Goal: Task Accomplishment & Management: Use online tool/utility

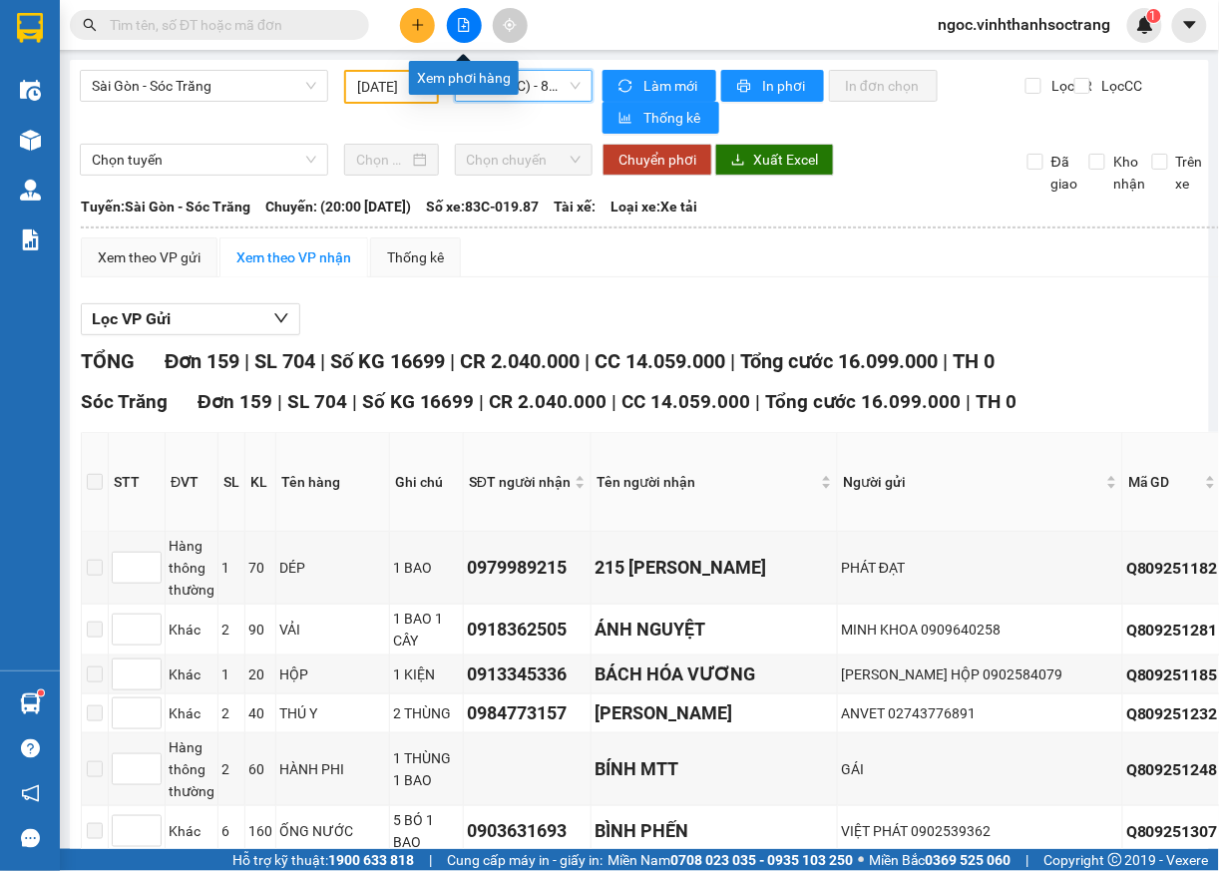
click at [463, 28] on icon "file-add" at bounding box center [464, 25] width 14 height 14
click at [1044, 26] on span "ngoc.vinhthanhsoctrang" at bounding box center [1025, 24] width 205 height 25
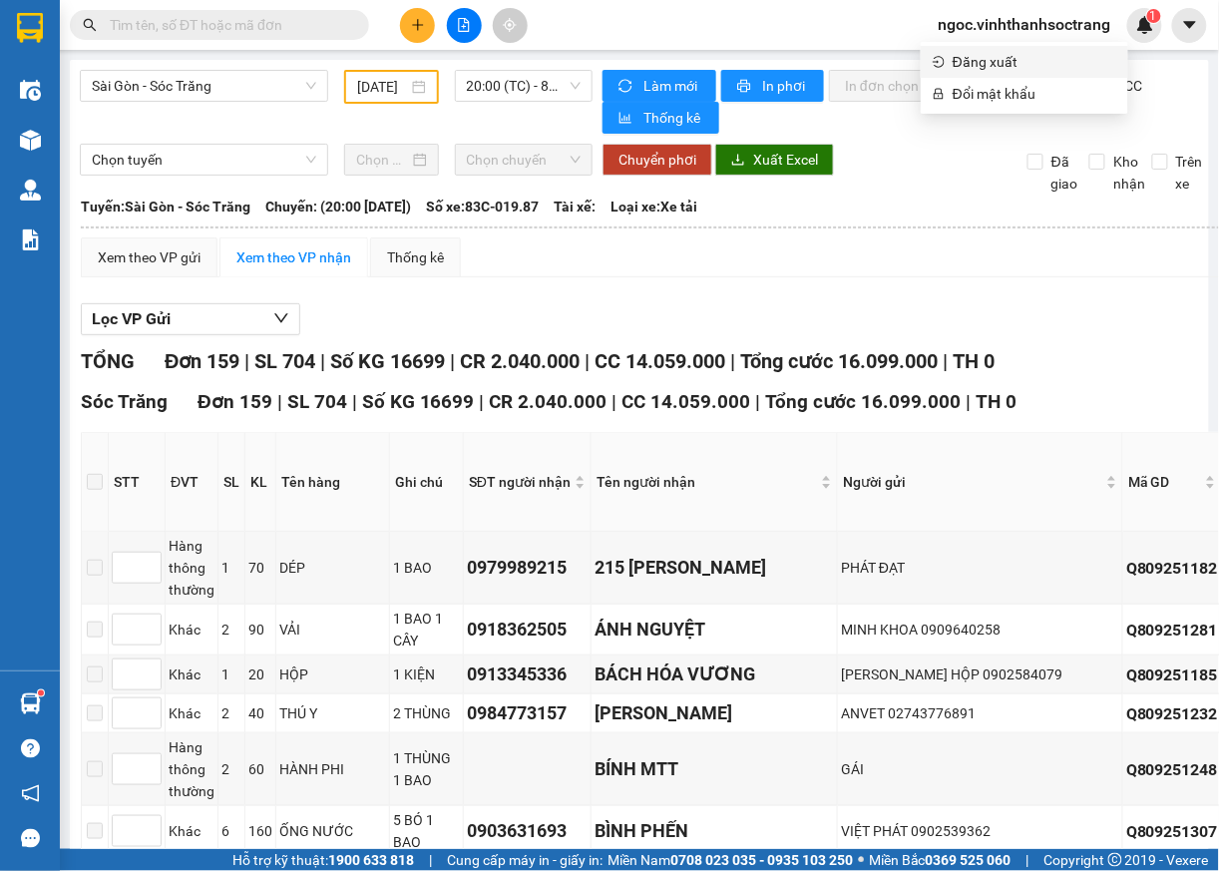
click at [988, 68] on span "Đăng xuất" at bounding box center [1035, 62] width 164 height 22
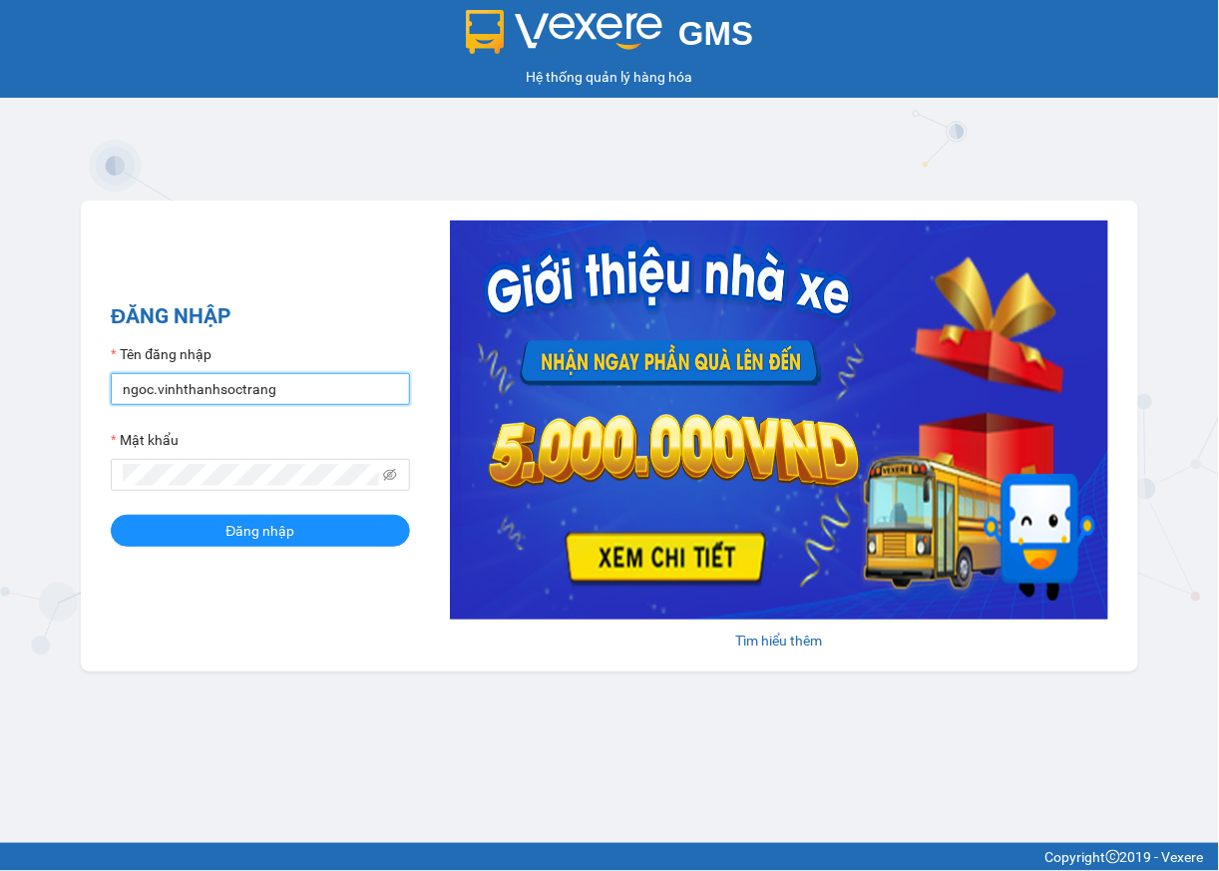
drag, startPoint x: 125, startPoint y: 389, endPoint x: 180, endPoint y: 424, distance: 65.0
click at [125, 391] on input "ngoc.vinhthanhsoctrang" at bounding box center [260, 389] width 299 height 32
type input "quanly.vinhthanhsoctrang"
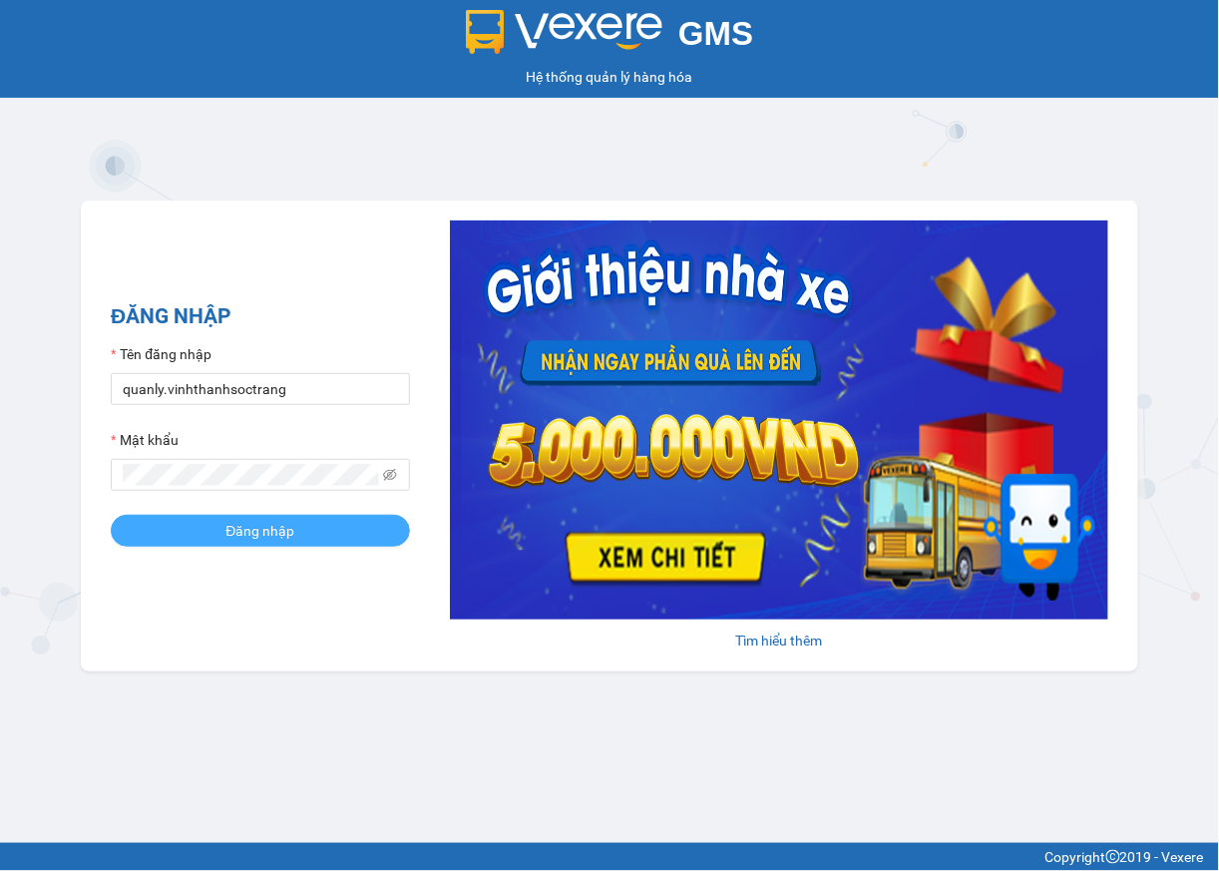
click at [197, 531] on button "Đăng nhập" at bounding box center [260, 531] width 299 height 32
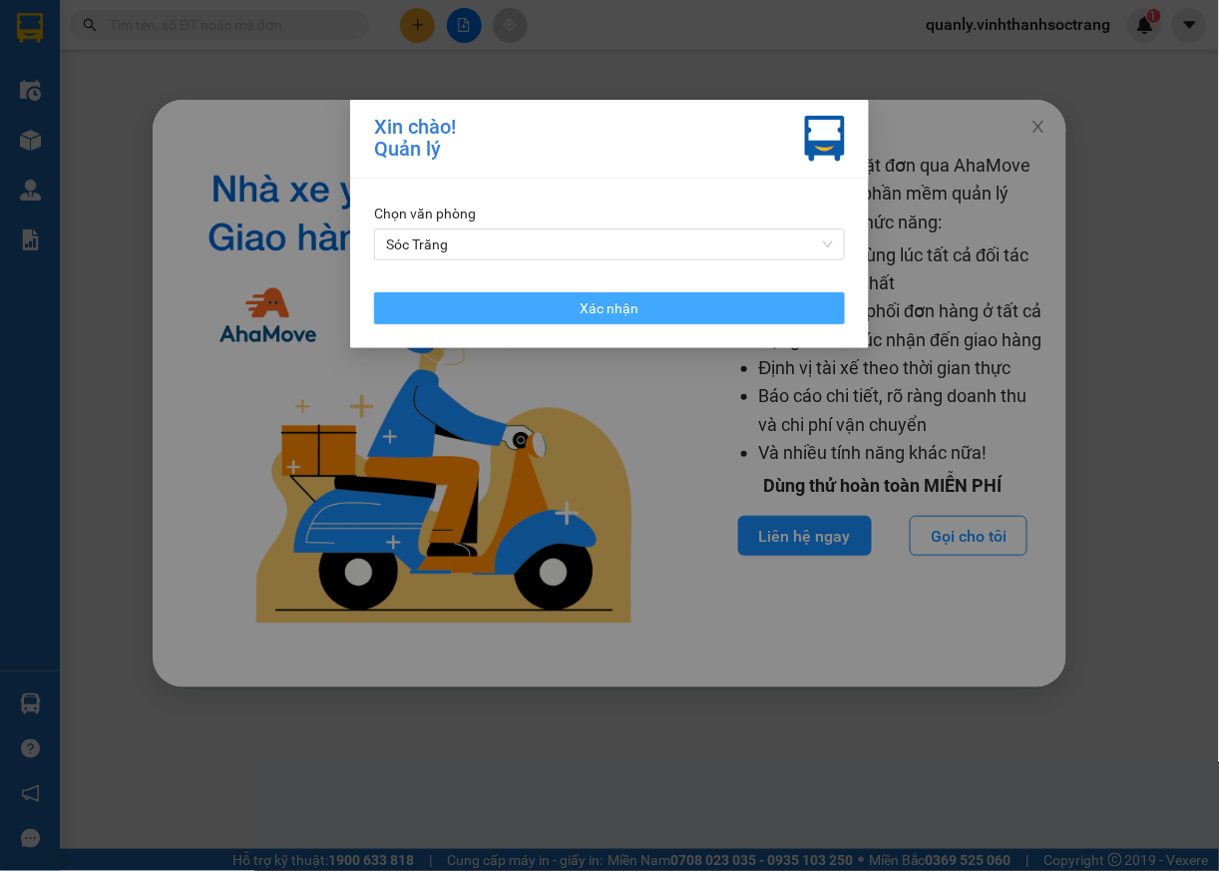
click at [599, 320] on button "Xác nhận" at bounding box center [609, 308] width 471 height 32
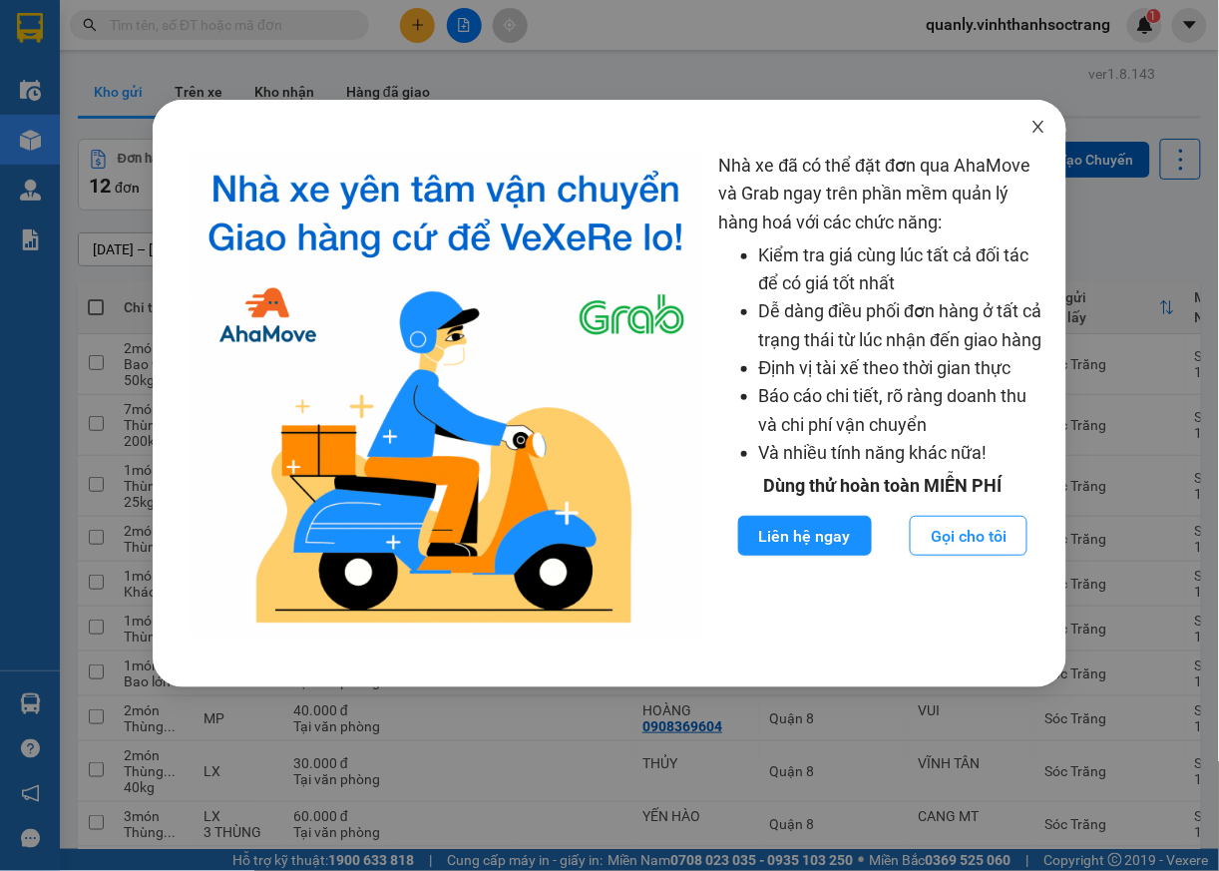
click at [1039, 118] on span "Close" at bounding box center [1039, 128] width 56 height 56
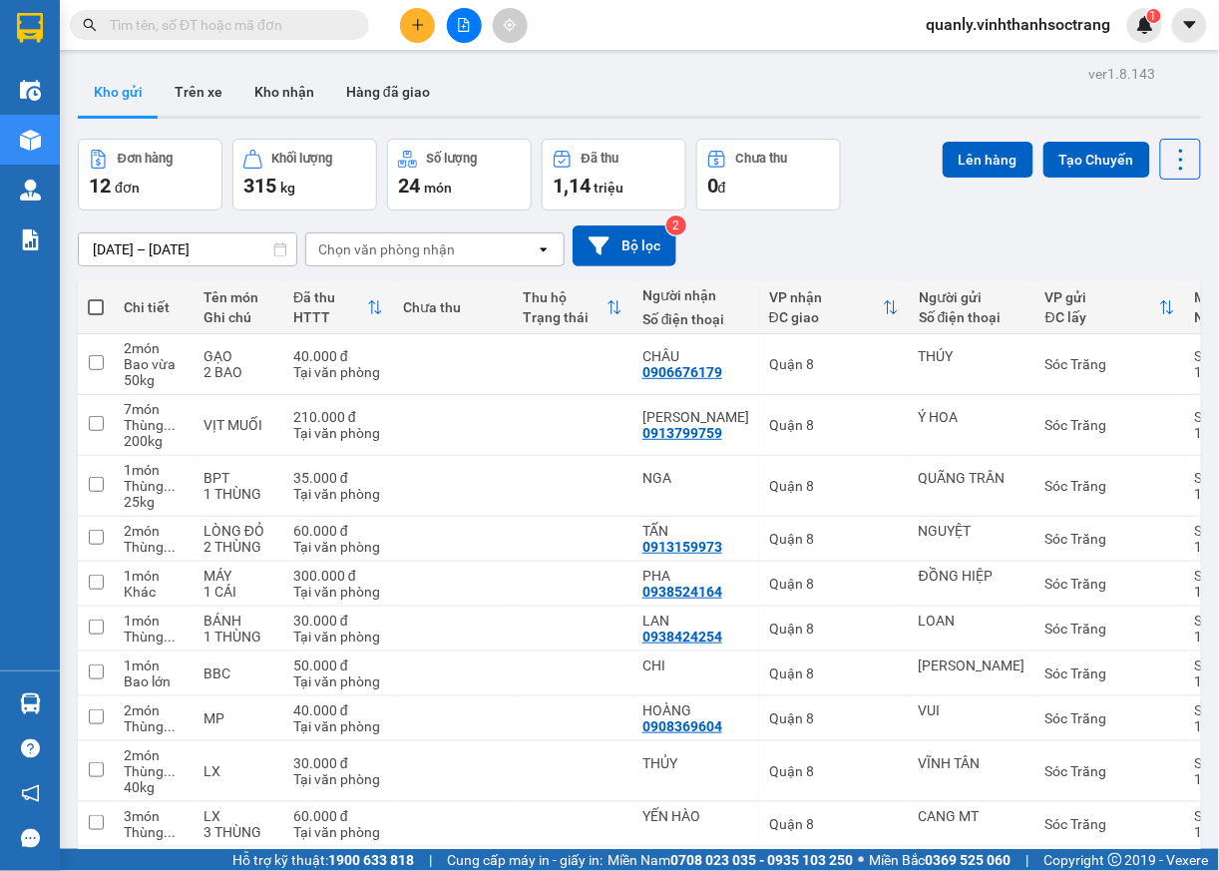
click at [297, 28] on input "text" at bounding box center [227, 25] width 235 height 22
click at [459, 26] on icon "file-add" at bounding box center [464, 25] width 11 height 14
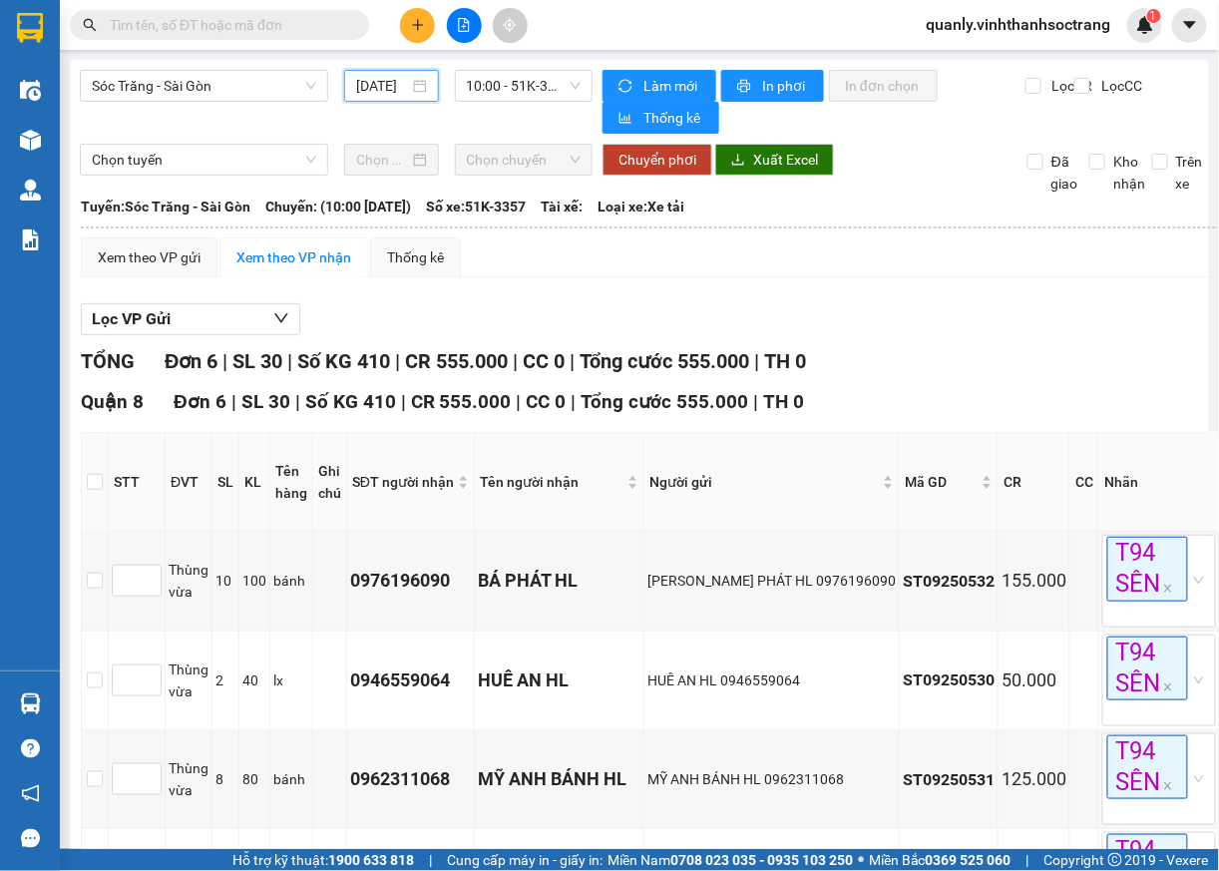
click at [356, 96] on input "[DATE]" at bounding box center [382, 86] width 52 height 22
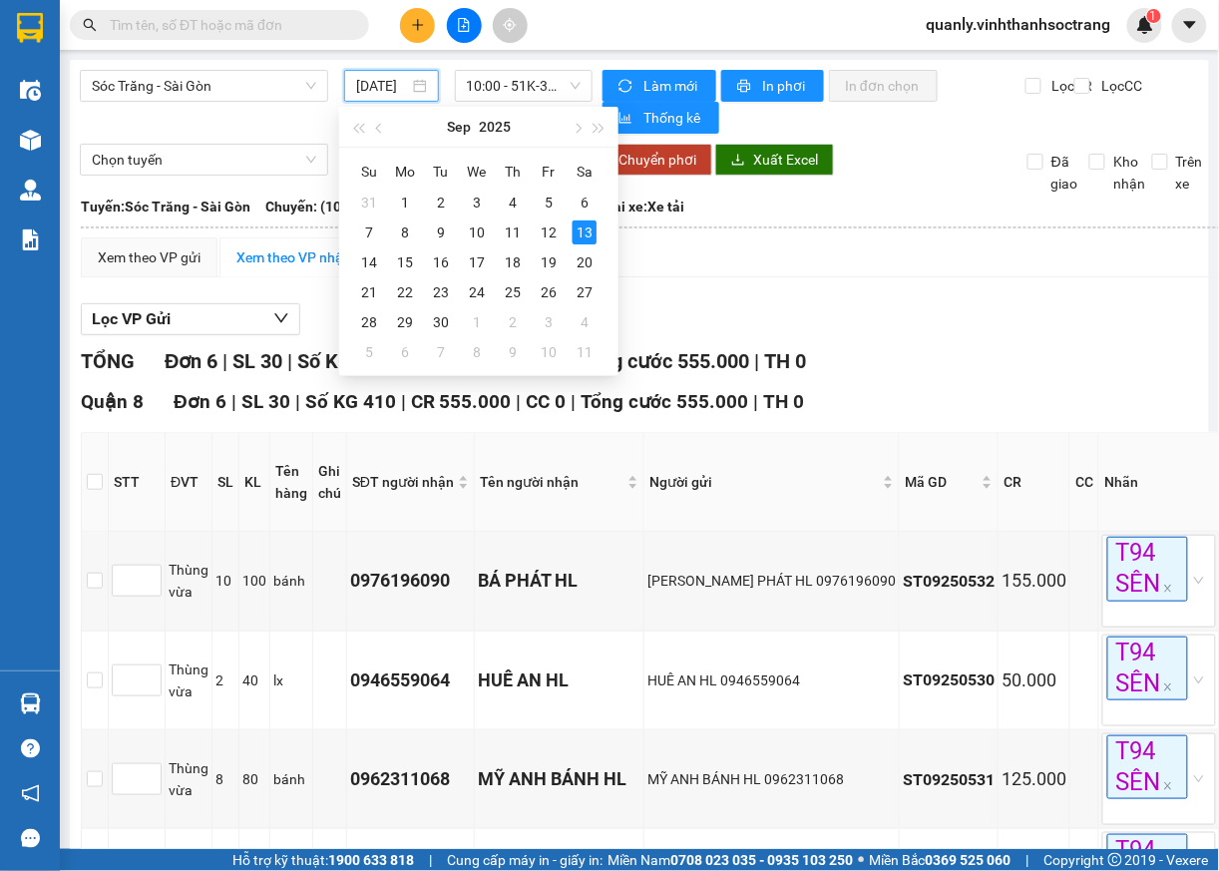
click at [264, 21] on input "text" at bounding box center [227, 25] width 235 height 22
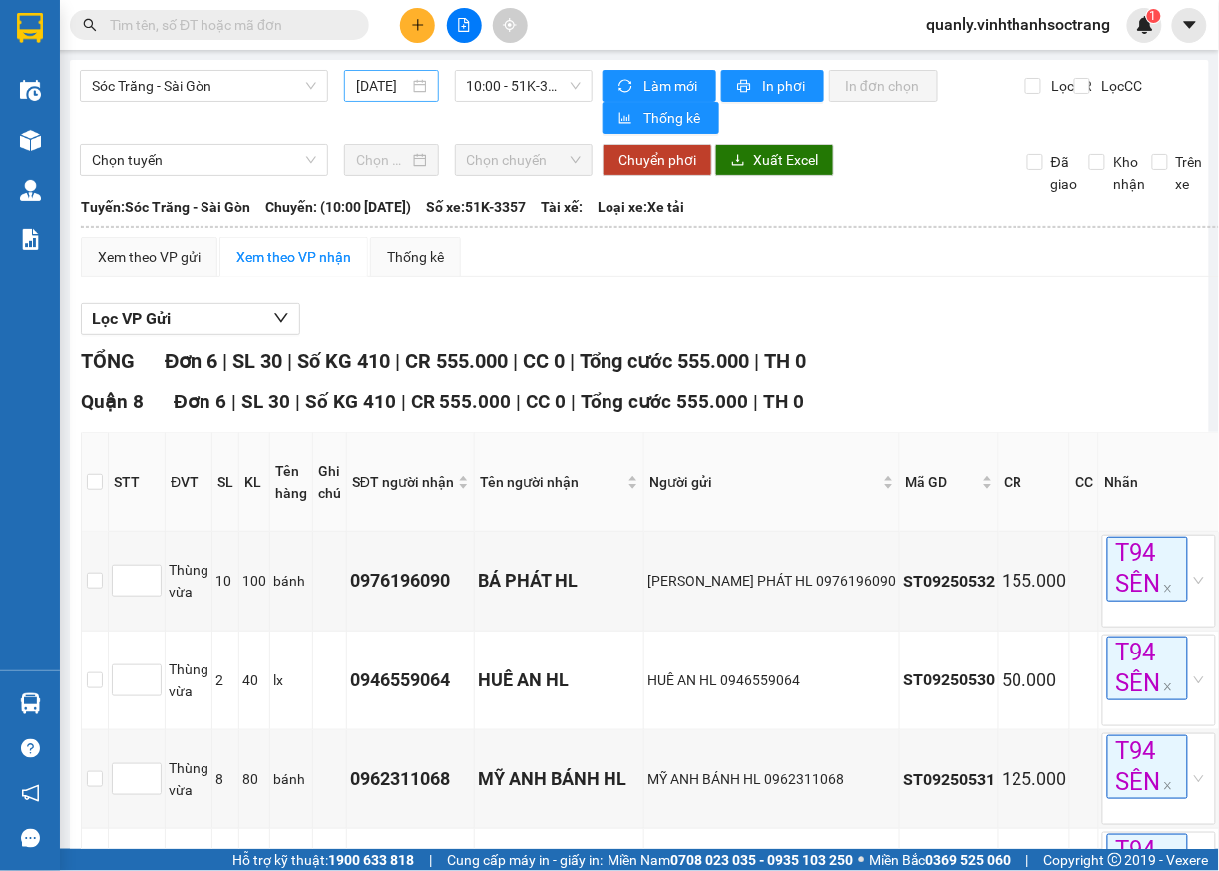
click at [411, 80] on div "[DATE]" at bounding box center [391, 86] width 70 height 22
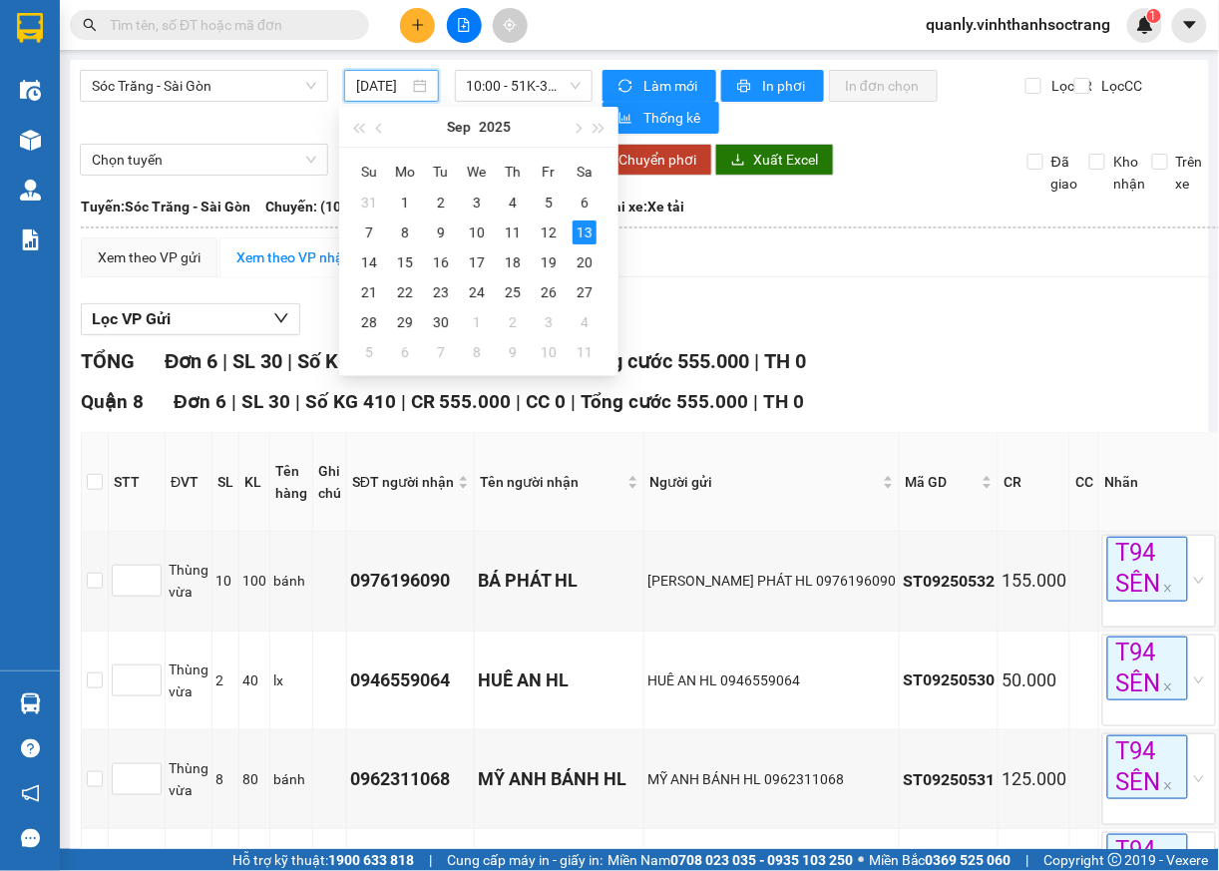
scroll to position [0, 21]
click at [399, 193] on div "1" at bounding box center [405, 203] width 24 height 24
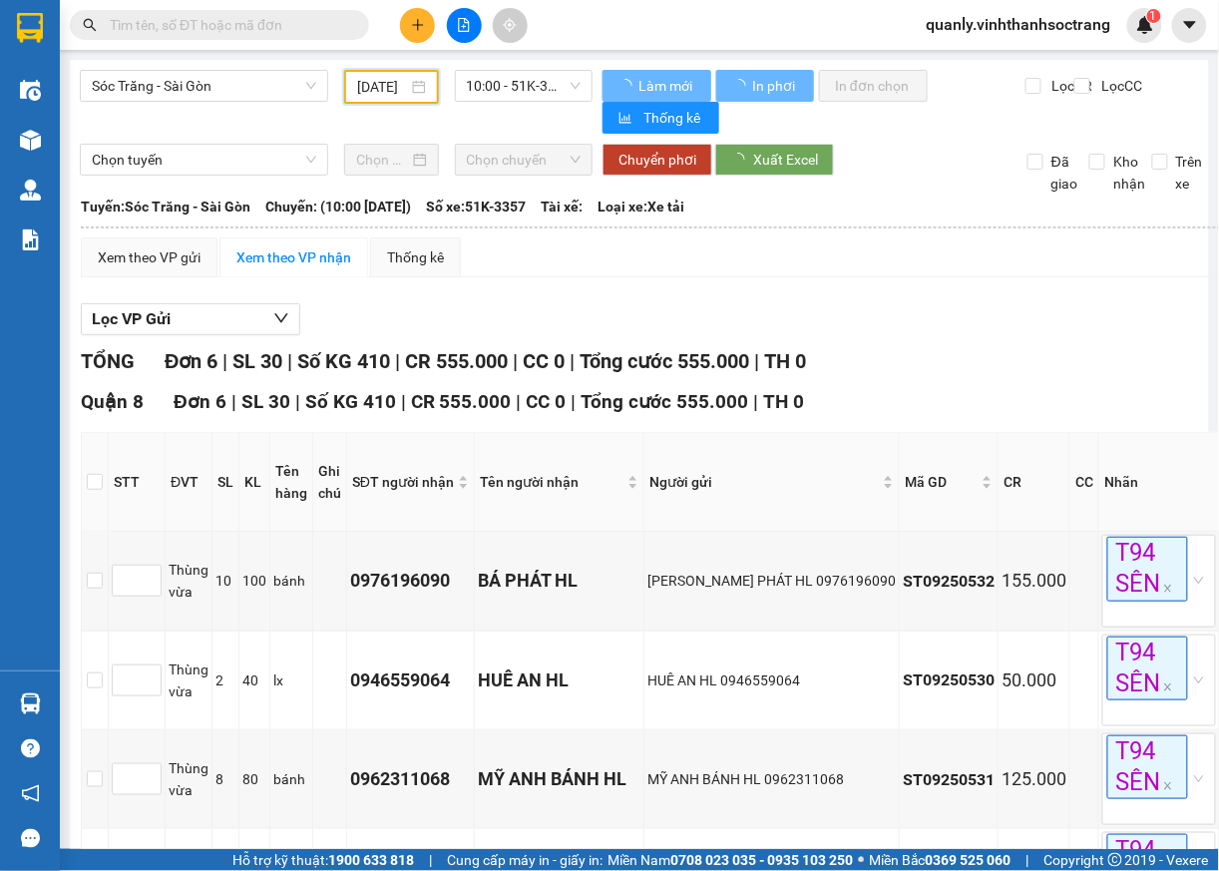
scroll to position [0, 18]
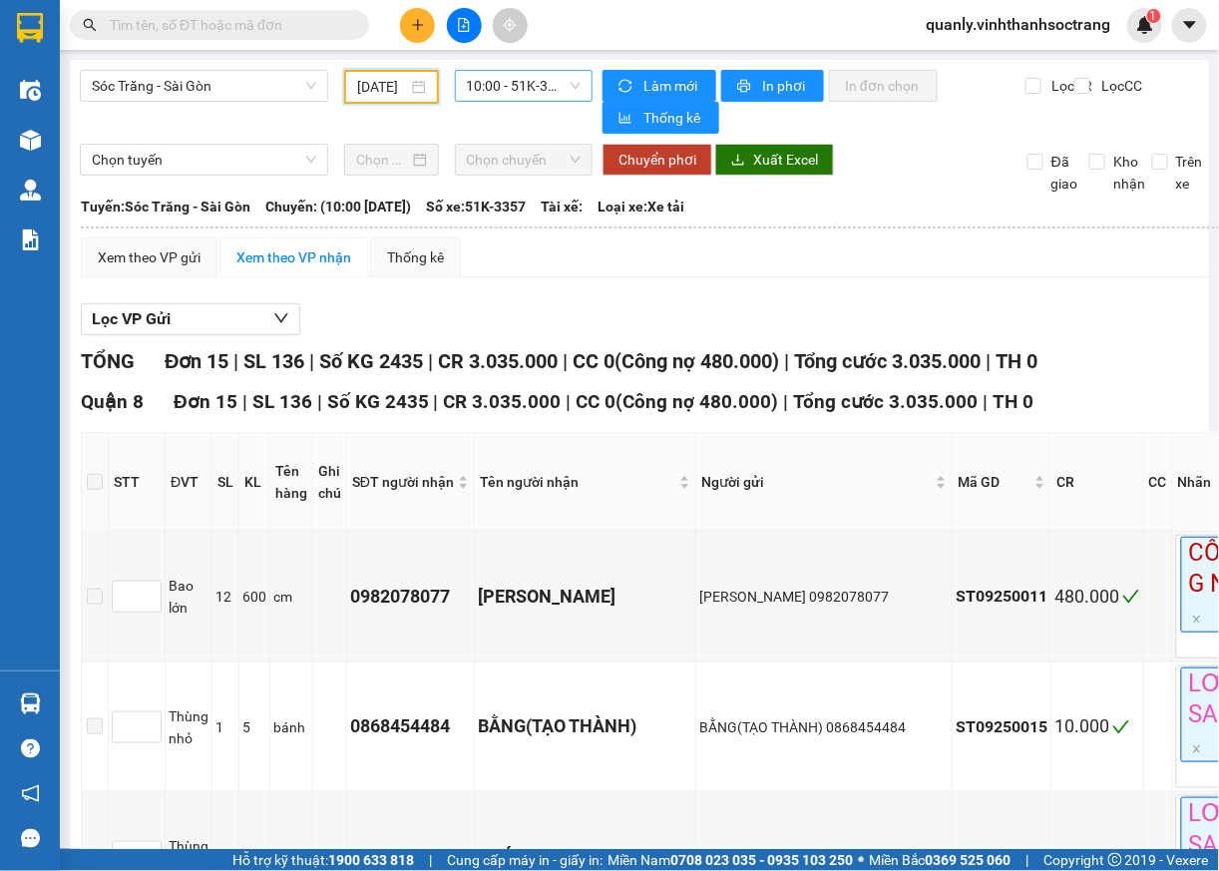
click at [552, 98] on span "10:00 - 51K-3357" at bounding box center [524, 86] width 115 height 30
click at [540, 161] on div "10:00 - 51K-3357" at bounding box center [538, 158] width 156 height 22
drag, startPoint x: 555, startPoint y: 81, endPoint x: 489, endPoint y: 113, distance: 73.2
click at [548, 84] on span "10:00 - 51K-3357" at bounding box center [524, 86] width 115 height 30
click at [507, 161] on div "10:00 - 51K-3357" at bounding box center [538, 158] width 156 height 22
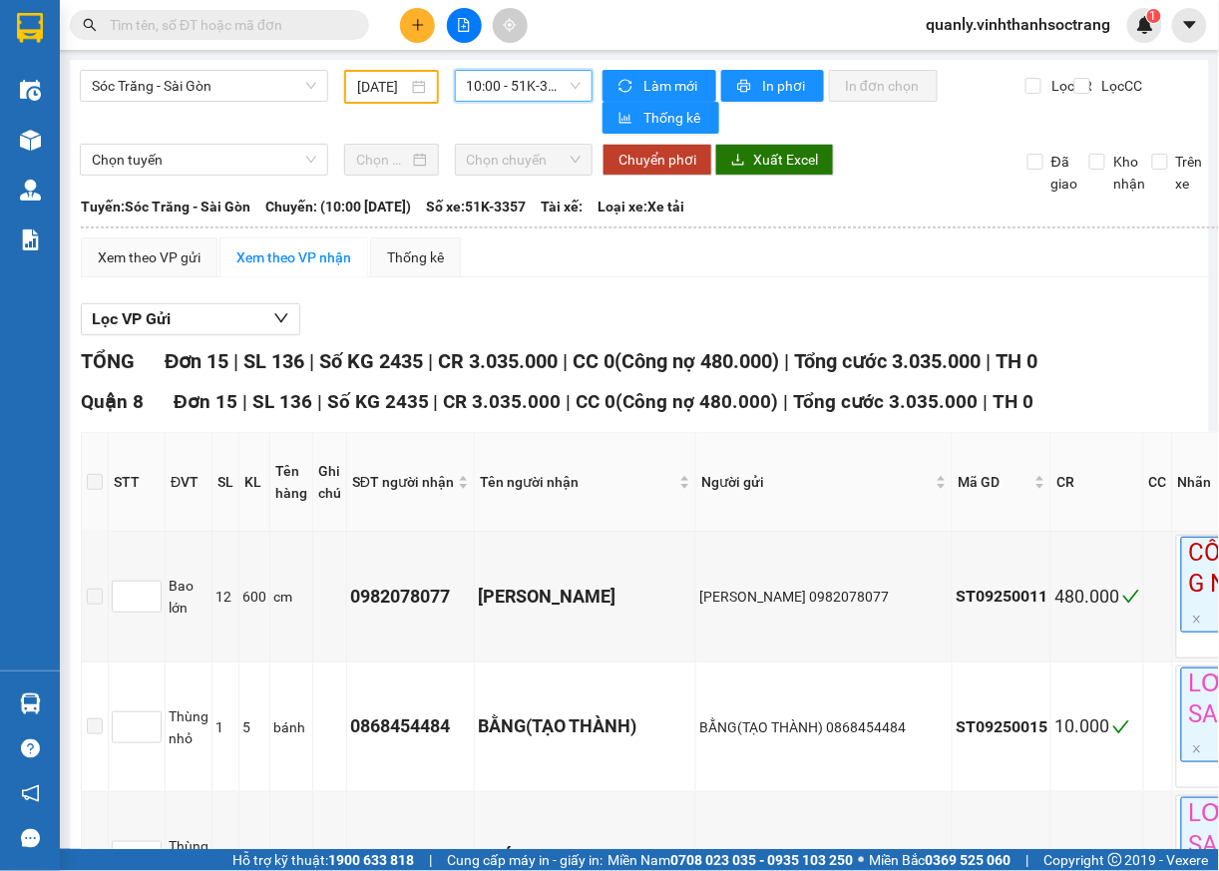
drag, startPoint x: 553, startPoint y: 93, endPoint x: 555, endPoint y: 113, distance: 20.1
click at [551, 100] on span "10:00 - 51K-3357" at bounding box center [524, 86] width 115 height 30
click at [541, 162] on div "10:00 - 51K-3357" at bounding box center [538, 158] width 156 height 22
click at [397, 89] on input "01/09/2025" at bounding box center [382, 87] width 50 height 22
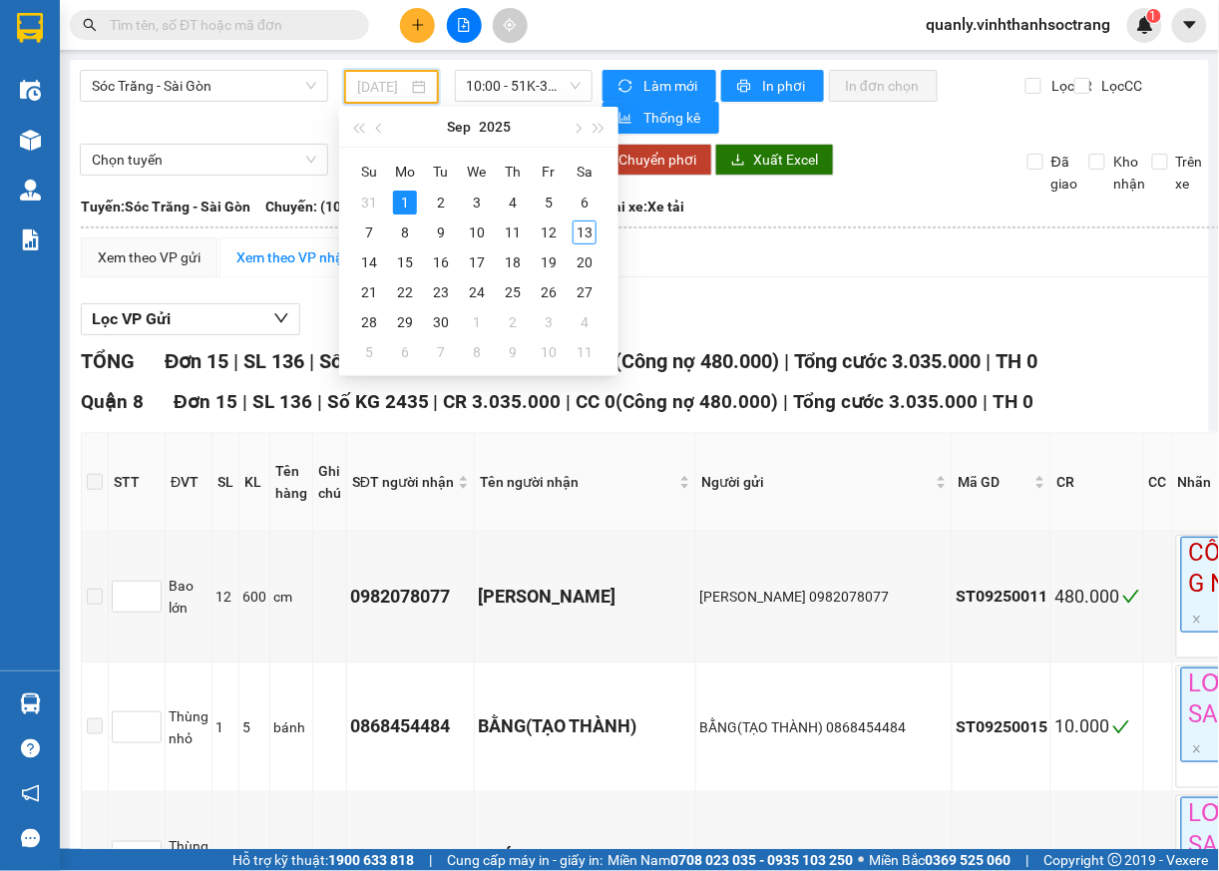
click at [412, 192] on div "1" at bounding box center [405, 203] width 24 height 24
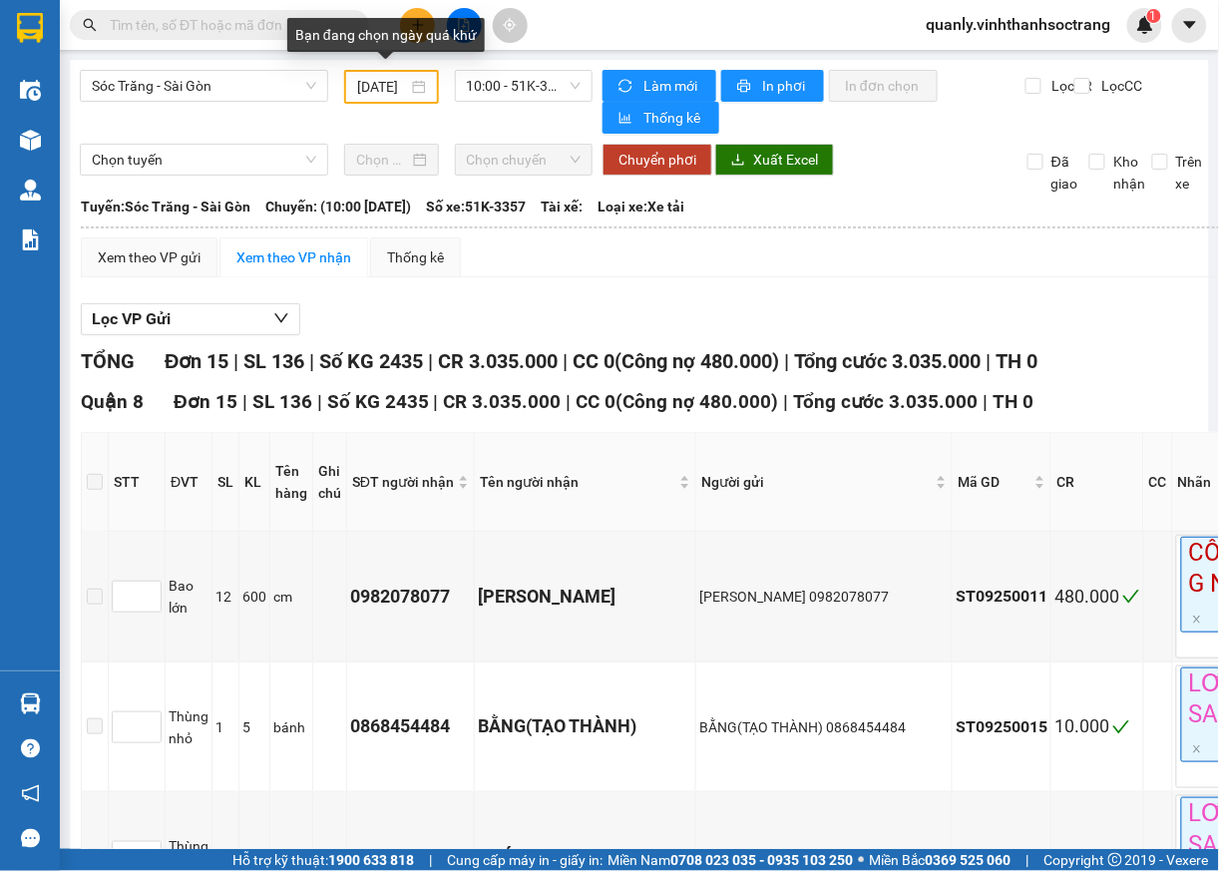
click at [415, 93] on div "01/09/2025" at bounding box center [391, 87] width 68 height 22
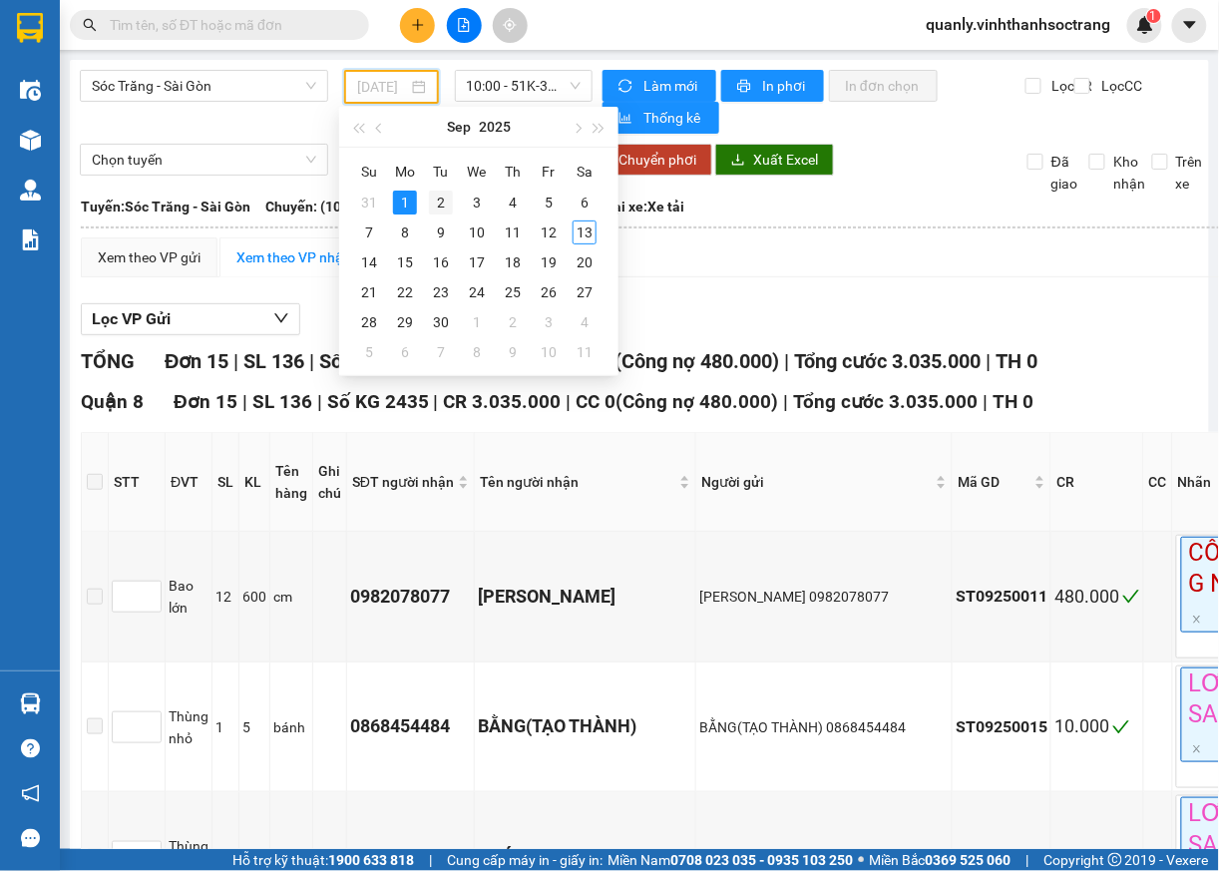
click at [436, 209] on div "2" at bounding box center [441, 203] width 24 height 24
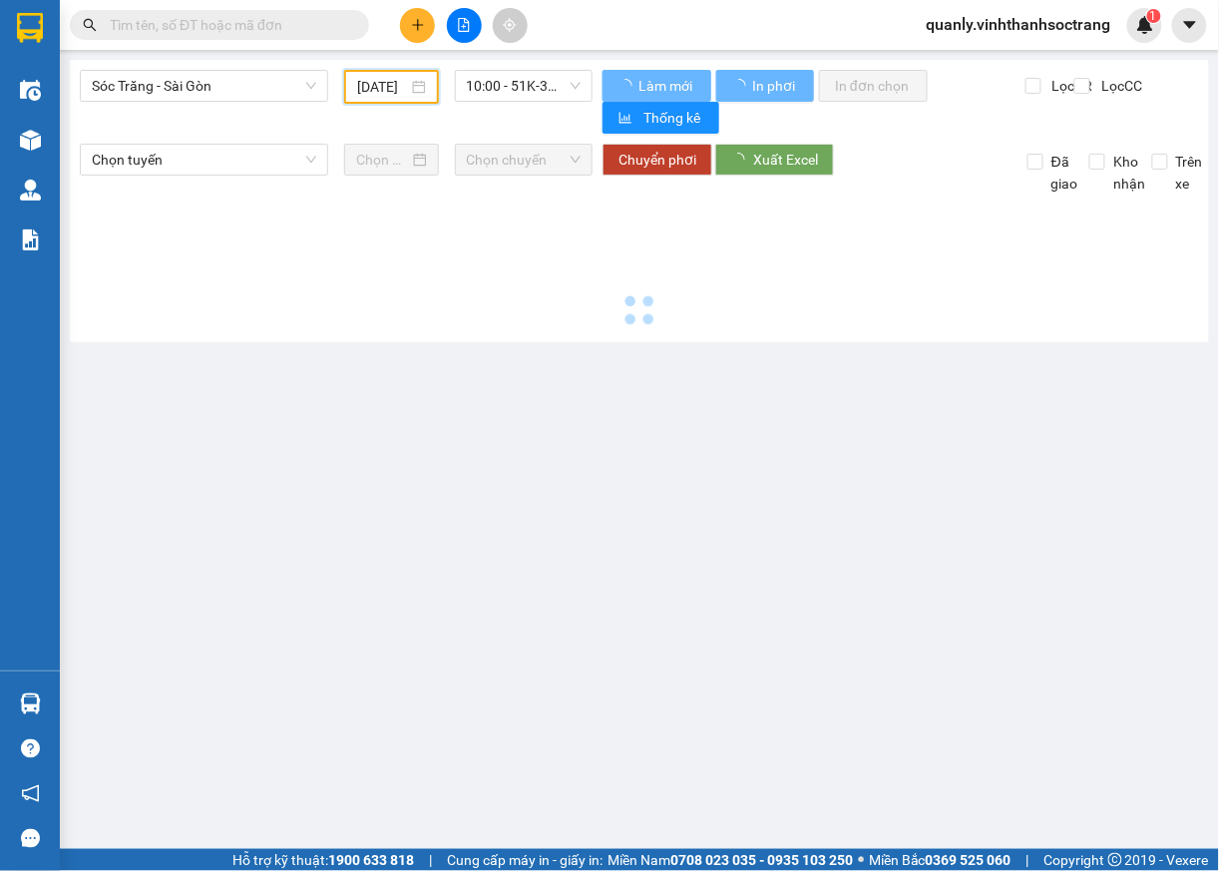
scroll to position [0, 18]
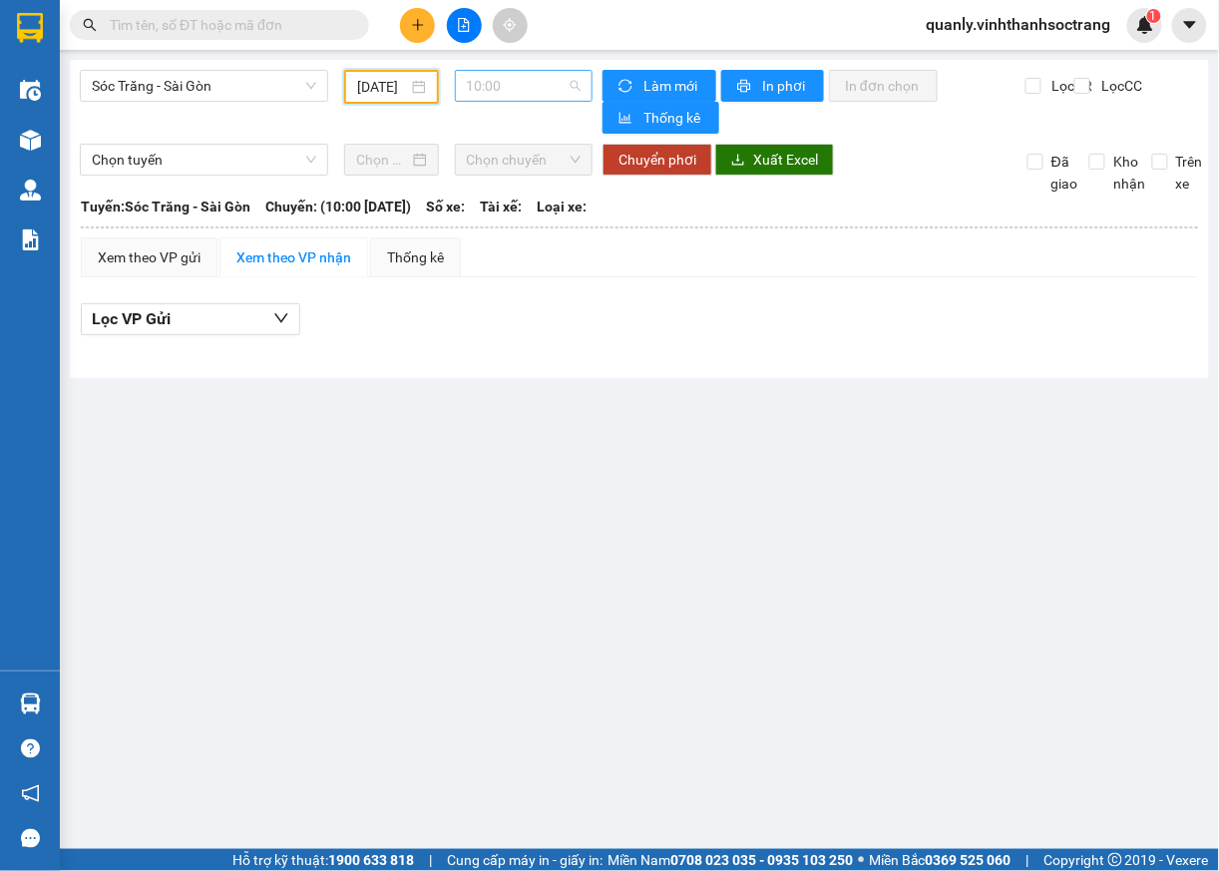
click at [559, 89] on span "10:00" at bounding box center [524, 86] width 115 height 30
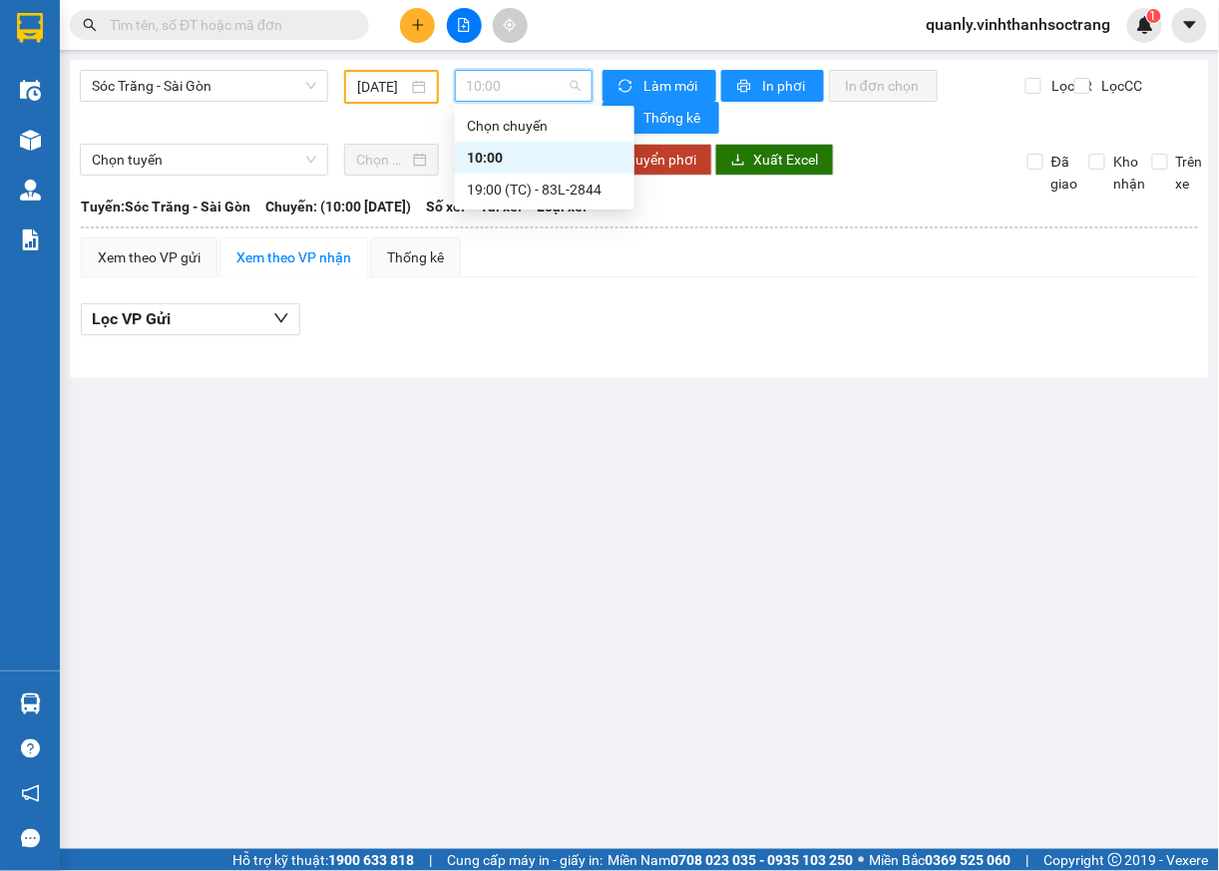
click at [505, 152] on div "10:00" at bounding box center [545, 158] width 156 height 22
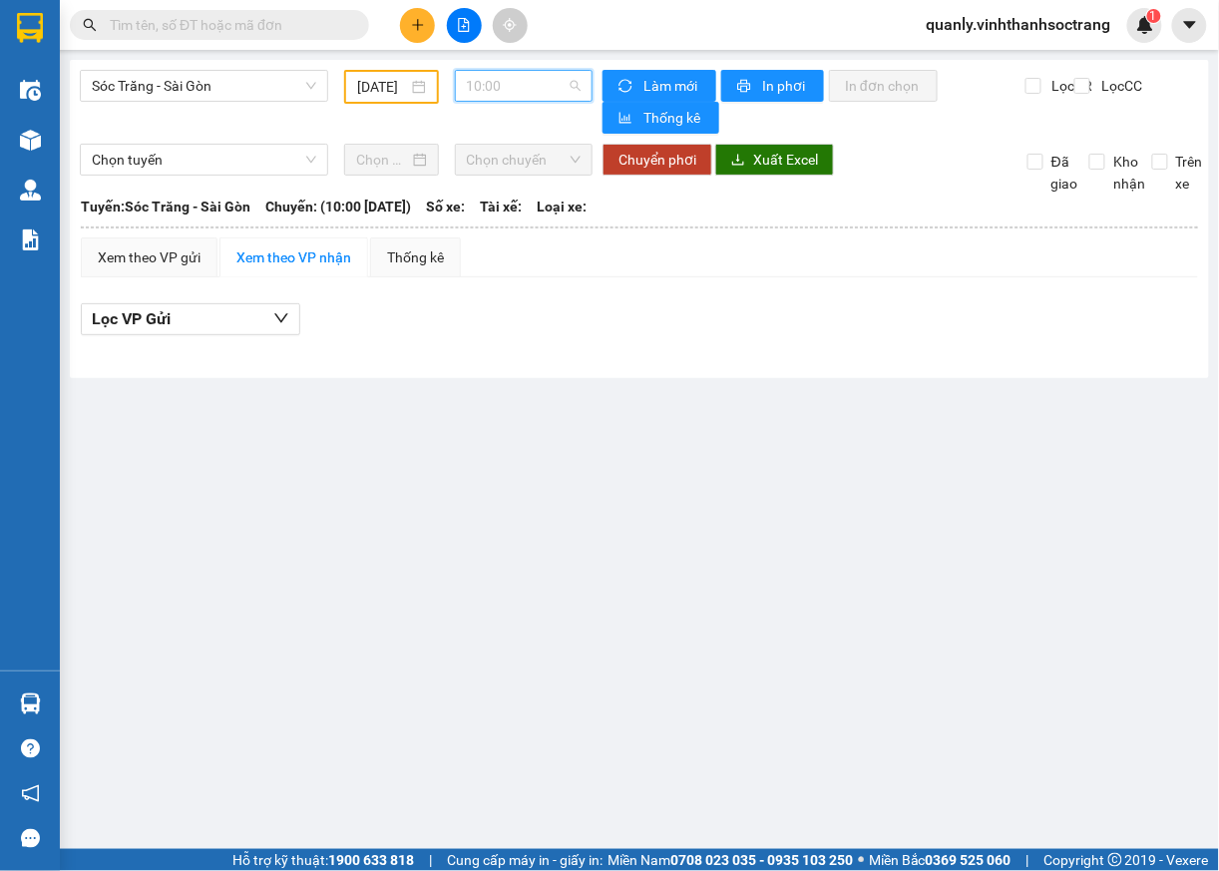
click at [572, 90] on span "10:00" at bounding box center [524, 86] width 115 height 30
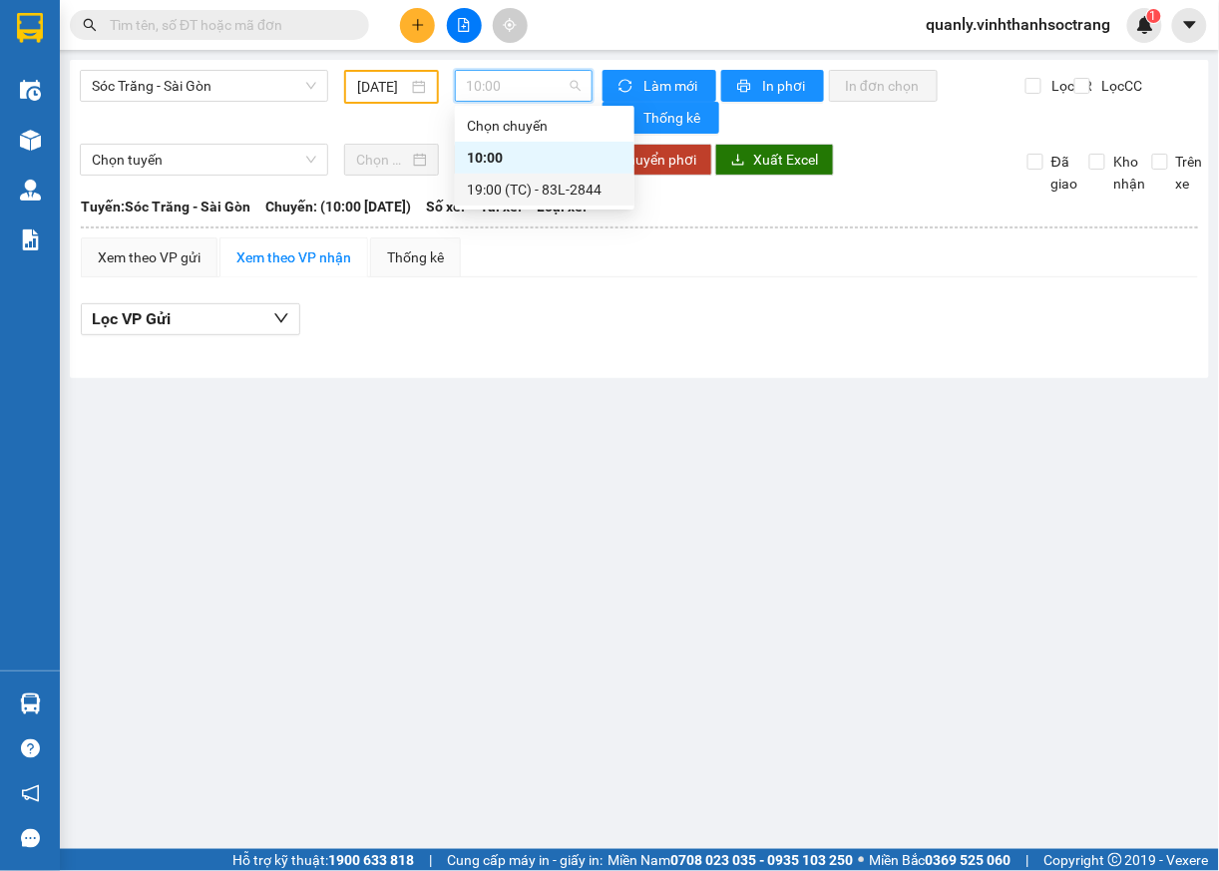
click at [524, 189] on div "19:00 (TC) - 83L-2844" at bounding box center [545, 190] width 156 height 22
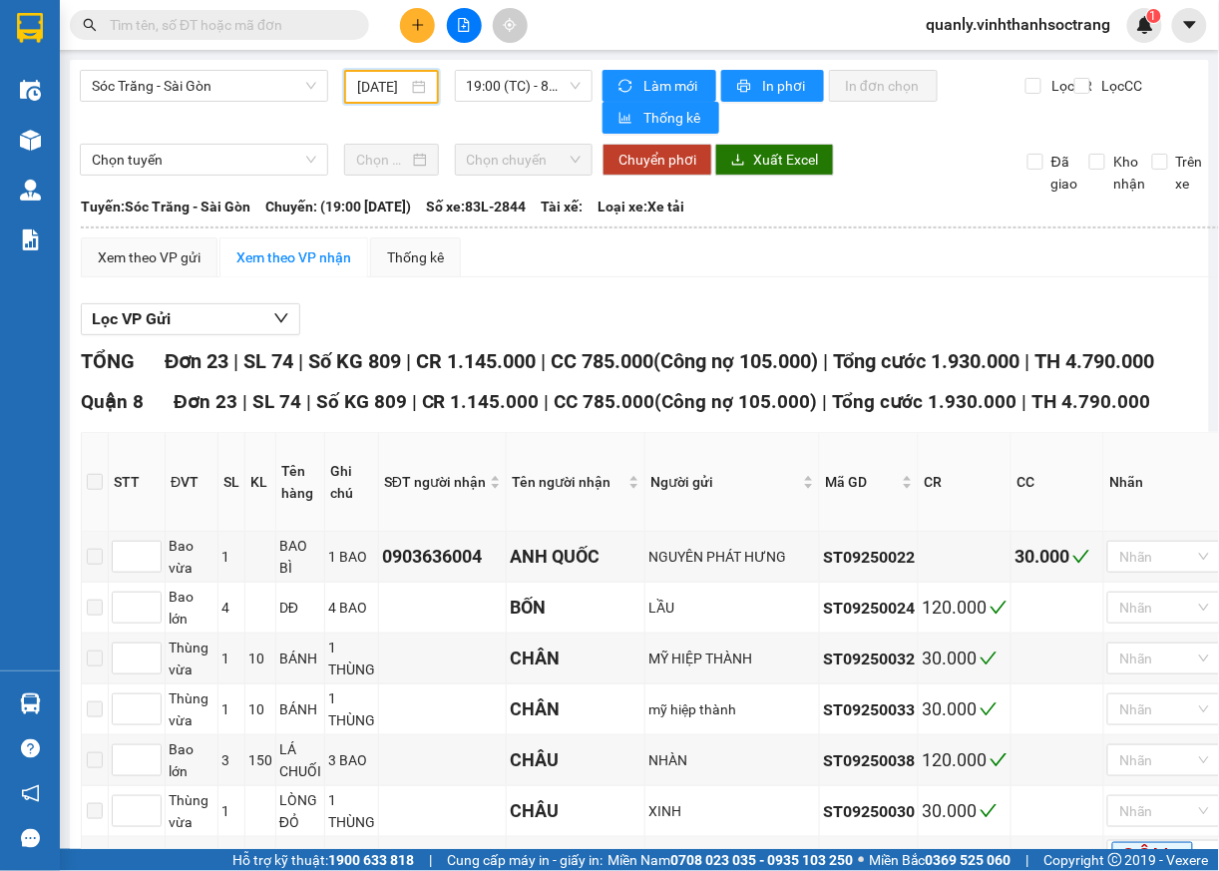
click at [399, 89] on input "02/09/2025" at bounding box center [382, 87] width 50 height 22
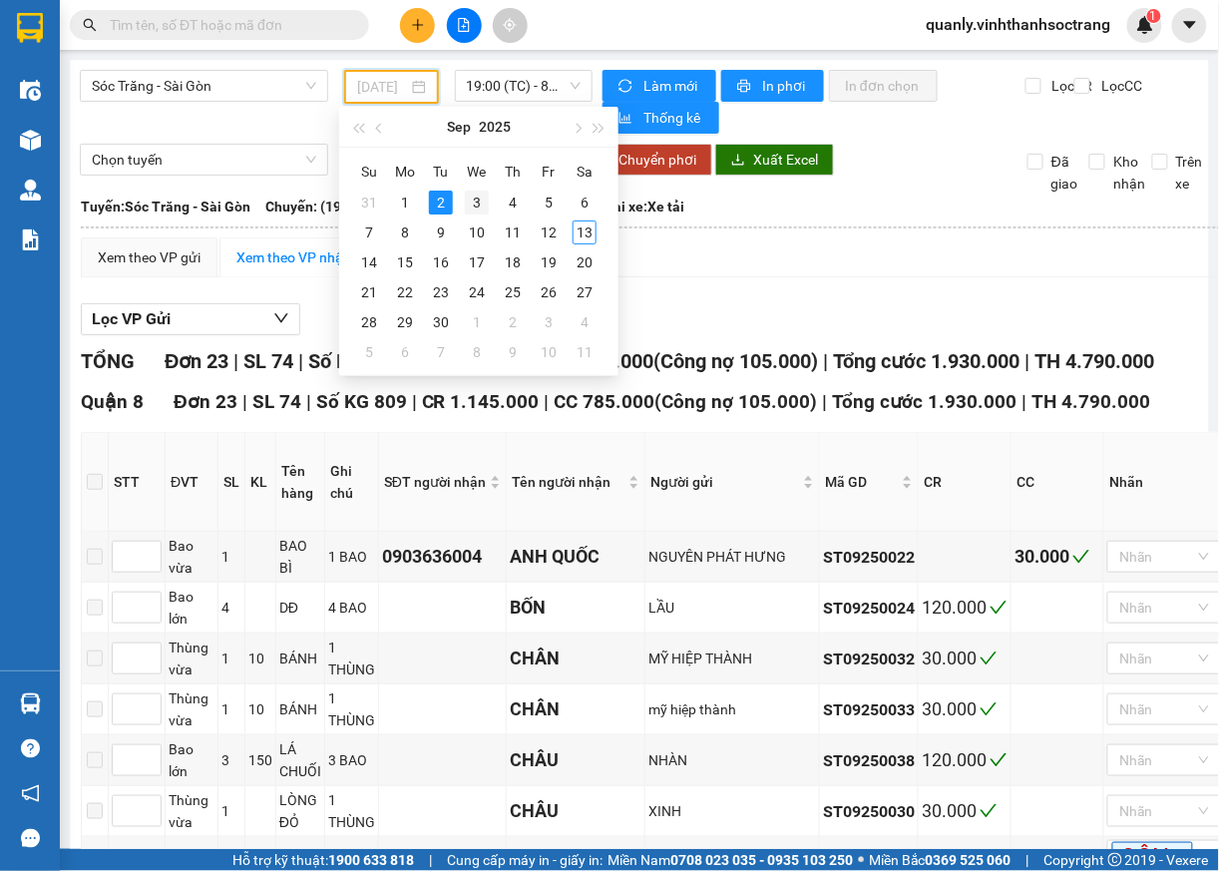
click at [473, 209] on div "3" at bounding box center [477, 203] width 24 height 24
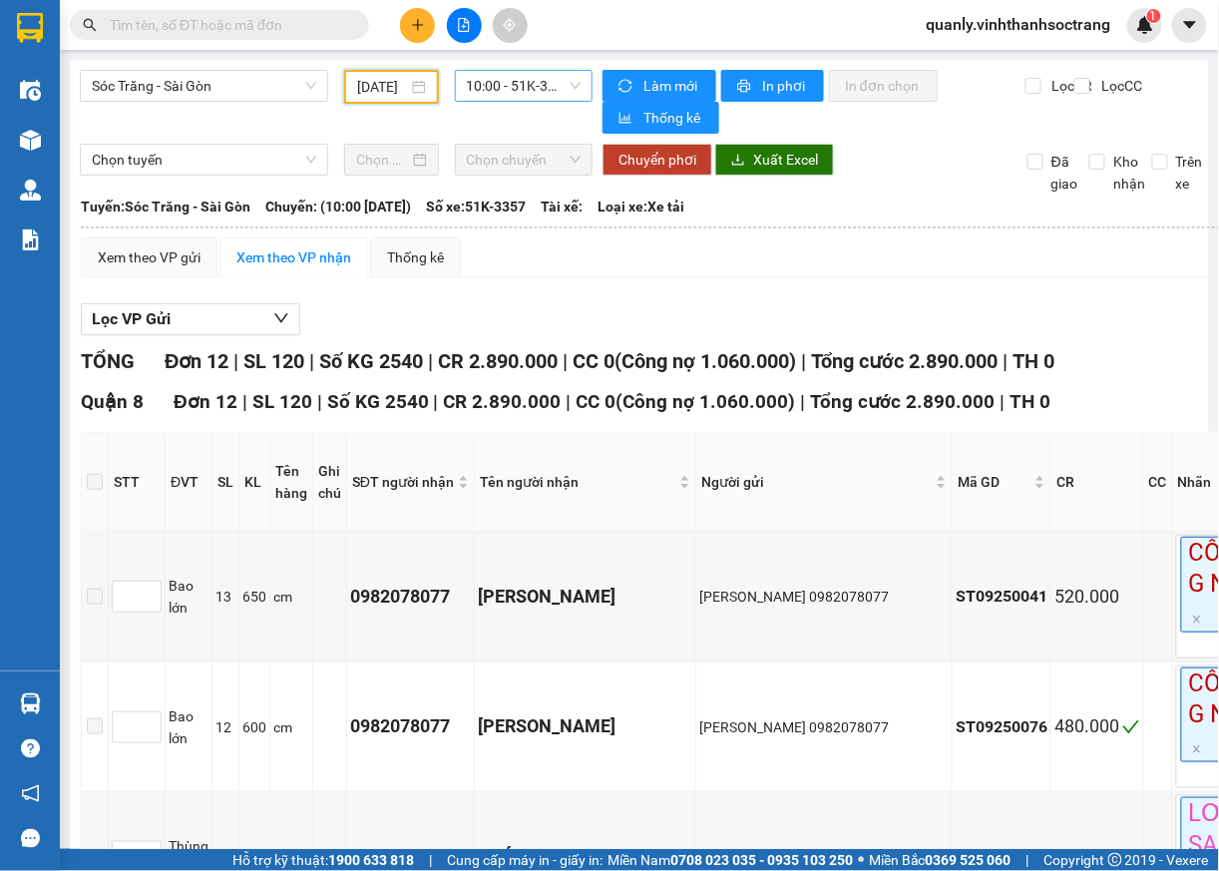
click at [544, 92] on span "10:00 - 51K-3357" at bounding box center [524, 86] width 115 height 30
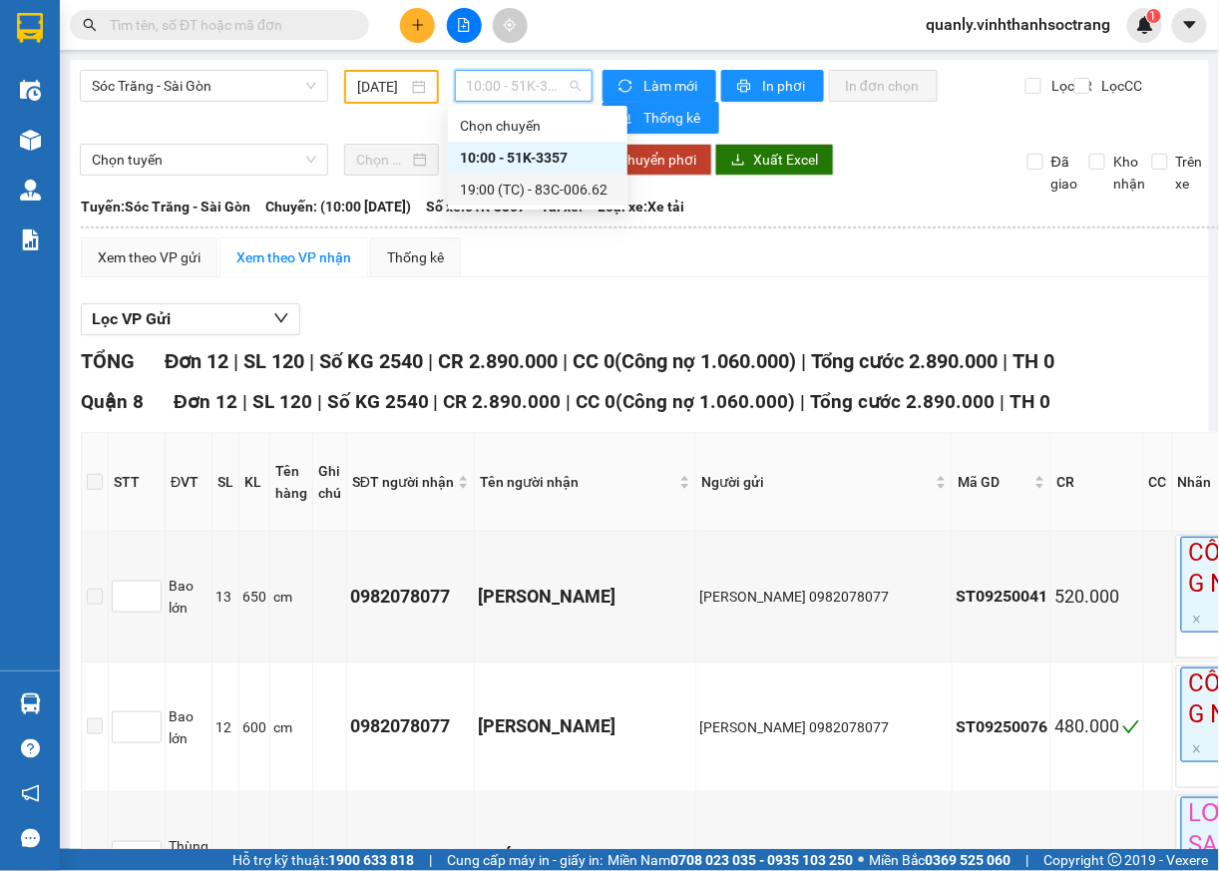
click at [523, 189] on div "19:00 (TC) - 83C-006.62" at bounding box center [538, 190] width 156 height 22
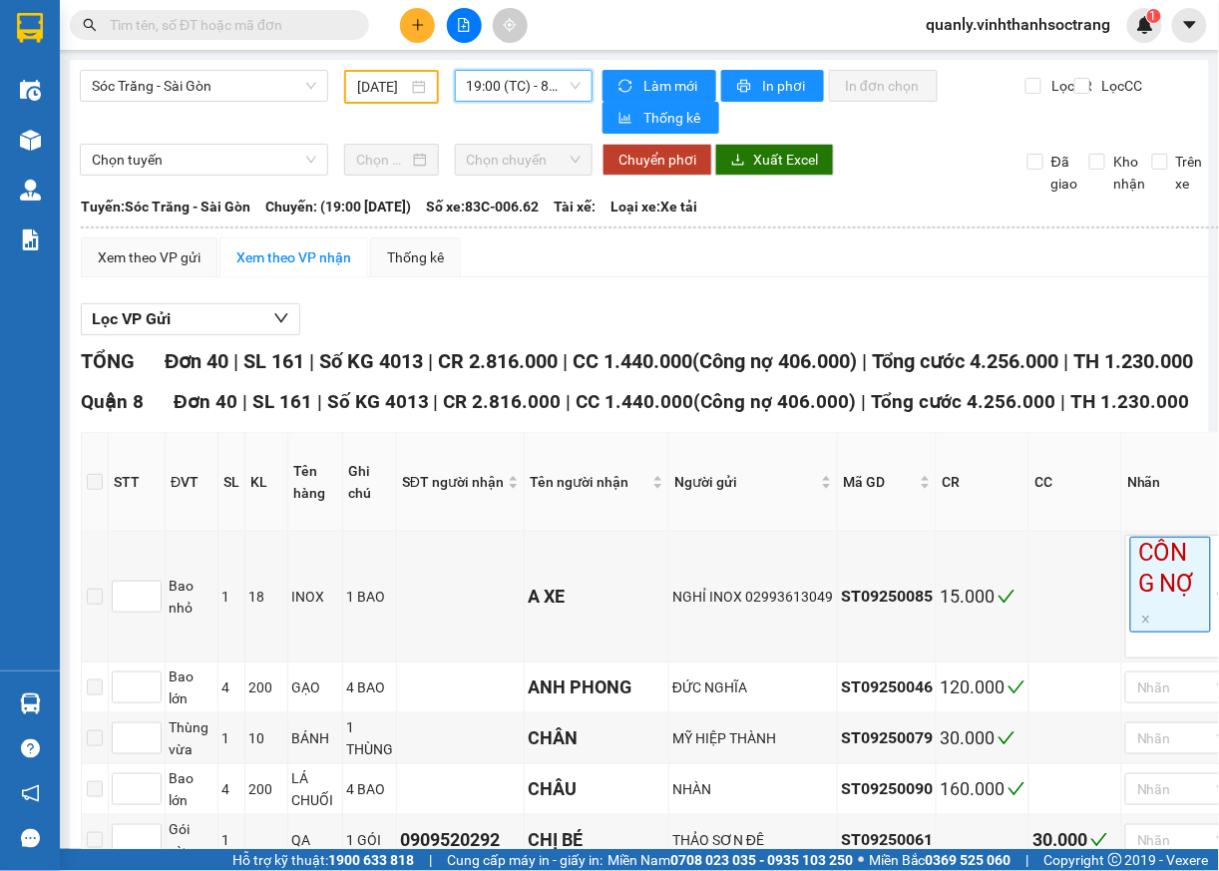
click at [393, 82] on input "03/09/2025" at bounding box center [382, 87] width 50 height 22
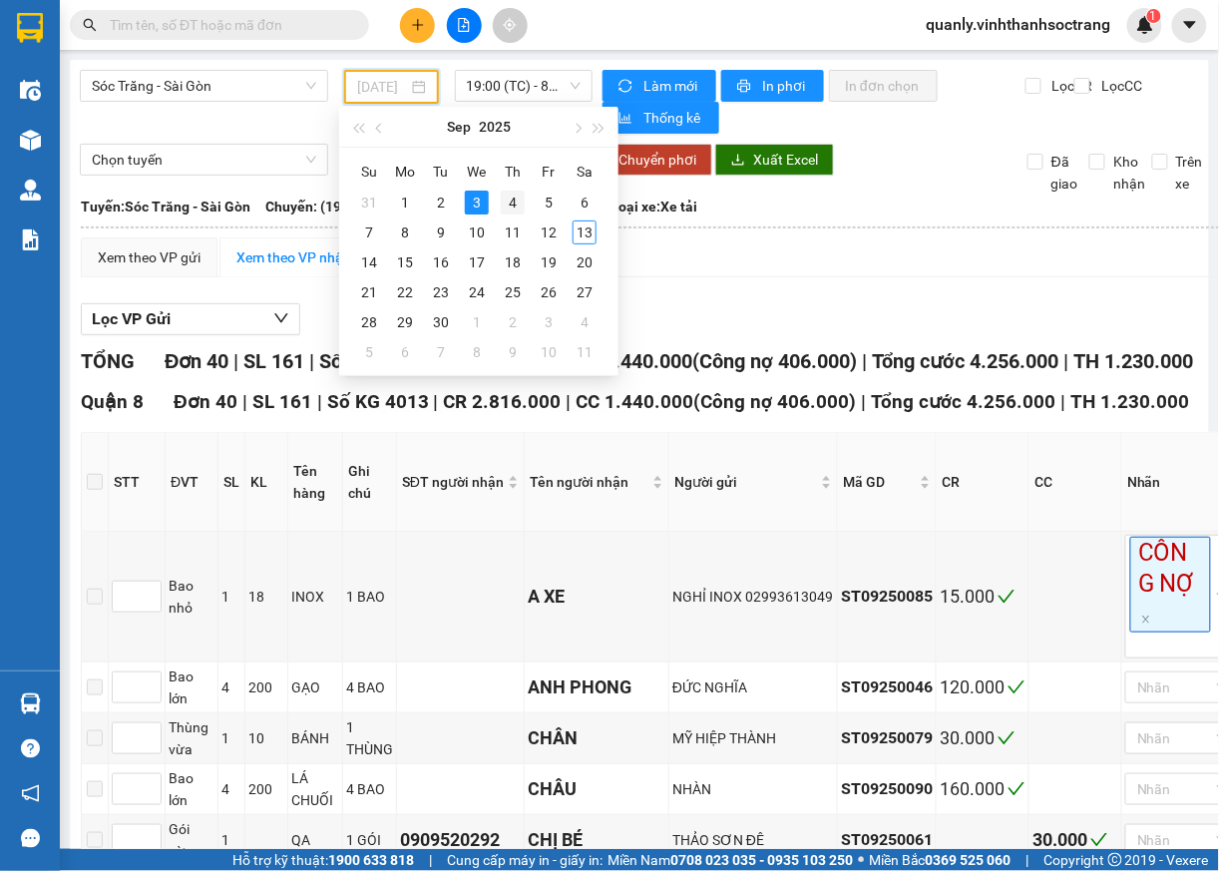
click at [513, 202] on div "4" at bounding box center [513, 203] width 24 height 24
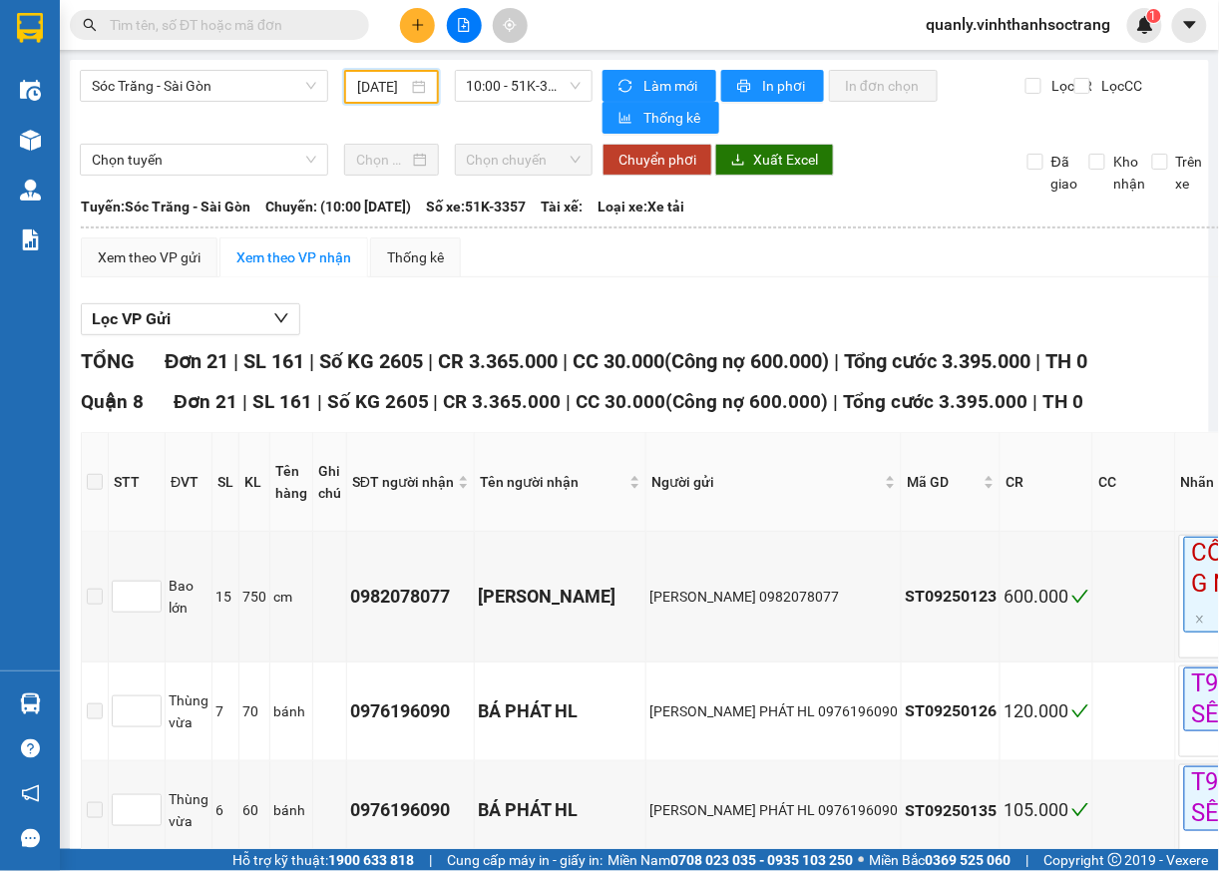
click at [413, 89] on div "04/09/2025" at bounding box center [391, 87] width 68 height 22
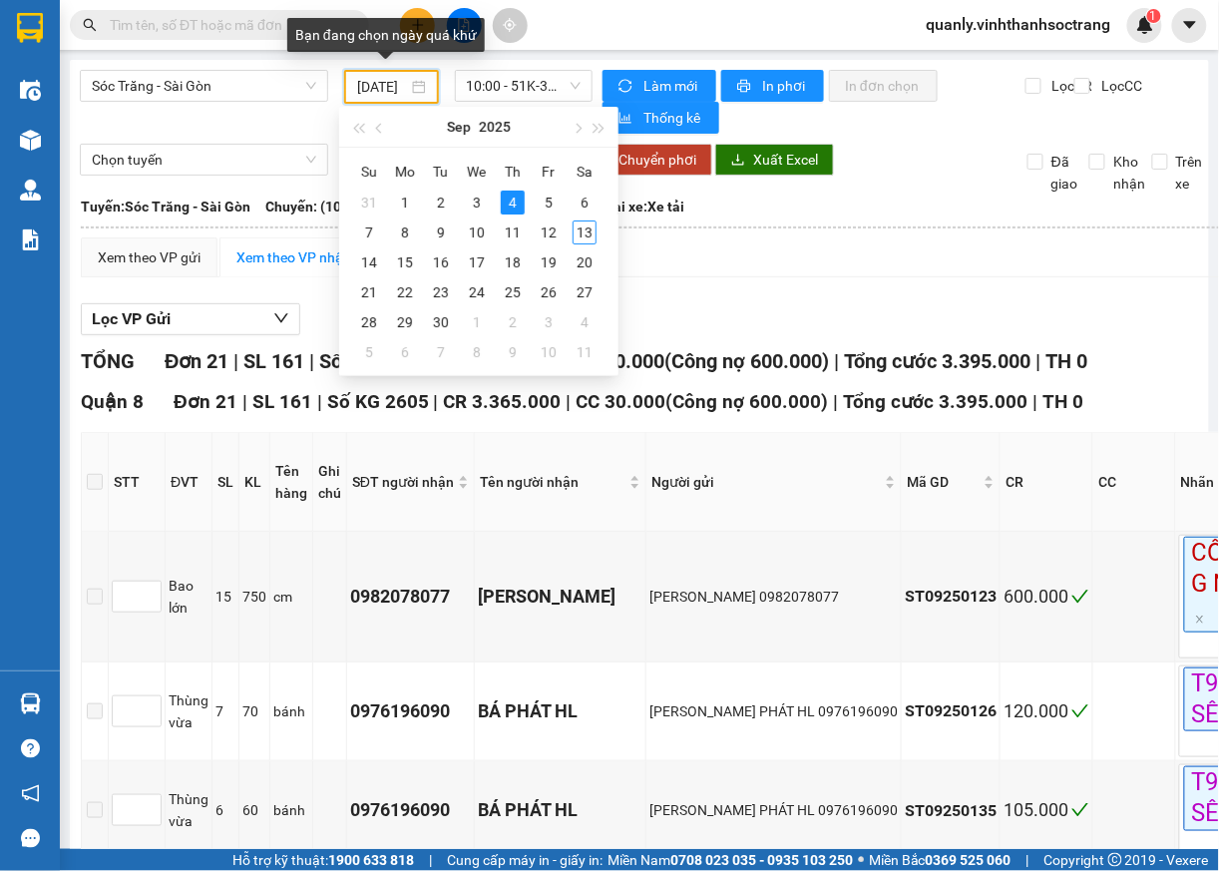
scroll to position [0, 21]
click at [540, 206] on div "5" at bounding box center [549, 203] width 24 height 24
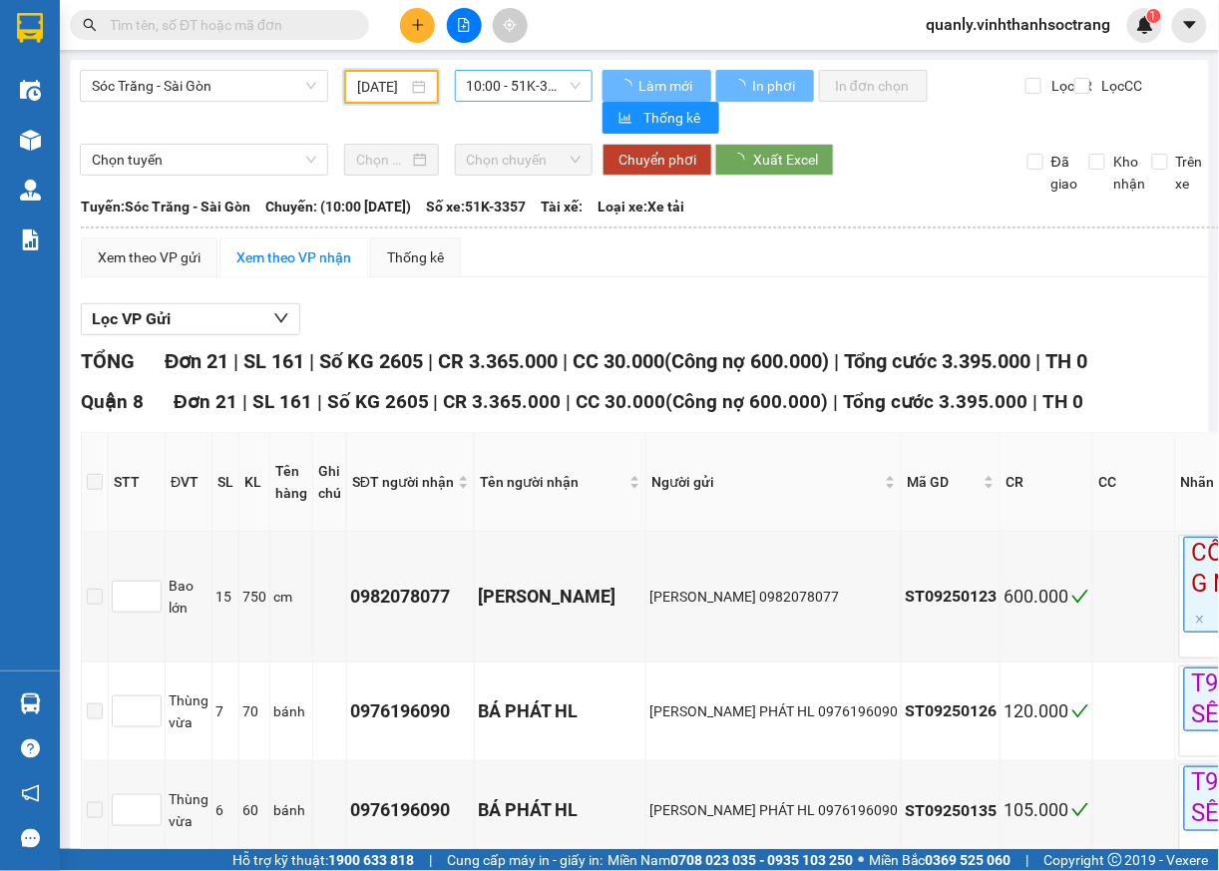
scroll to position [0, 18]
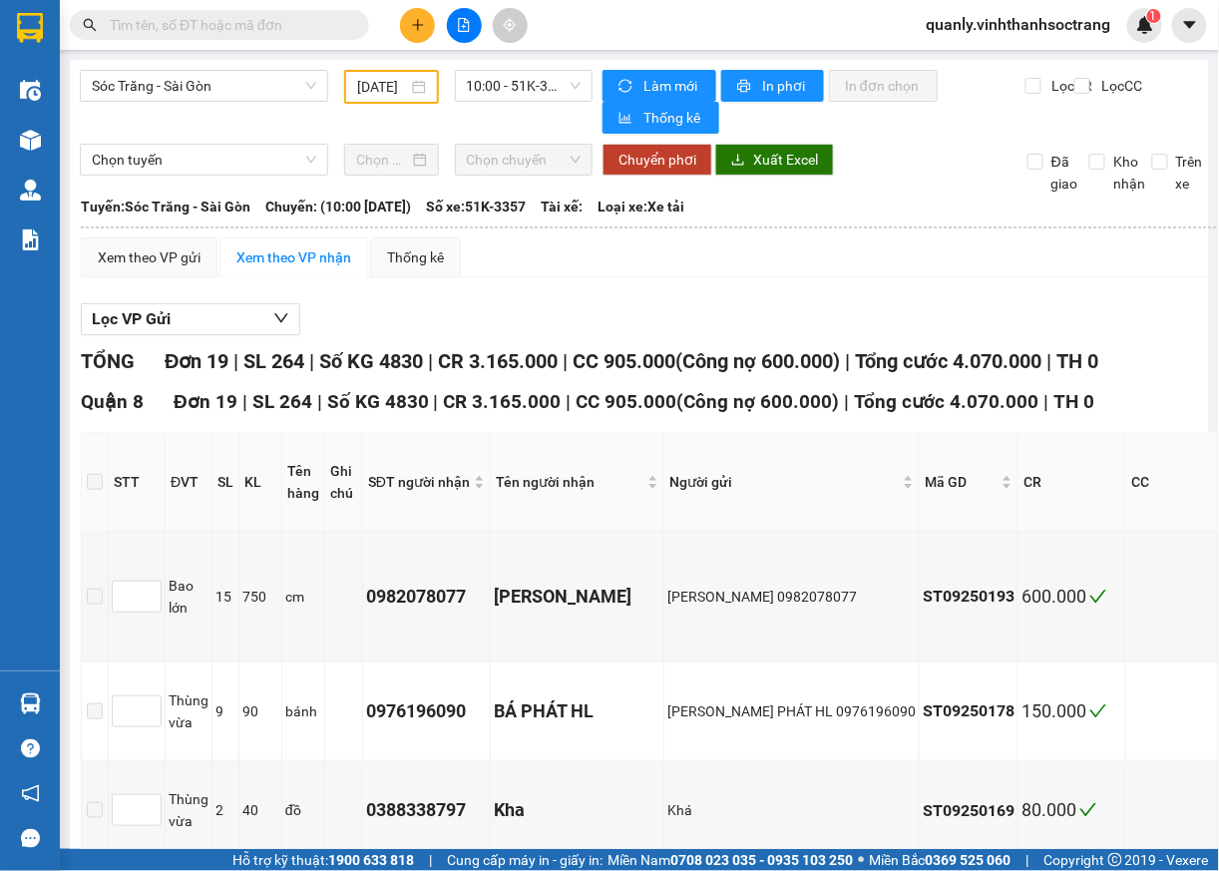
click at [561, 84] on span "10:00 - 51K-3357" at bounding box center [524, 86] width 115 height 30
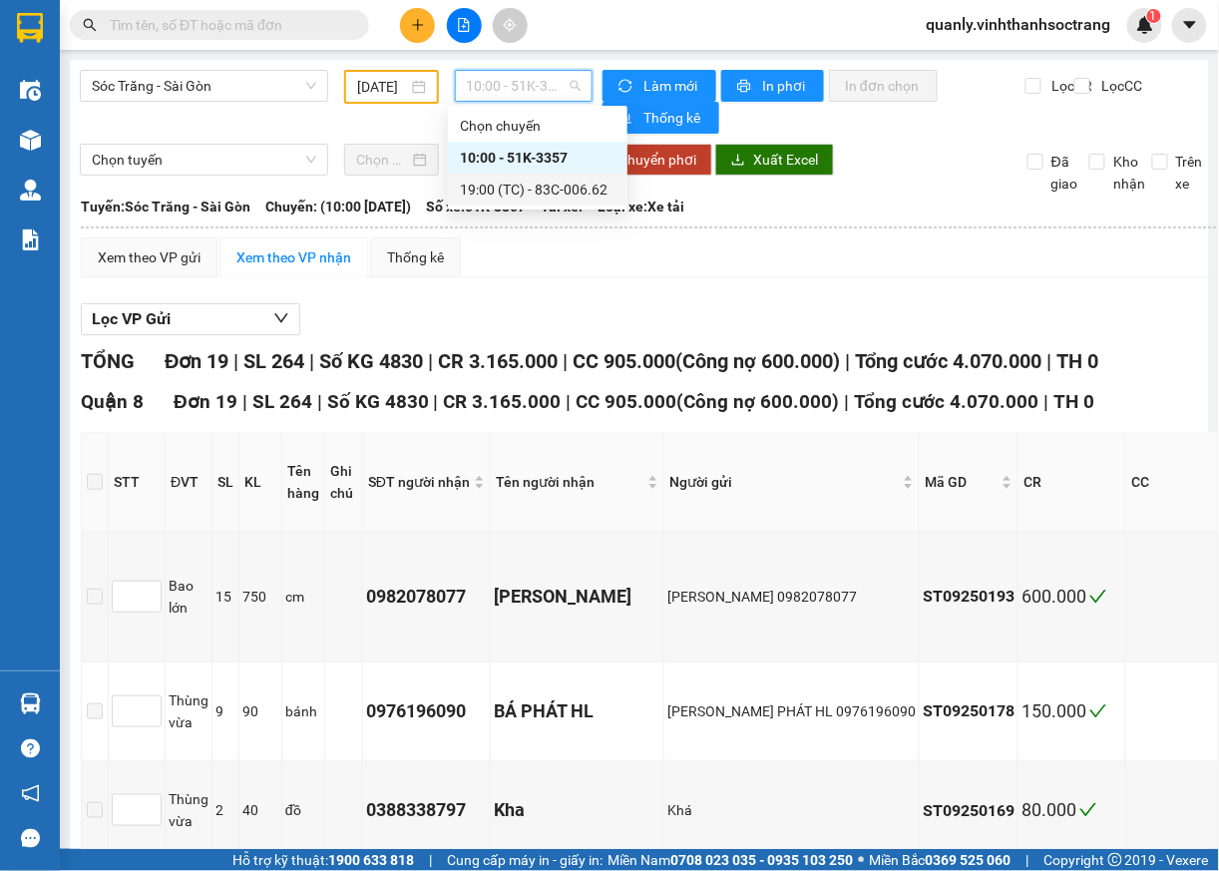
click at [545, 193] on div "19:00 (TC) - 83C-006.62" at bounding box center [538, 190] width 156 height 22
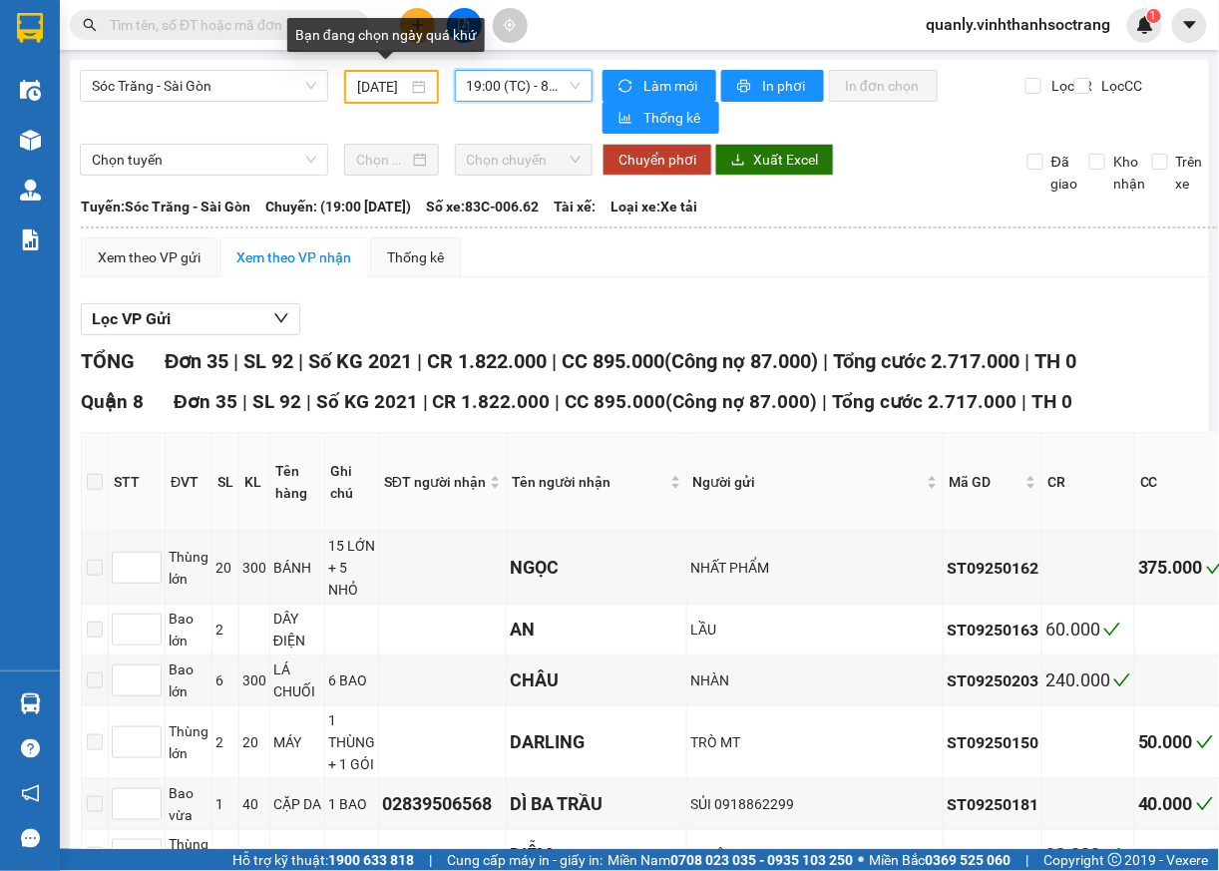
click at [383, 90] on input "05/09/2025" at bounding box center [382, 87] width 50 height 22
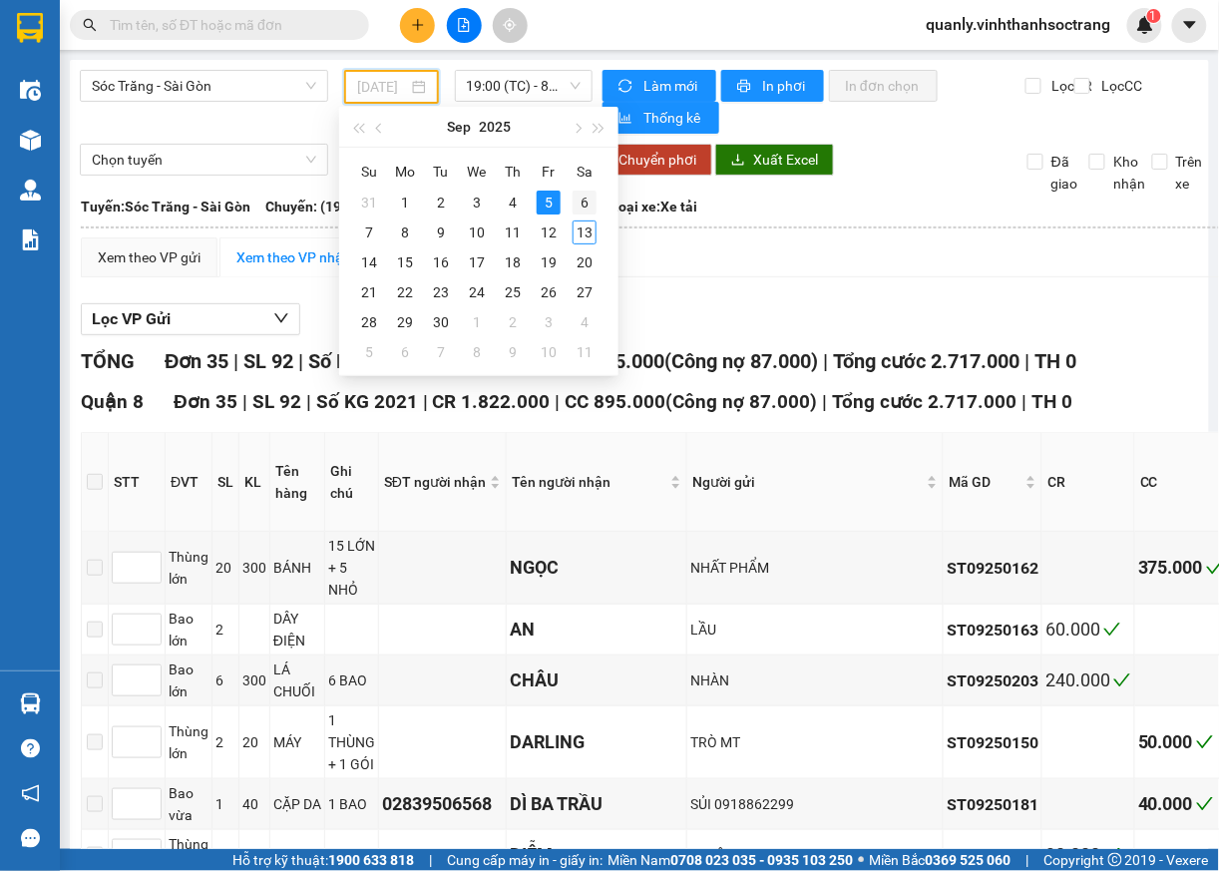
click at [576, 200] on div "6" at bounding box center [585, 203] width 24 height 24
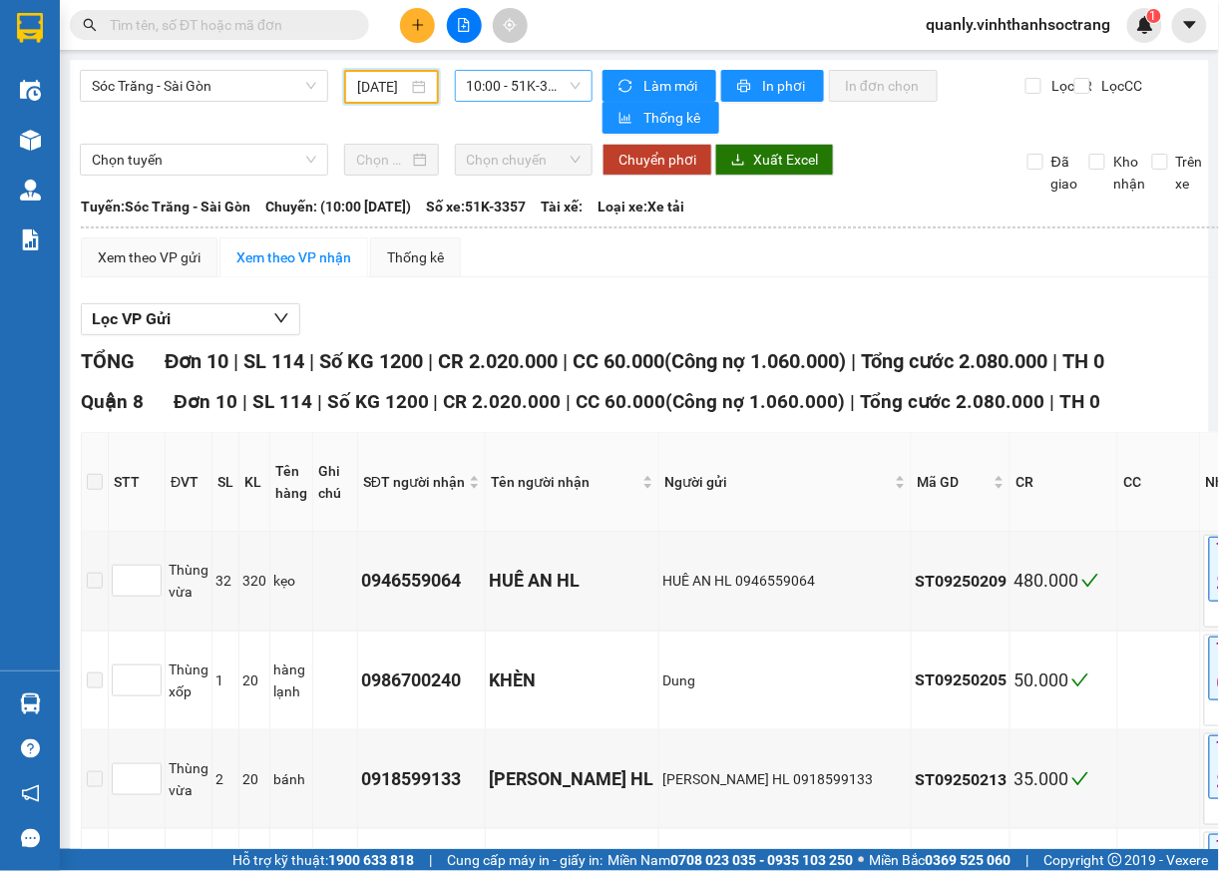
click at [537, 98] on span "10:00 - 51K-3357" at bounding box center [524, 86] width 115 height 30
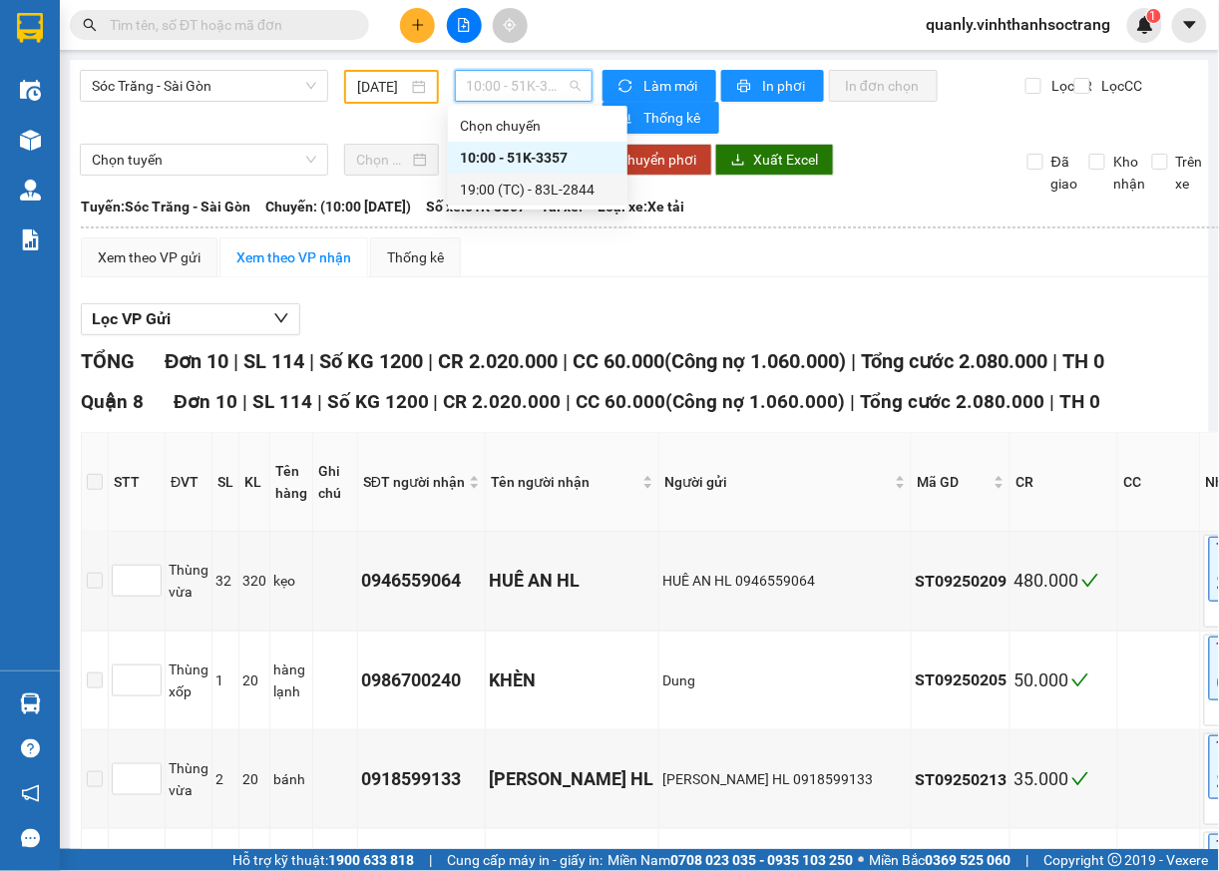
click at [503, 190] on div "19:00 (TC) - 83L-2844" at bounding box center [538, 190] width 156 height 22
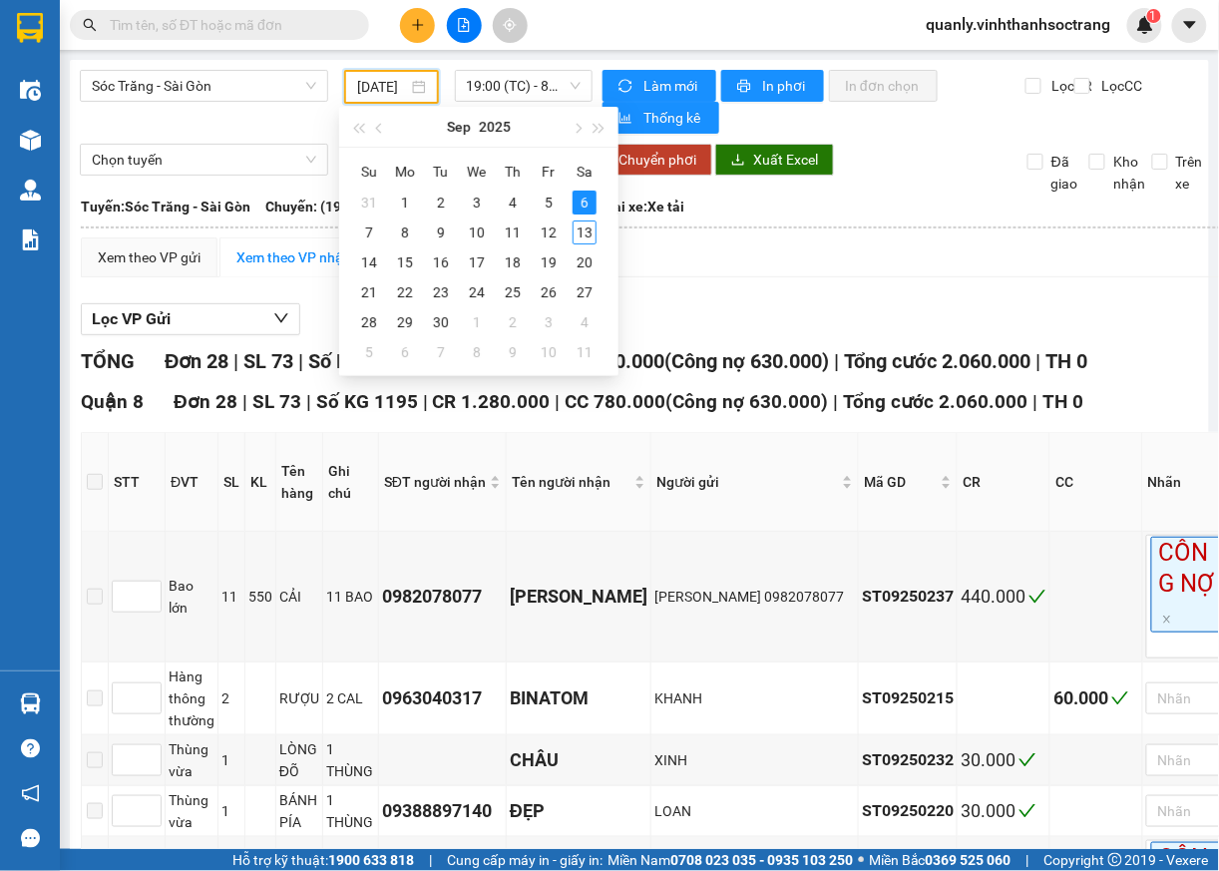
drag, startPoint x: 389, startPoint y: 78, endPoint x: 375, endPoint y: 104, distance: 29.5
click at [385, 81] on input "06/09/2025" at bounding box center [382, 87] width 50 height 22
click at [369, 225] on div "7" at bounding box center [369, 232] width 24 height 24
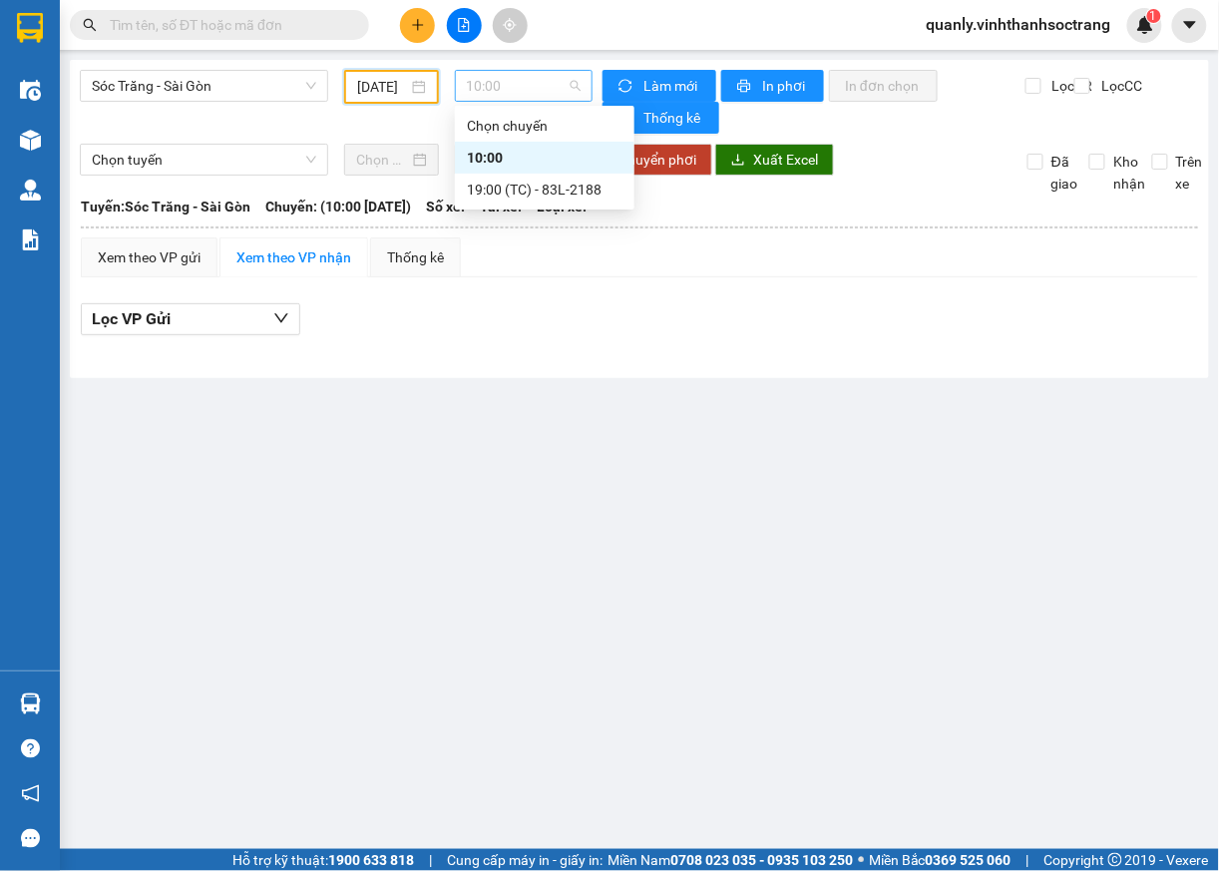
drag, startPoint x: 571, startPoint y: 72, endPoint x: 556, endPoint y: 82, distance: 18.0
click at [568, 74] on span "10:00" at bounding box center [524, 86] width 115 height 30
click at [460, 153] on div "10:00" at bounding box center [545, 158] width 180 height 32
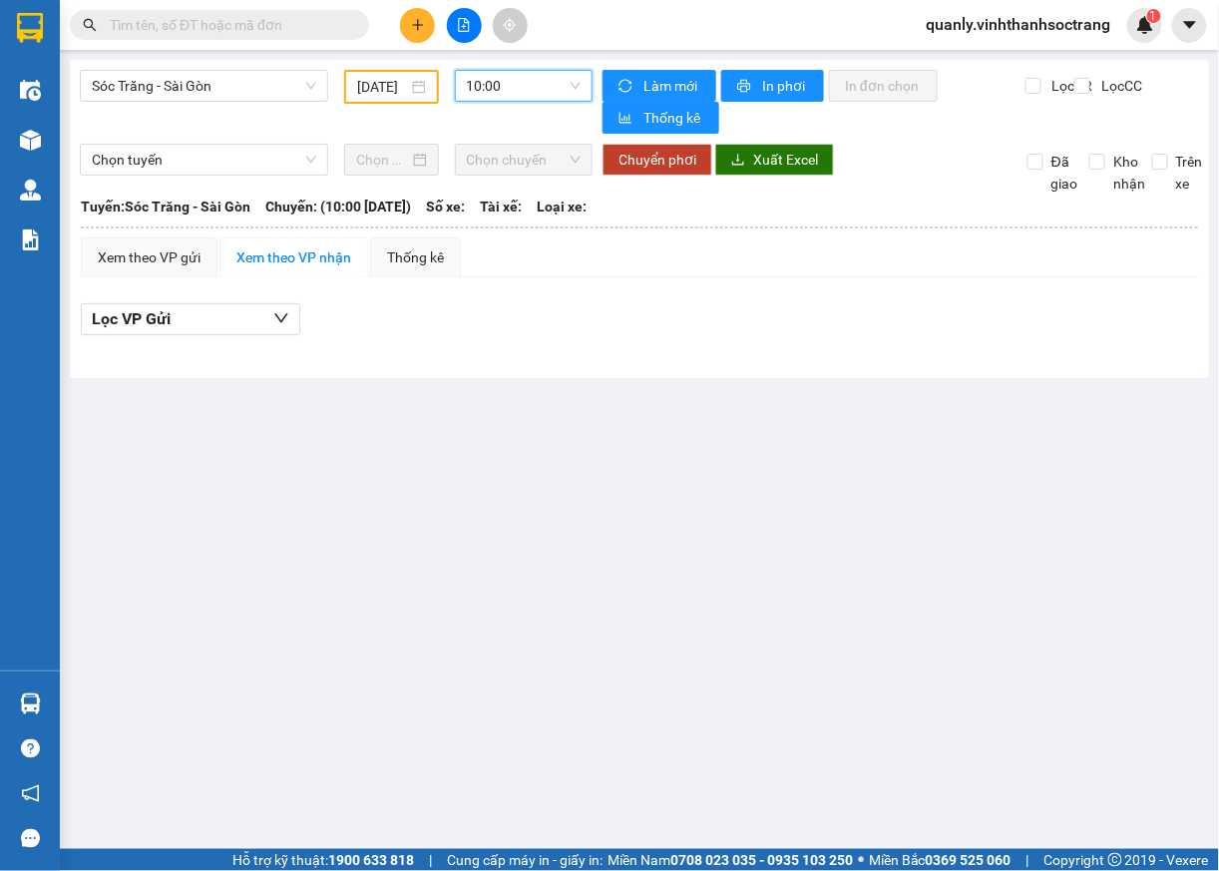
drag, startPoint x: 561, startPoint y: 89, endPoint x: 536, endPoint y: 116, distance: 36.7
click at [561, 90] on span "10:00" at bounding box center [524, 86] width 115 height 30
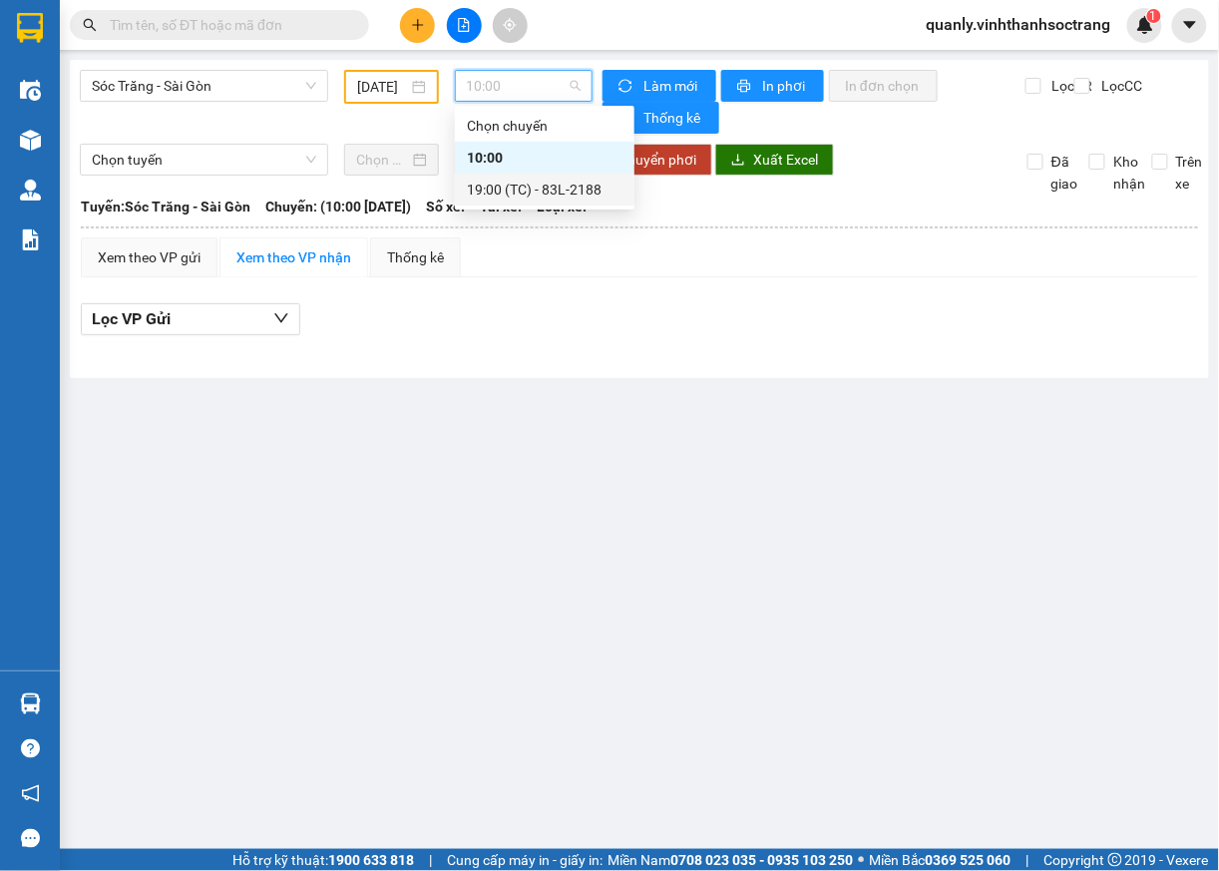
click at [511, 181] on div "19:00 (TC) - 83L-2188" at bounding box center [545, 190] width 156 height 22
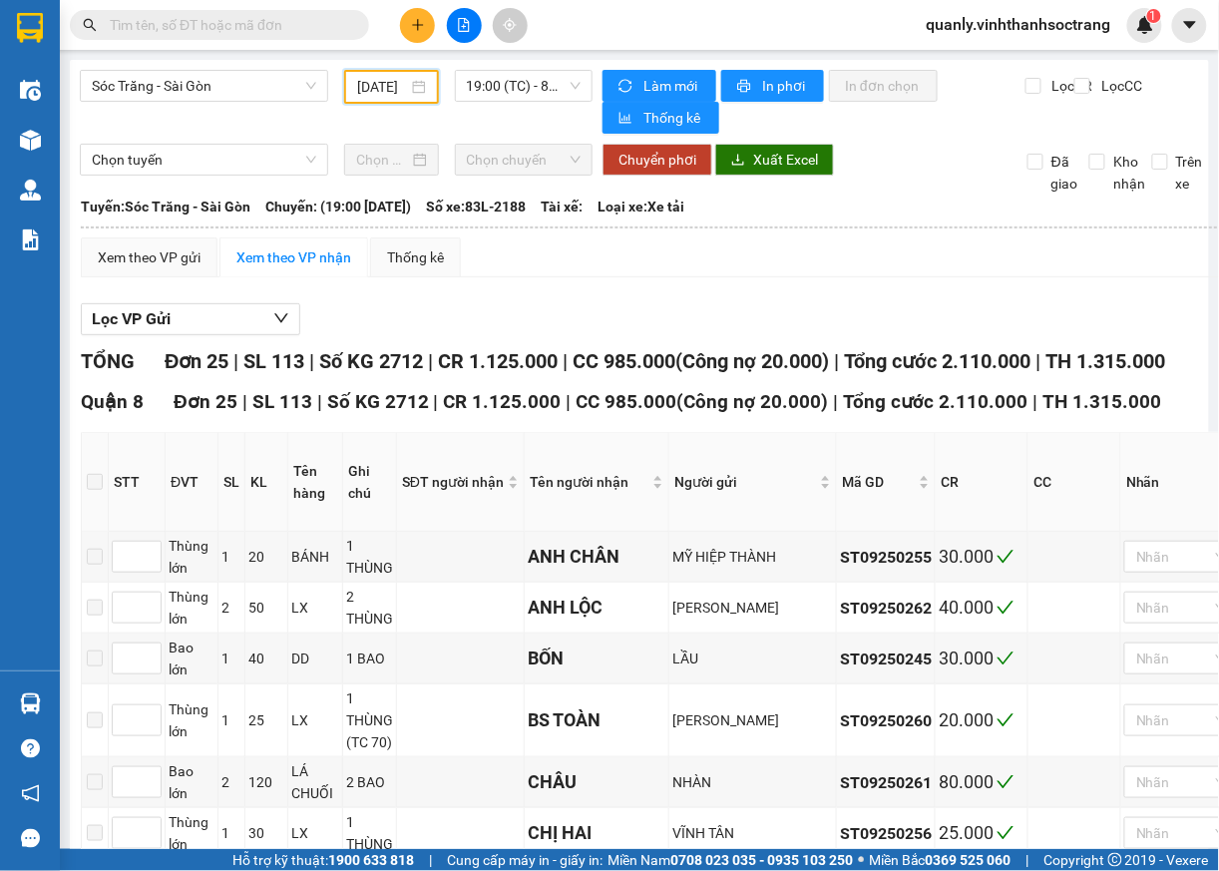
click at [391, 85] on input "07/09/2025" at bounding box center [382, 87] width 50 height 22
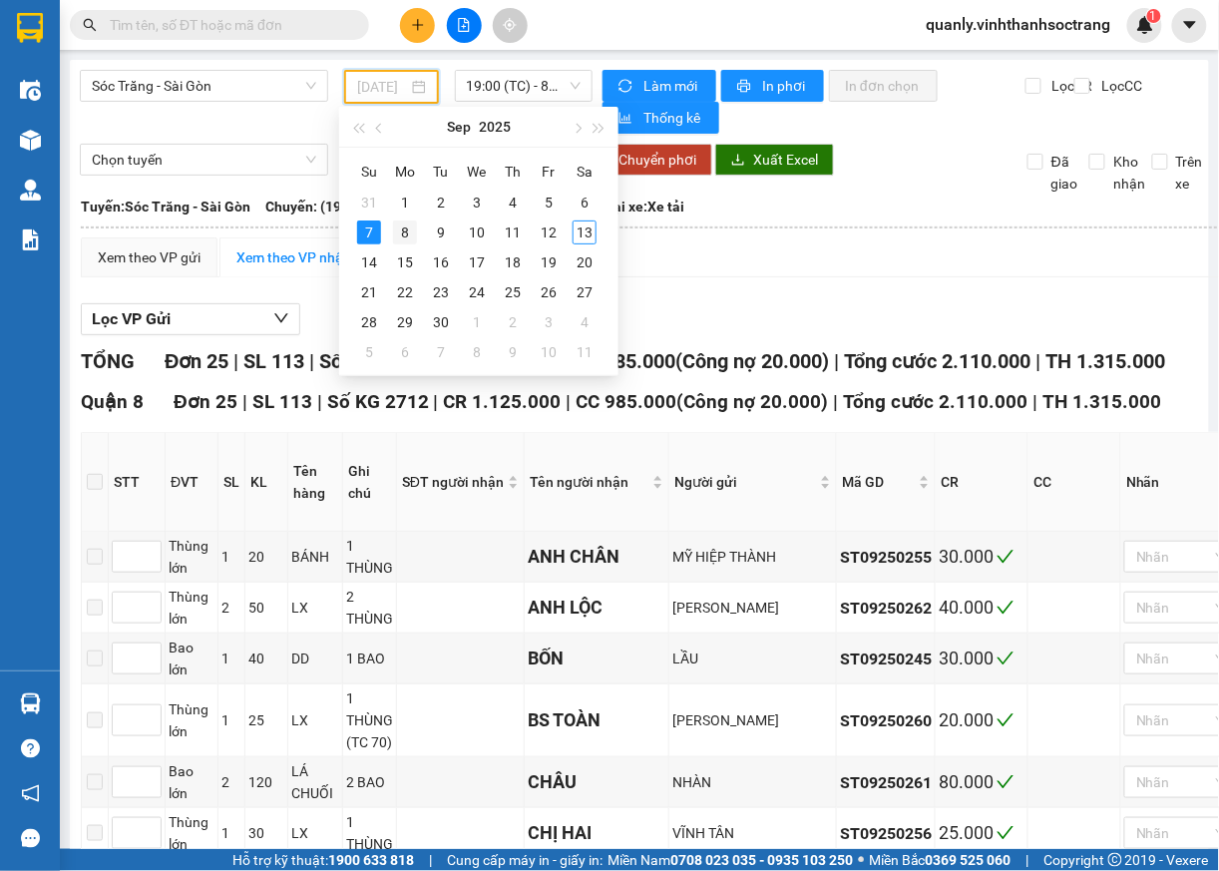
click at [401, 235] on div "8" at bounding box center [405, 232] width 24 height 24
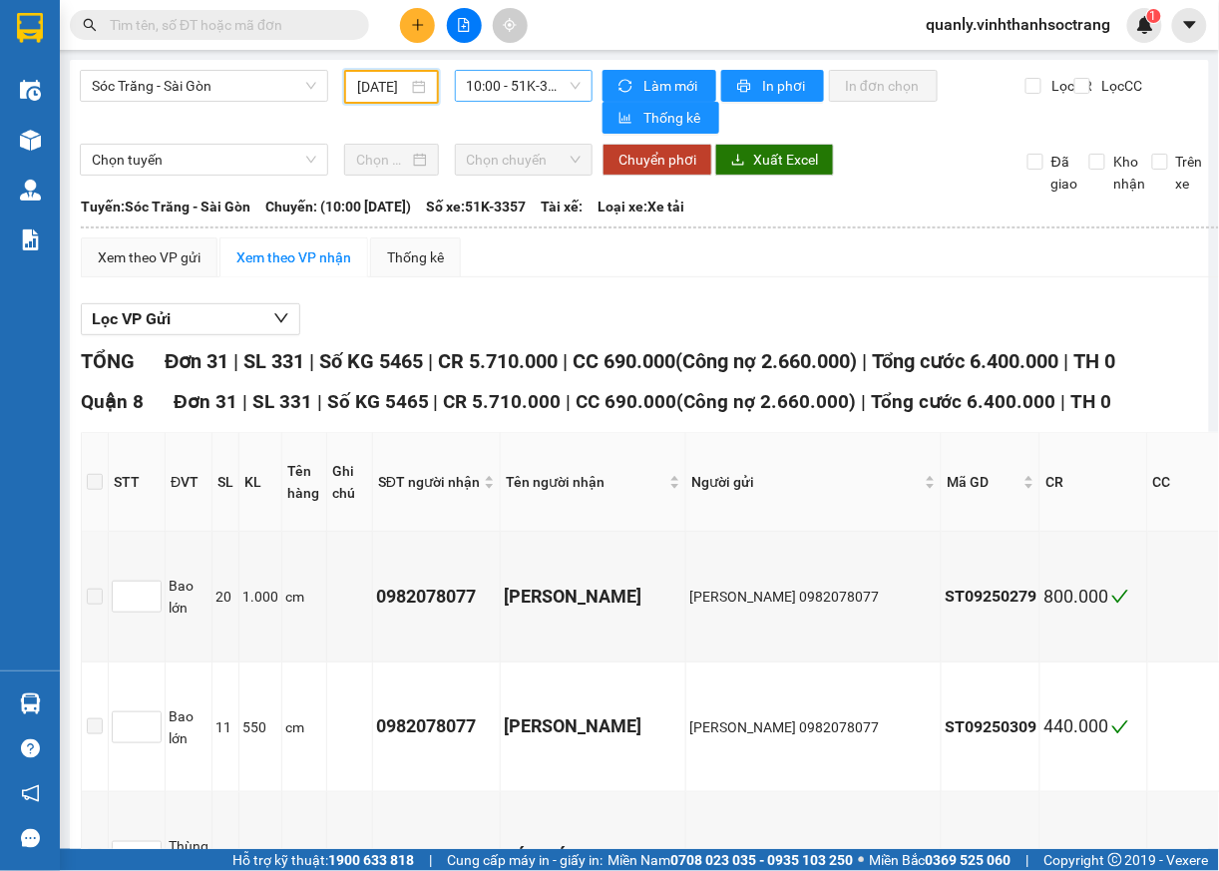
click at [553, 94] on span "10:00 - 51K-3357" at bounding box center [524, 86] width 115 height 30
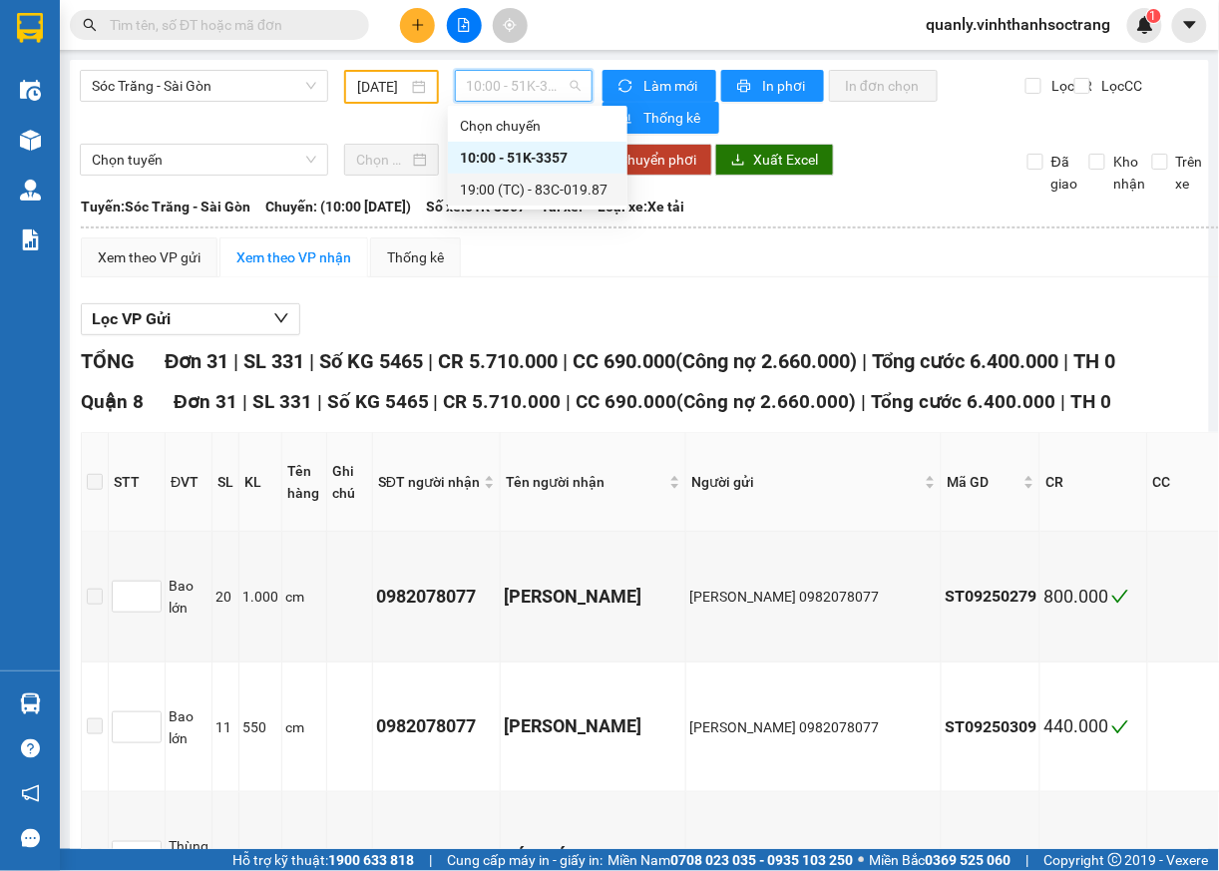
click at [548, 196] on div "19:00 (TC) - 83C-019.87" at bounding box center [538, 190] width 156 height 22
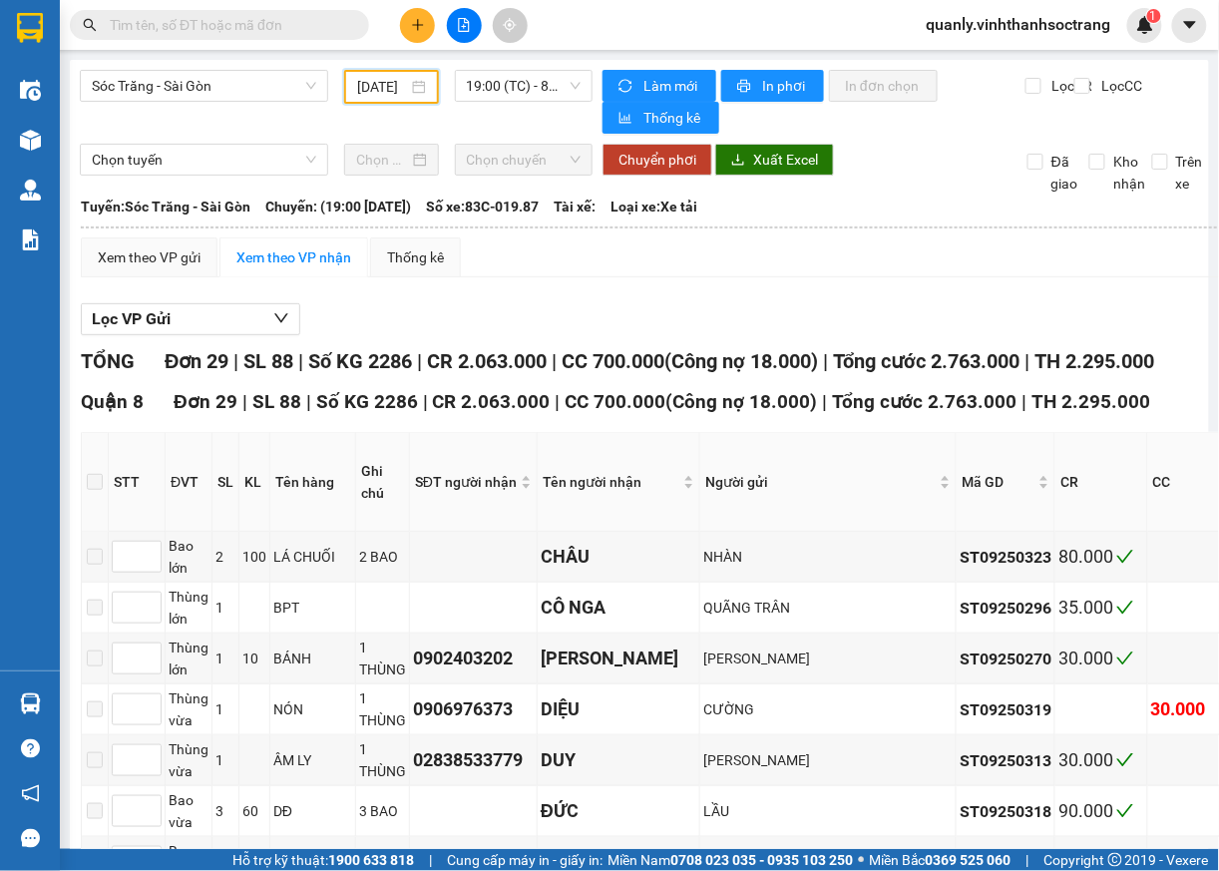
click at [392, 85] on input "08/09/2025" at bounding box center [382, 87] width 50 height 22
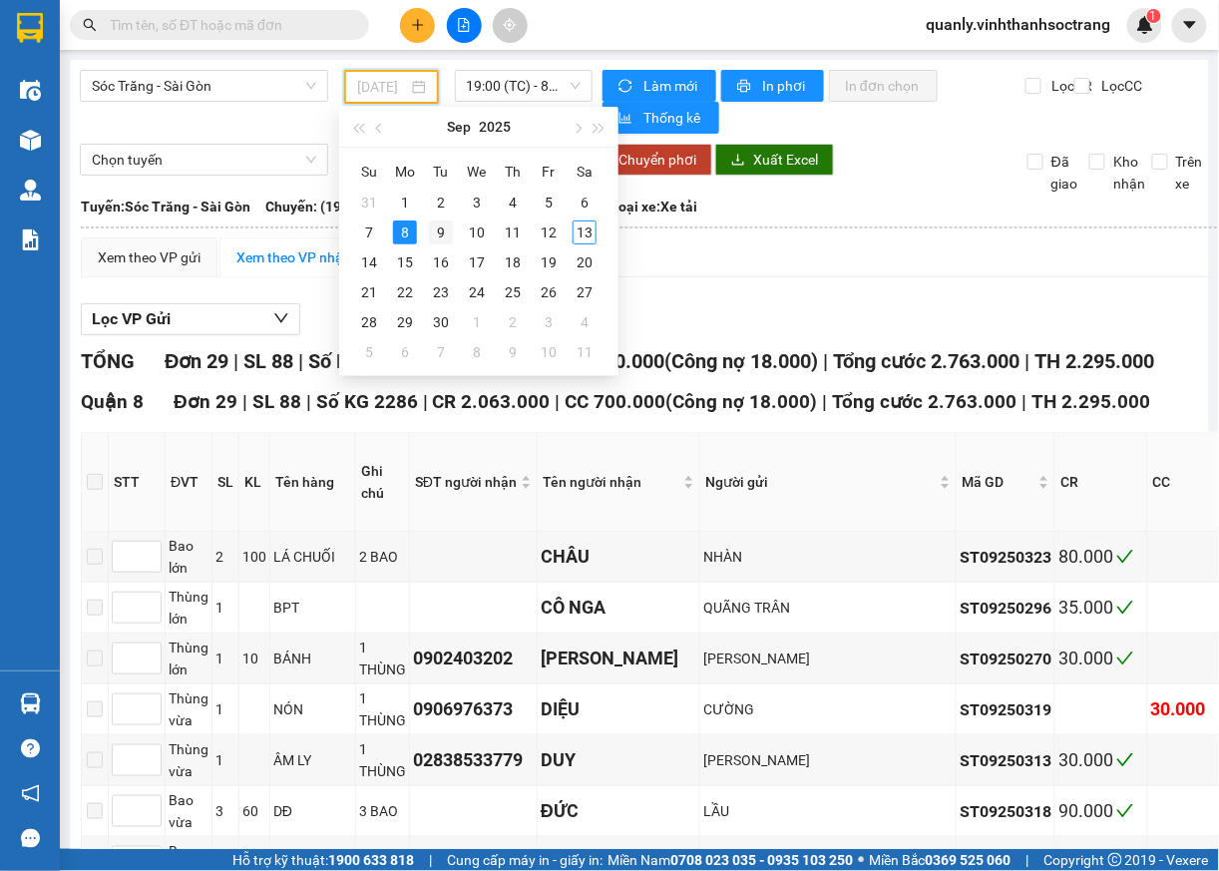
click at [444, 235] on div "9" at bounding box center [441, 232] width 24 height 24
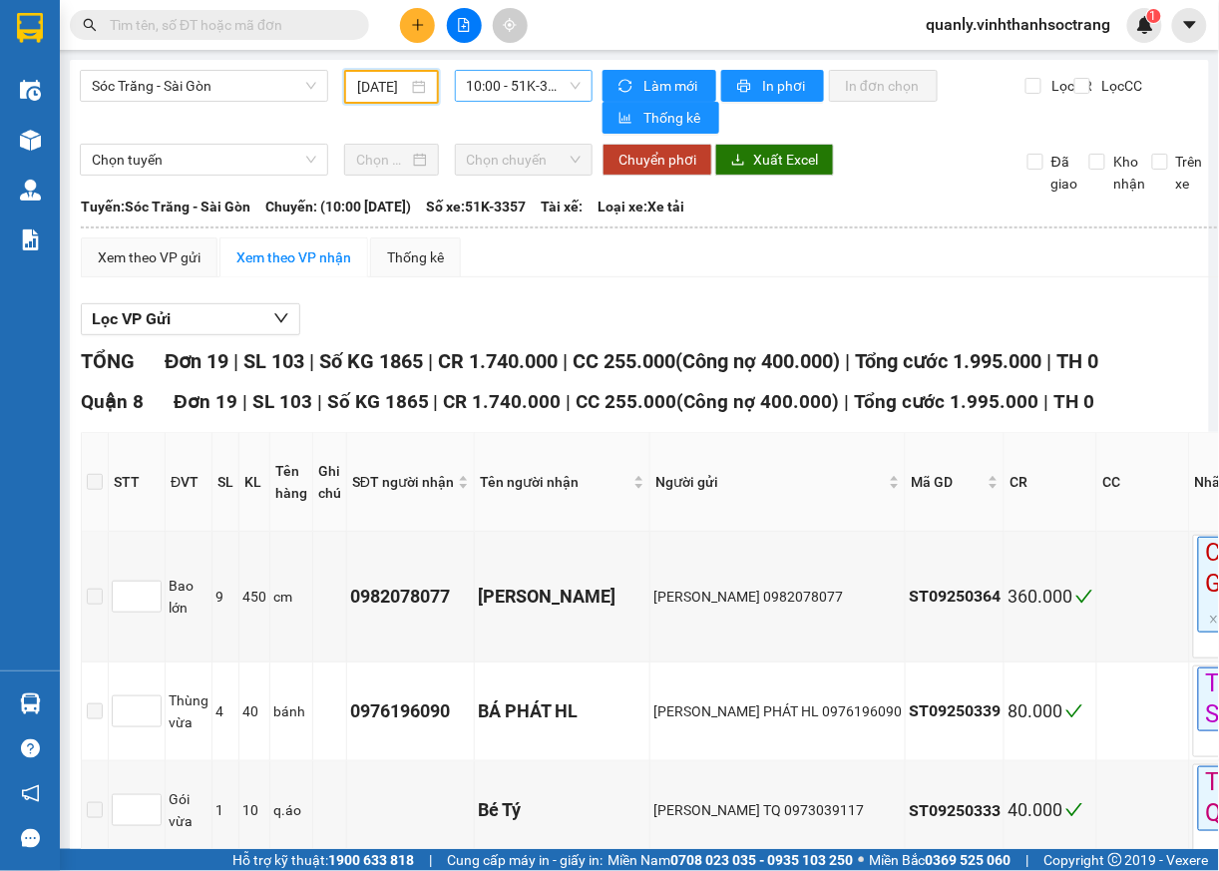
click at [560, 84] on span "10:00 - 51K-3357" at bounding box center [524, 86] width 115 height 30
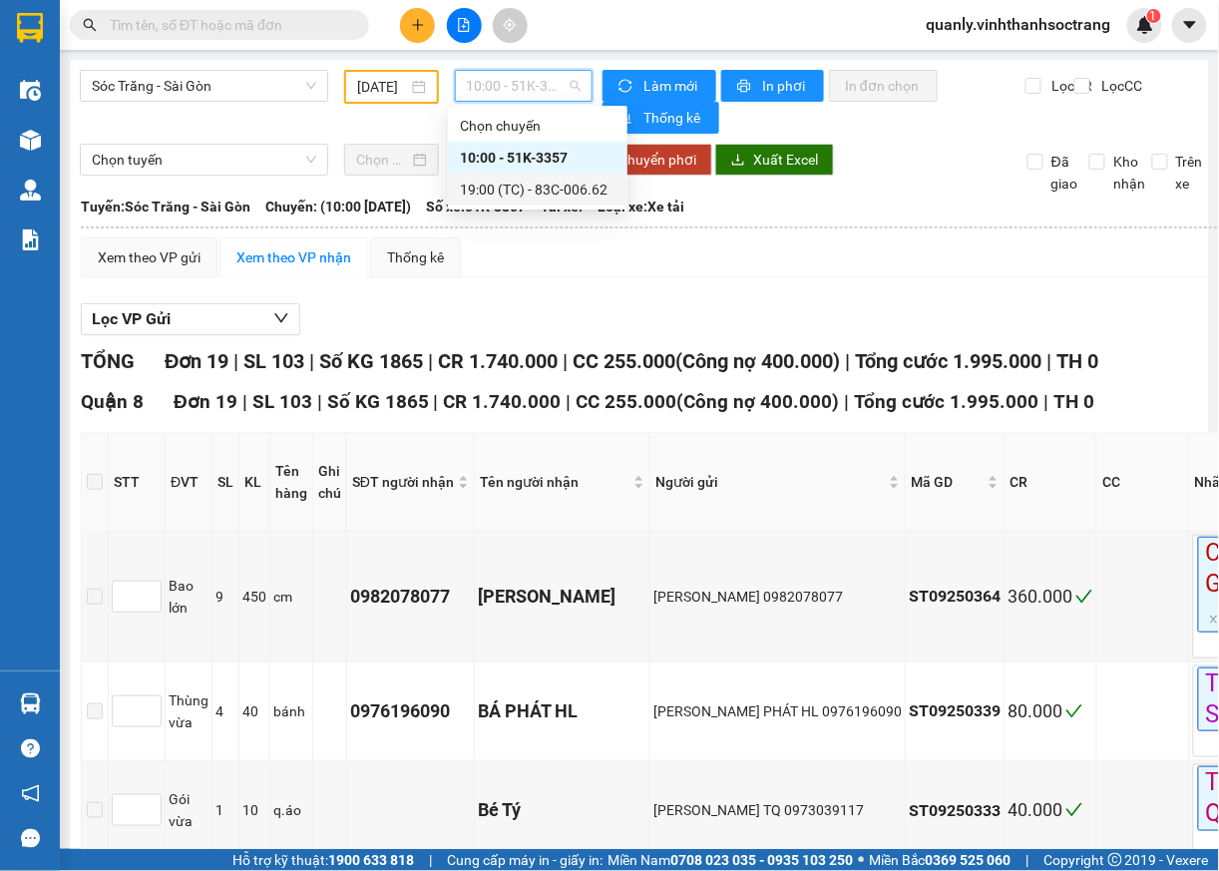
click at [537, 189] on div "19:00 (TC) - 83C-006.62" at bounding box center [538, 190] width 156 height 22
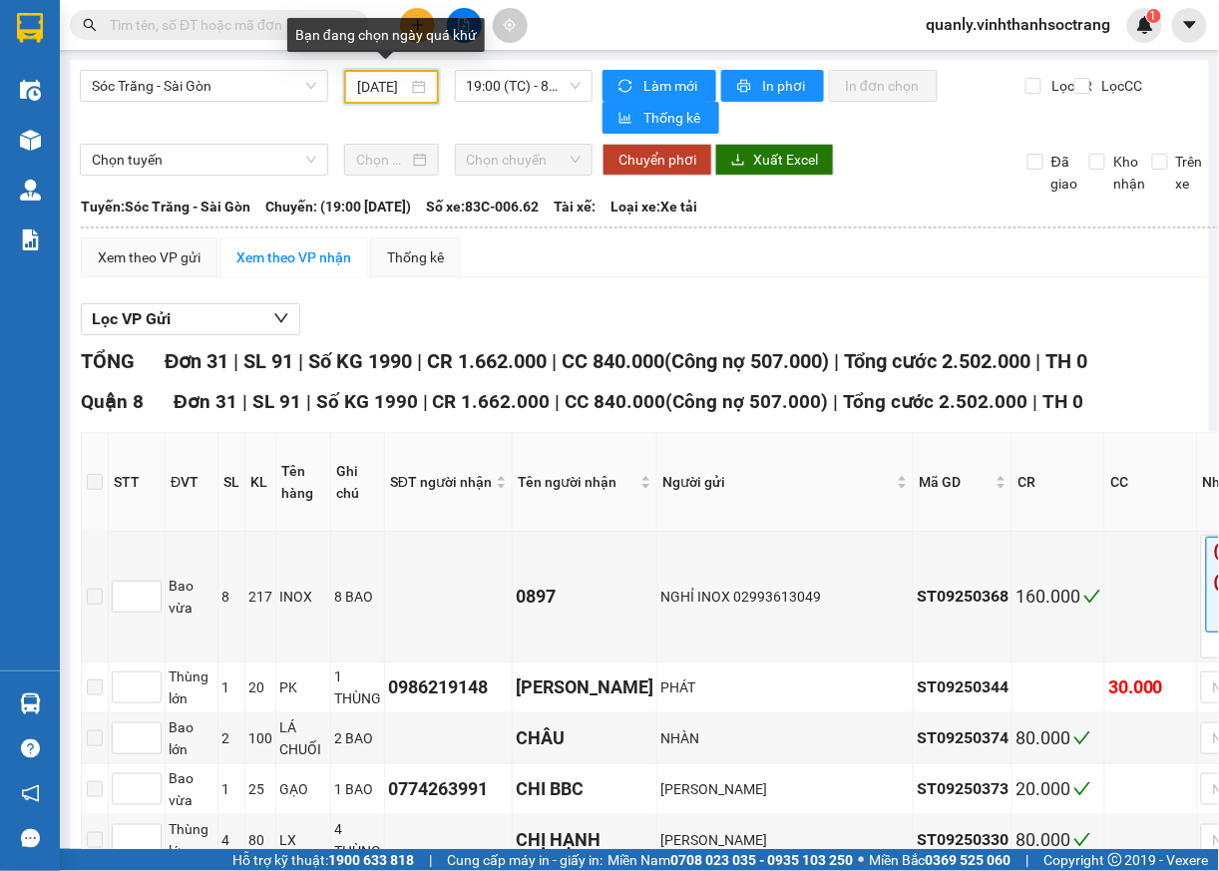
drag, startPoint x: 399, startPoint y: 94, endPoint x: 412, endPoint y: 134, distance: 42.0
click at [399, 93] on input "09/09/2025" at bounding box center [382, 87] width 50 height 22
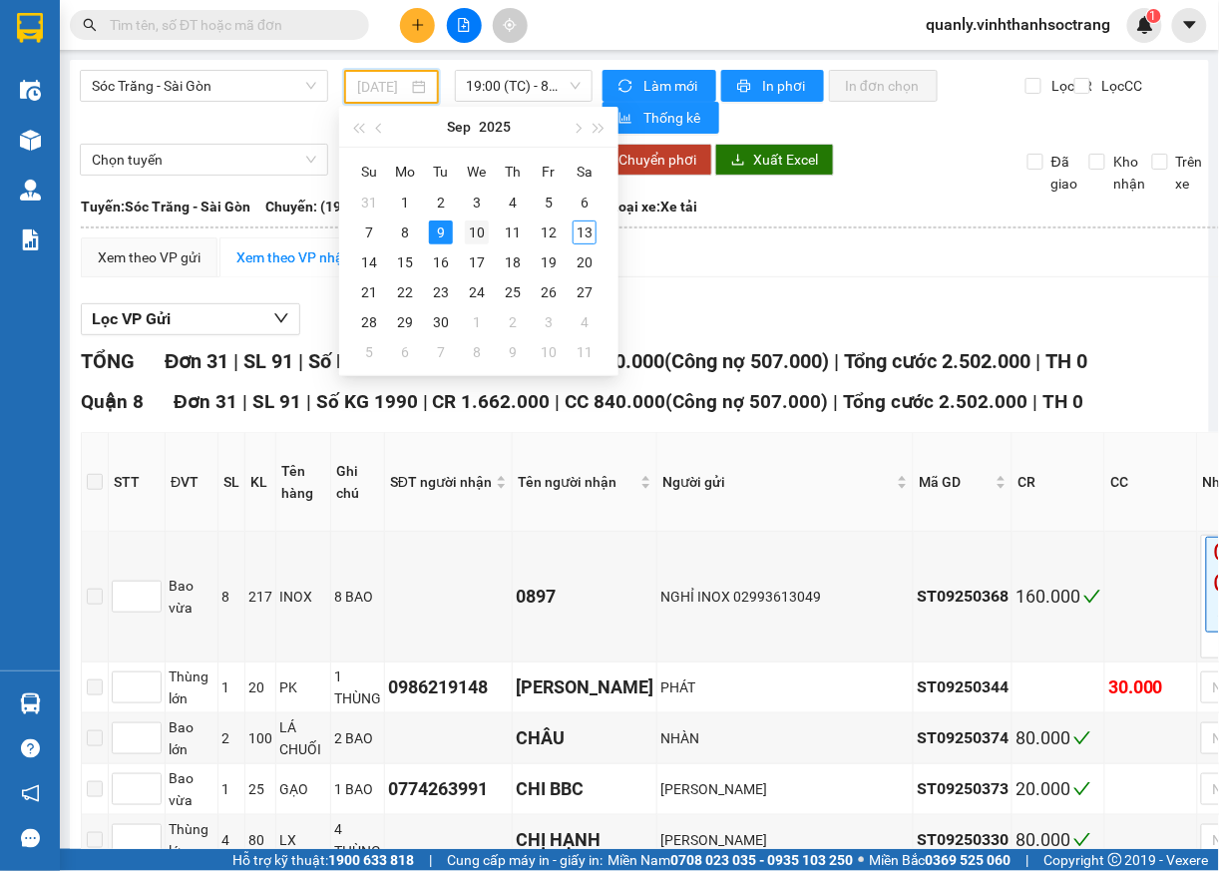
click at [480, 228] on div "10" at bounding box center [477, 232] width 24 height 24
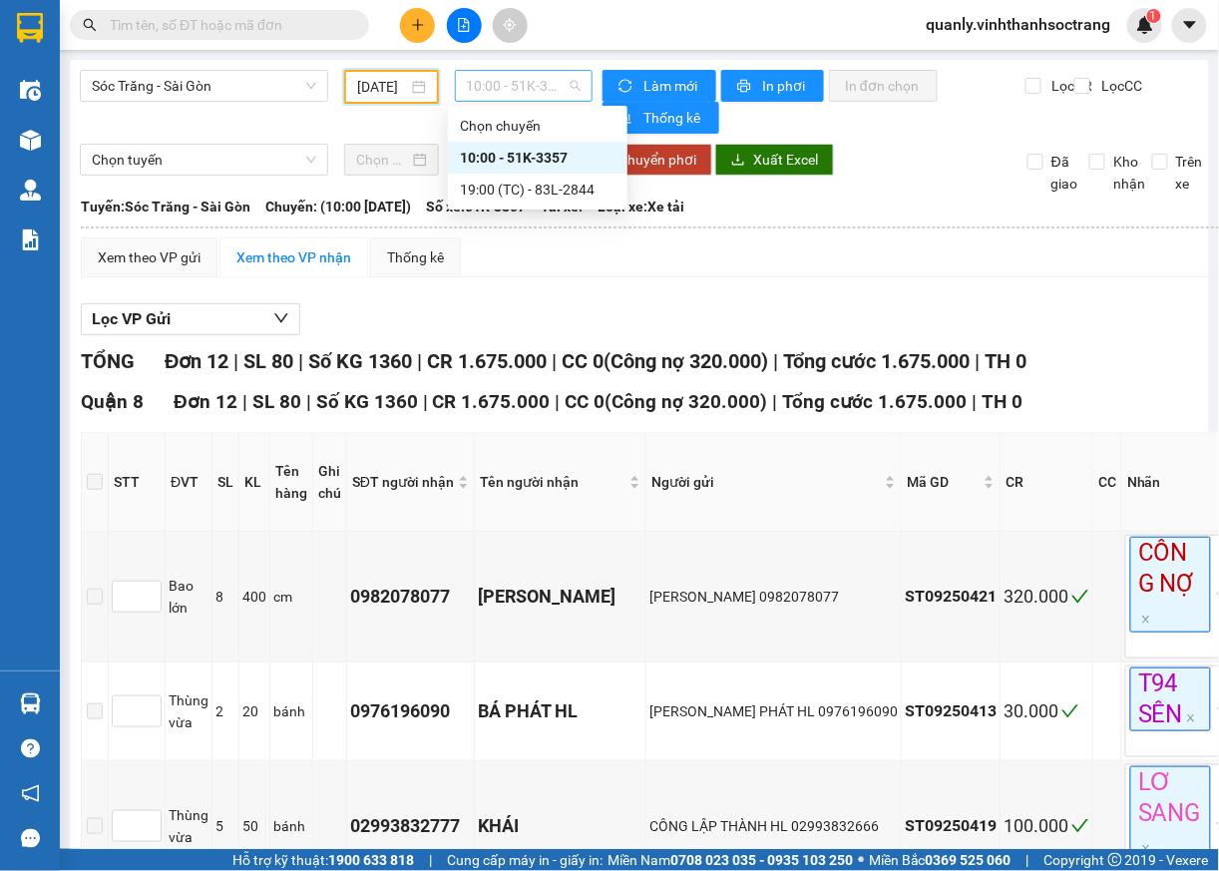
click at [565, 94] on span "10:00 - 51K-3357" at bounding box center [524, 86] width 115 height 30
click at [541, 193] on div "19:00 (TC) - 83L-2844" at bounding box center [538, 190] width 156 height 22
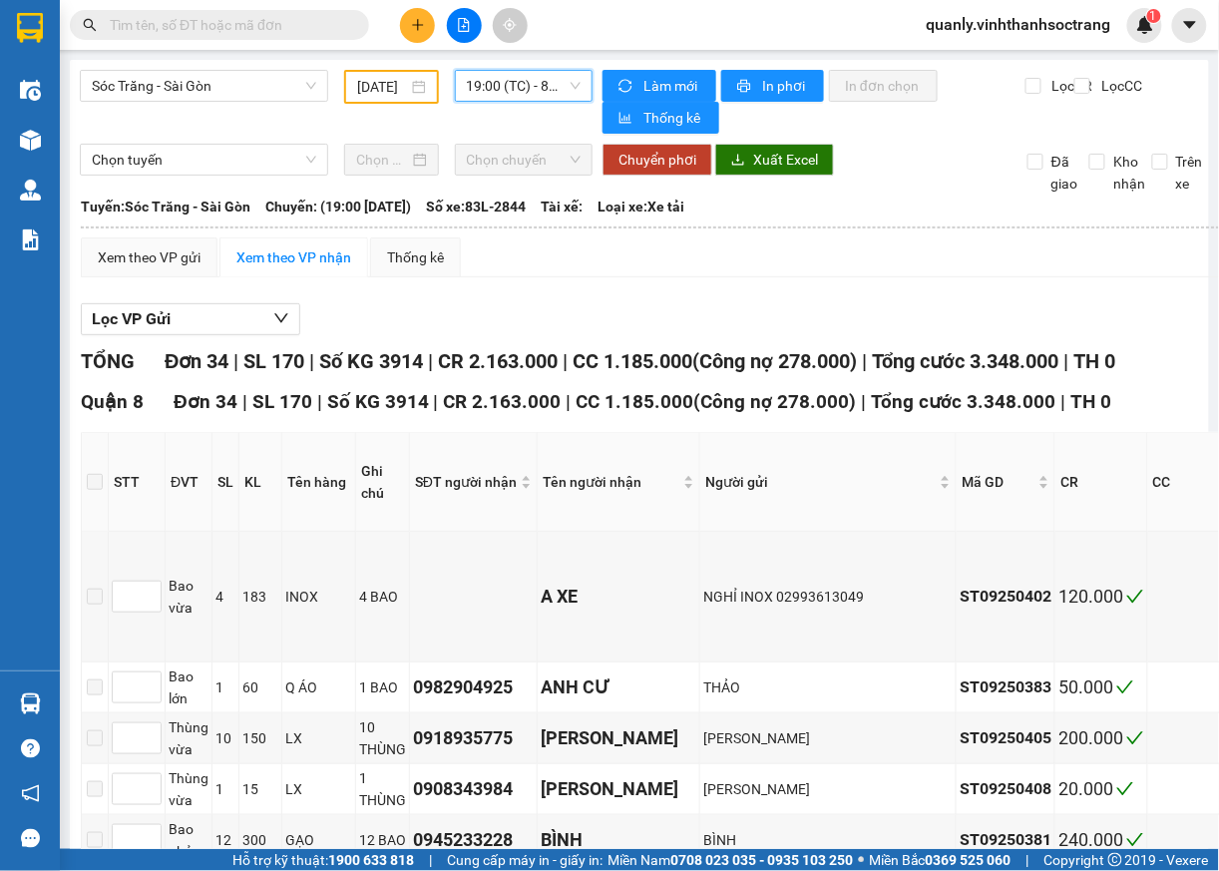
click at [403, 88] on div "10/09/2025" at bounding box center [391, 87] width 68 height 22
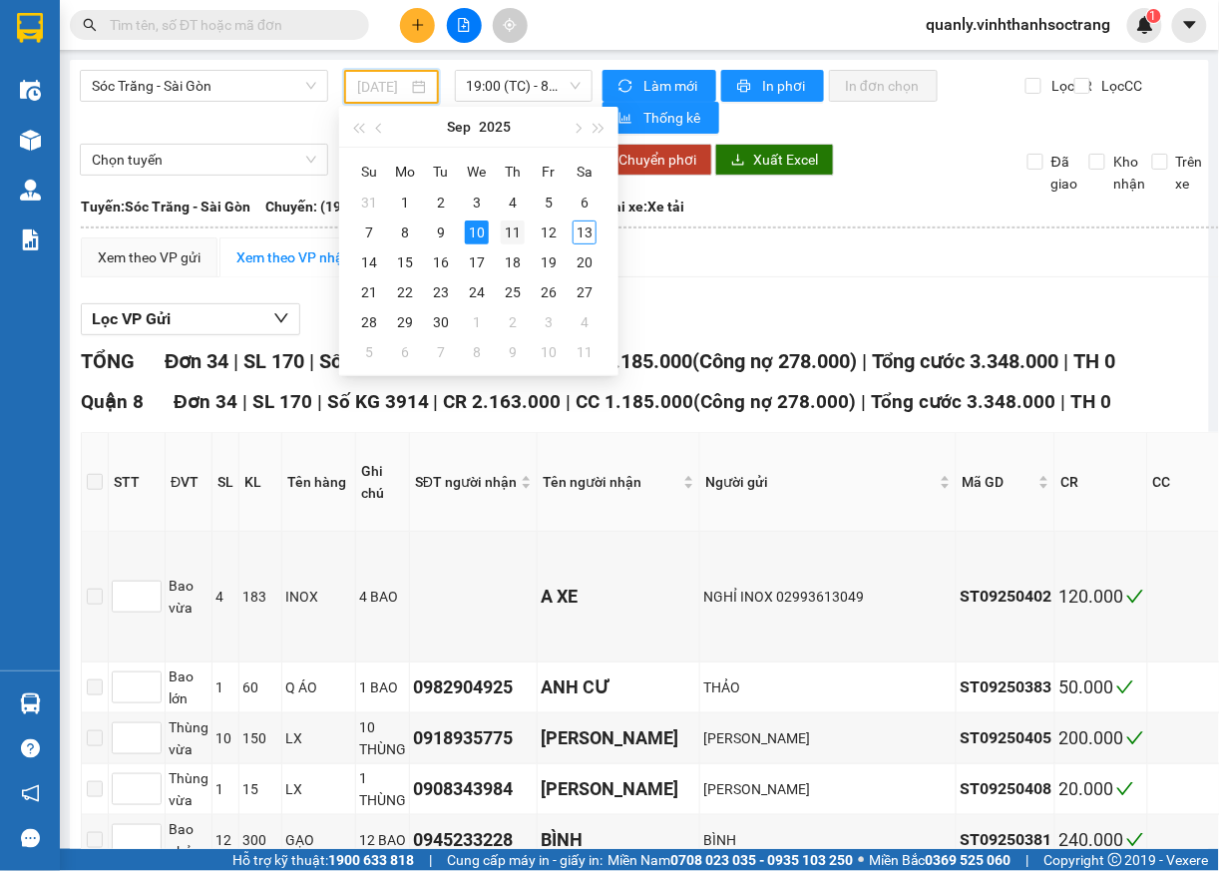
click at [515, 229] on div "11" at bounding box center [513, 232] width 24 height 24
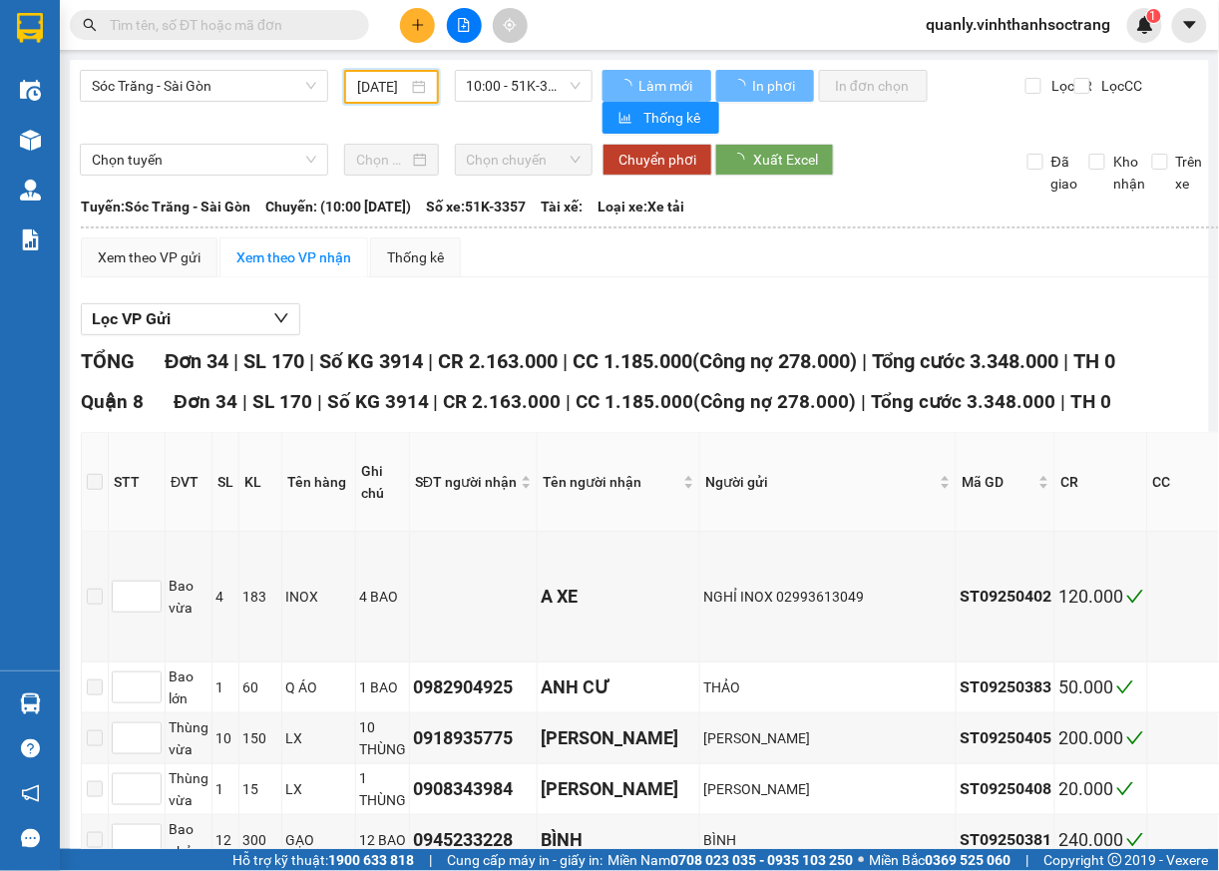
scroll to position [0, 18]
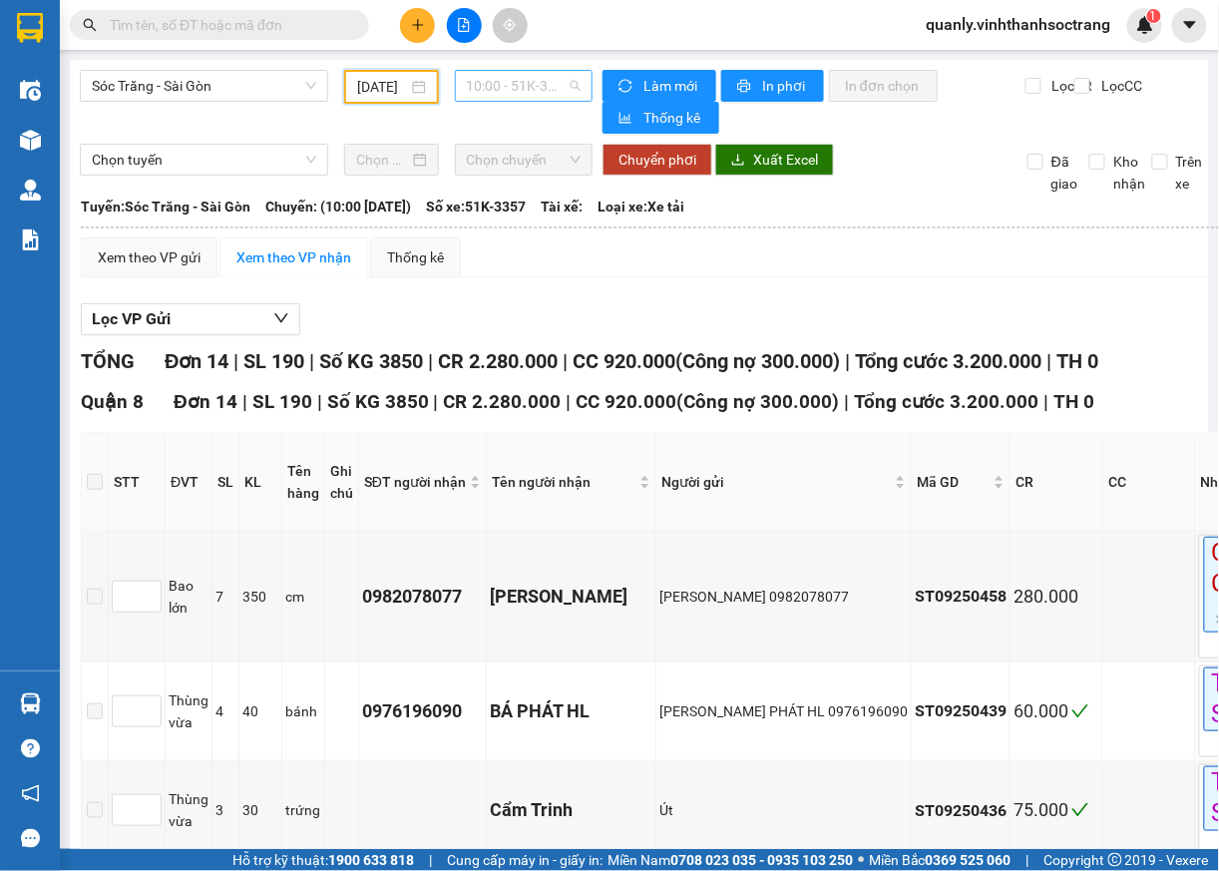
click at [548, 74] on span "10:00 - 51K-3357" at bounding box center [524, 86] width 115 height 30
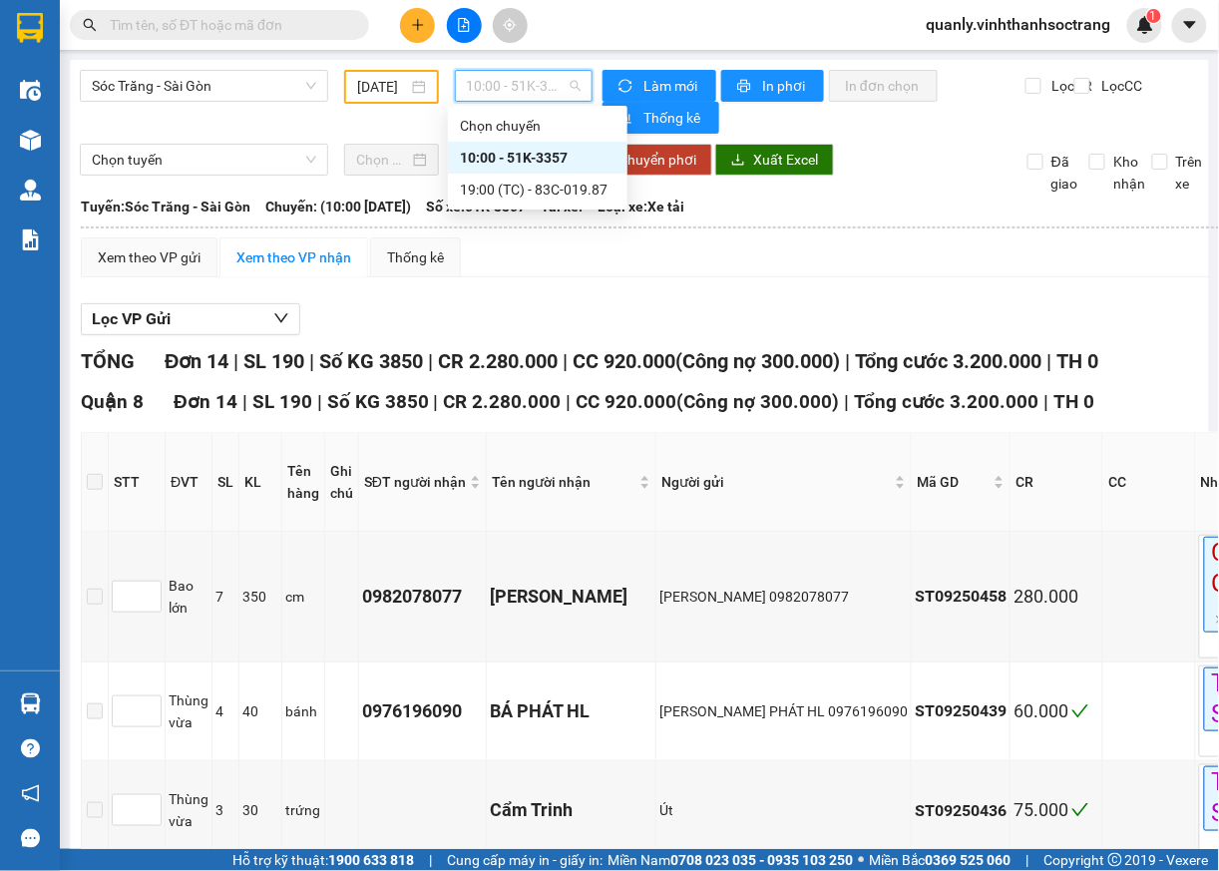
drag, startPoint x: 544, startPoint y: 157, endPoint x: 591, endPoint y: 256, distance: 110.2
click at [544, 158] on div "10:00 - 51K-3357" at bounding box center [538, 158] width 156 height 22
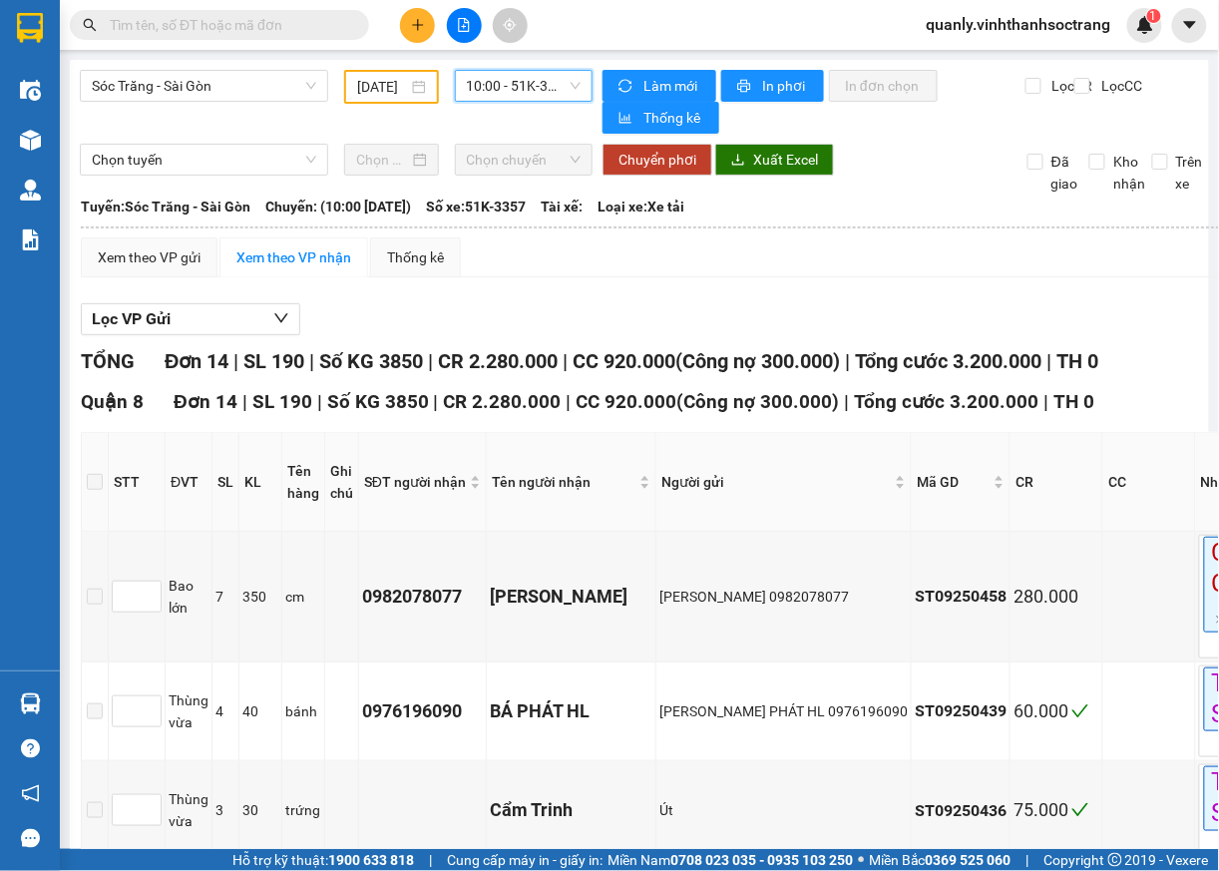
click at [553, 81] on span "10:00 - 51K-3357" at bounding box center [524, 86] width 115 height 30
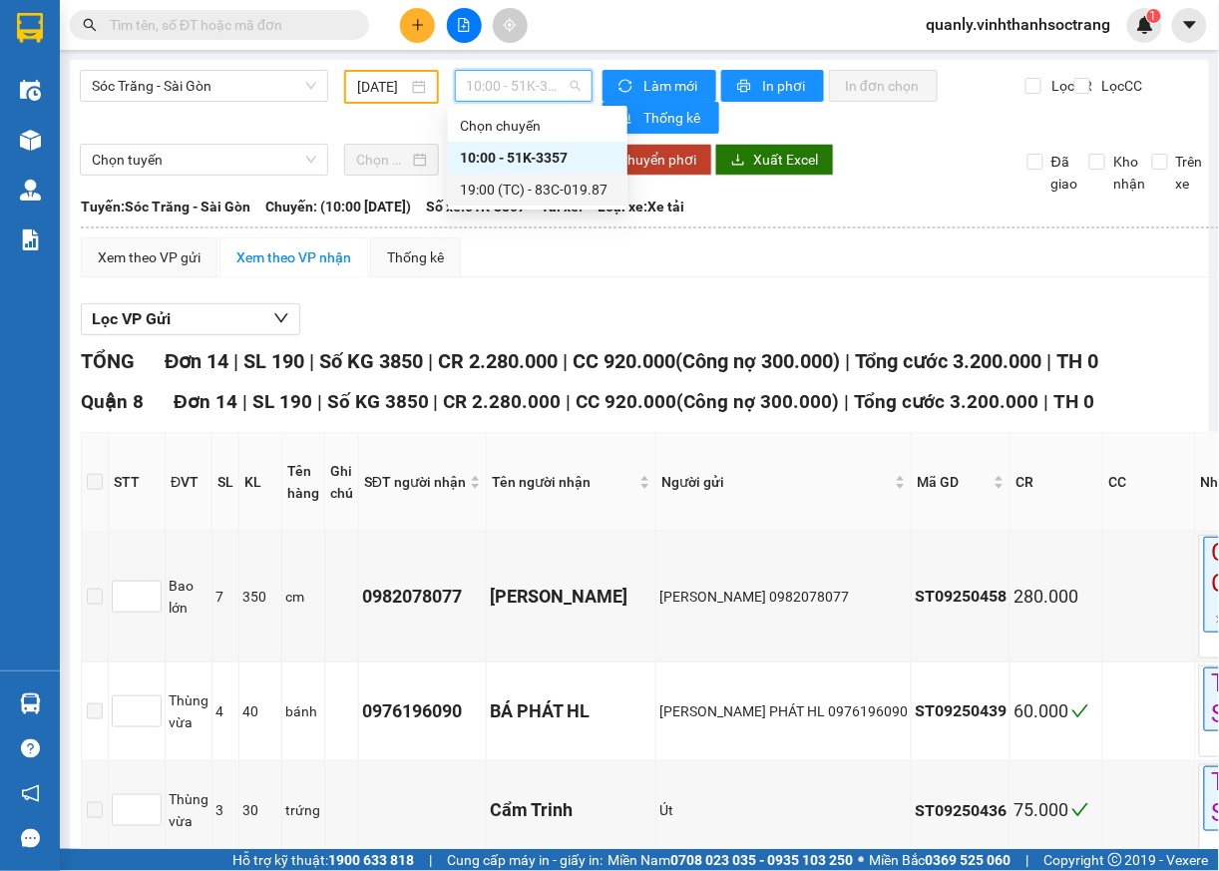
click at [536, 186] on div "19:00 (TC) - 83C-019.87" at bounding box center [538, 190] width 156 height 22
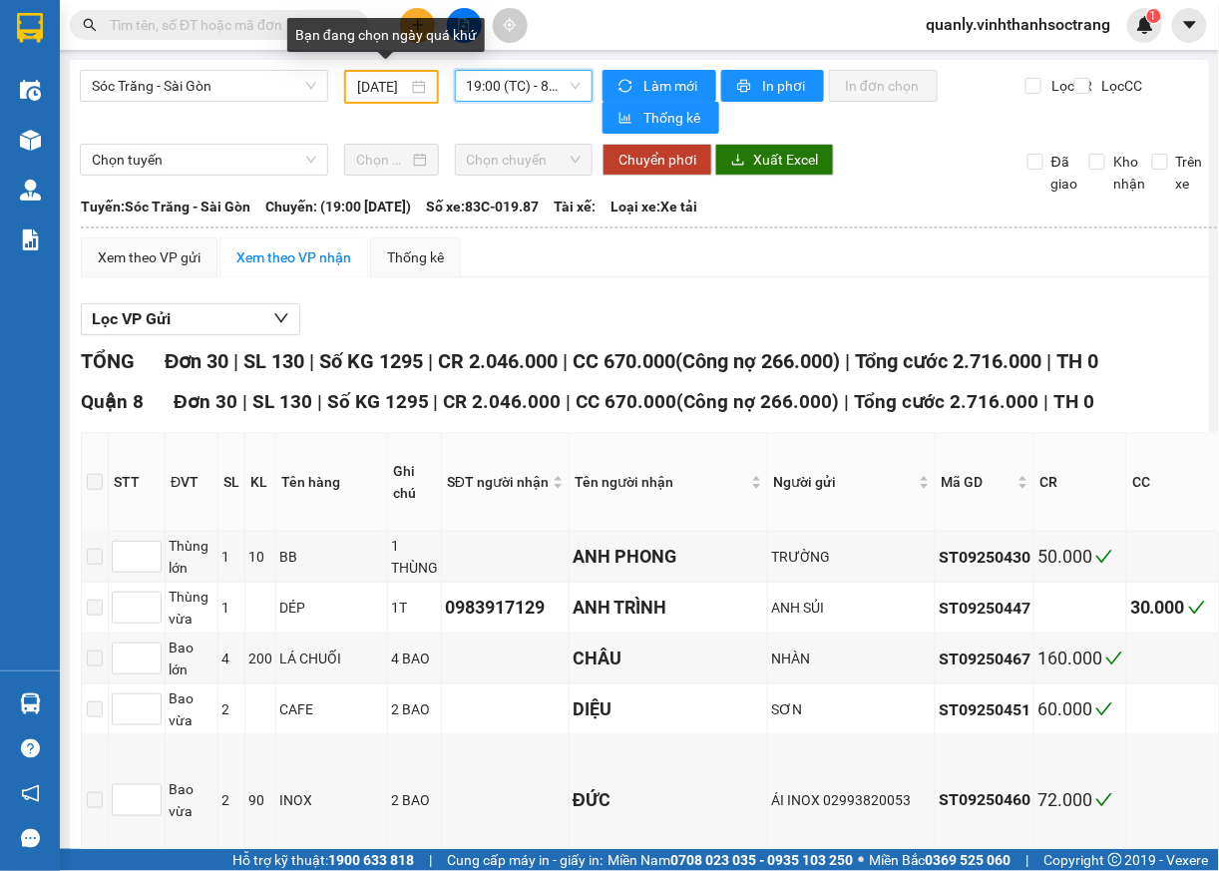
click at [403, 93] on div "11/09/2025" at bounding box center [391, 87] width 68 height 22
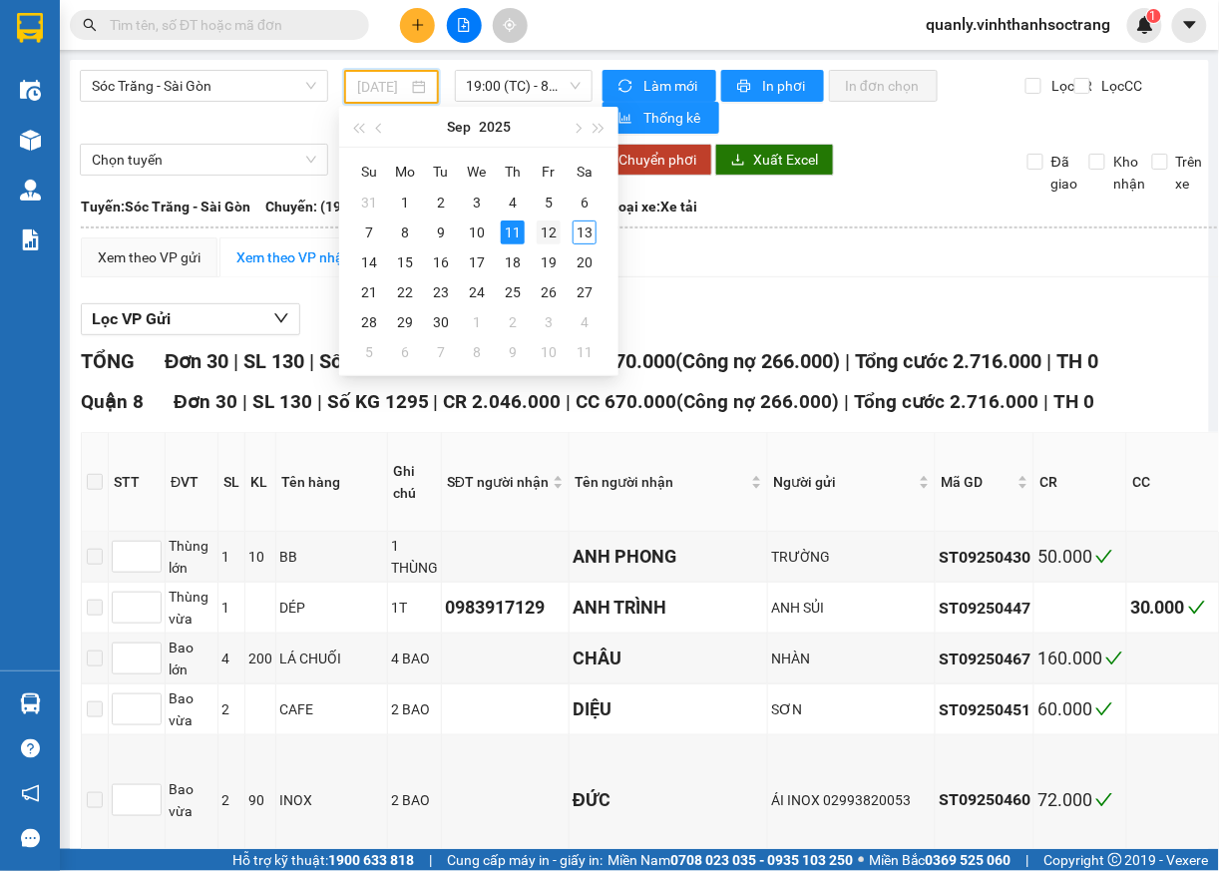
click at [549, 235] on div "12" at bounding box center [549, 232] width 24 height 24
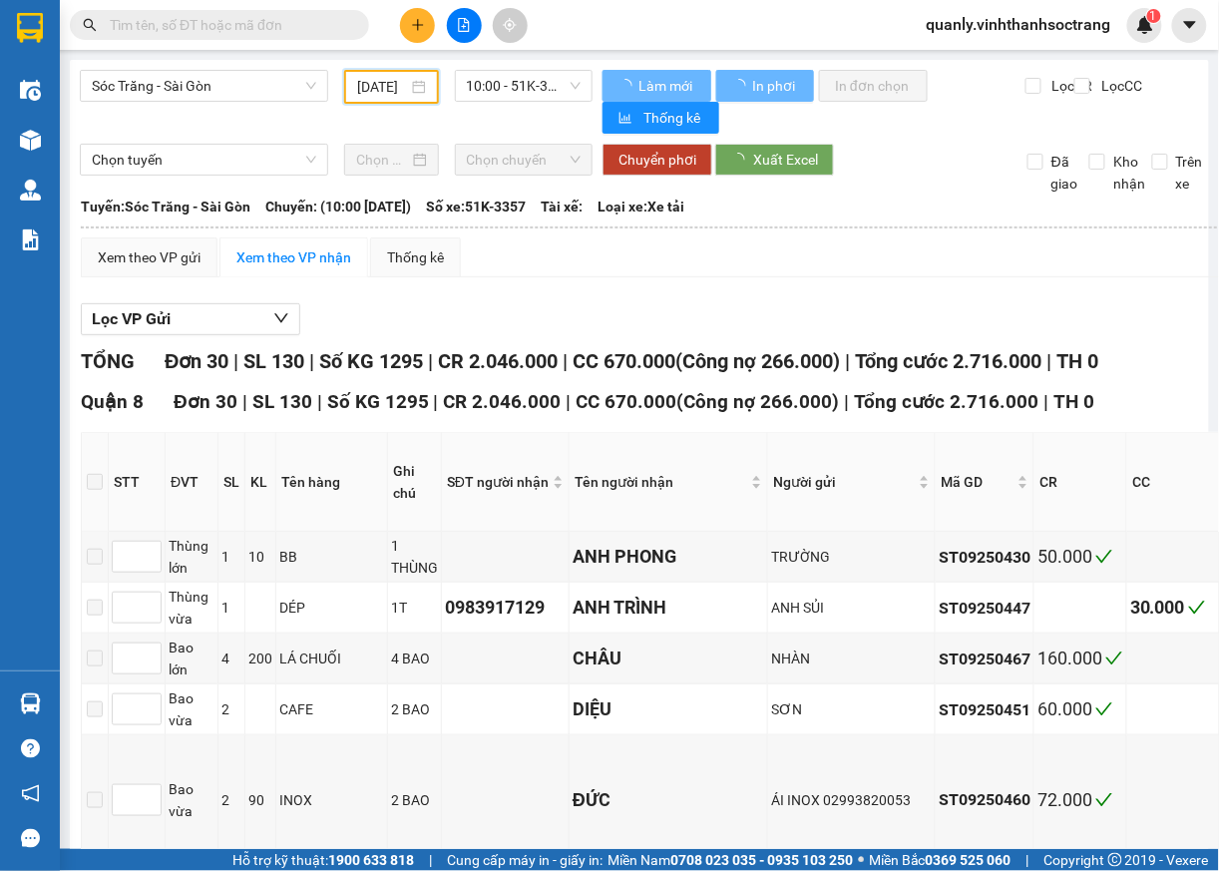
scroll to position [0, 18]
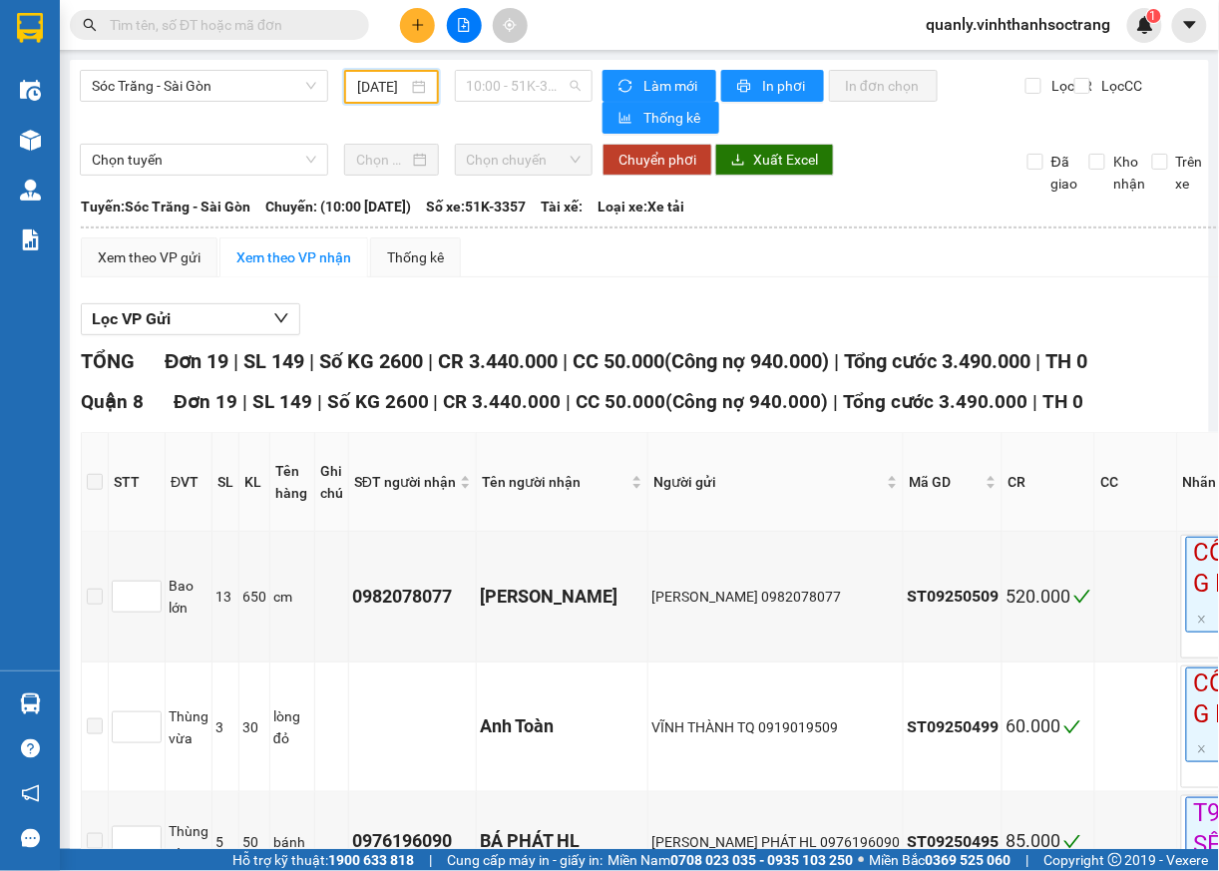
drag, startPoint x: 549, startPoint y: 88, endPoint x: 533, endPoint y: 137, distance: 51.4
click at [548, 92] on span "10:00 - 51K-3357" at bounding box center [524, 86] width 115 height 30
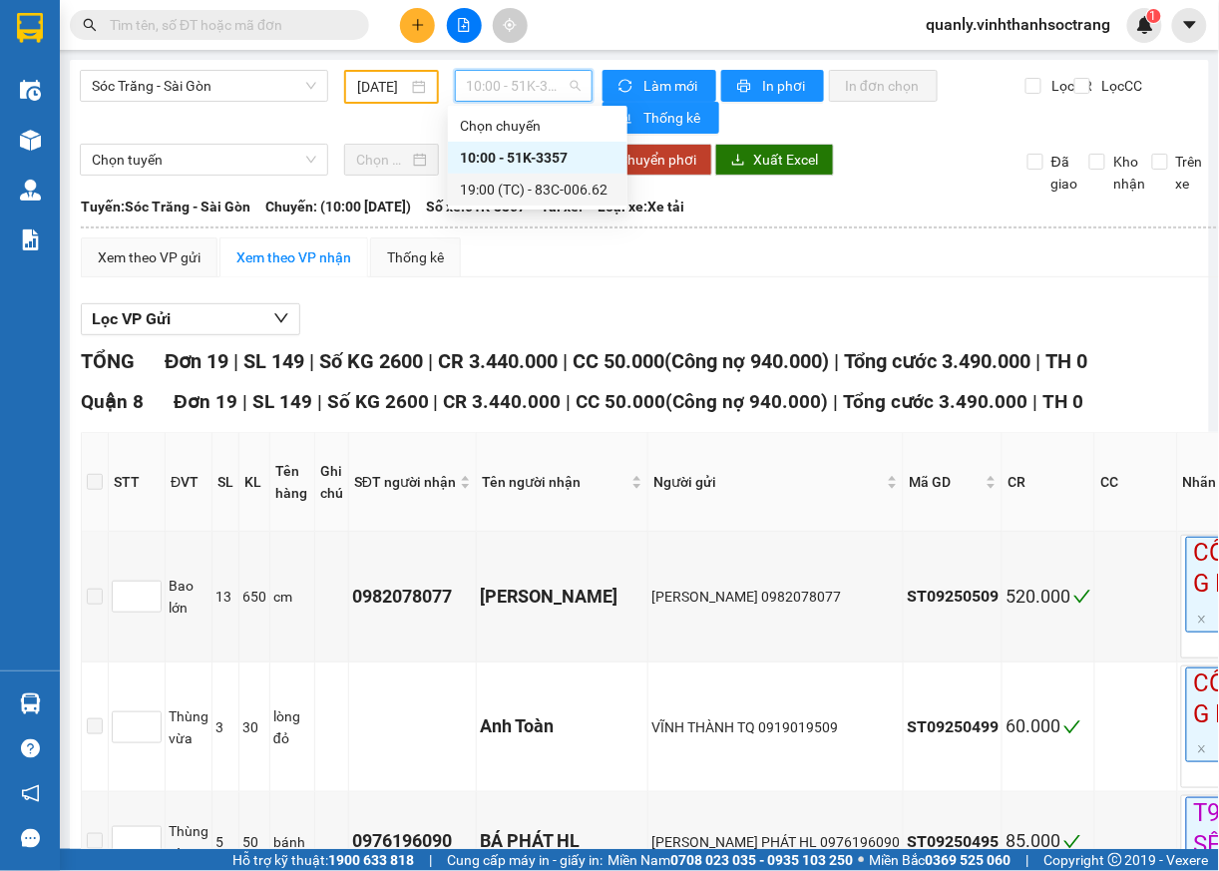
click at [548, 185] on div "19:00 (TC) - 83C-006.62" at bounding box center [538, 190] width 156 height 22
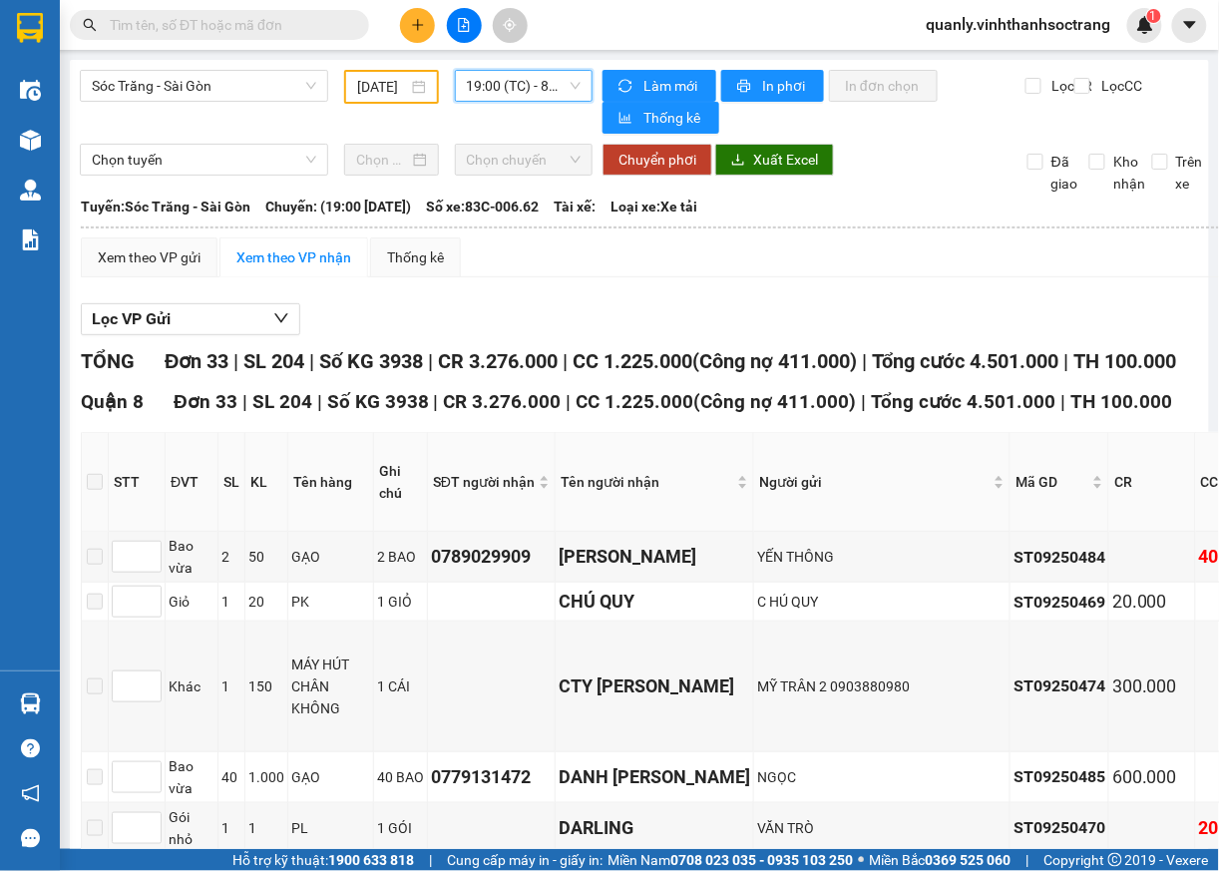
click at [396, 85] on input "[DATE]" at bounding box center [382, 87] width 50 height 22
click at [1030, 317] on div "Lọc VP Gửi" at bounding box center [917, 319] width 1672 height 33
click at [396, 85] on input "[DATE]" at bounding box center [382, 87] width 50 height 22
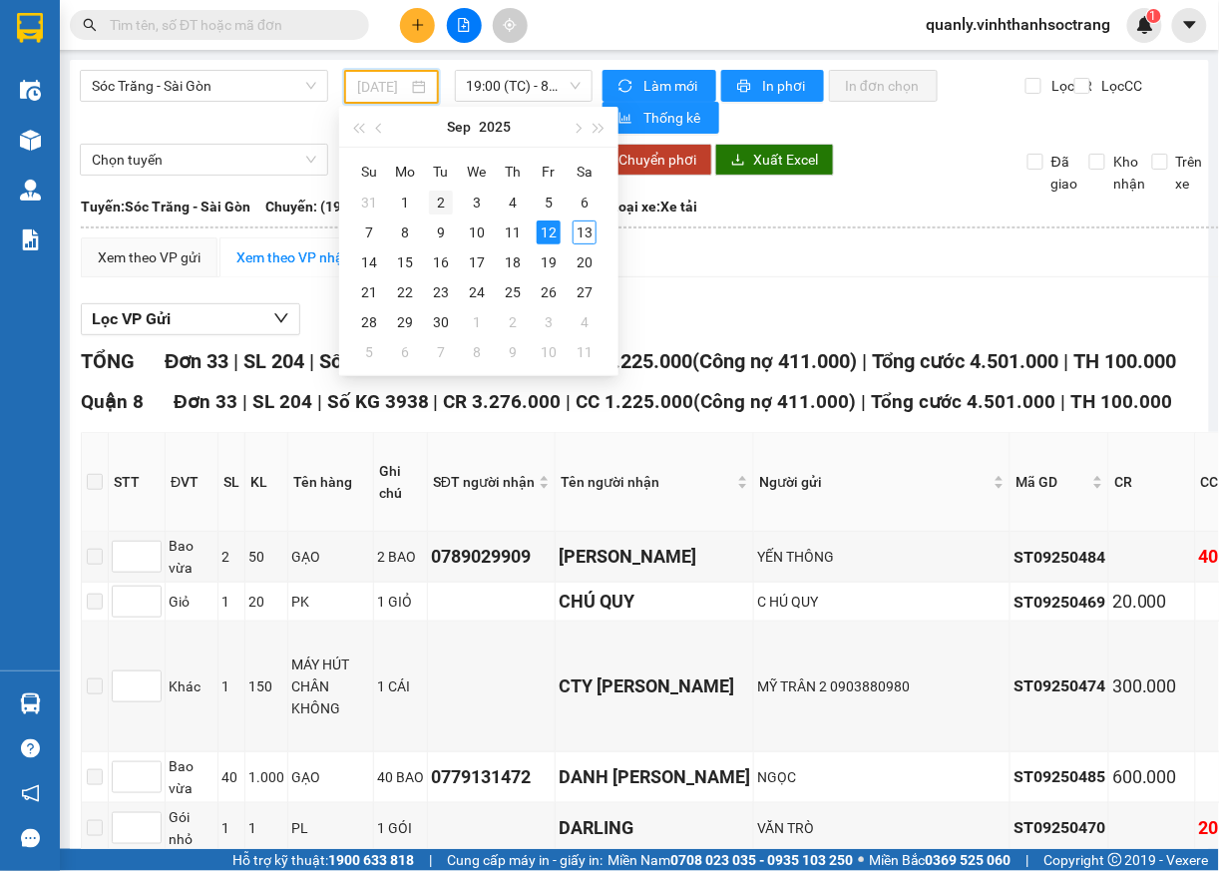
click at [441, 200] on div "2" at bounding box center [441, 203] width 24 height 24
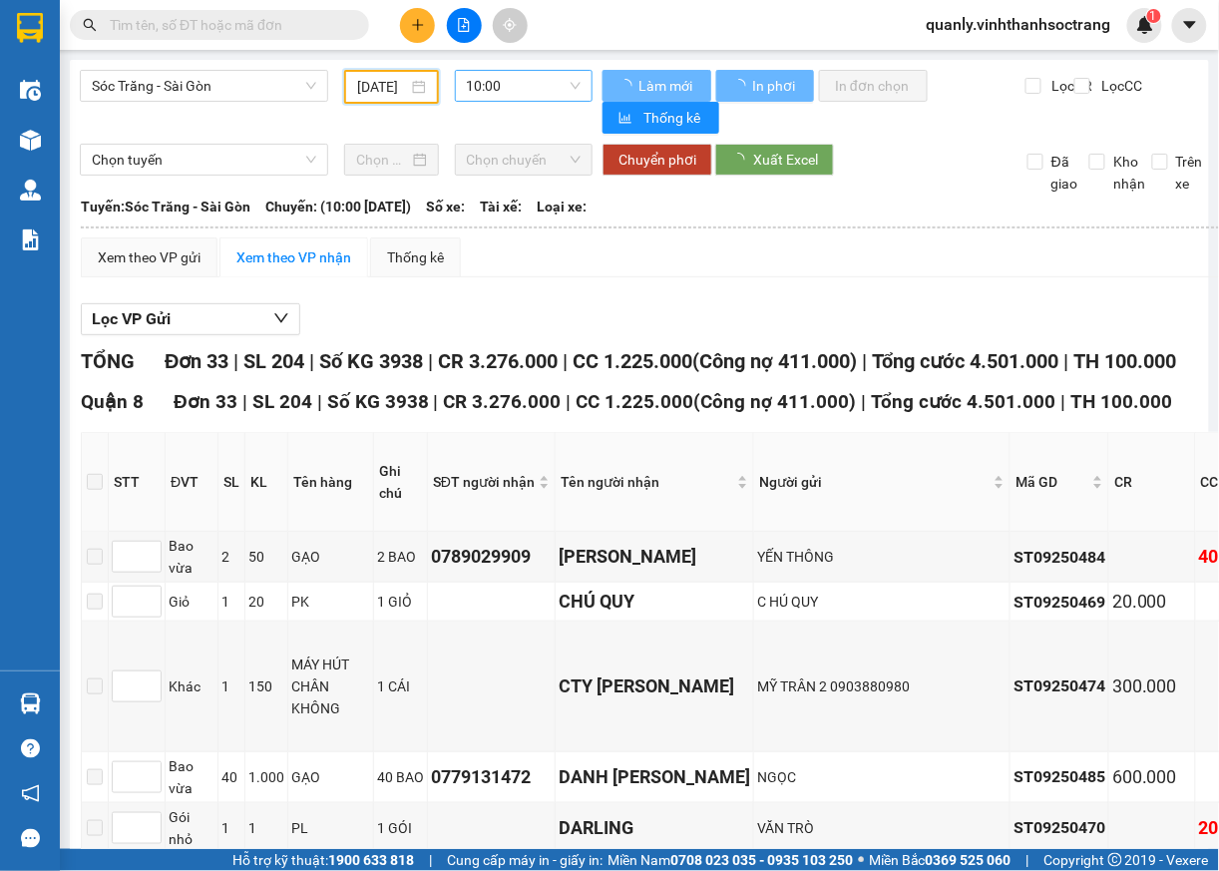
click at [569, 85] on span "10:00" at bounding box center [524, 86] width 115 height 30
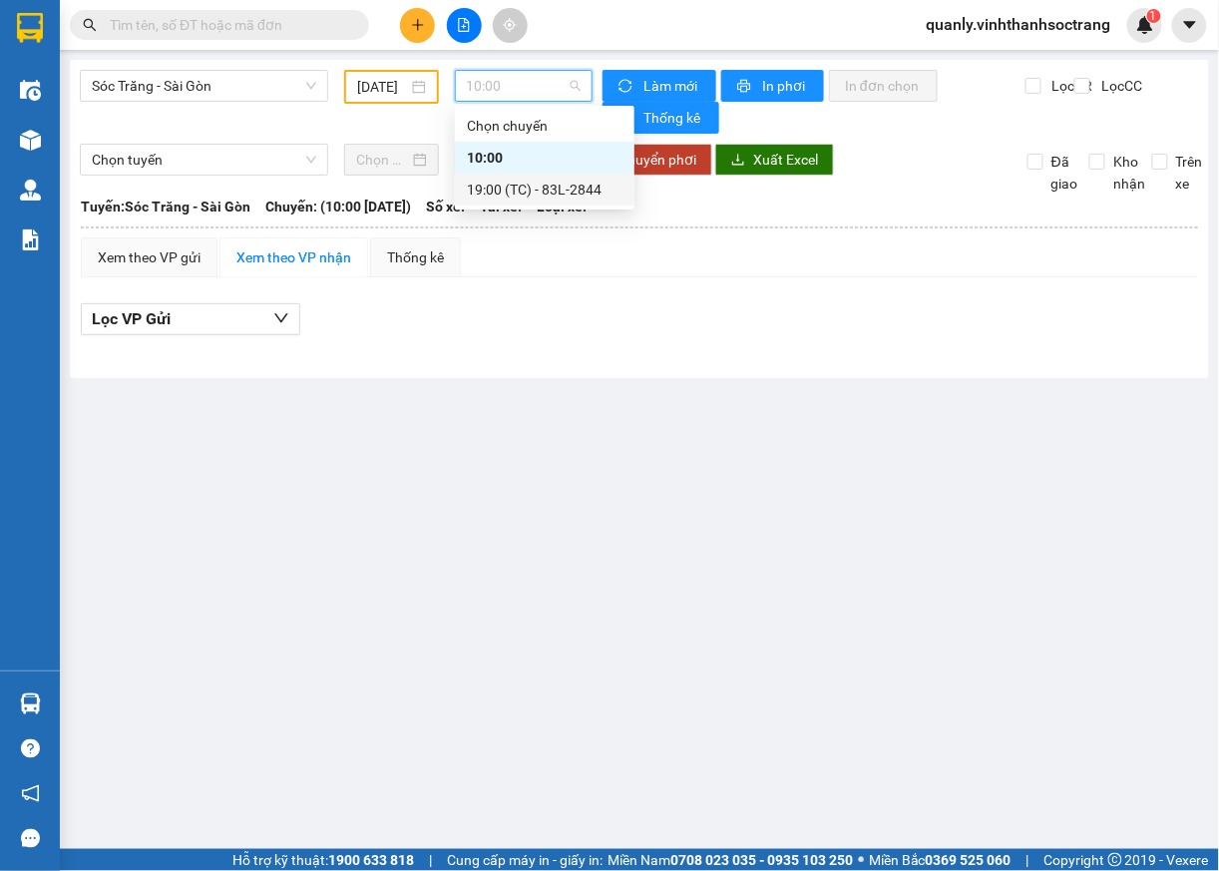
click at [545, 196] on div "19:00 (TC) - 83L-2844" at bounding box center [545, 190] width 156 height 22
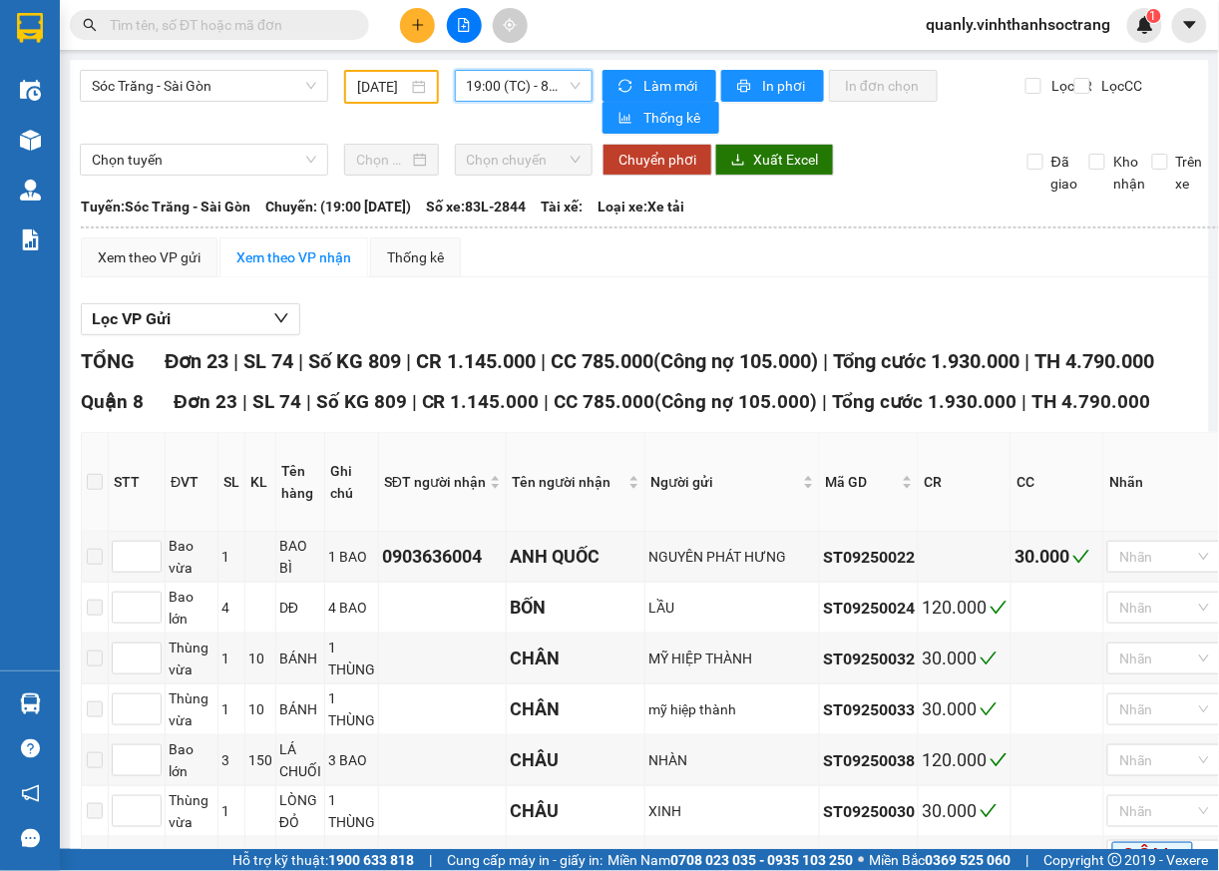
drag, startPoint x: 408, startPoint y: 80, endPoint x: 400, endPoint y: 109, distance: 30.0
click at [404, 93] on div "02/09/2025" at bounding box center [391, 87] width 68 height 22
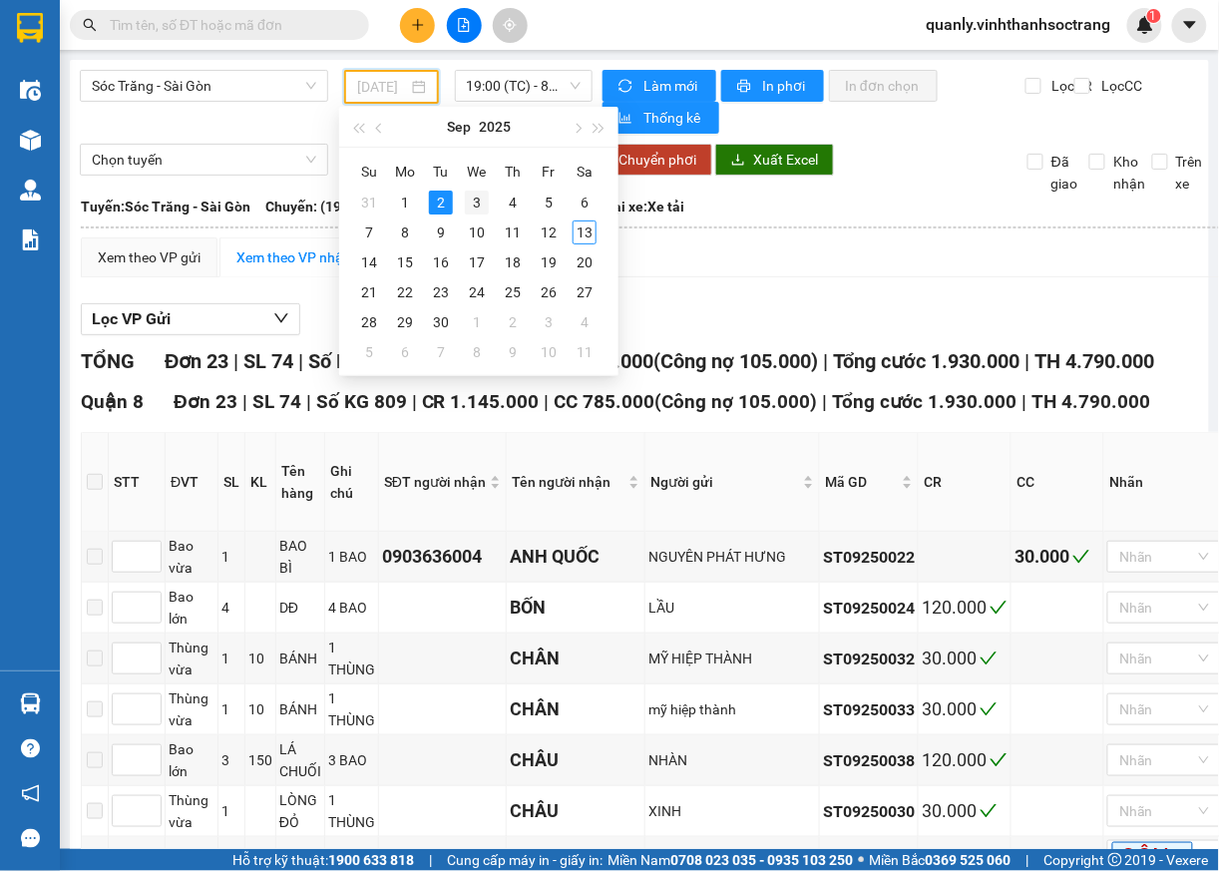
click at [473, 205] on div "3" at bounding box center [477, 203] width 24 height 24
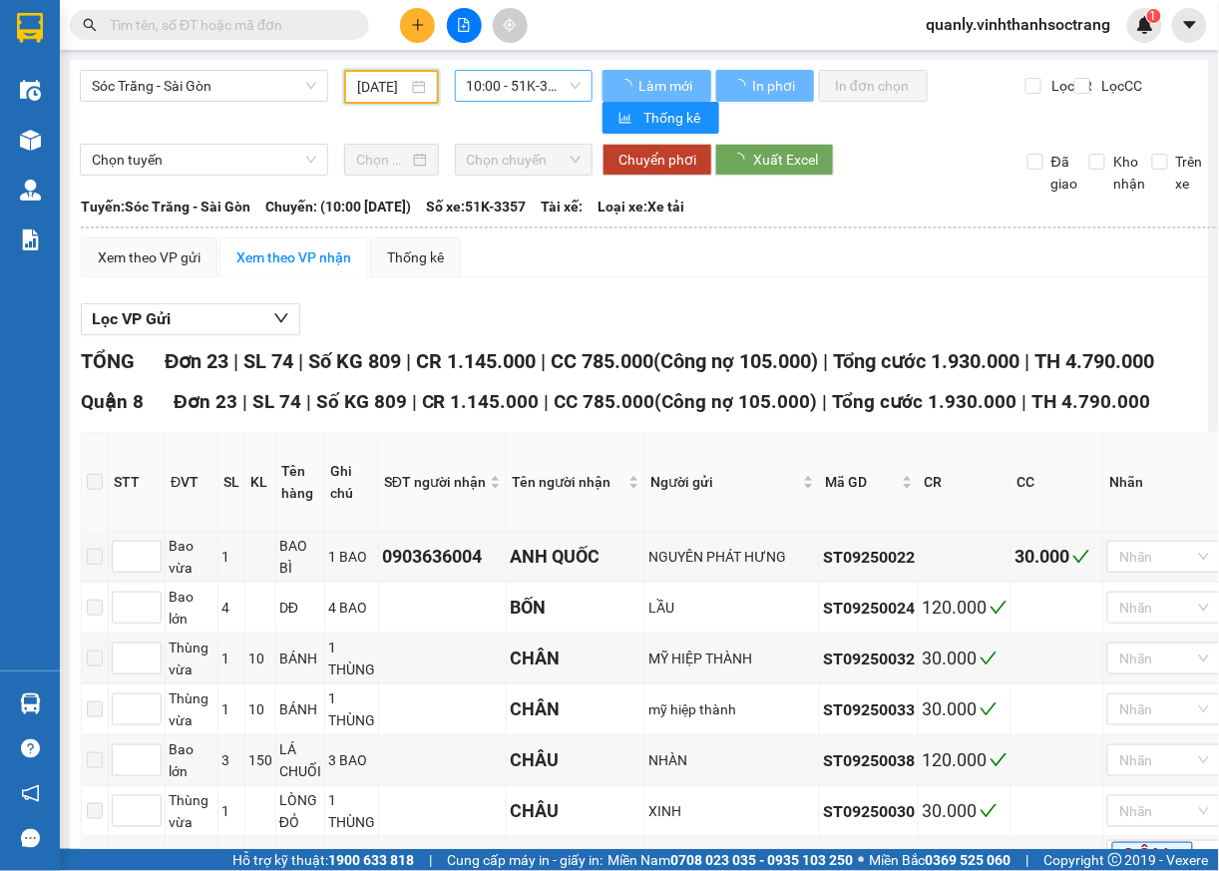
scroll to position [0, 18]
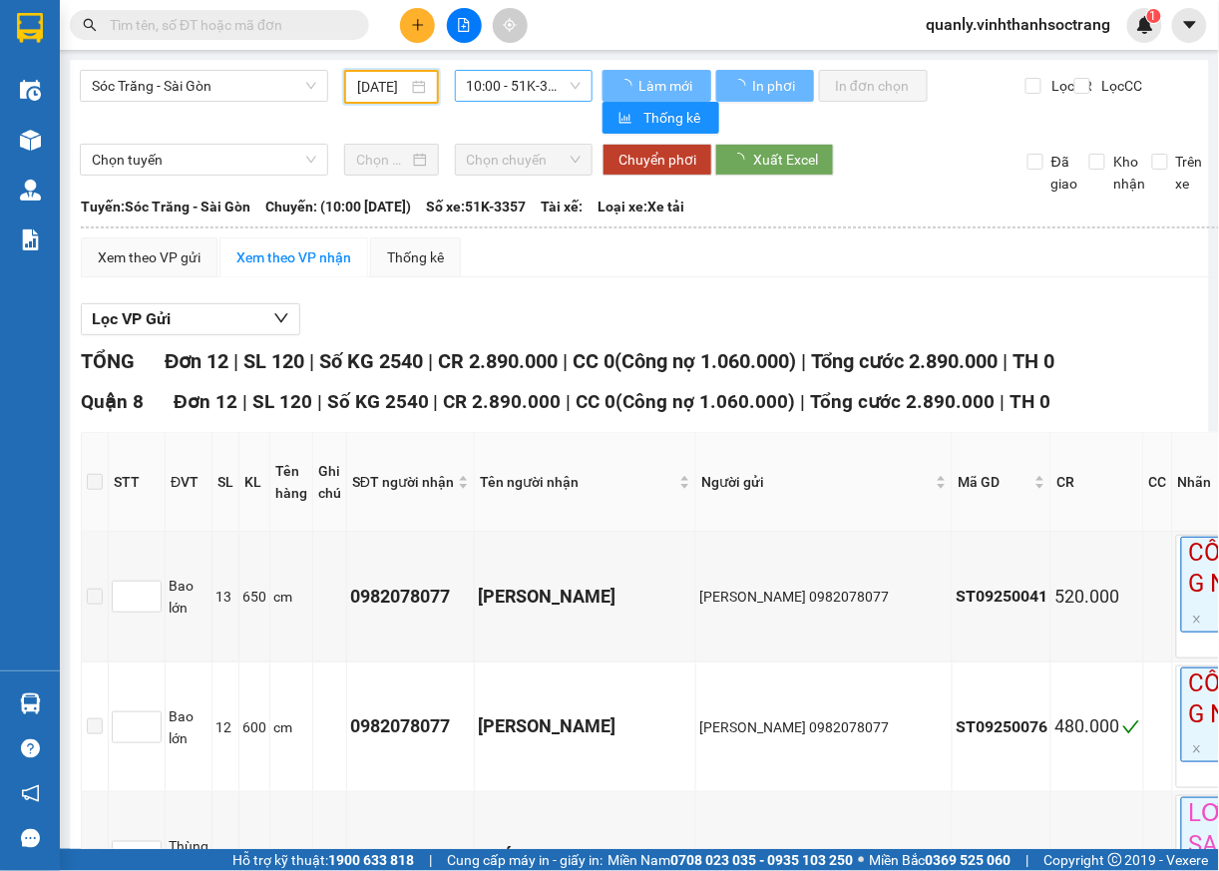
click at [563, 92] on span "10:00 - 51K-3357" at bounding box center [524, 86] width 115 height 30
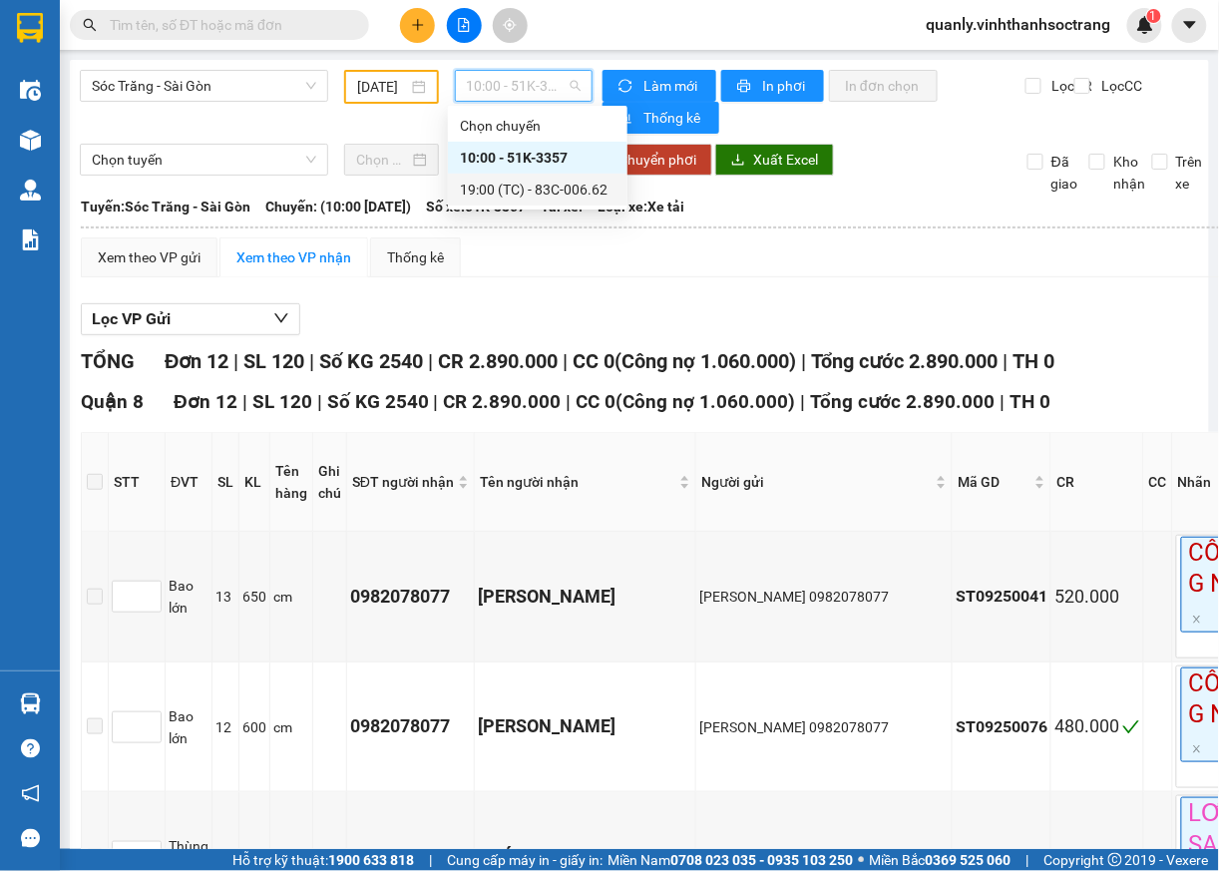
click at [567, 200] on div "19:00 (TC) - 83C-006.62" at bounding box center [538, 190] width 156 height 22
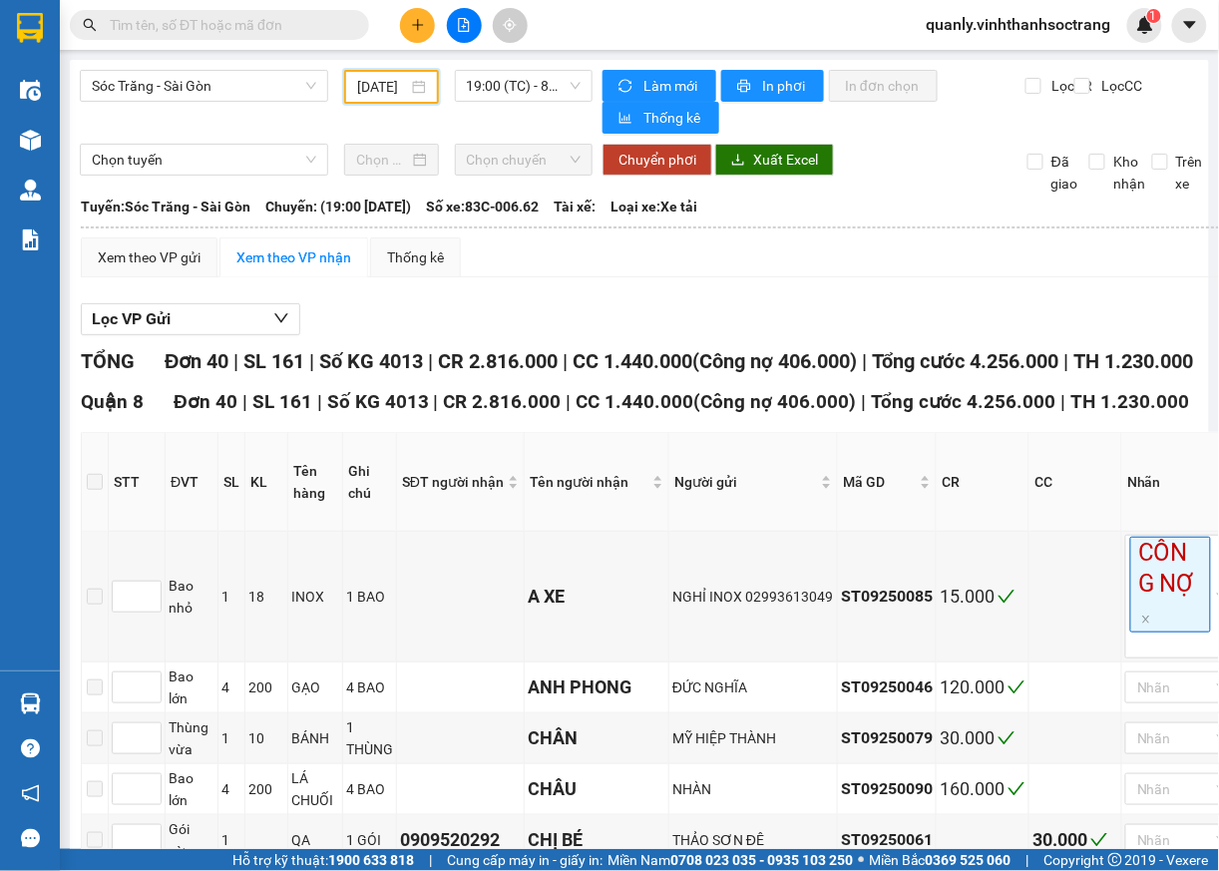
click at [397, 90] on input "03/09/2025" at bounding box center [382, 87] width 50 height 22
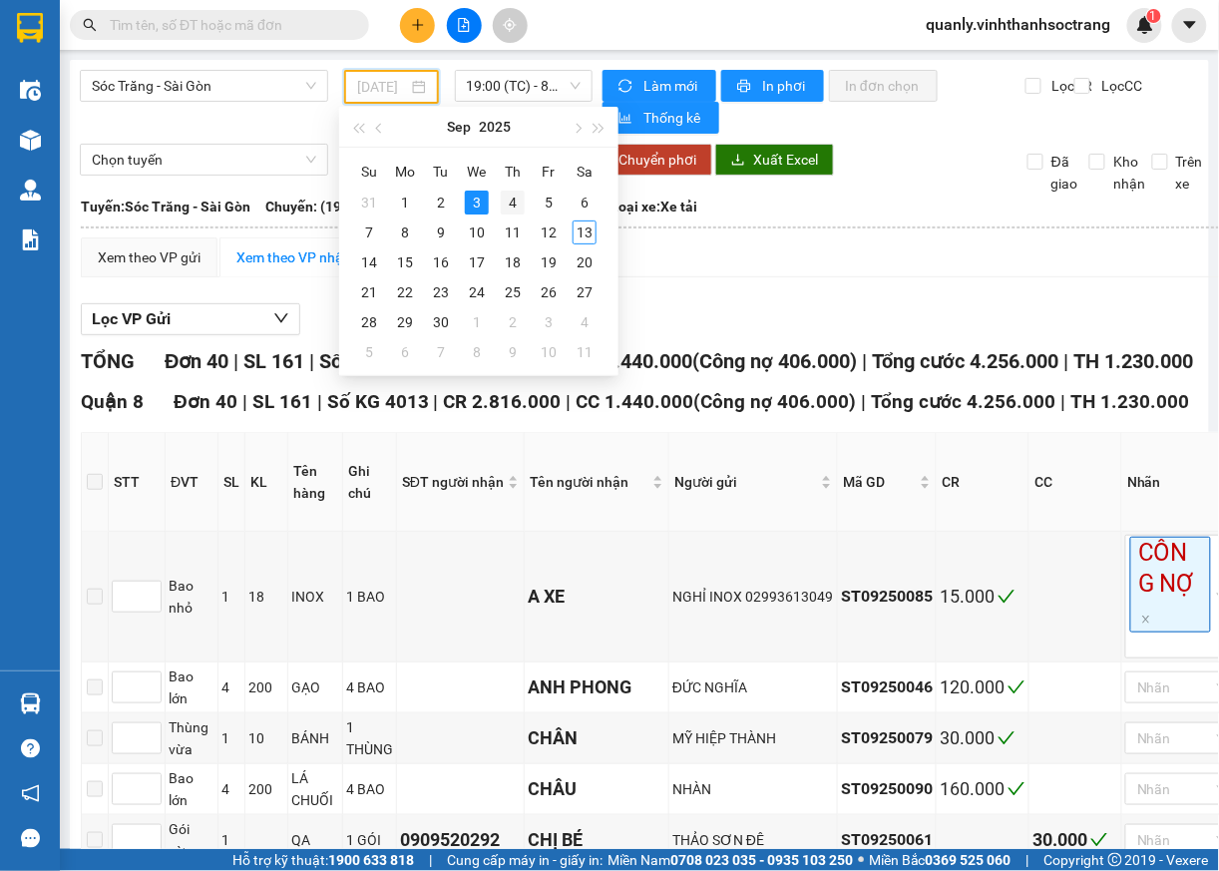
click at [511, 209] on div "4" at bounding box center [513, 203] width 24 height 24
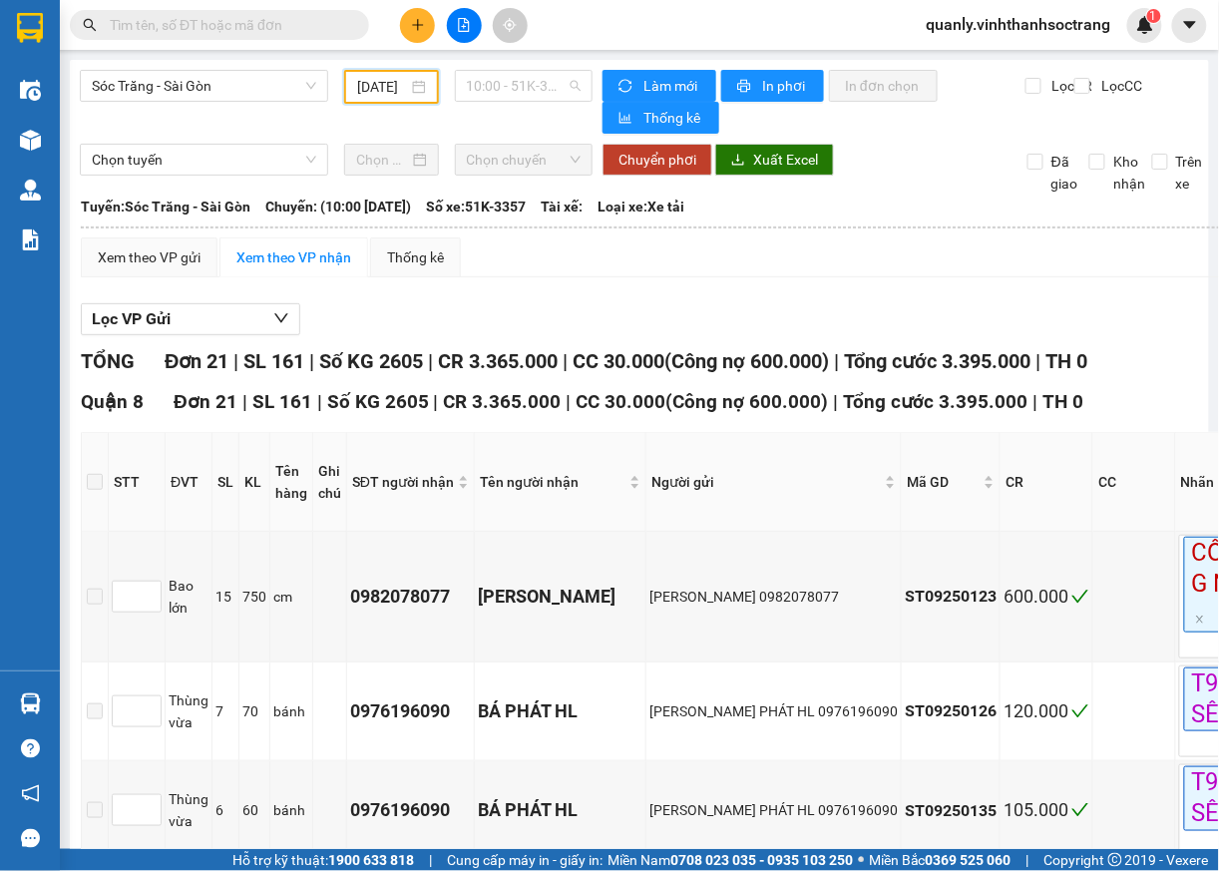
drag, startPoint x: 567, startPoint y: 81, endPoint x: 543, endPoint y: 128, distance: 52.7
click at [563, 92] on span "10:00 - 51K-3357" at bounding box center [524, 86] width 115 height 30
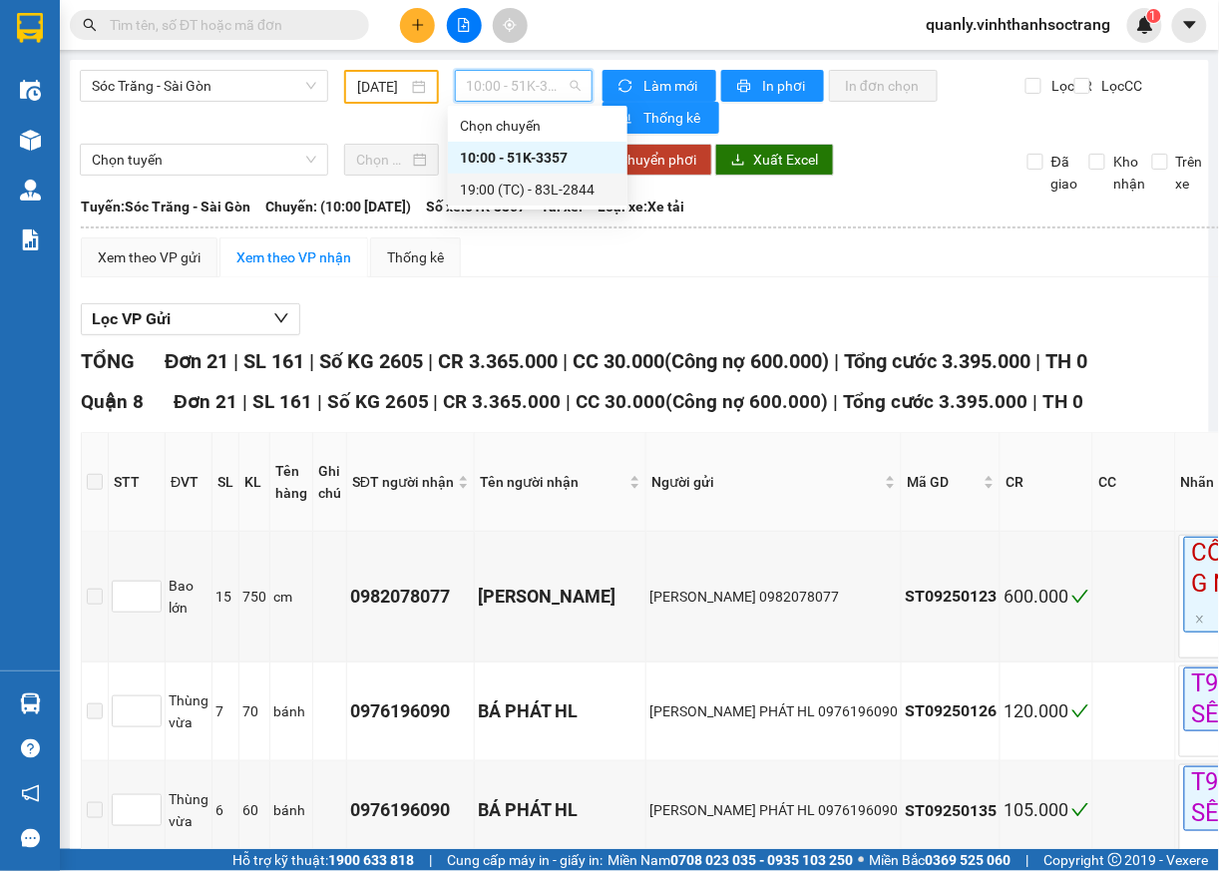
click at [537, 193] on div "19:00 (TC) - 83L-2844" at bounding box center [538, 190] width 156 height 22
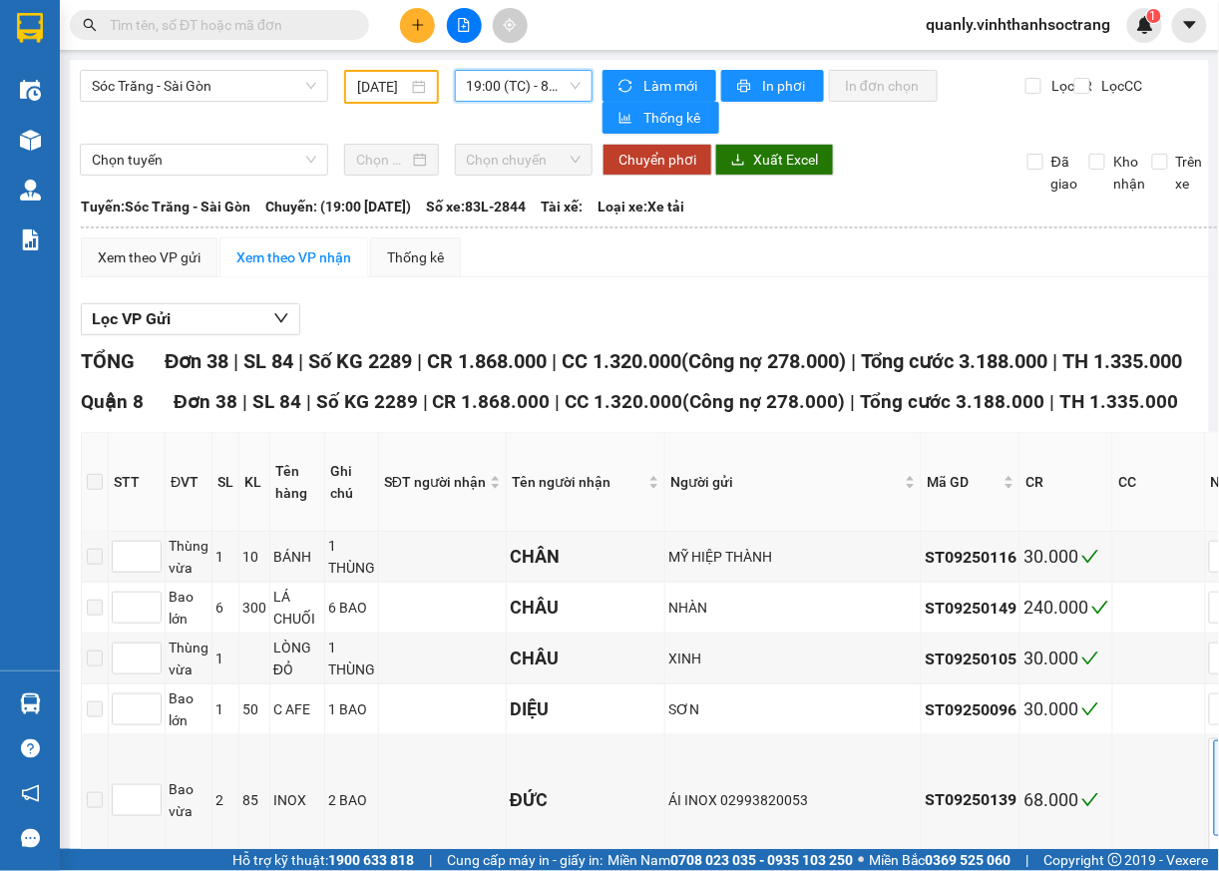
click at [387, 89] on input "04/09/2025" at bounding box center [382, 87] width 50 height 22
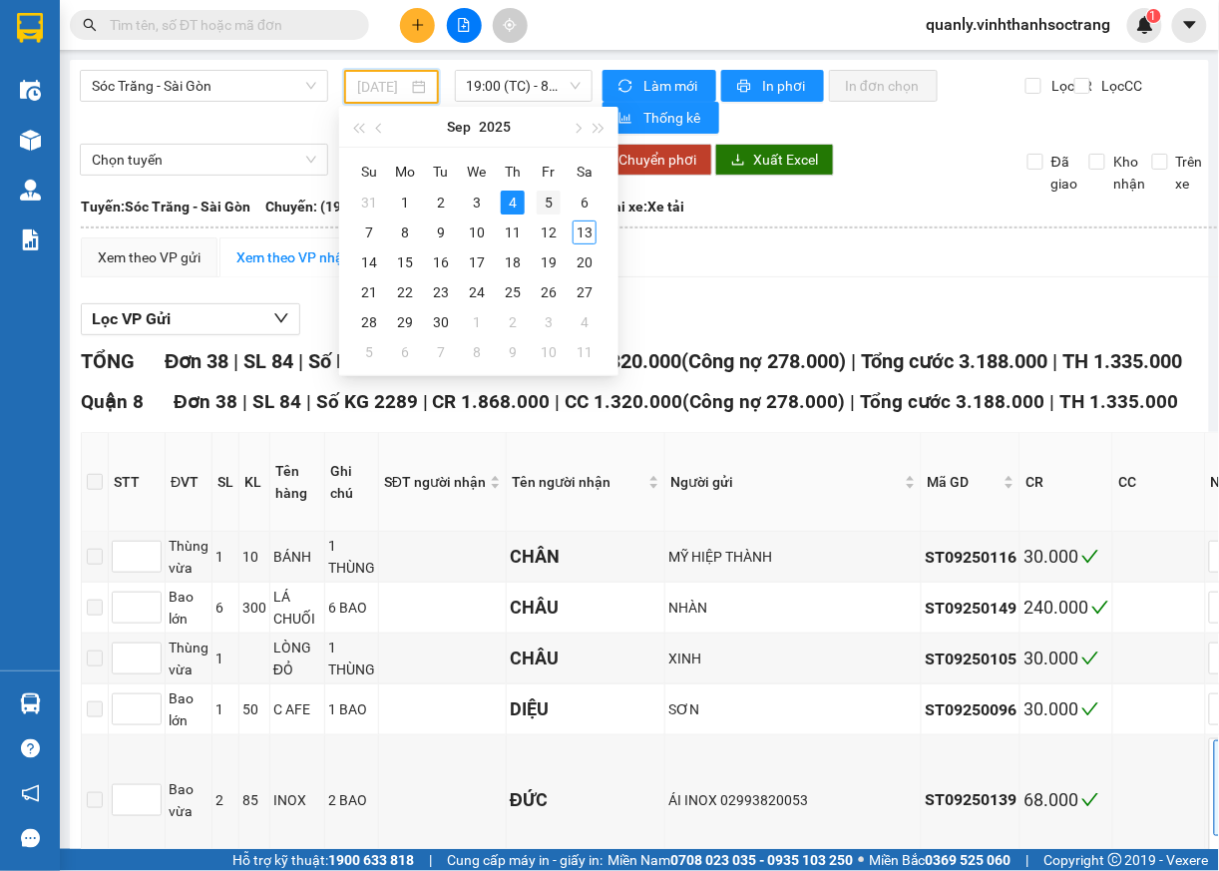
click at [548, 204] on div "5" at bounding box center [549, 203] width 24 height 24
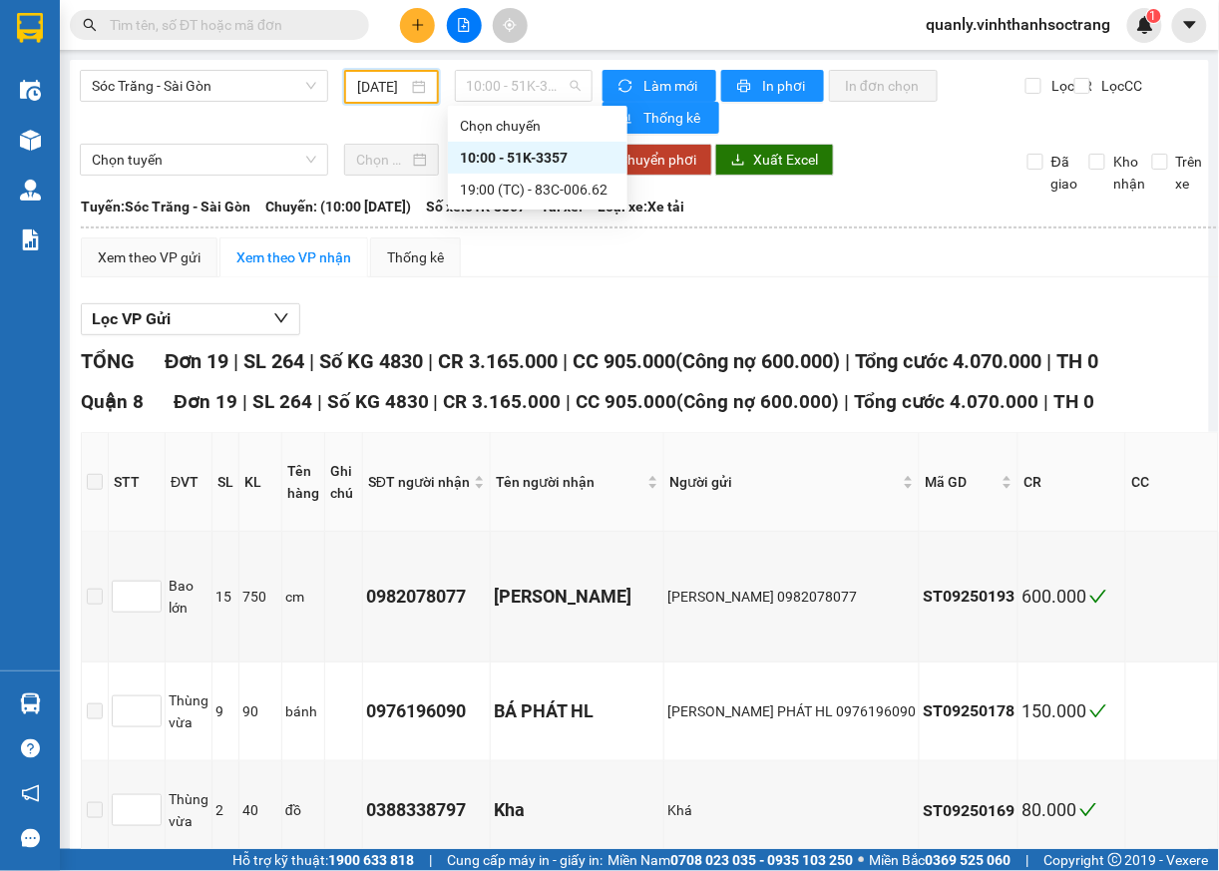
drag, startPoint x: 568, startPoint y: 80, endPoint x: 551, endPoint y: 116, distance: 39.7
click at [568, 84] on span "10:00 - 51K-3357" at bounding box center [524, 86] width 115 height 30
click at [551, 190] on div "19:00 (TC) - 83C-006.62" at bounding box center [538, 190] width 156 height 22
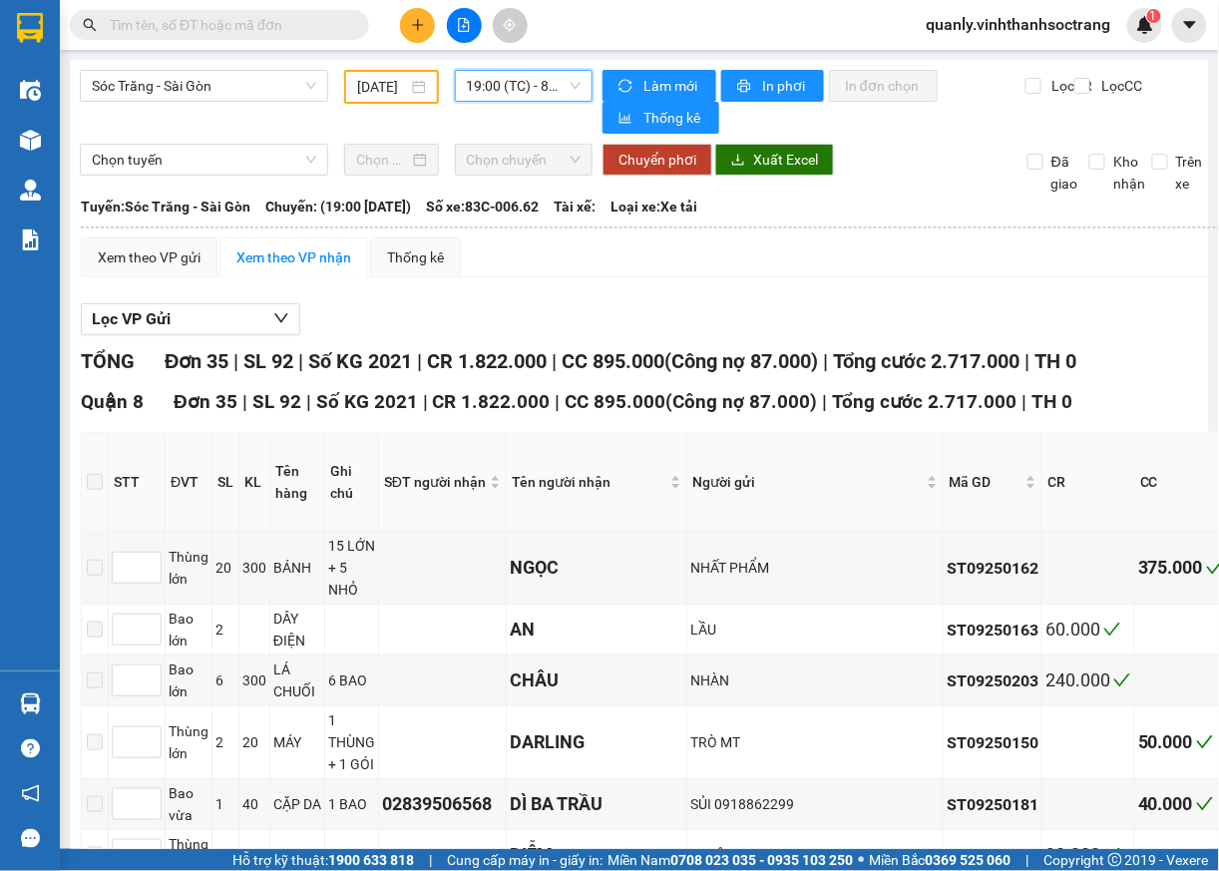
click at [357, 86] on input "05/09/2025" at bounding box center [382, 87] width 50 height 22
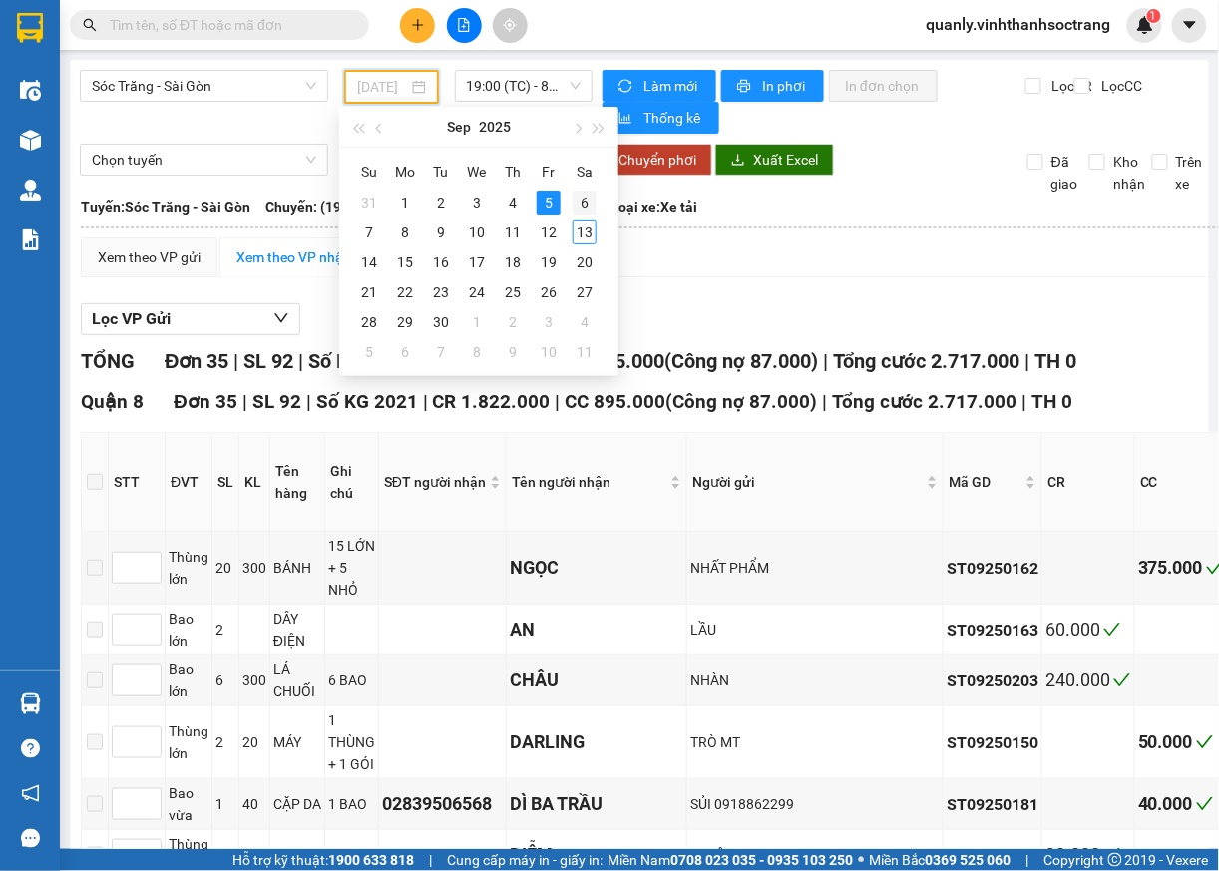
click at [583, 204] on div "6" at bounding box center [585, 203] width 24 height 24
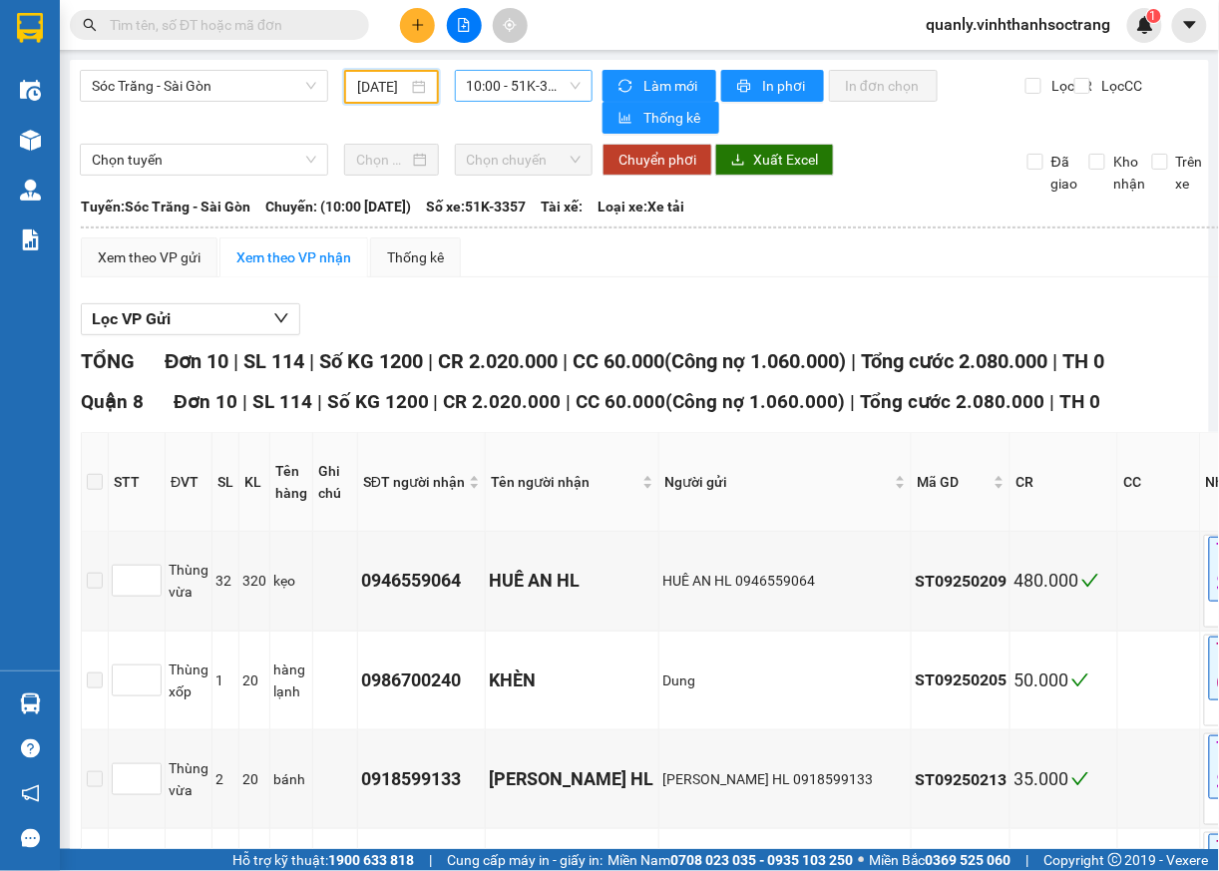
click at [515, 88] on span "10:00 - 51K-3357" at bounding box center [524, 86] width 115 height 30
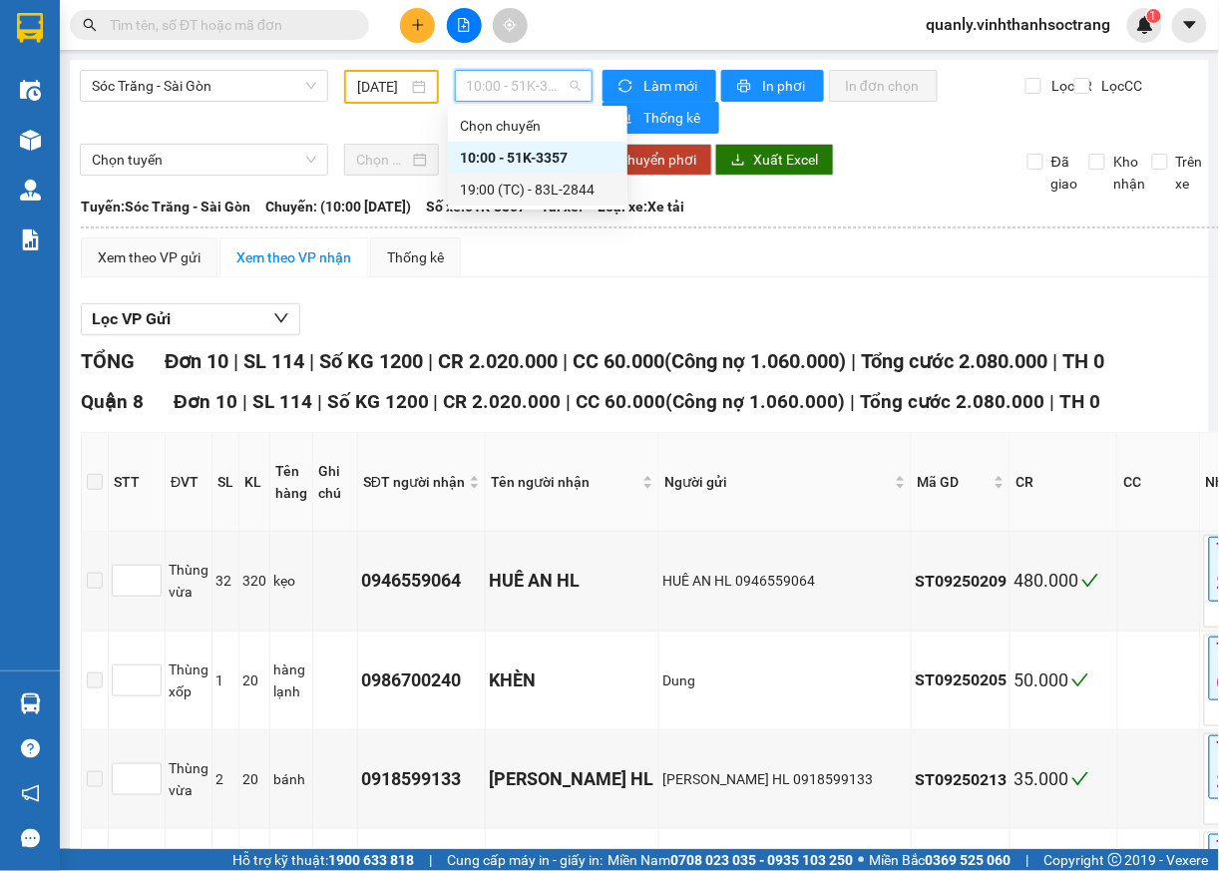
click at [540, 197] on div "19:00 (TC) - 83L-2844" at bounding box center [538, 190] width 156 height 22
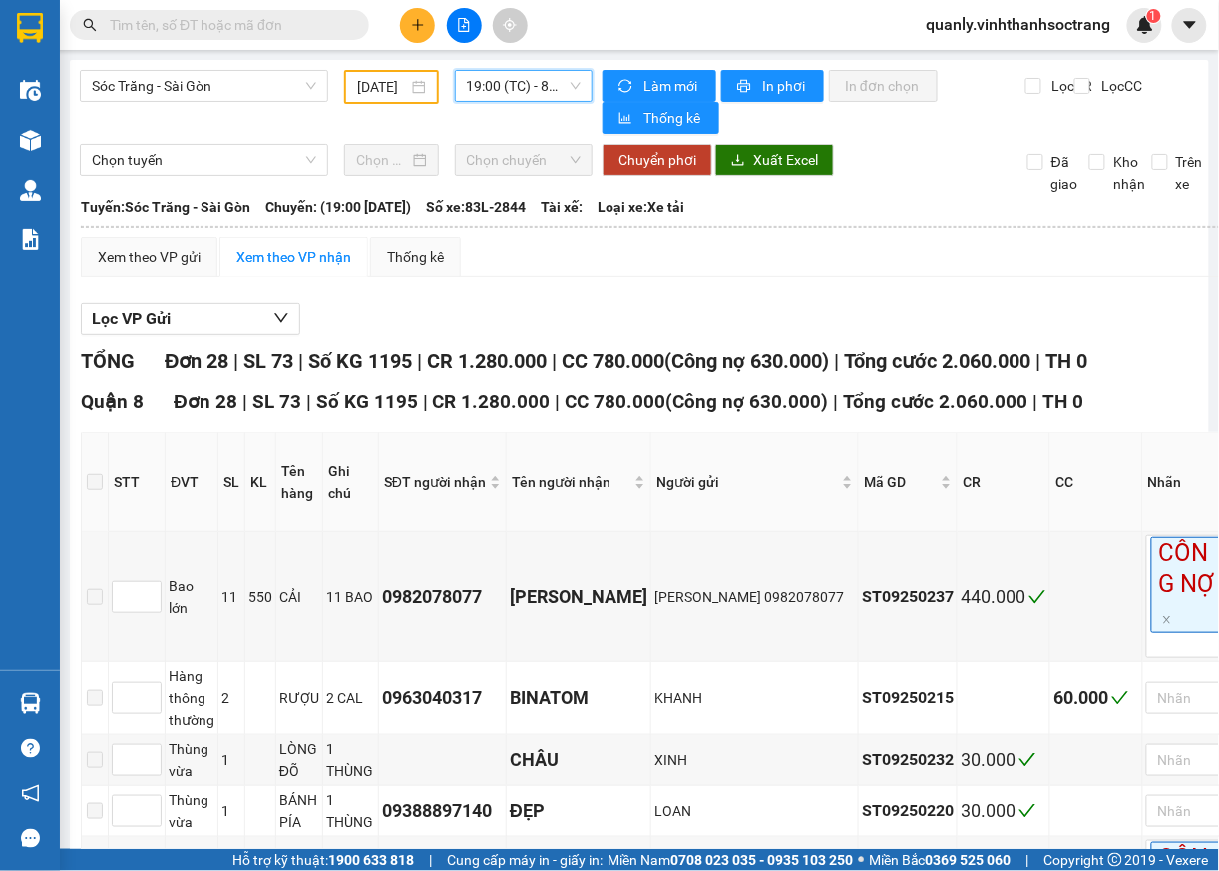
click at [403, 85] on div "06/09/2025" at bounding box center [391, 87] width 68 height 22
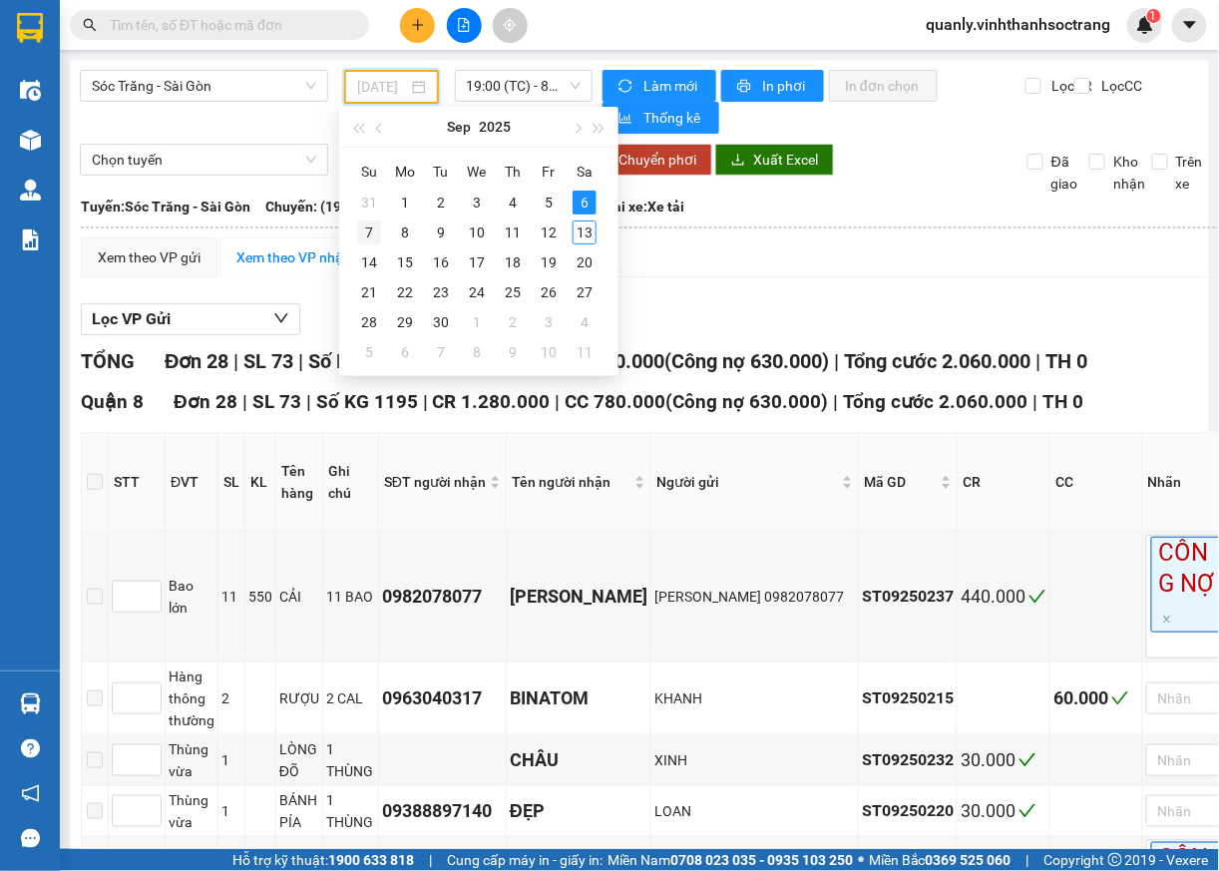
click at [368, 233] on div "7" at bounding box center [369, 232] width 24 height 24
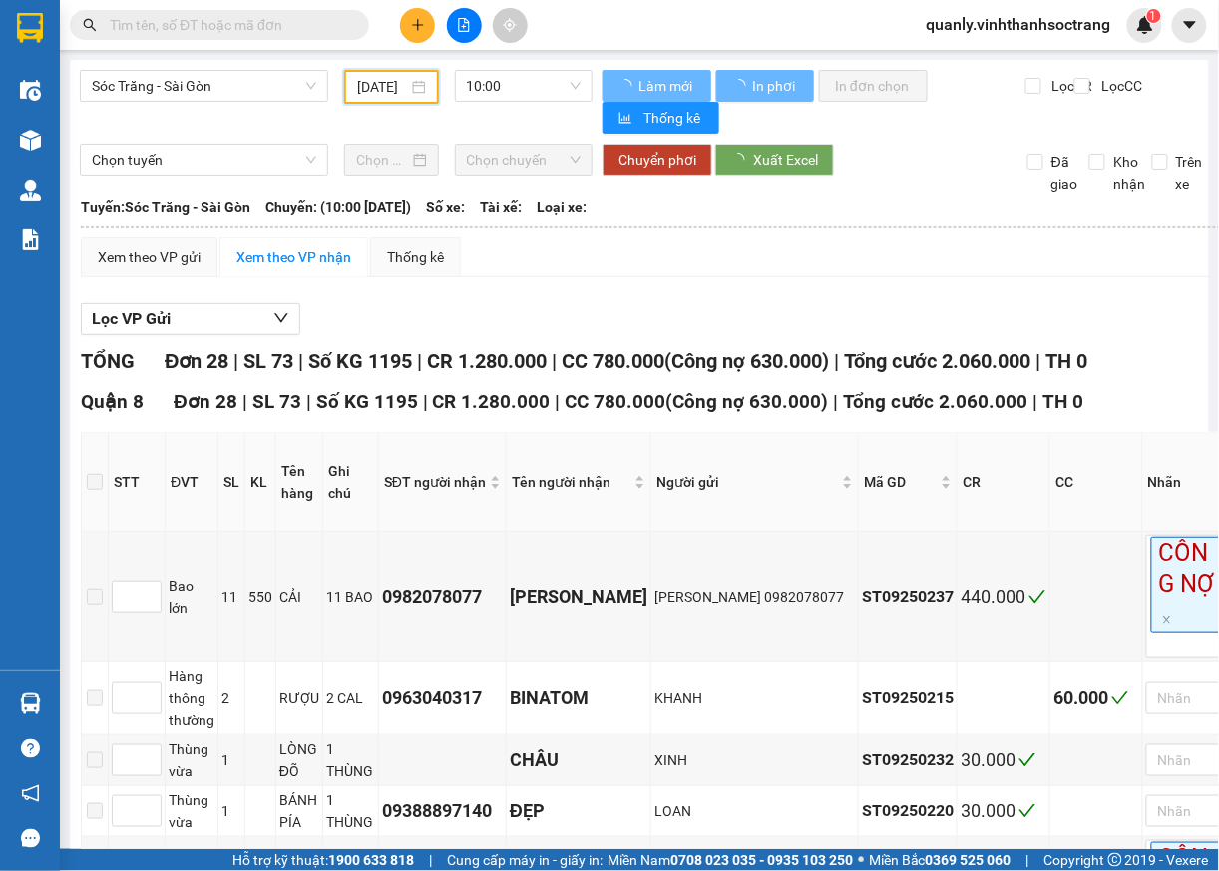
scroll to position [0, 18]
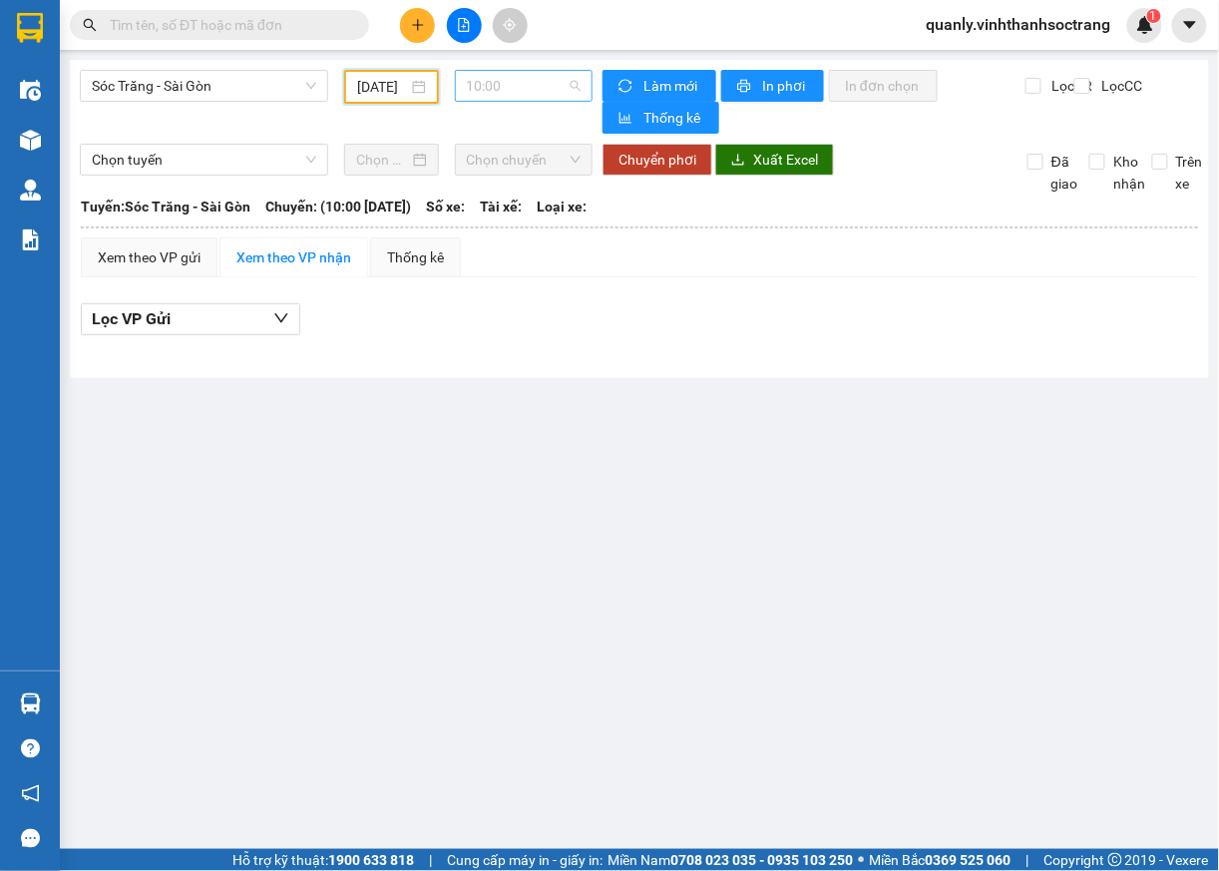
click at [557, 78] on span "10:00" at bounding box center [524, 86] width 115 height 30
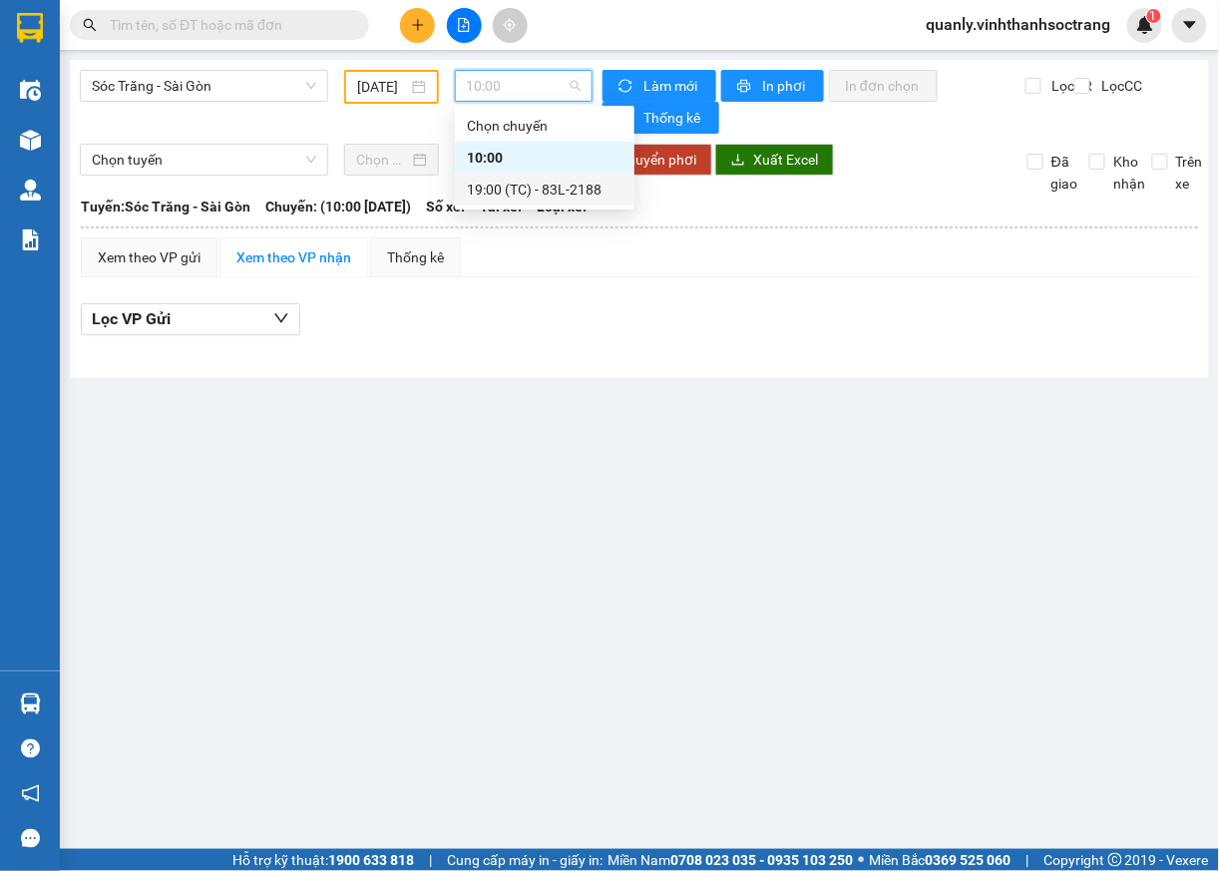
click at [523, 190] on div "19:00 (TC) - 83L-2188" at bounding box center [545, 190] width 156 height 22
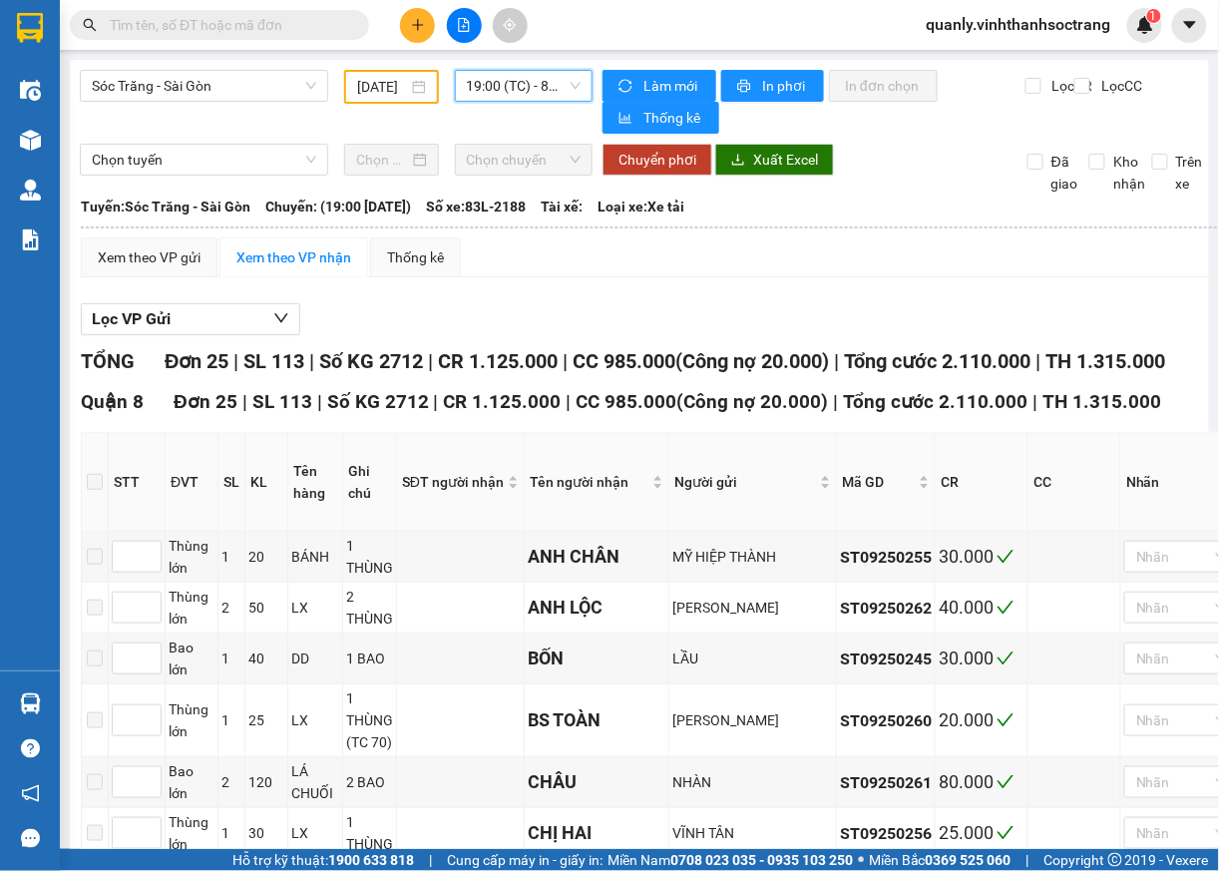
click at [404, 78] on div "07/09/2025" at bounding box center [391, 87] width 68 height 22
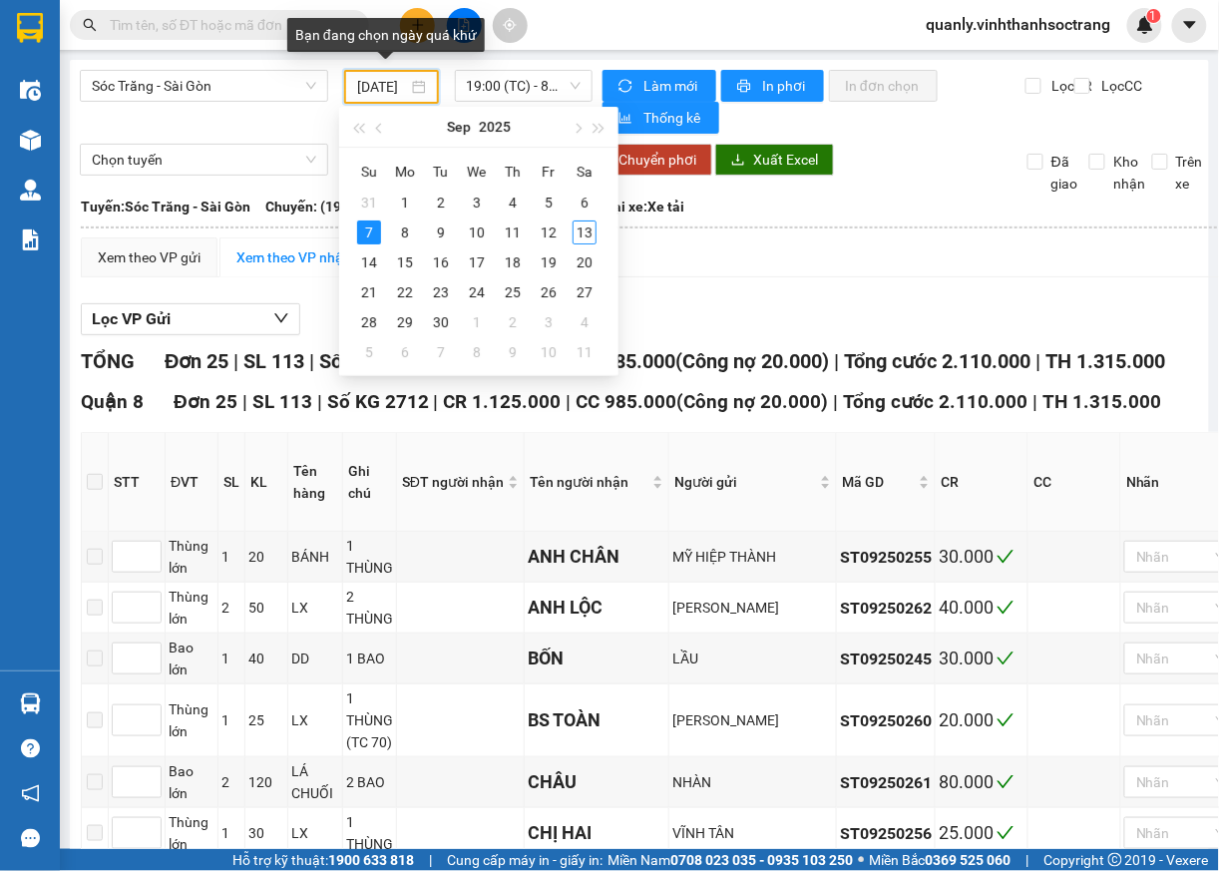
scroll to position [0, 21]
click at [411, 229] on div "8" at bounding box center [405, 232] width 24 height 24
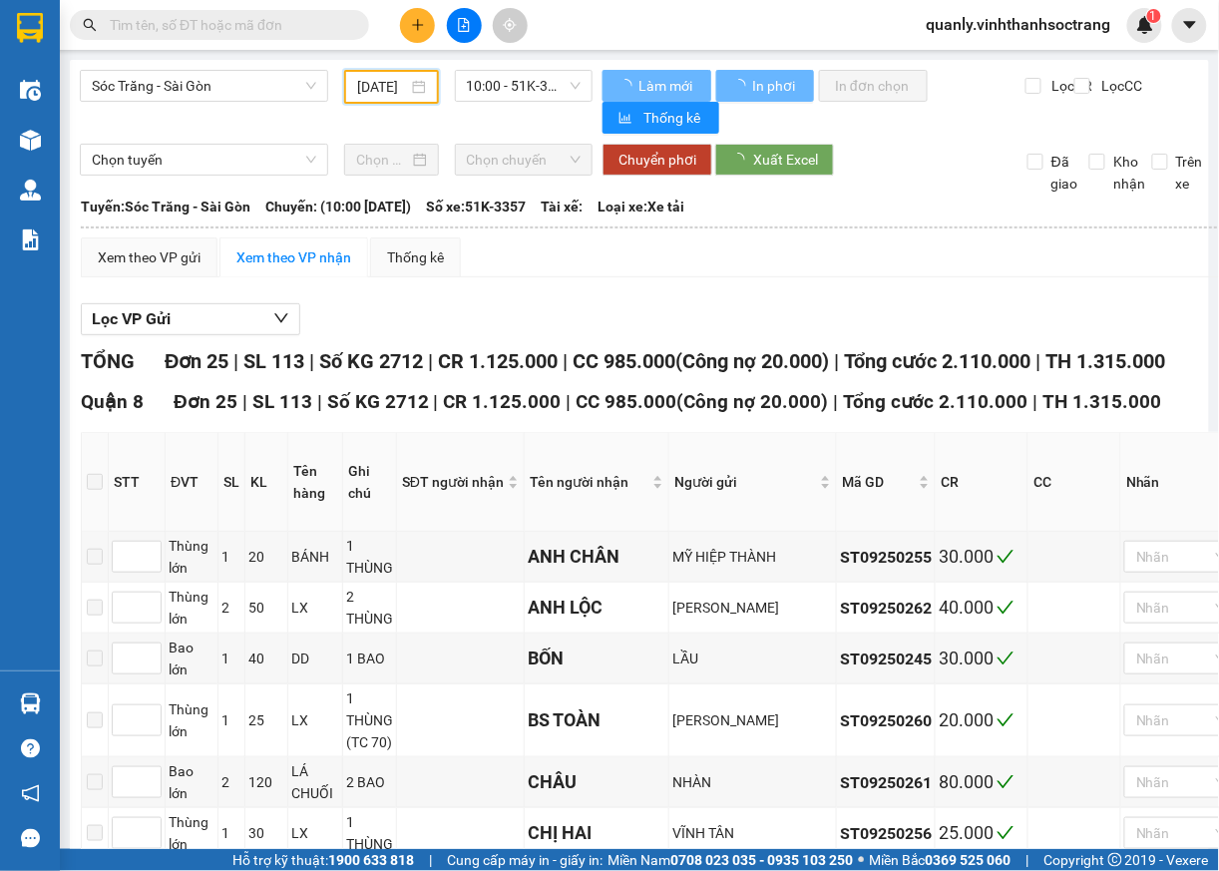
scroll to position [0, 18]
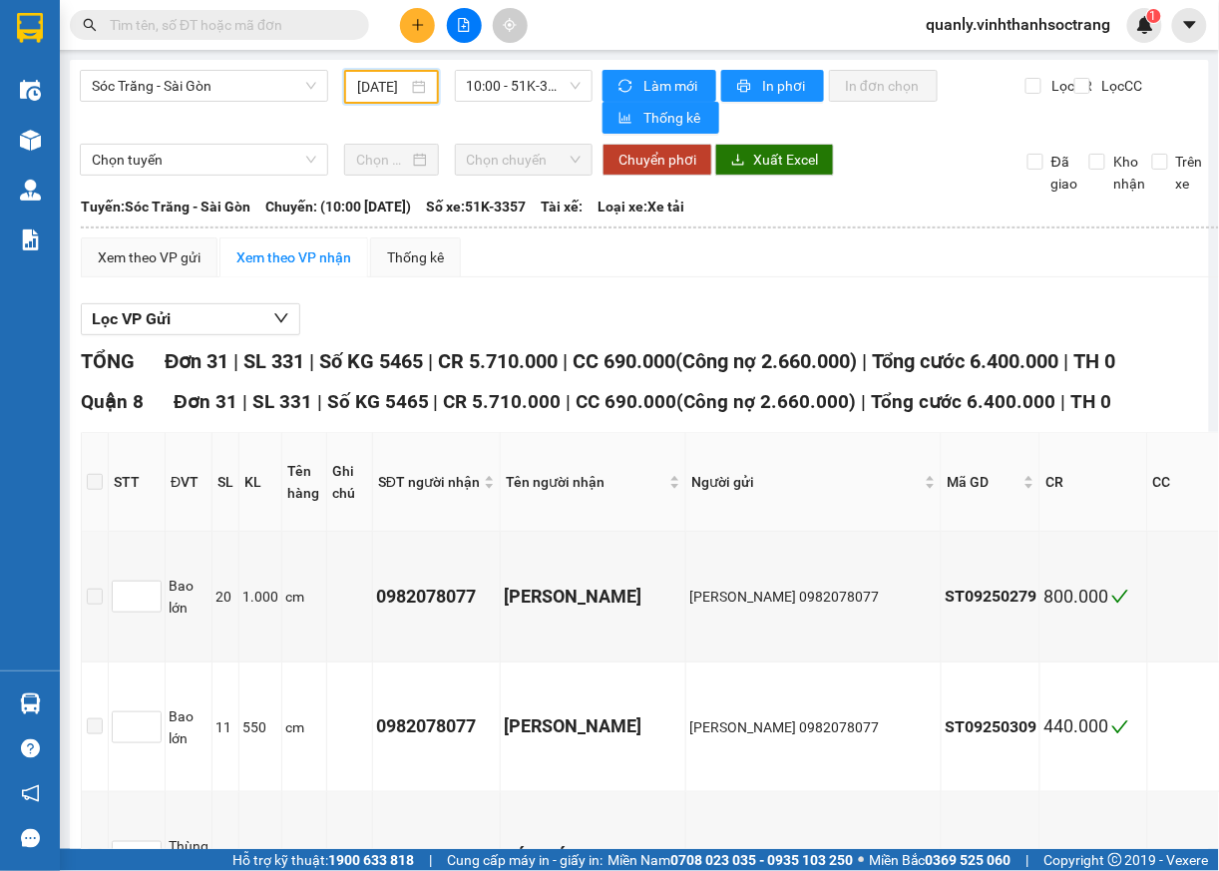
drag, startPoint x: 548, startPoint y: 97, endPoint x: 540, endPoint y: 133, distance: 36.8
click at [548, 98] on span "10:00 - 51K-3357" at bounding box center [524, 86] width 115 height 30
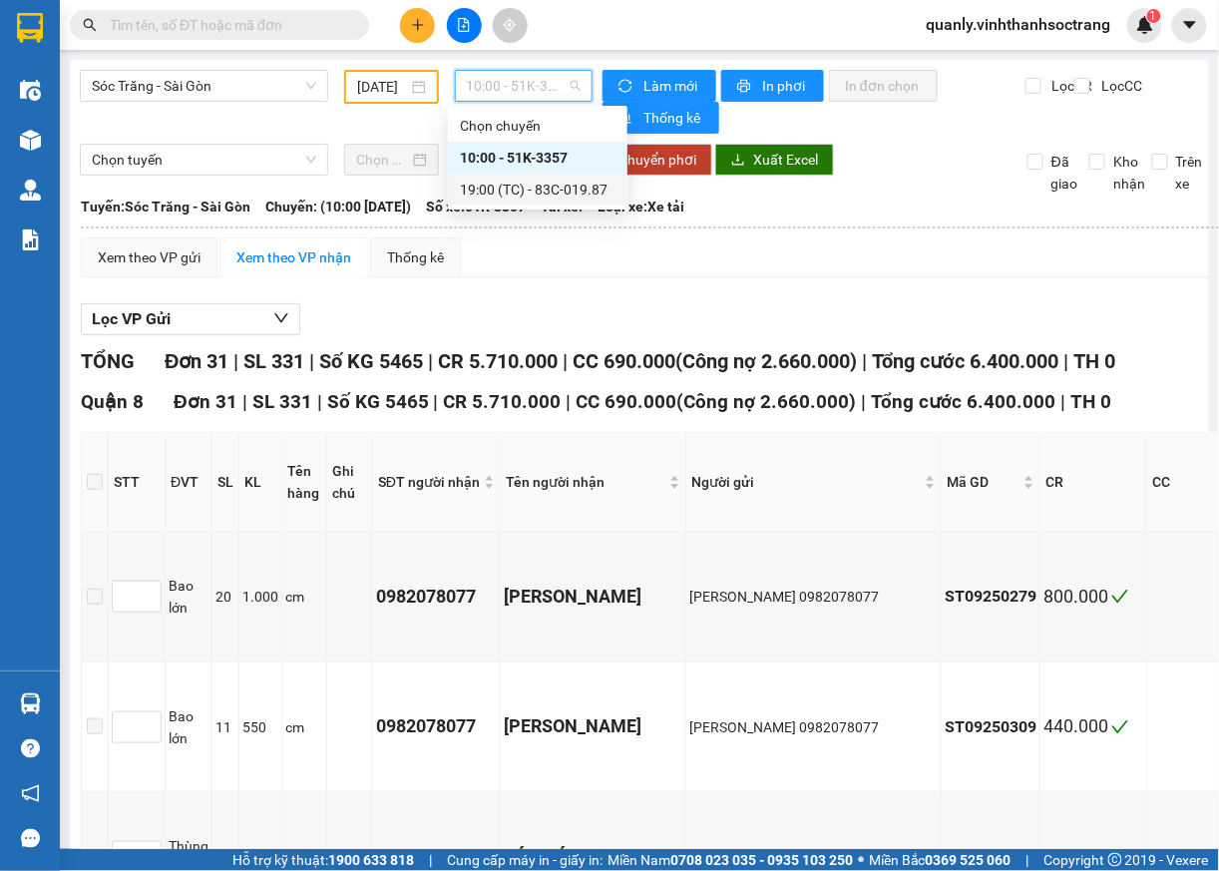
click at [555, 200] on div "19:00 (TC) - 83C-019.87" at bounding box center [538, 190] width 156 height 22
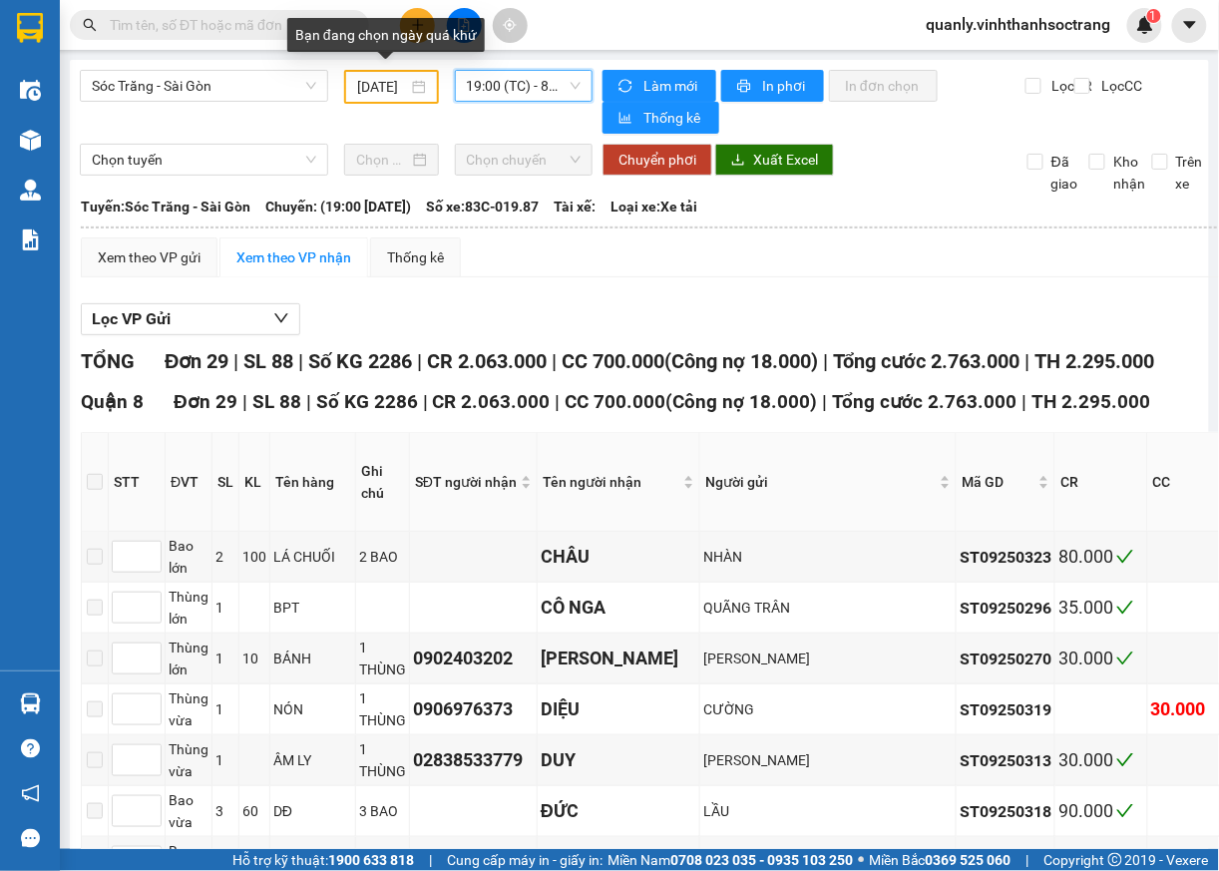
click at [397, 85] on input "08/09/2025" at bounding box center [382, 87] width 50 height 22
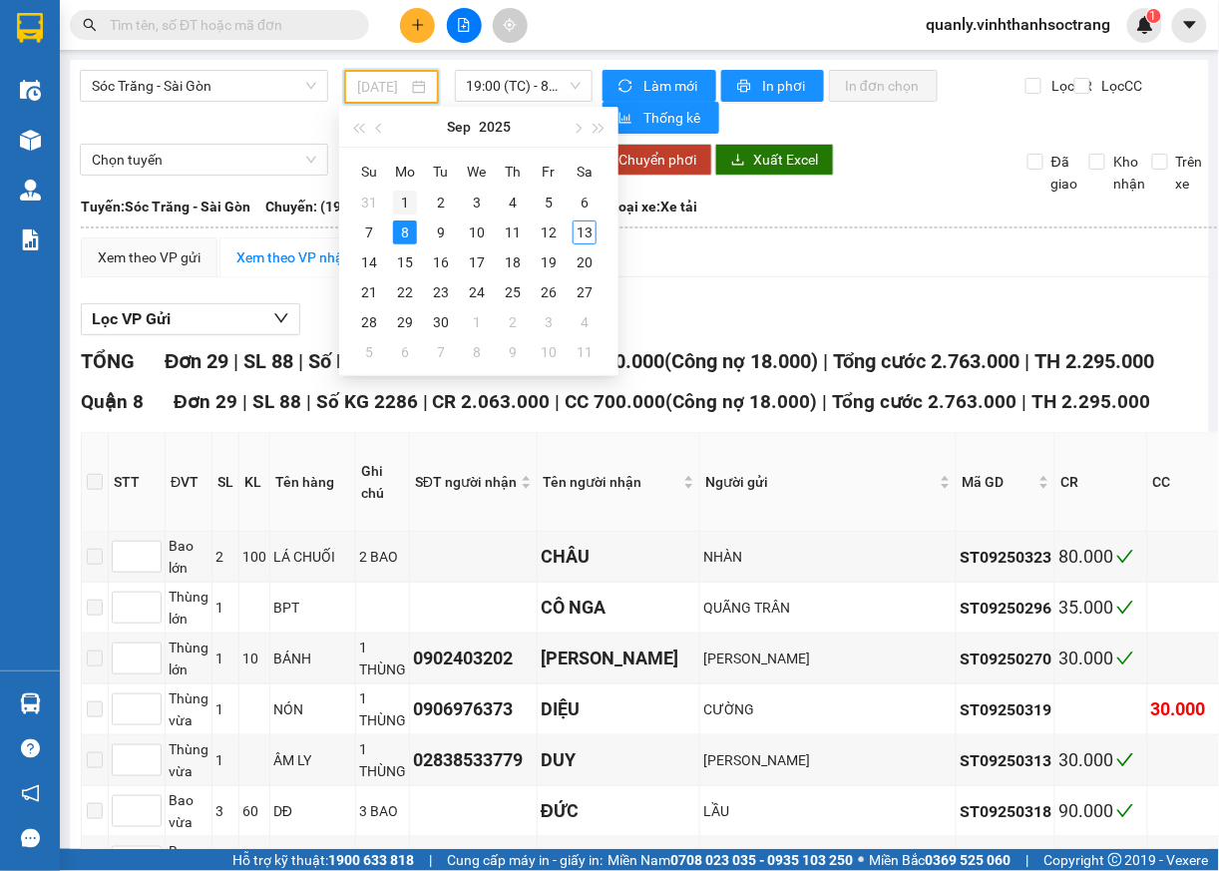
click at [412, 201] on div "1" at bounding box center [405, 203] width 24 height 24
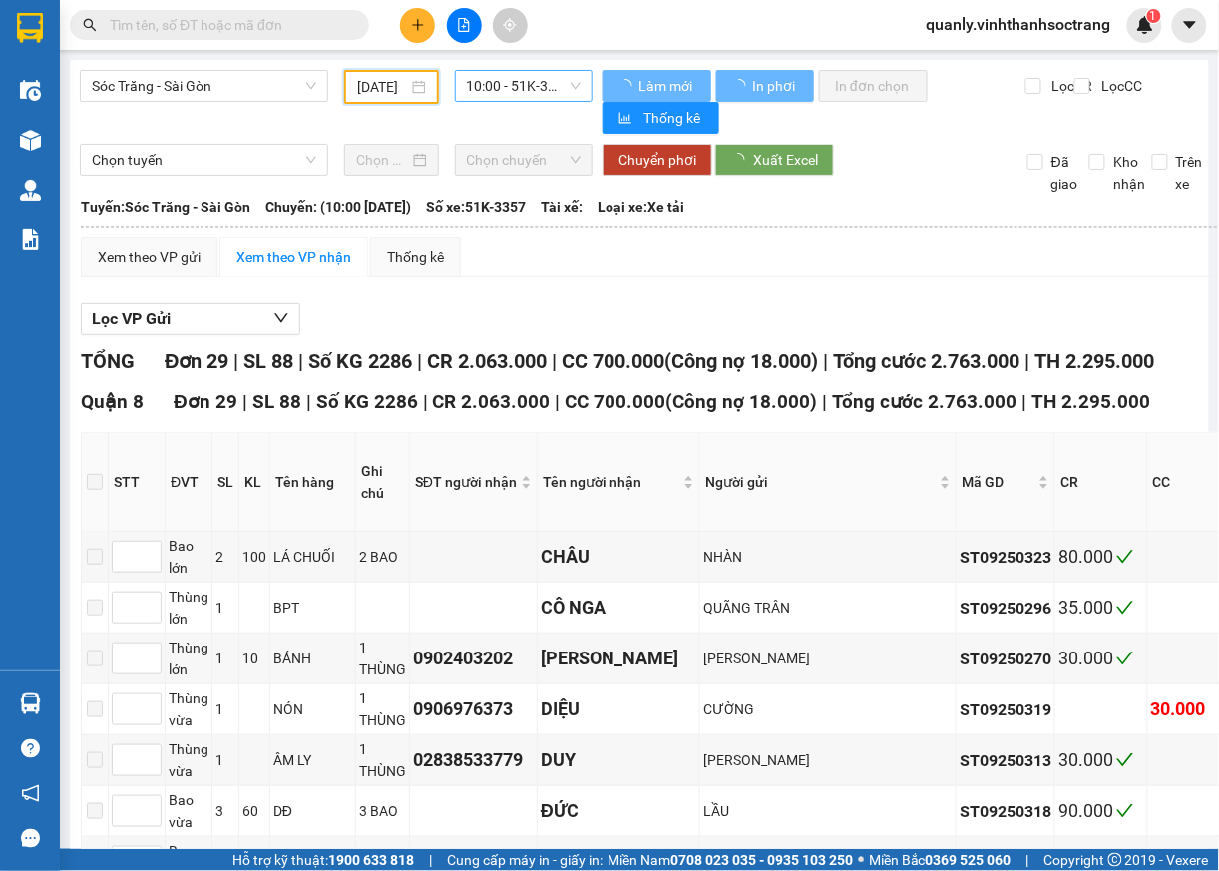
type input "01/09/2025"
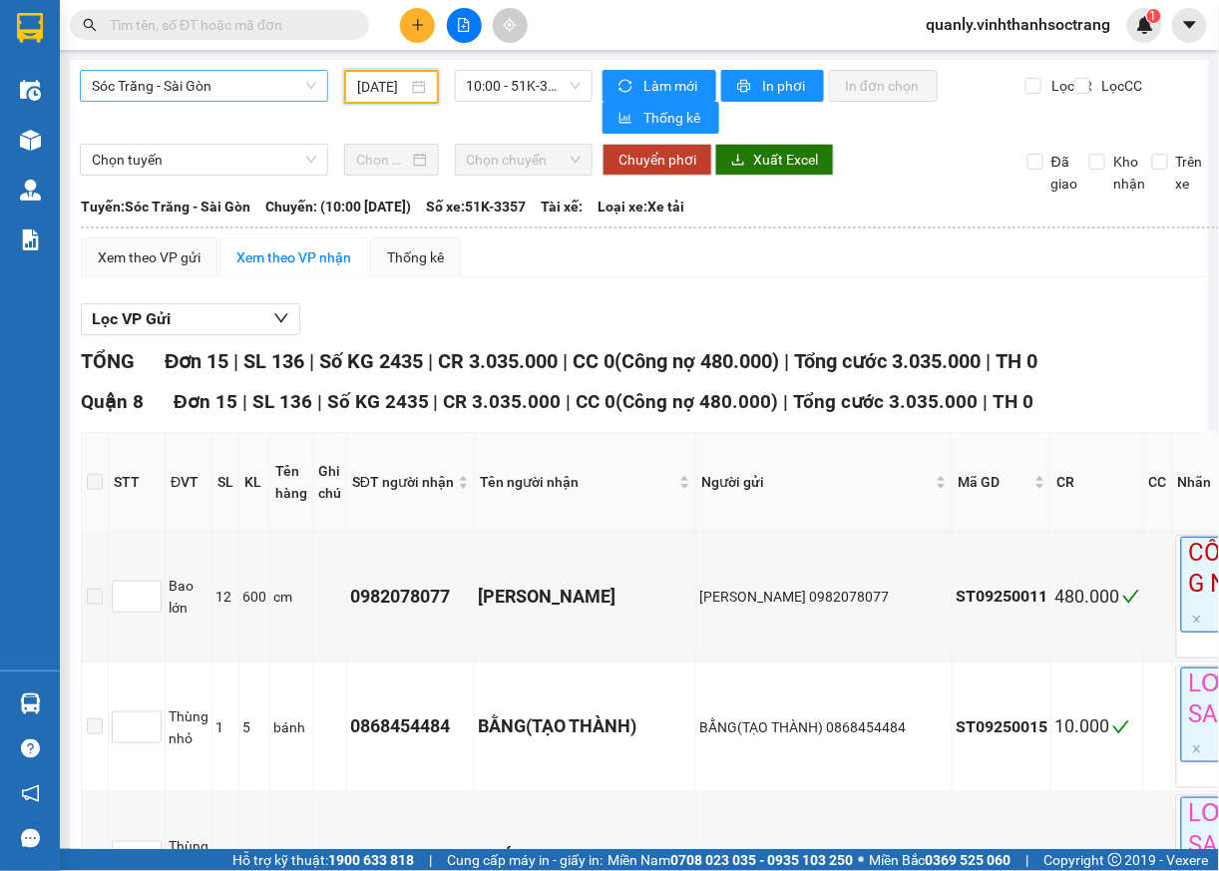
click at [307, 93] on span "Sóc Trăng - Sài Gòn" at bounding box center [204, 86] width 224 height 30
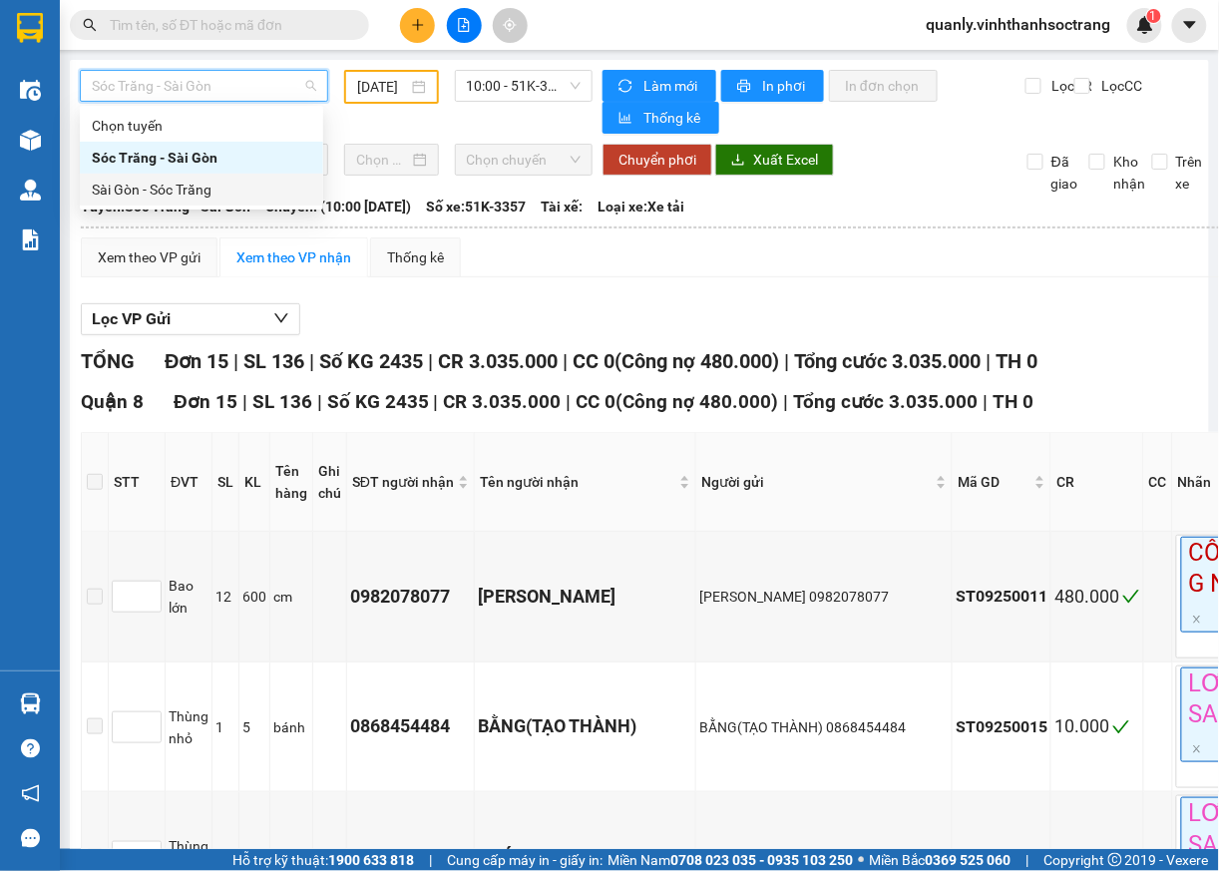
drag, startPoint x: 225, startPoint y: 194, endPoint x: 235, endPoint y: 192, distance: 10.2
click at [225, 193] on div "Sài Gòn - Sóc Trăng" at bounding box center [201, 190] width 219 height 22
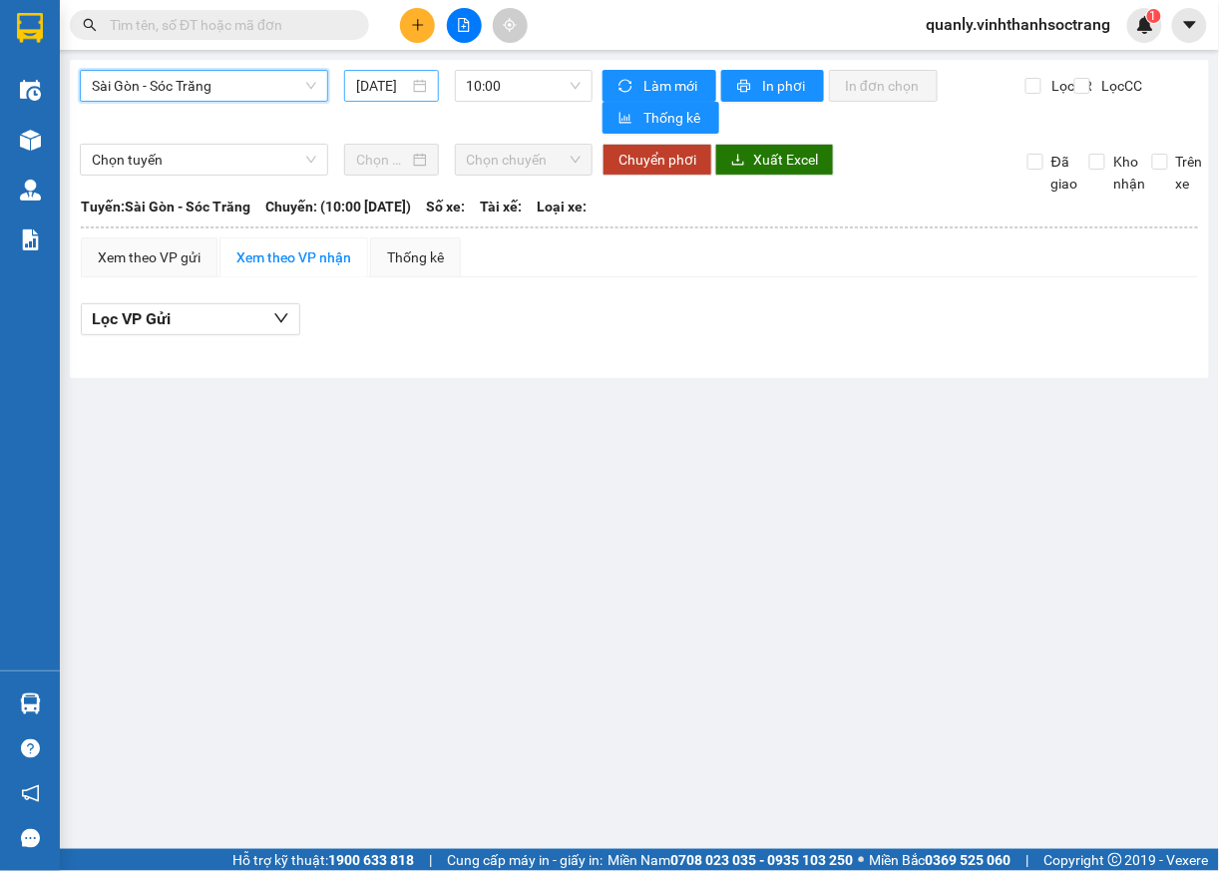
drag, startPoint x: 400, startPoint y: 85, endPoint x: 399, endPoint y: 100, distance: 15.0
click at [399, 93] on input "13/09/2025" at bounding box center [382, 86] width 52 height 22
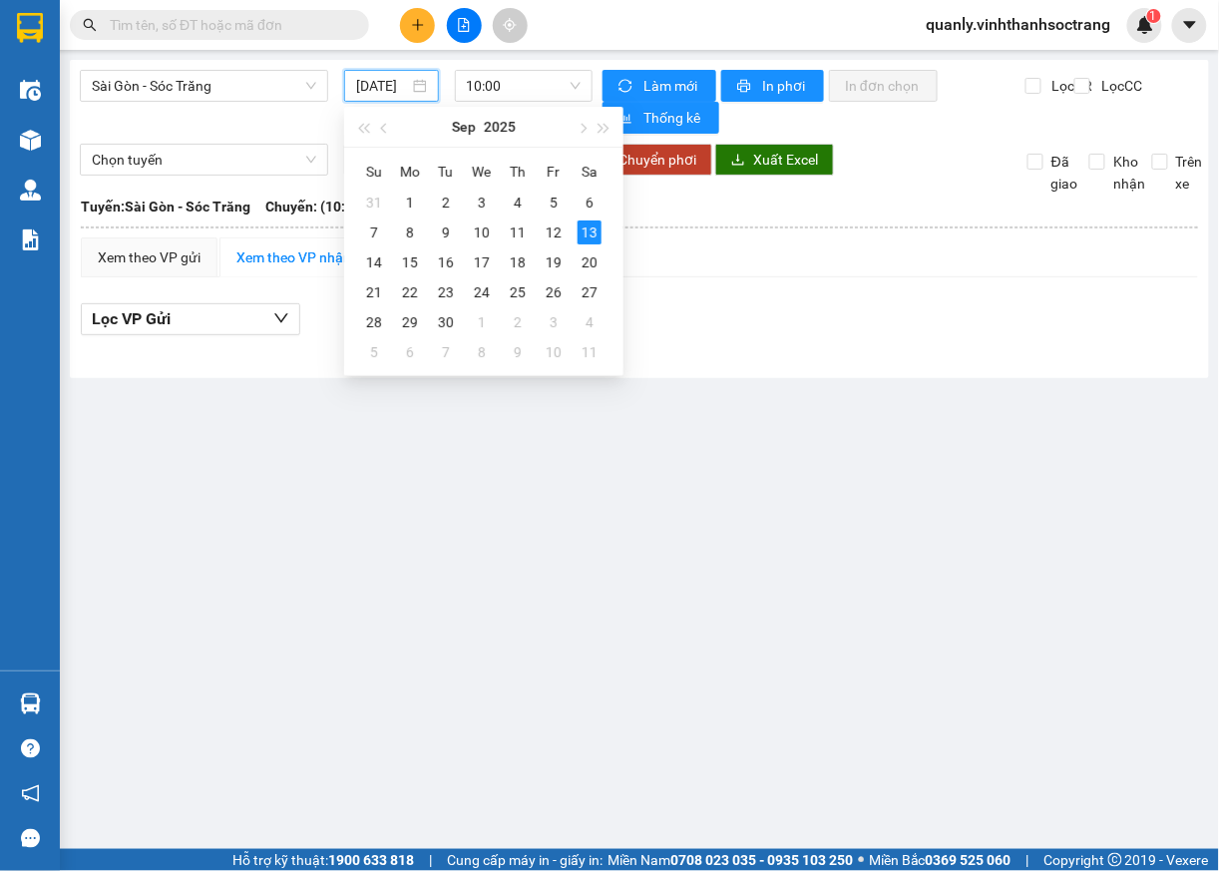
scroll to position [0, 18]
click at [413, 197] on div "1" at bounding box center [410, 203] width 24 height 24
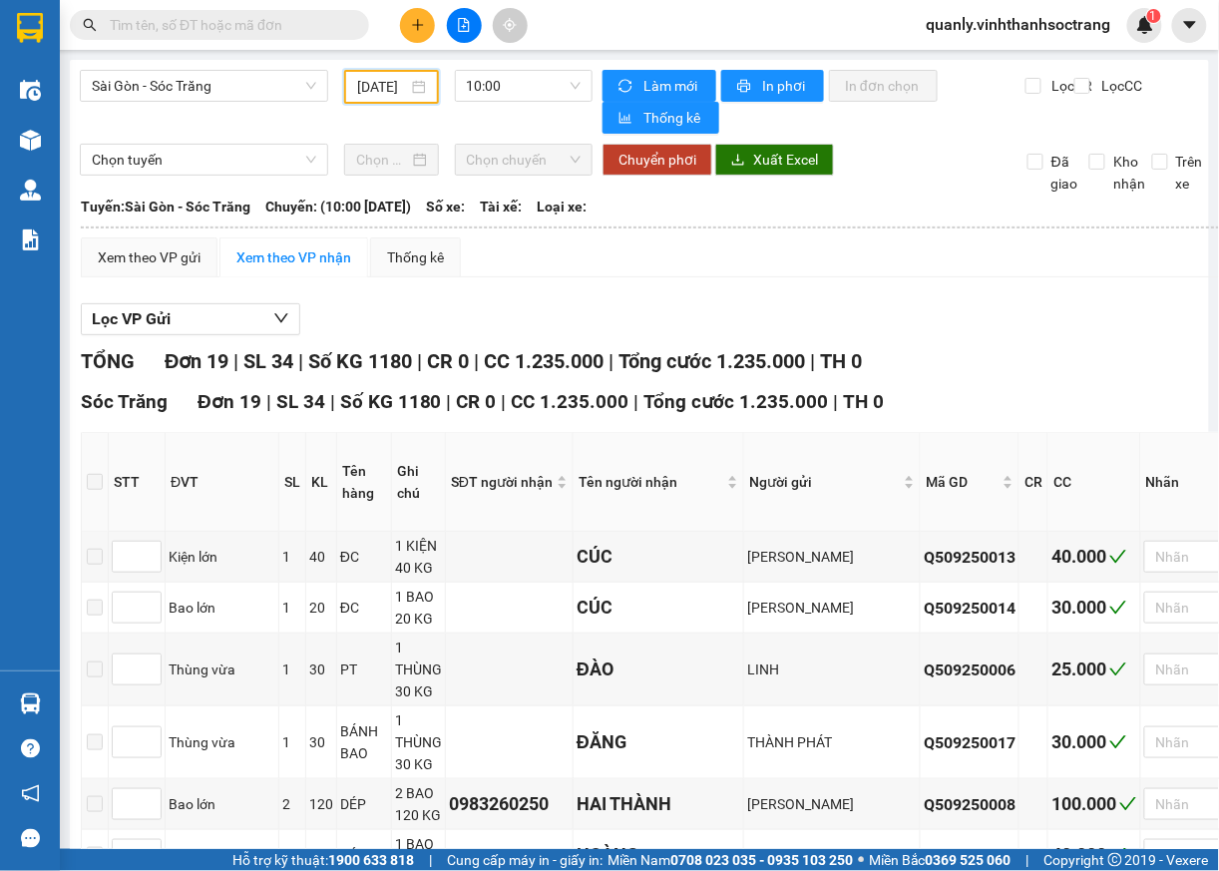
click at [556, 92] on span "10:00" at bounding box center [524, 86] width 115 height 30
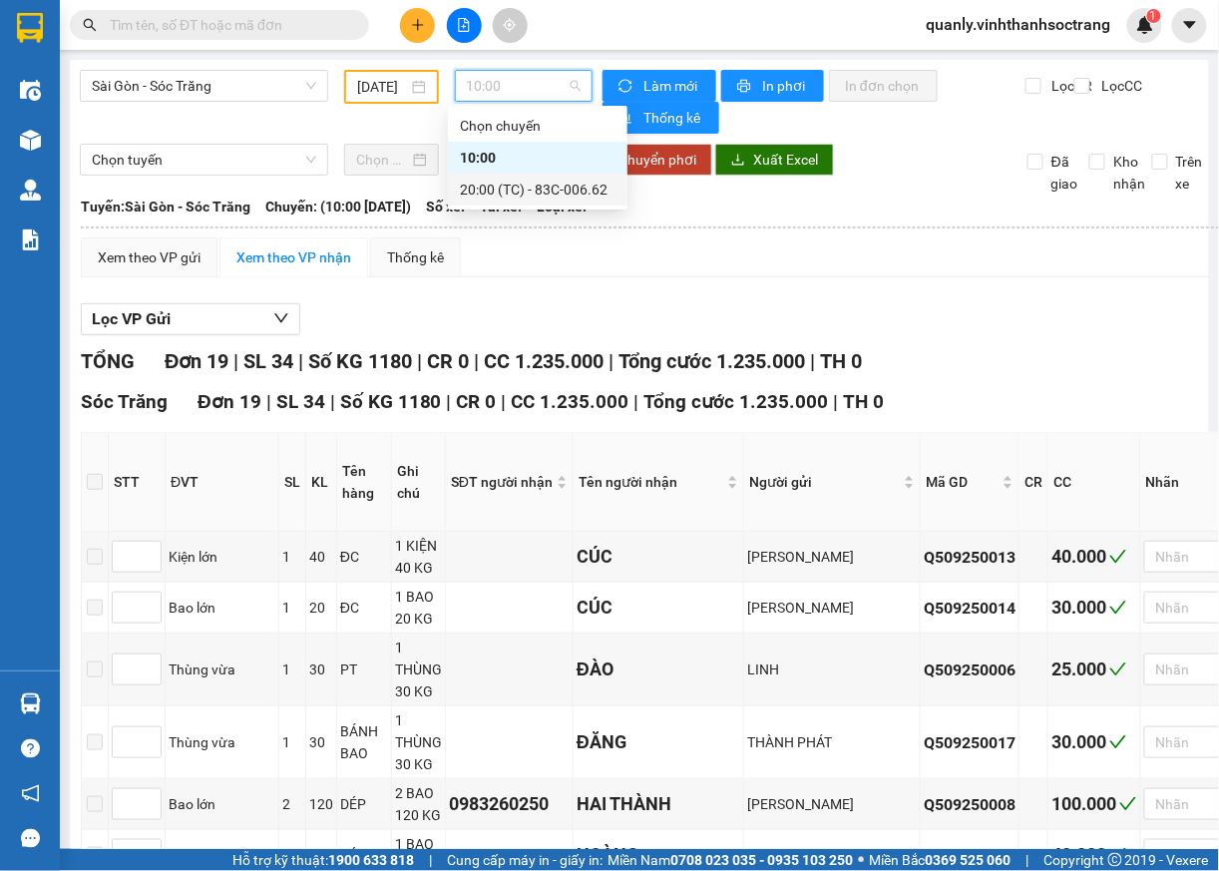
click at [544, 189] on div "20:00 (TC) - 83C-006.62" at bounding box center [538, 190] width 156 height 22
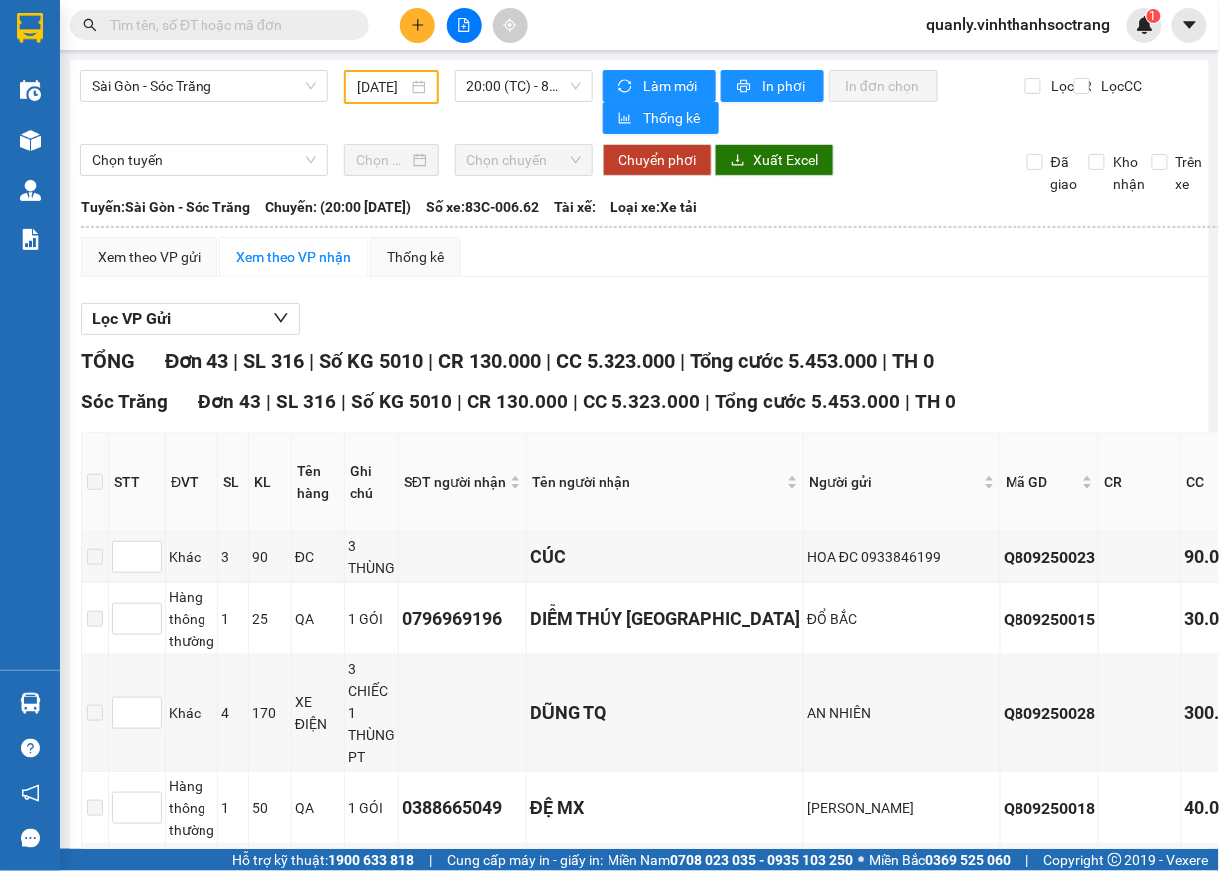
click at [409, 82] on div "01/09/2025" at bounding box center [391, 87] width 68 height 22
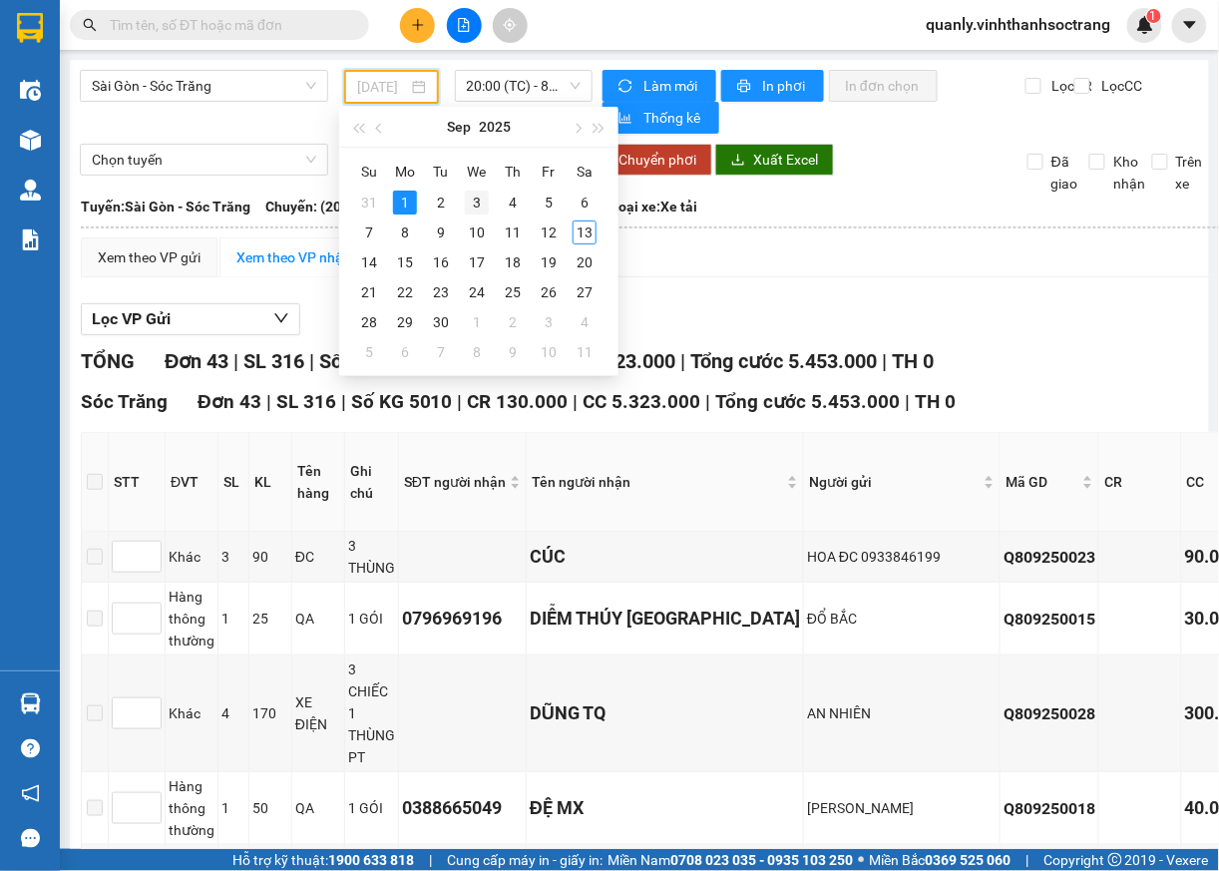
click at [473, 208] on div "3" at bounding box center [477, 203] width 24 height 24
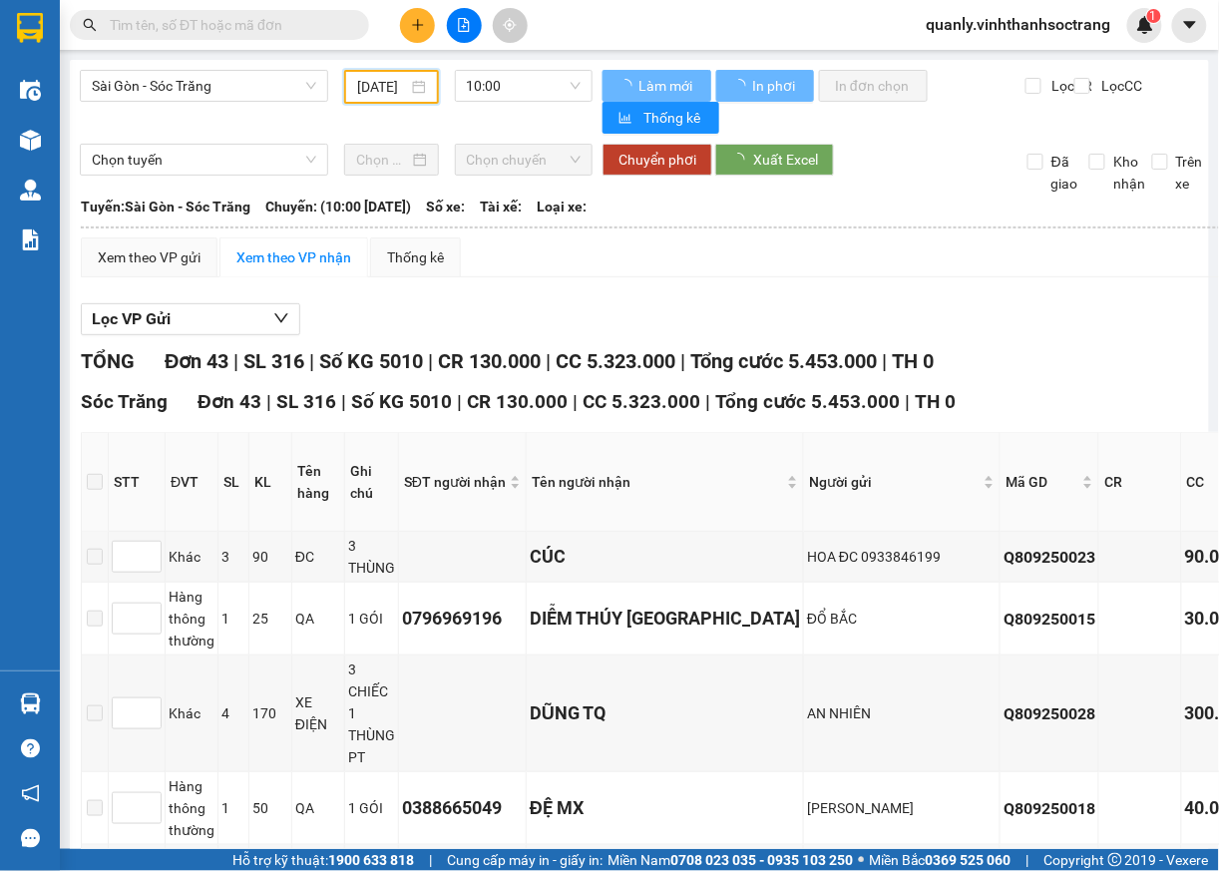
scroll to position [0, 18]
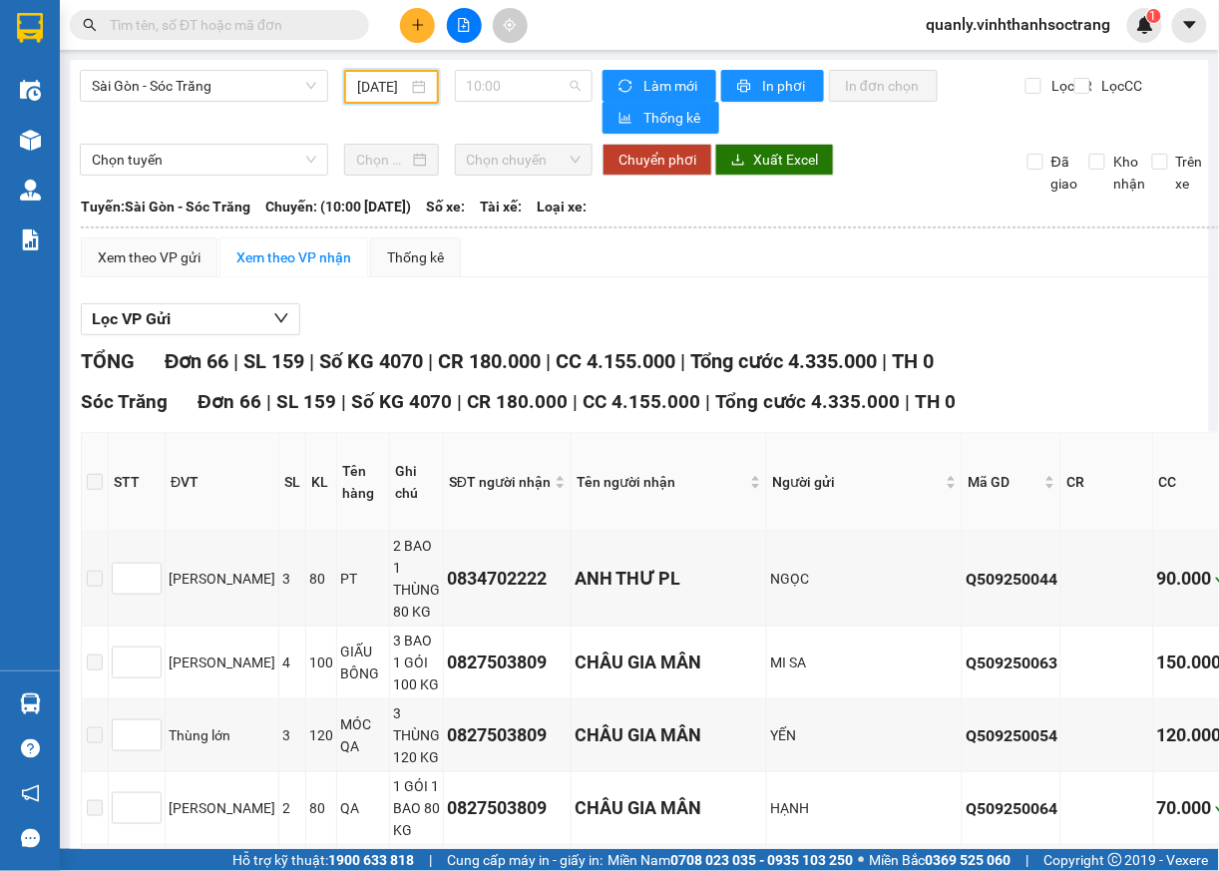
drag, startPoint x: 561, startPoint y: 88, endPoint x: 499, endPoint y: 157, distance: 92.6
click at [556, 104] on div "Sài Gòn - Sóc Trăng 03/09/2025 10:00" at bounding box center [336, 102] width 513 height 64
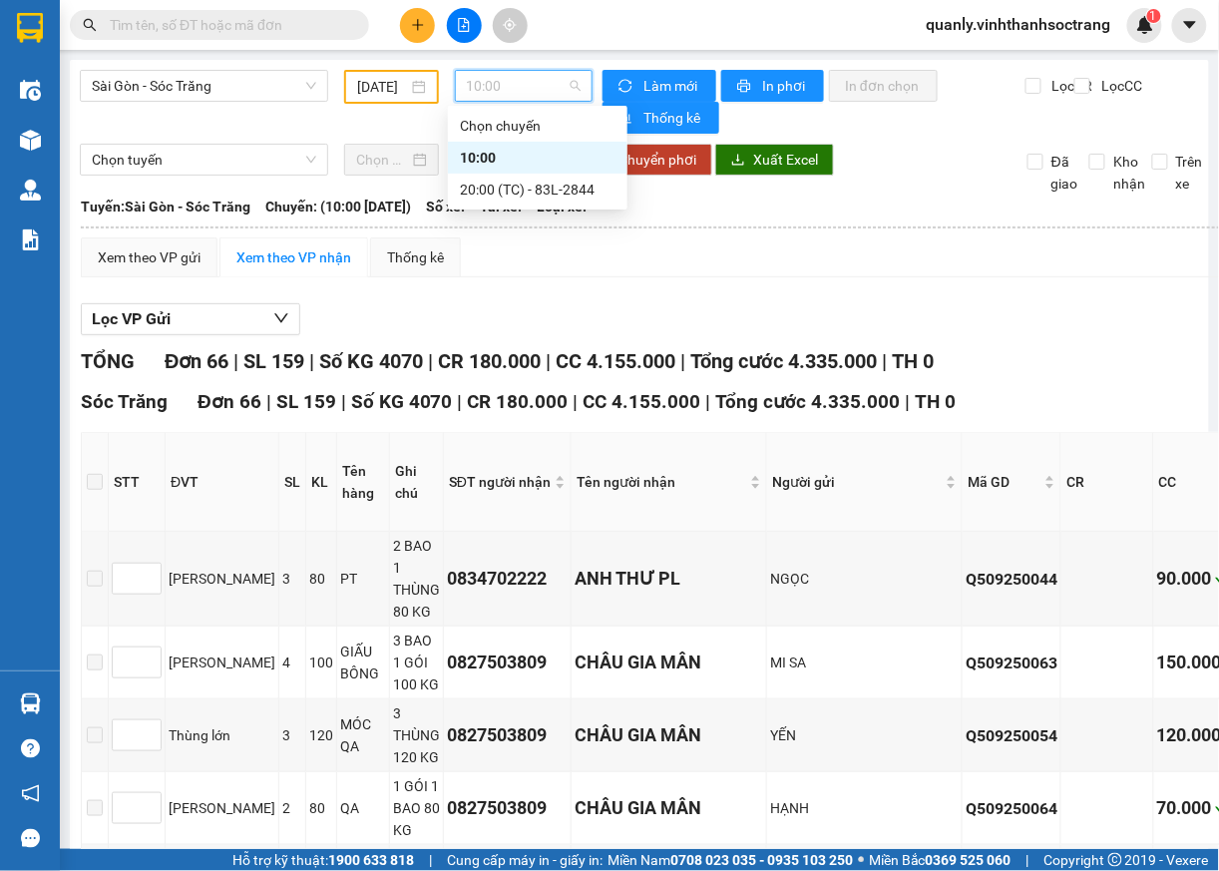
click at [487, 158] on div "10:00" at bounding box center [538, 158] width 156 height 22
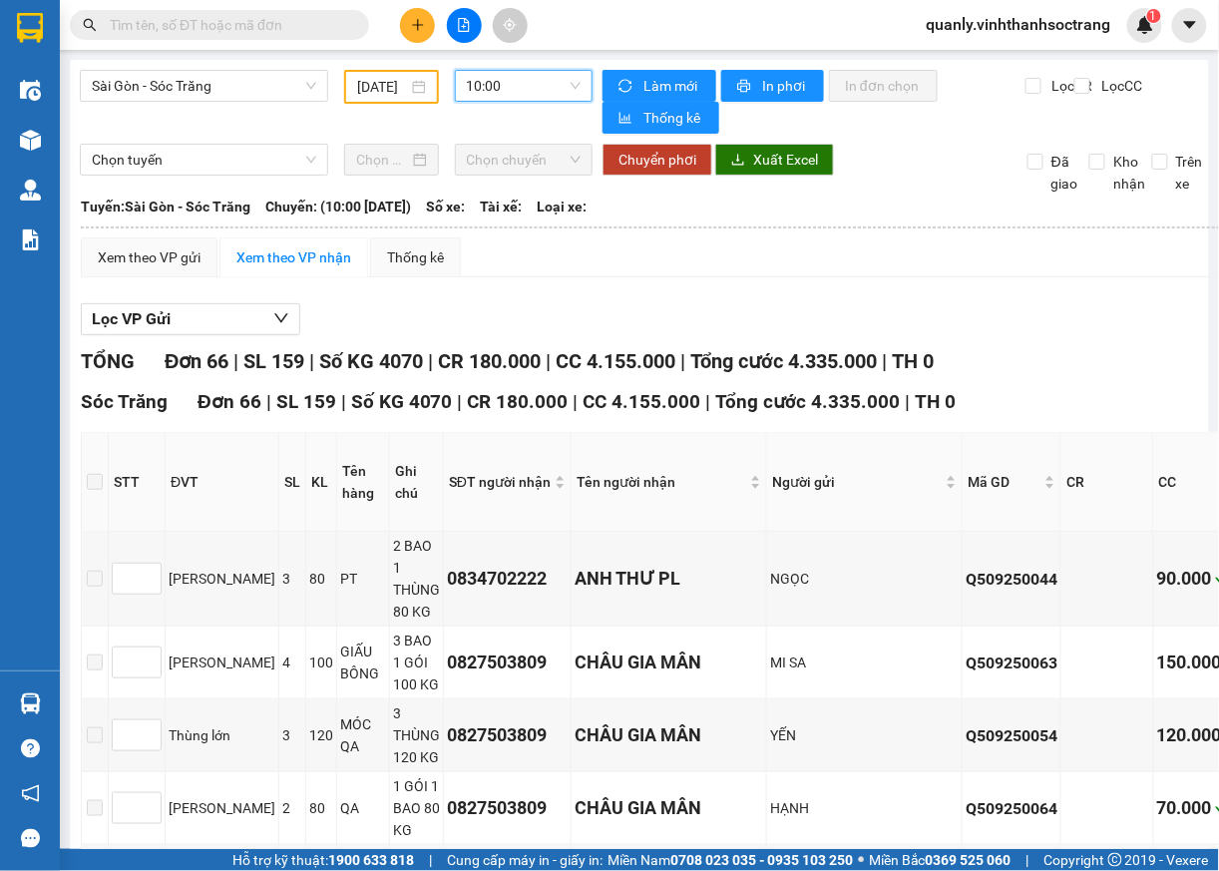
click at [567, 89] on span "10:00" at bounding box center [524, 86] width 115 height 30
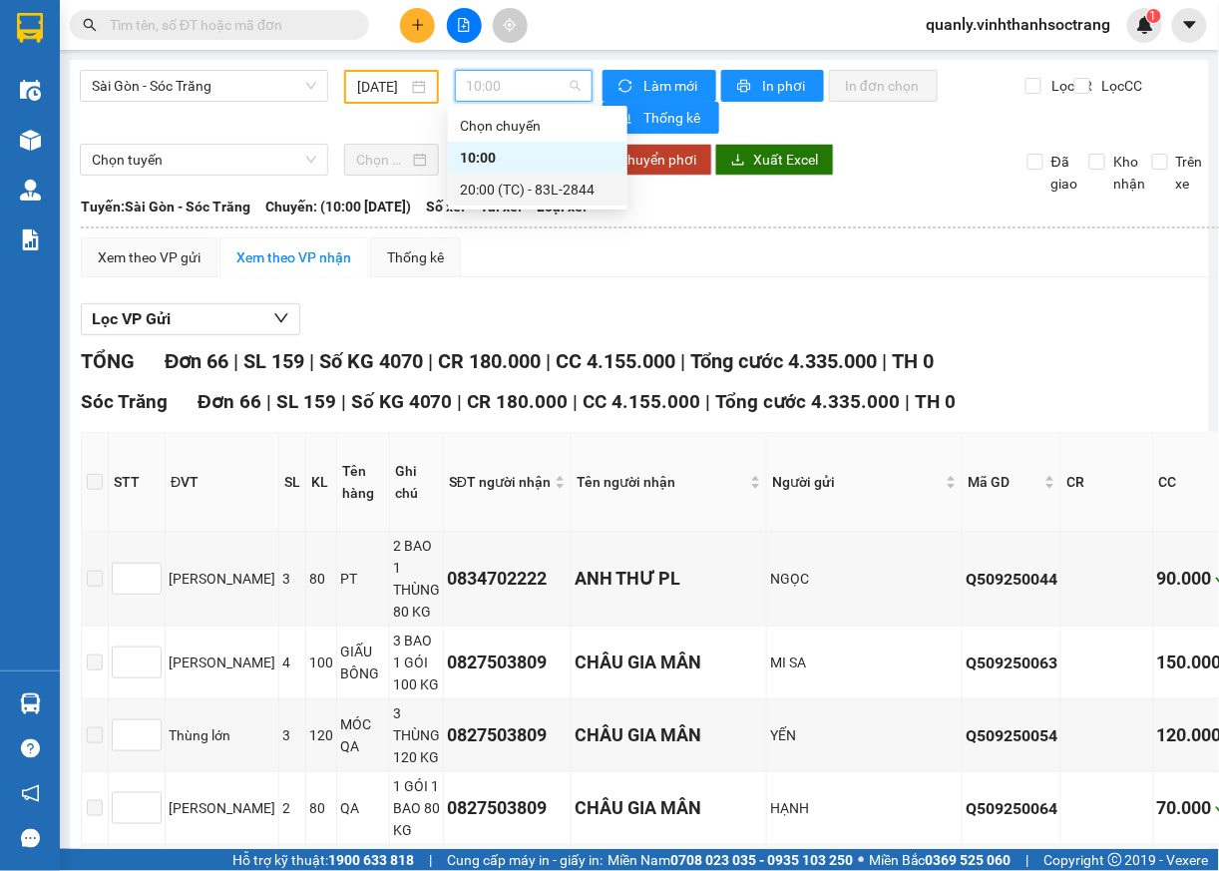
click at [513, 192] on div "20:00 (TC) - 83L-2844" at bounding box center [538, 190] width 156 height 22
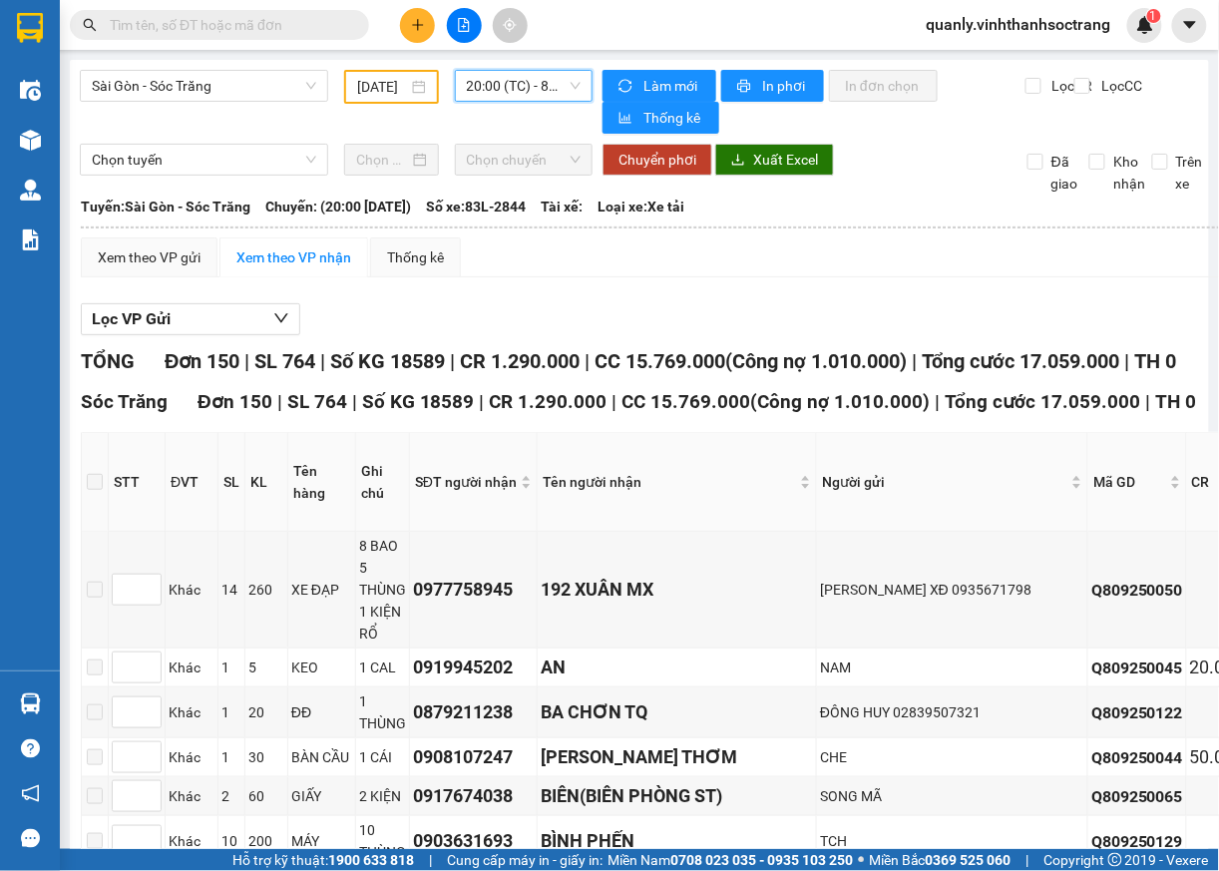
click at [399, 96] on input "03/09/2025" at bounding box center [382, 87] width 50 height 22
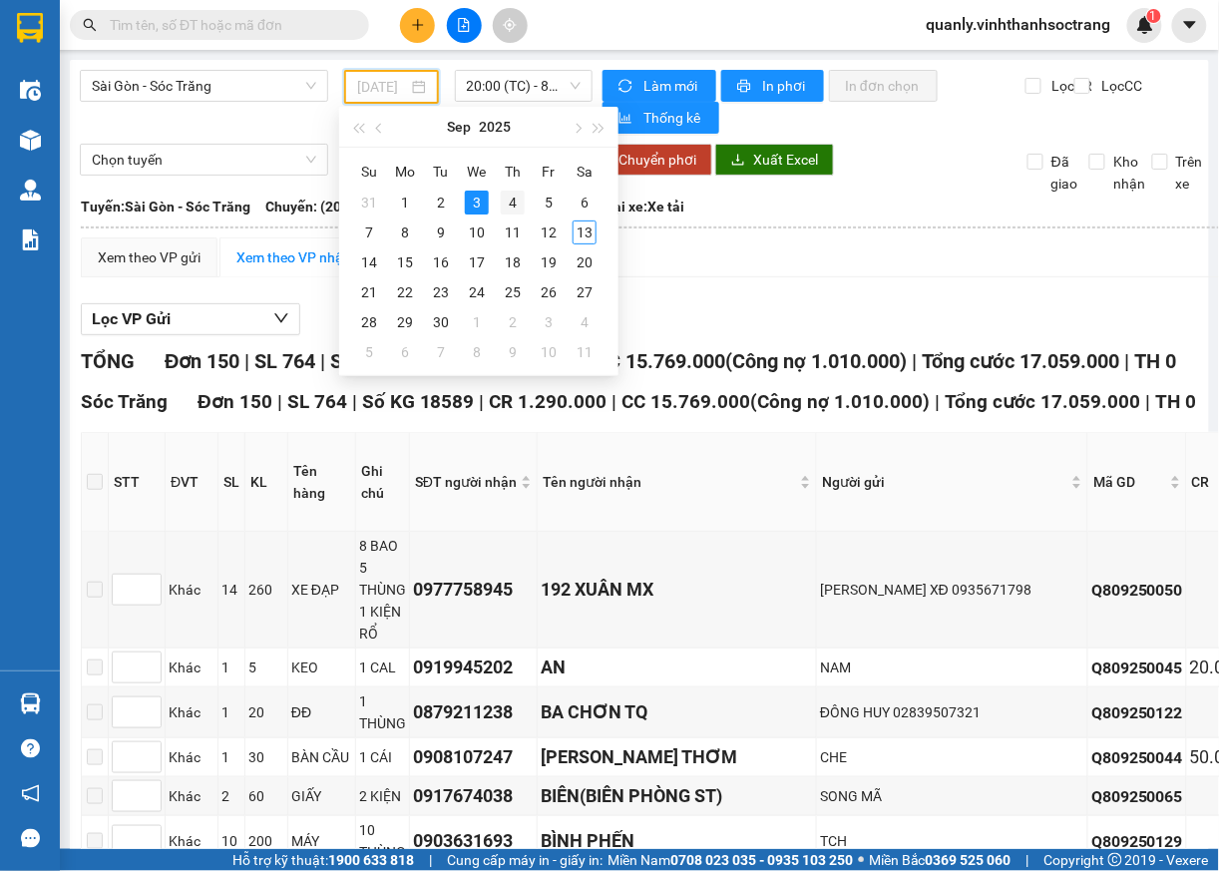
click at [509, 209] on div "4" at bounding box center [513, 203] width 24 height 24
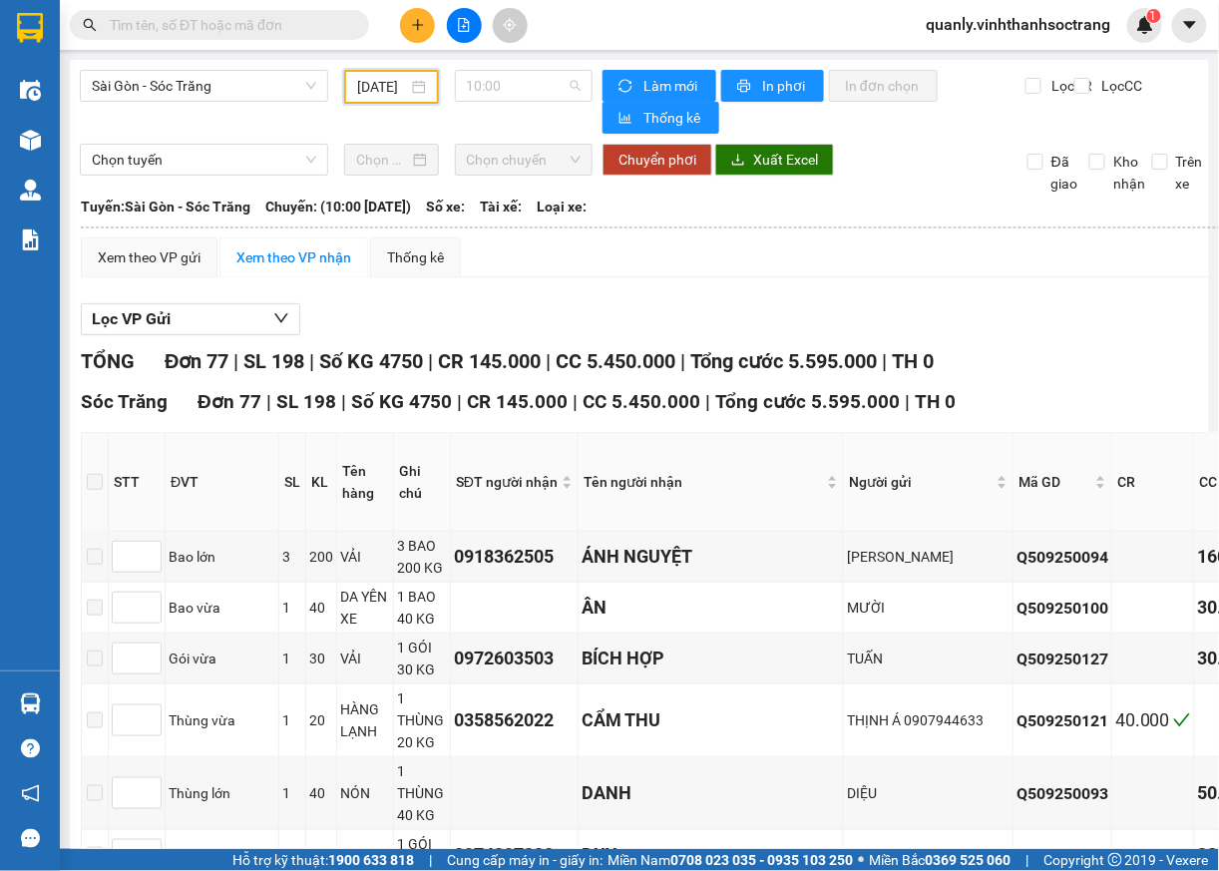
drag, startPoint x: 563, startPoint y: 85, endPoint x: 555, endPoint y: 110, distance: 26.2
click at [561, 97] on span "10:00" at bounding box center [524, 86] width 115 height 30
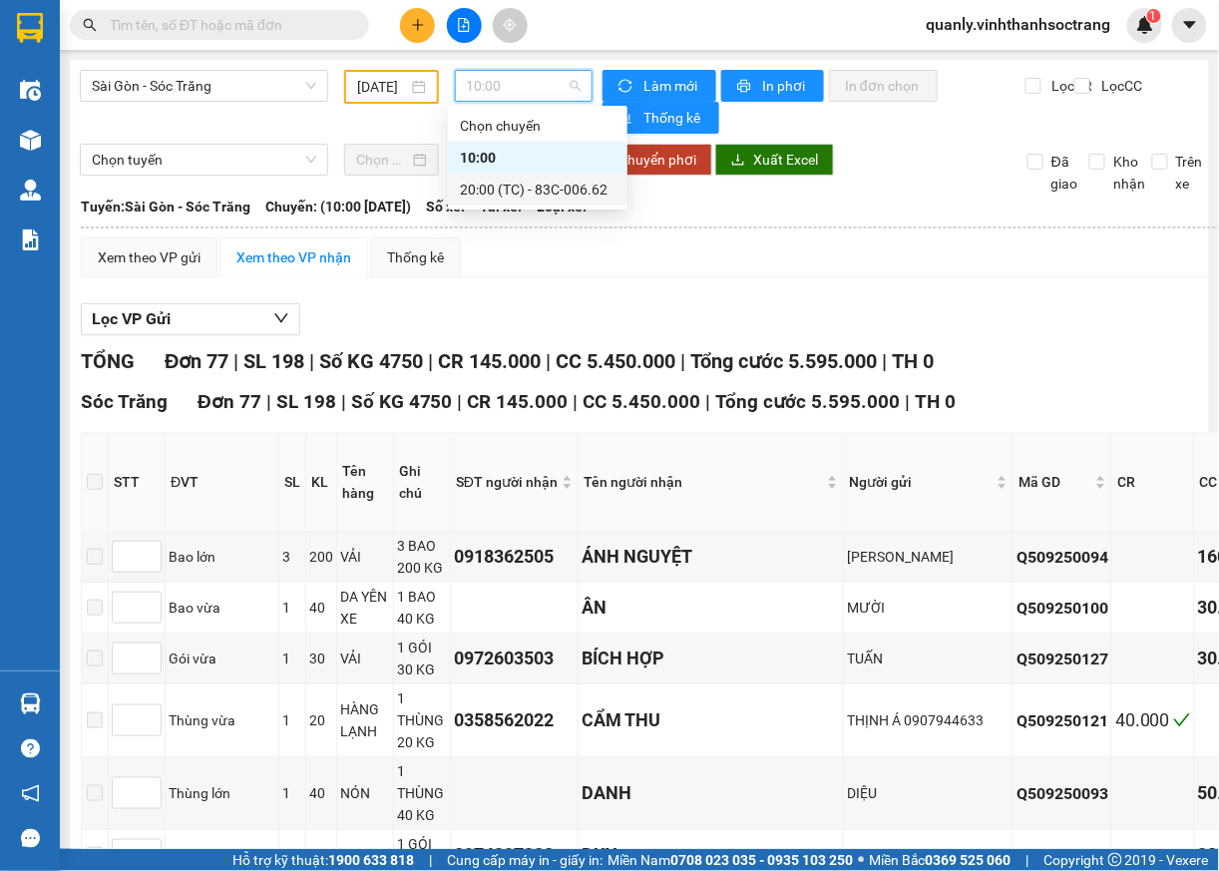
click at [560, 196] on div "20:00 (TC) - 83C-006.62" at bounding box center [538, 190] width 156 height 22
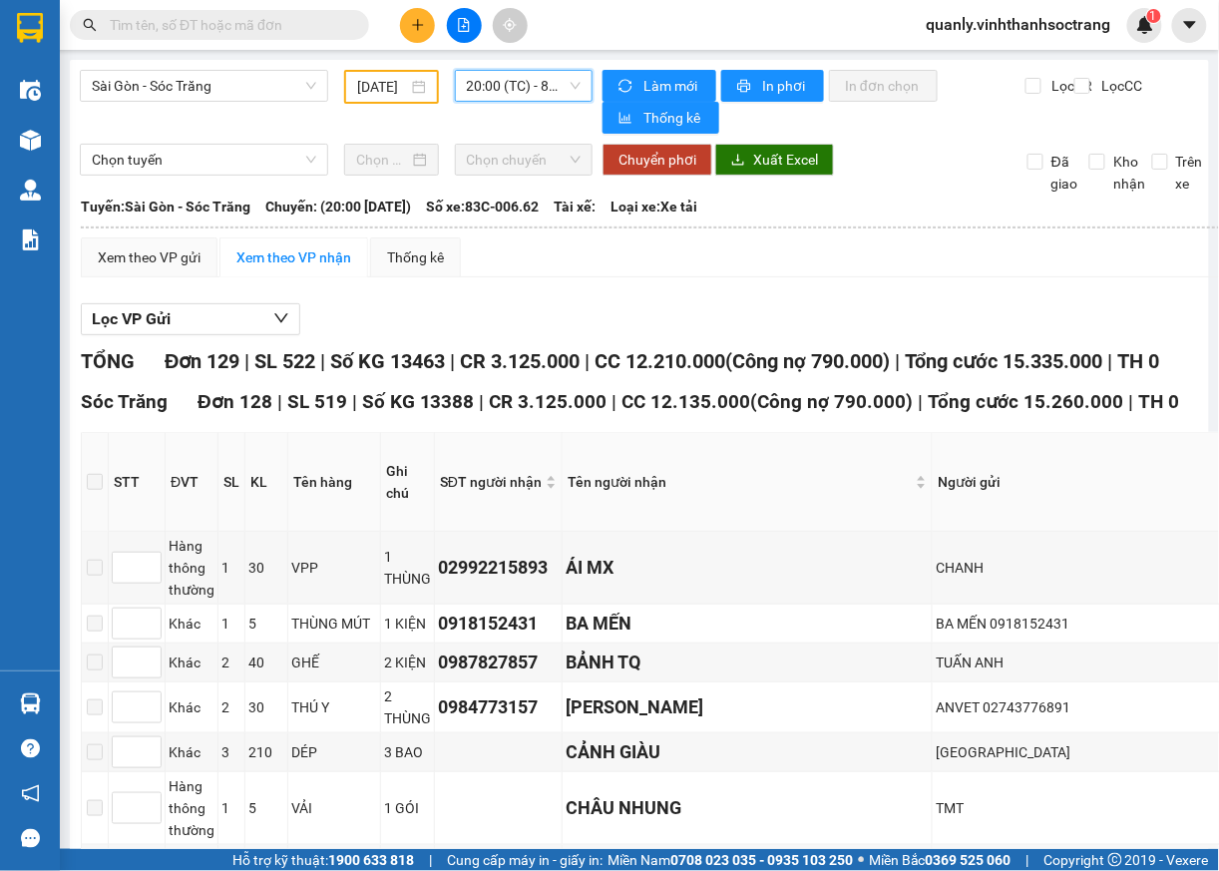
click at [563, 93] on span "20:00 (TC) - 83C-006.62" at bounding box center [524, 86] width 115 height 30
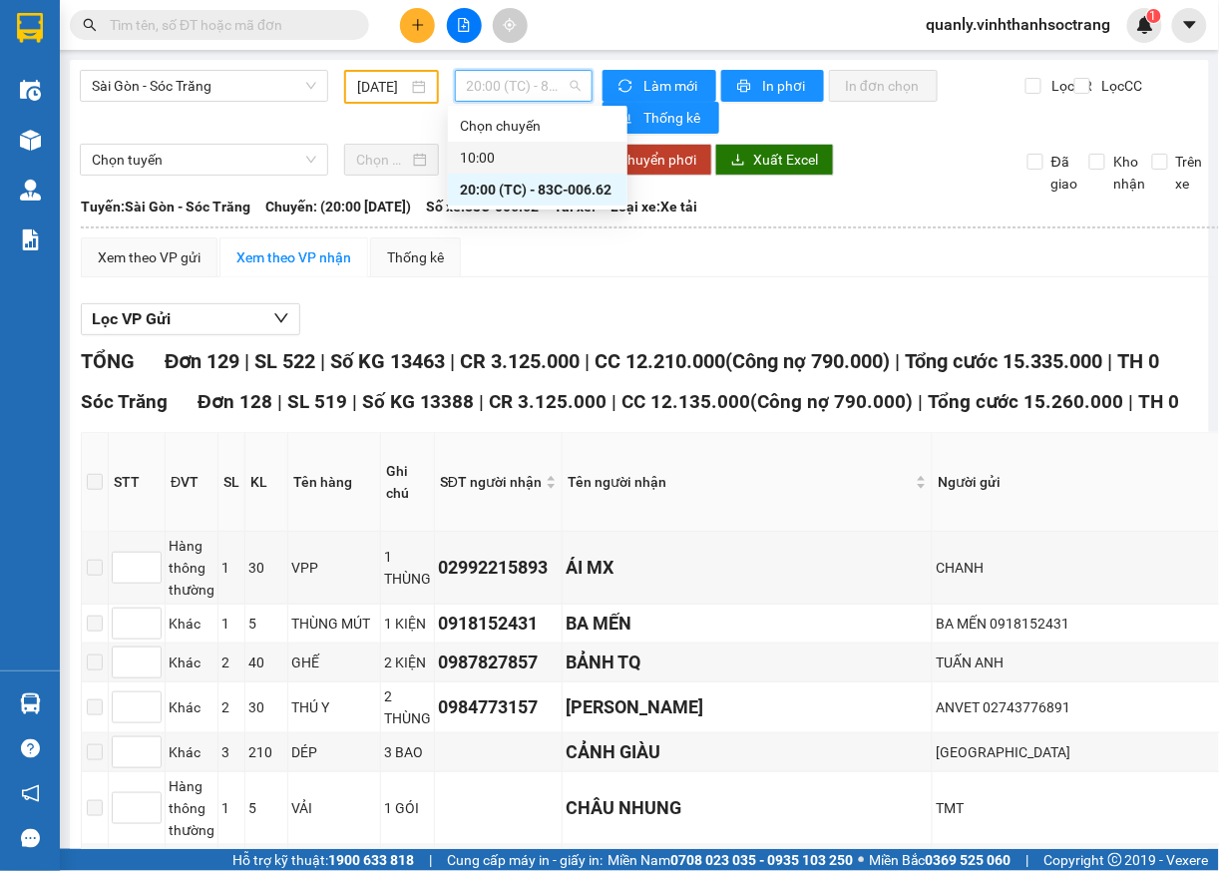
click at [383, 84] on input "04/09/2025" at bounding box center [382, 87] width 50 height 22
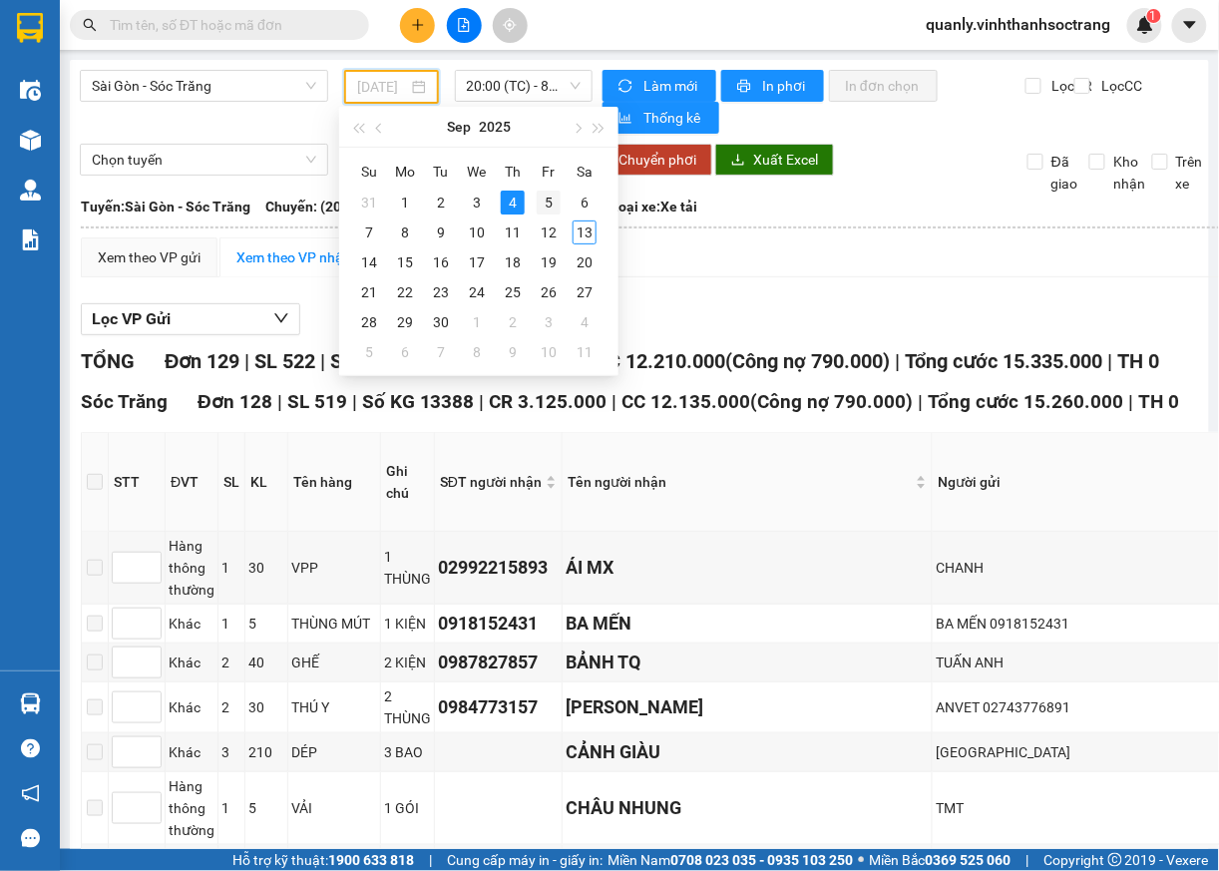
click at [545, 193] on div "5" at bounding box center [549, 203] width 24 height 24
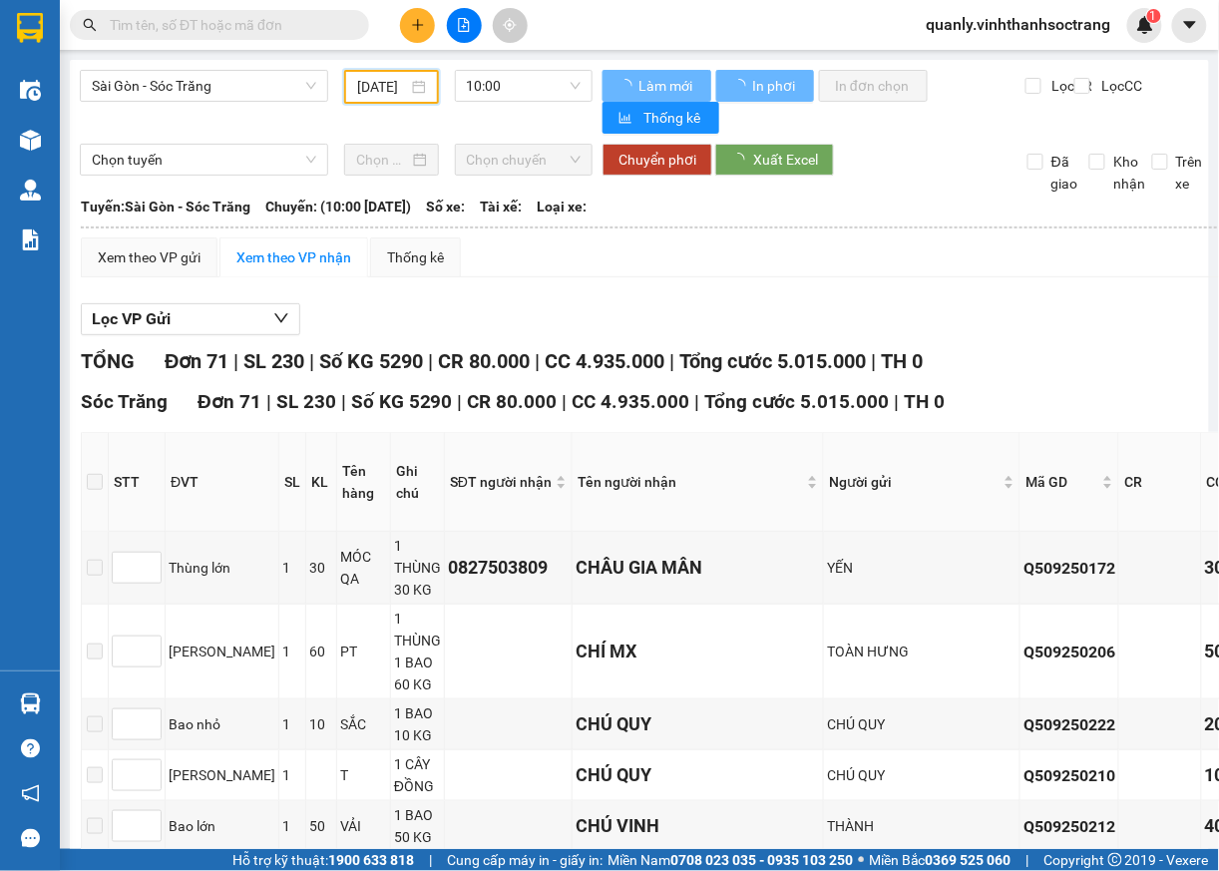
click at [565, 86] on span "10:00" at bounding box center [524, 86] width 115 height 30
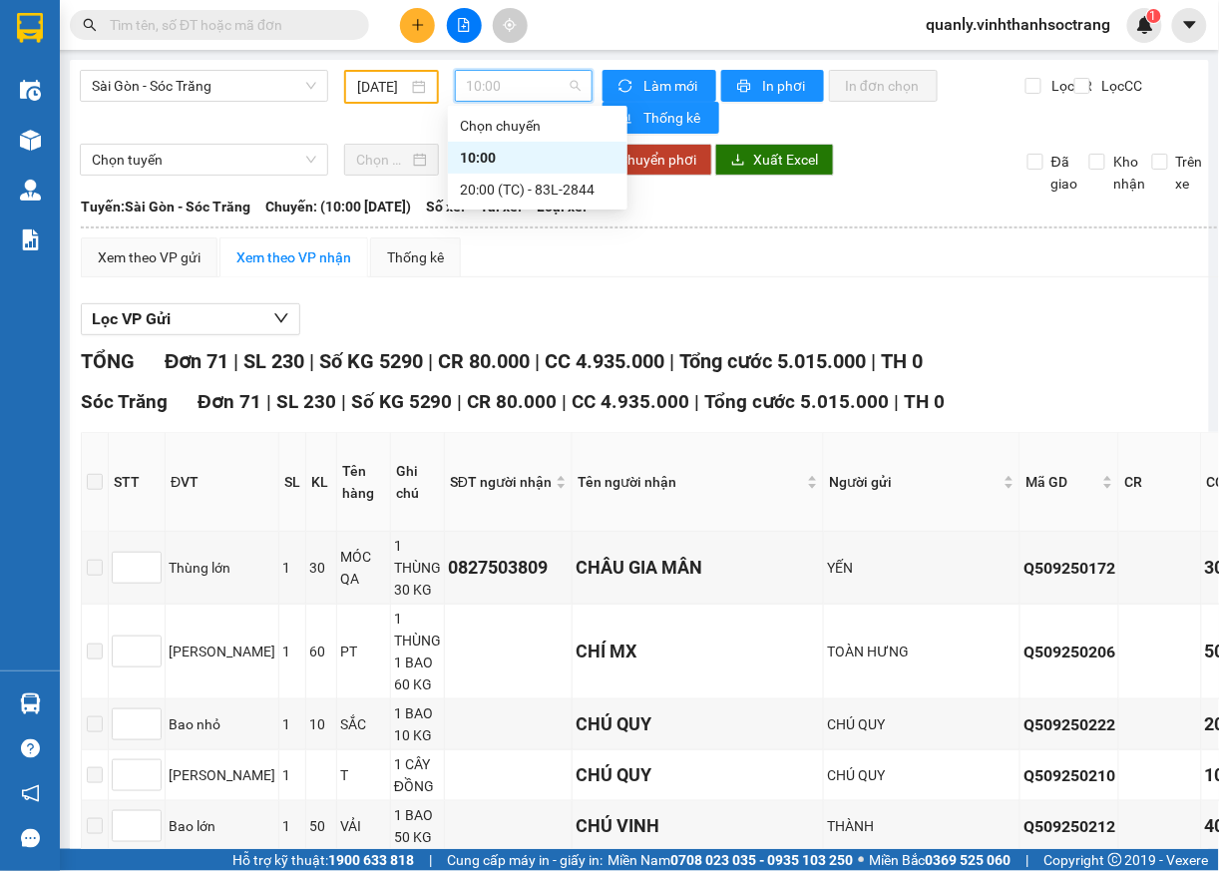
drag, startPoint x: 480, startPoint y: 150, endPoint x: 495, endPoint y: 166, distance: 21.9
click at [477, 153] on div "10:00" at bounding box center [538, 158] width 156 height 22
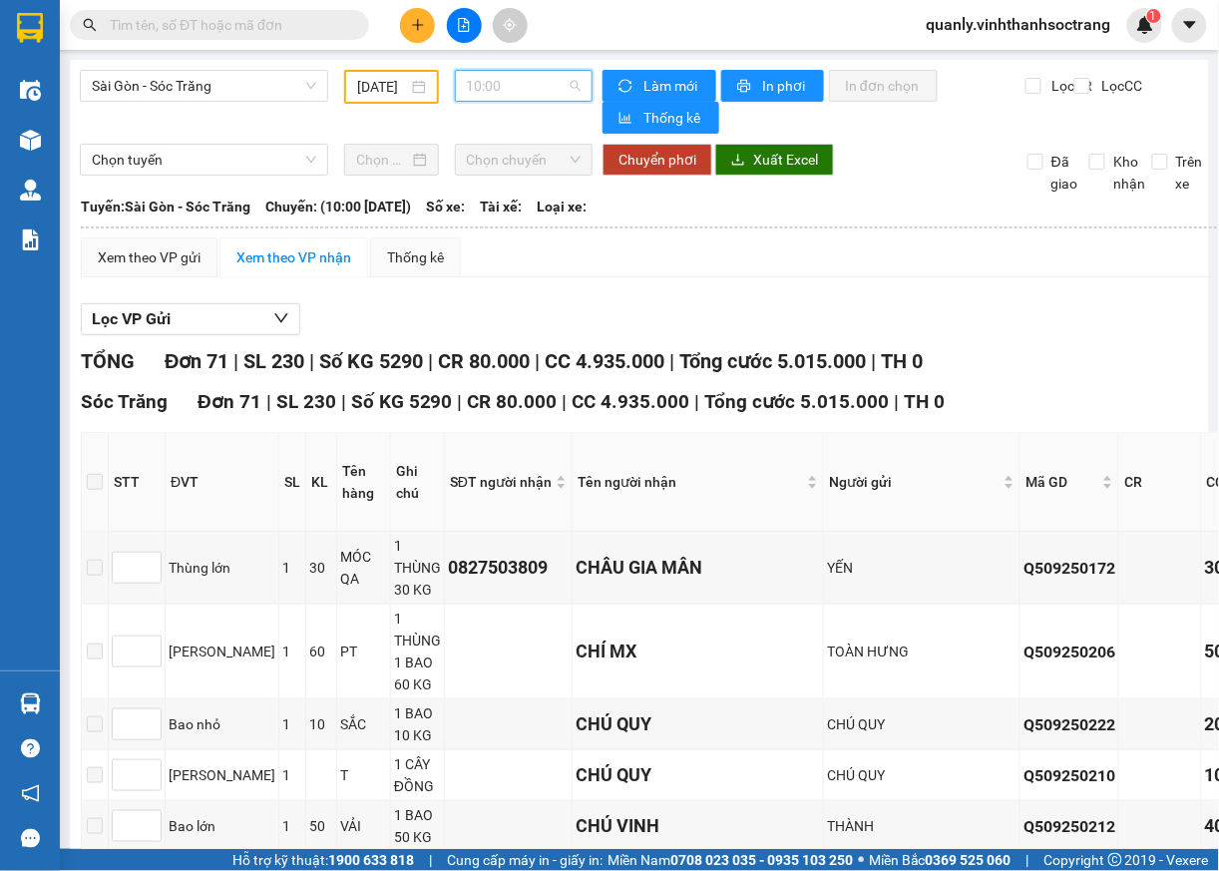
click at [484, 96] on span "10:00" at bounding box center [524, 86] width 115 height 30
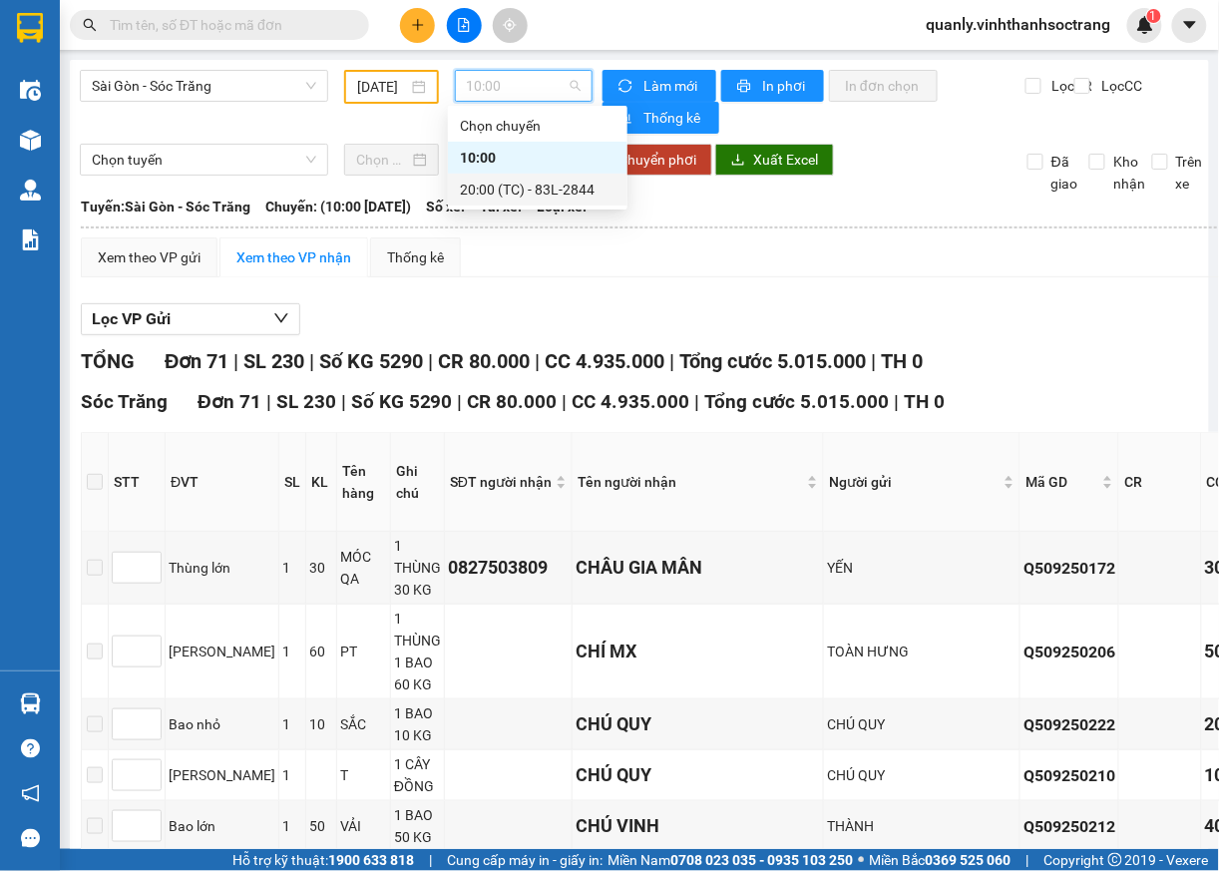
click at [513, 184] on div "20:00 (TC) - 83L-2844" at bounding box center [538, 190] width 156 height 22
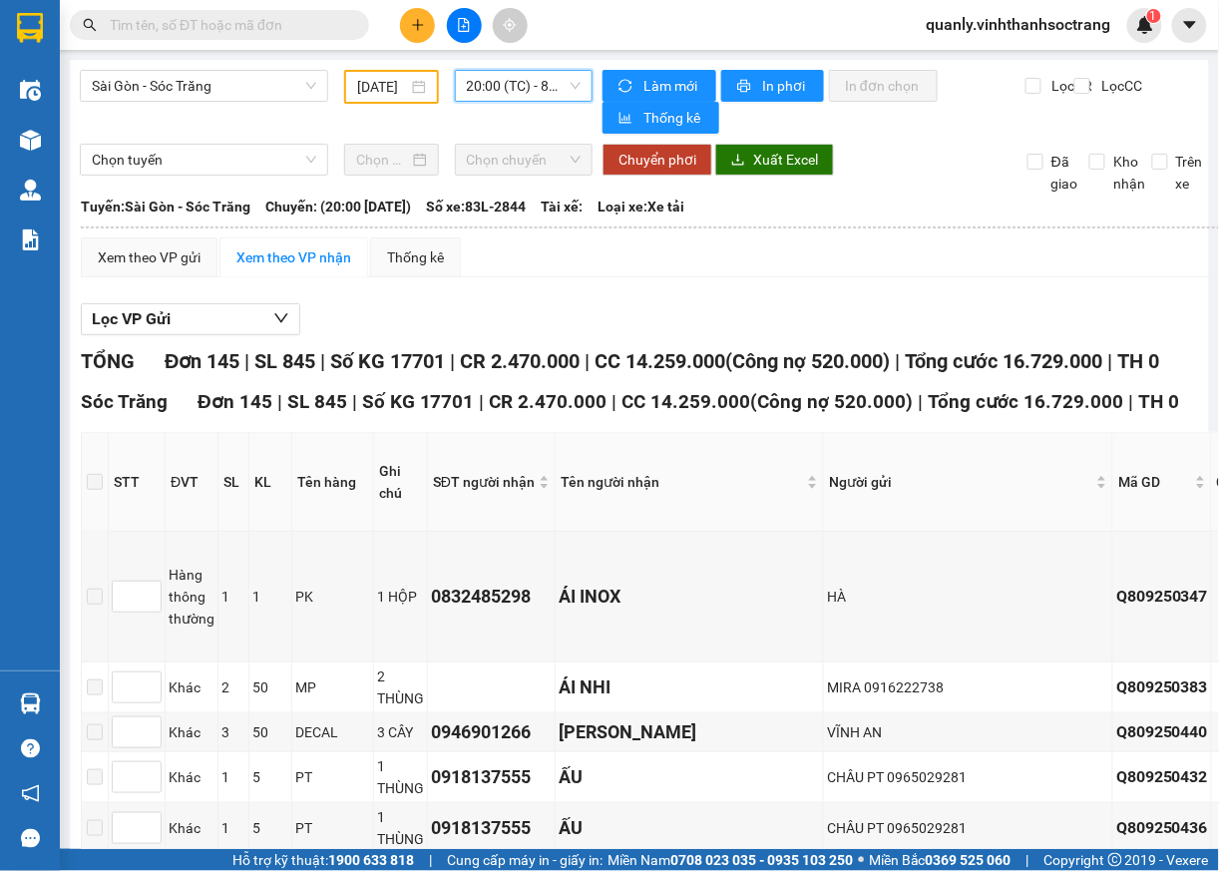
click at [377, 90] on input "05/09/2025" at bounding box center [382, 87] width 50 height 22
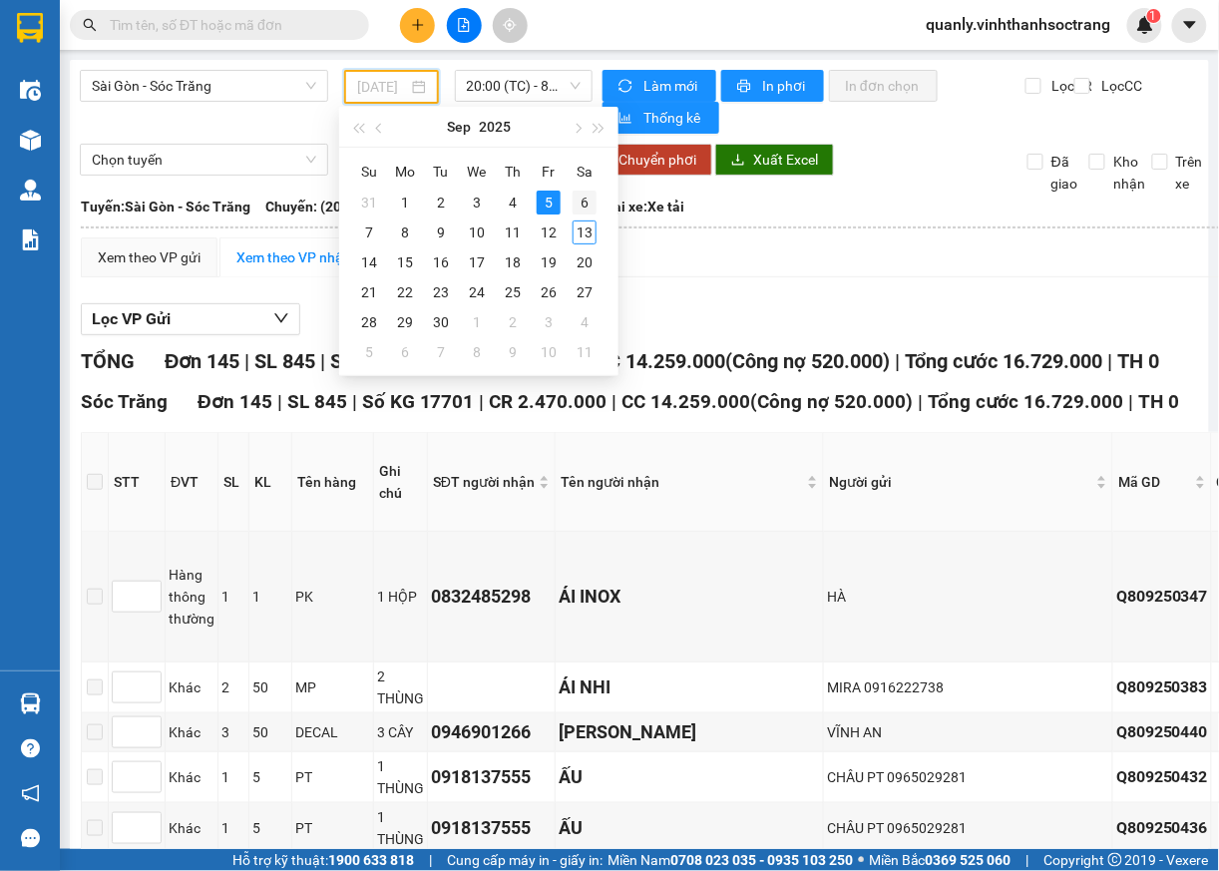
click at [583, 212] on div "6" at bounding box center [585, 203] width 24 height 24
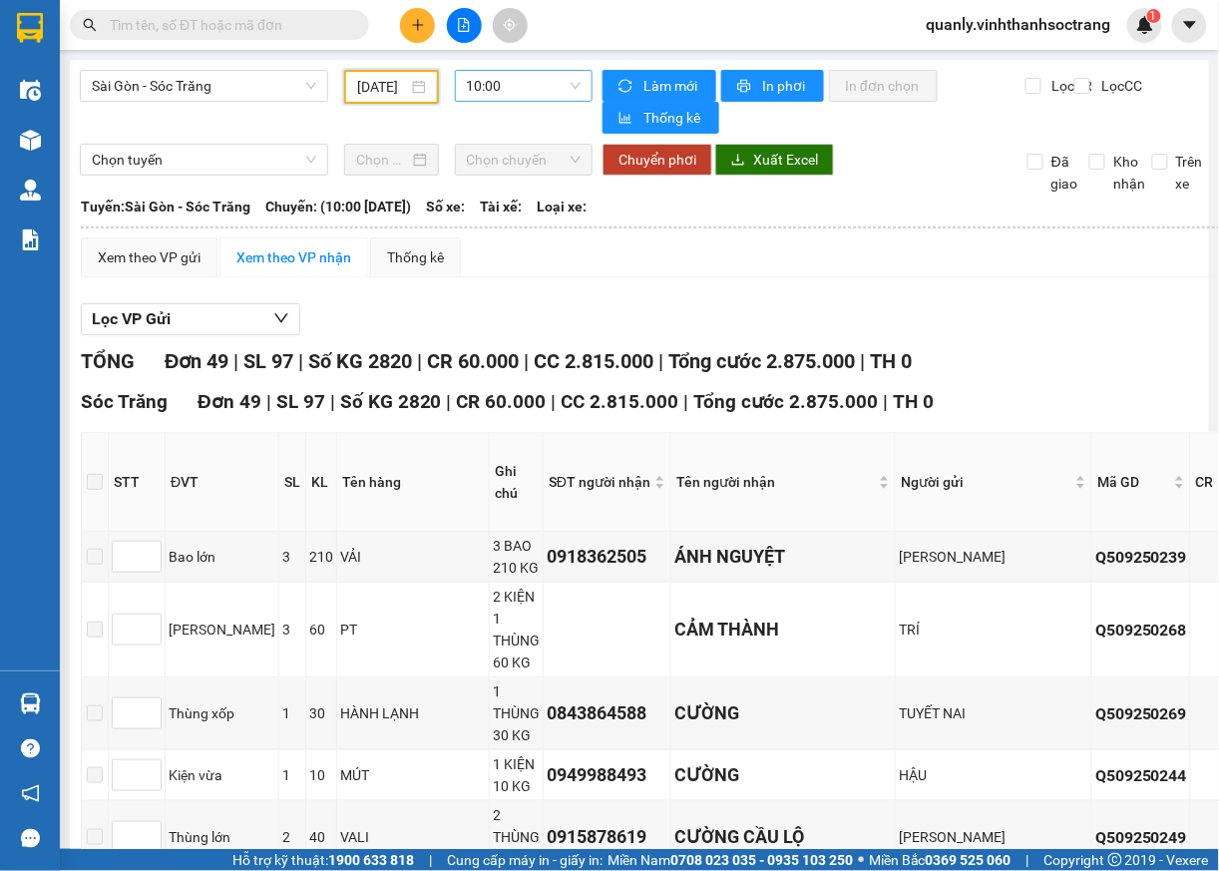
click at [560, 72] on span "10:00" at bounding box center [524, 86] width 115 height 30
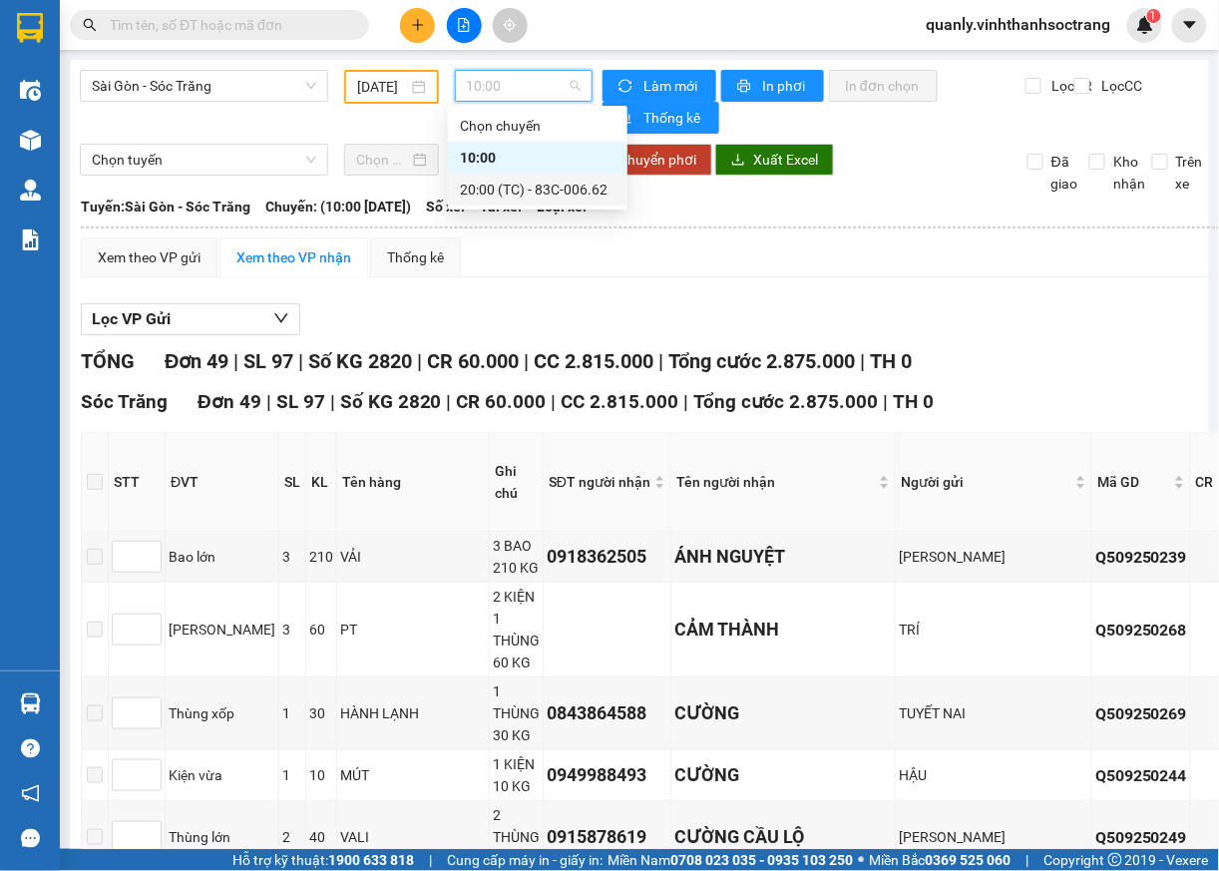
click at [508, 188] on div "20:00 (TC) - 83C-006.62" at bounding box center [538, 190] width 156 height 22
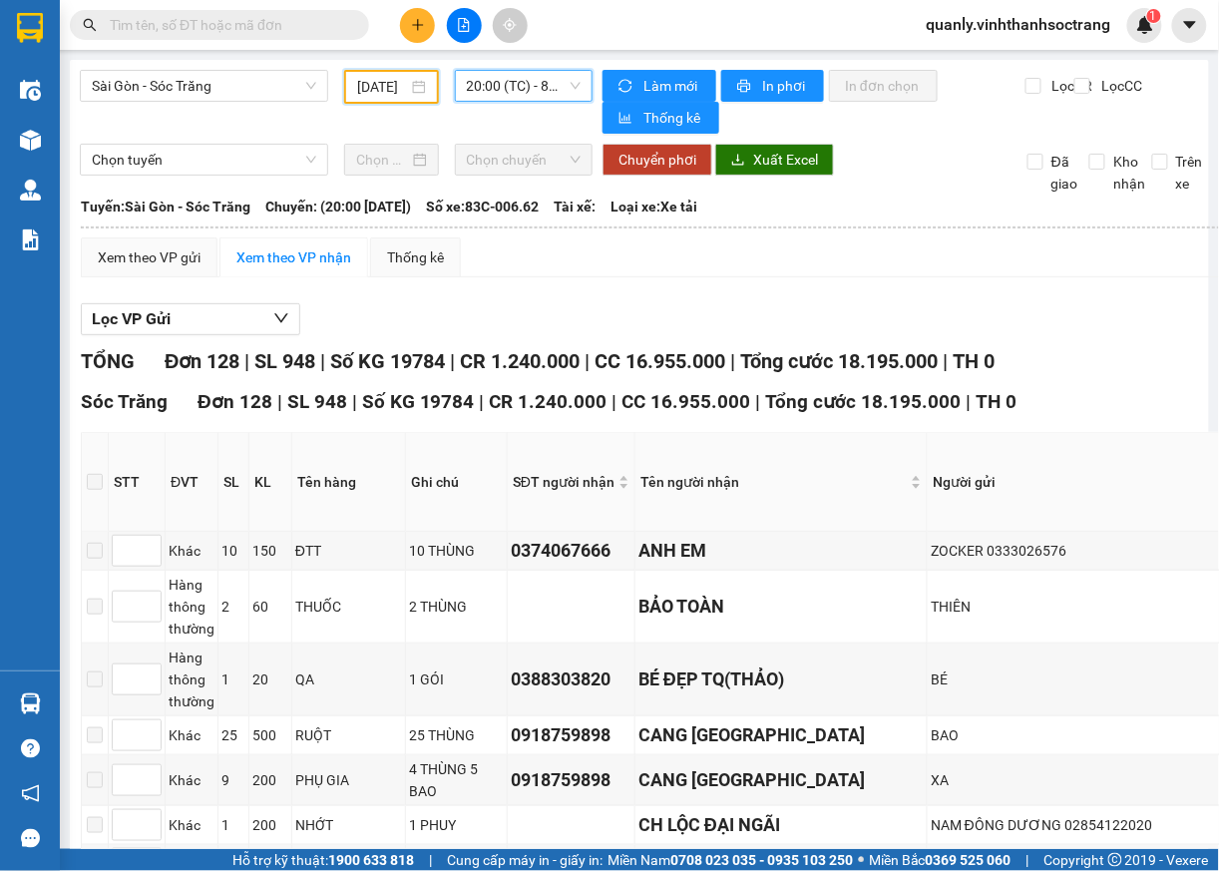
click at [392, 84] on input "06/09/2025" at bounding box center [382, 87] width 50 height 22
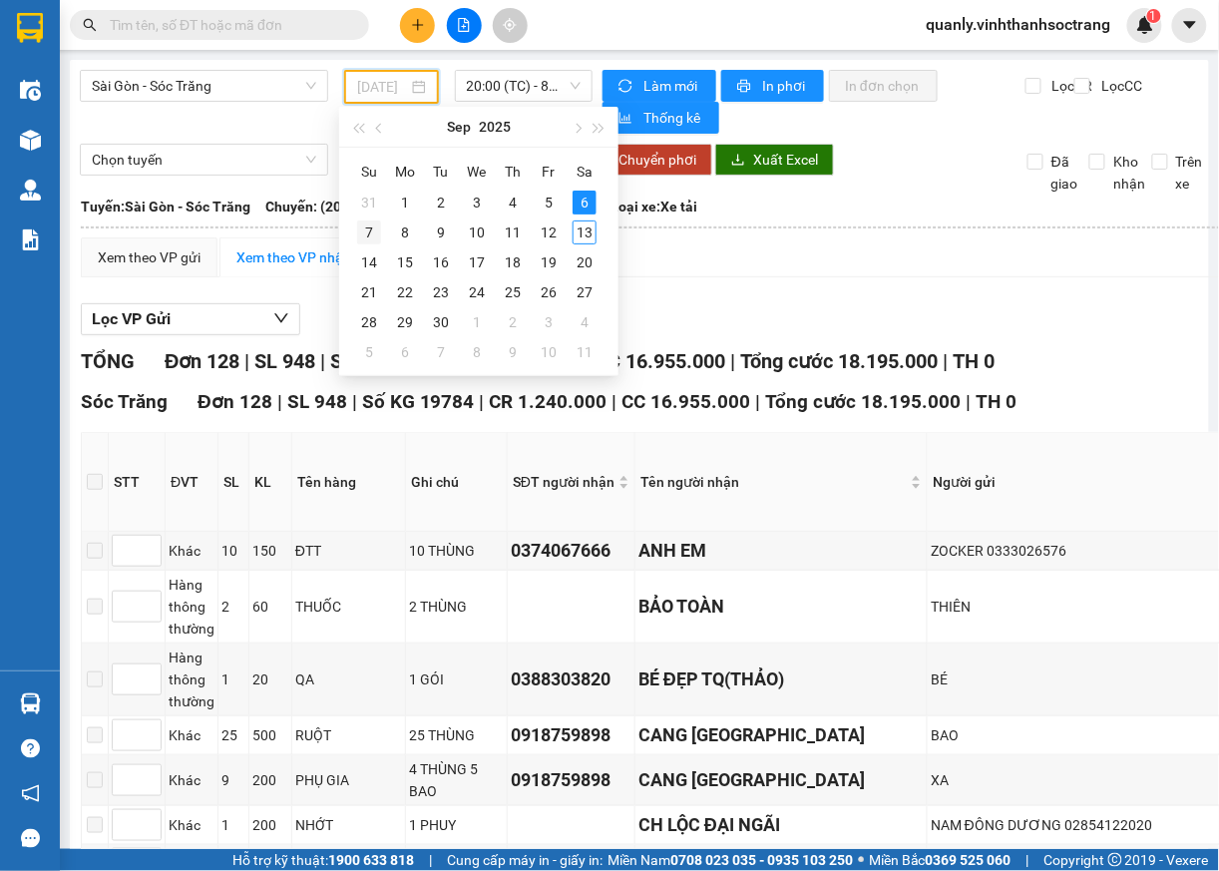
click at [355, 227] on td "7" at bounding box center [369, 233] width 36 height 30
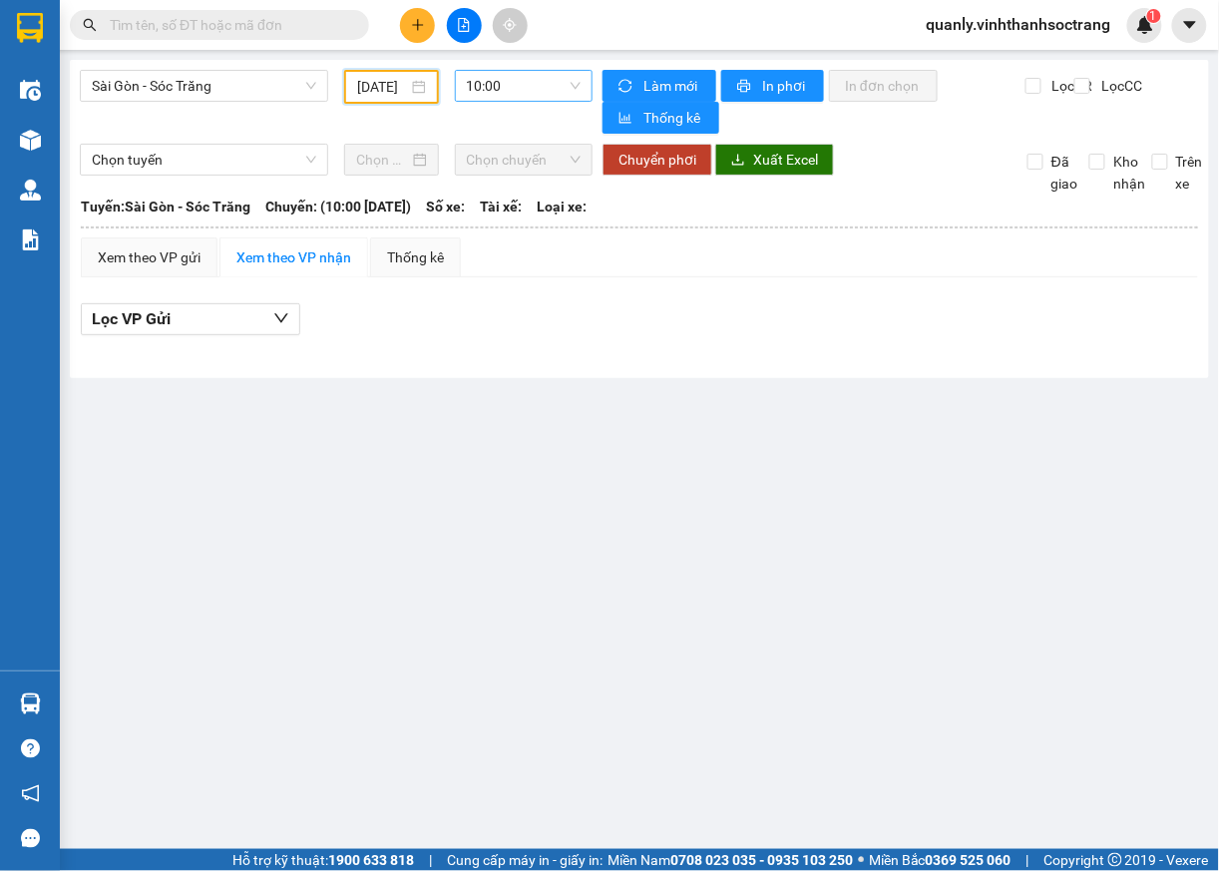
click at [539, 92] on span "10:00" at bounding box center [524, 86] width 115 height 30
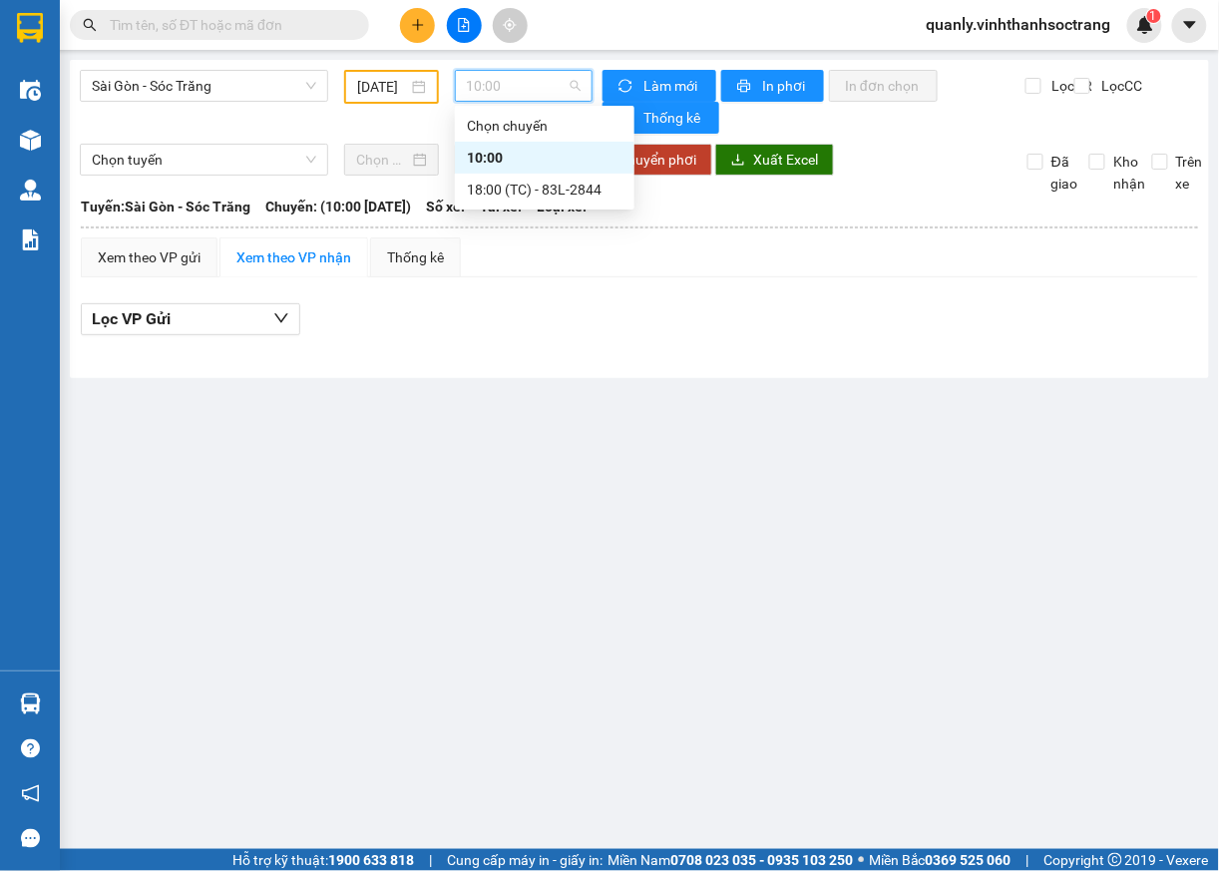
click at [491, 165] on div "10:00" at bounding box center [545, 158] width 156 height 22
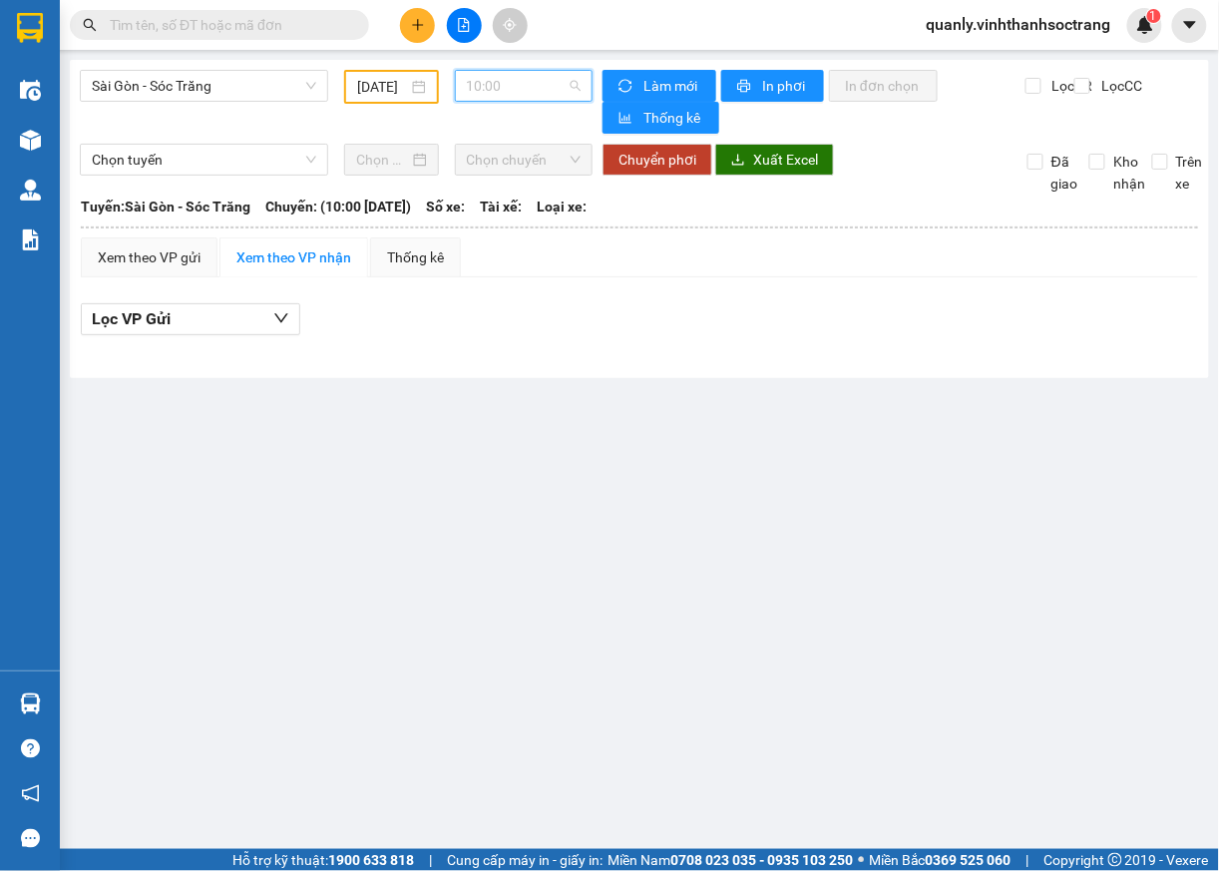
click at [575, 80] on span "10:00" at bounding box center [524, 86] width 115 height 30
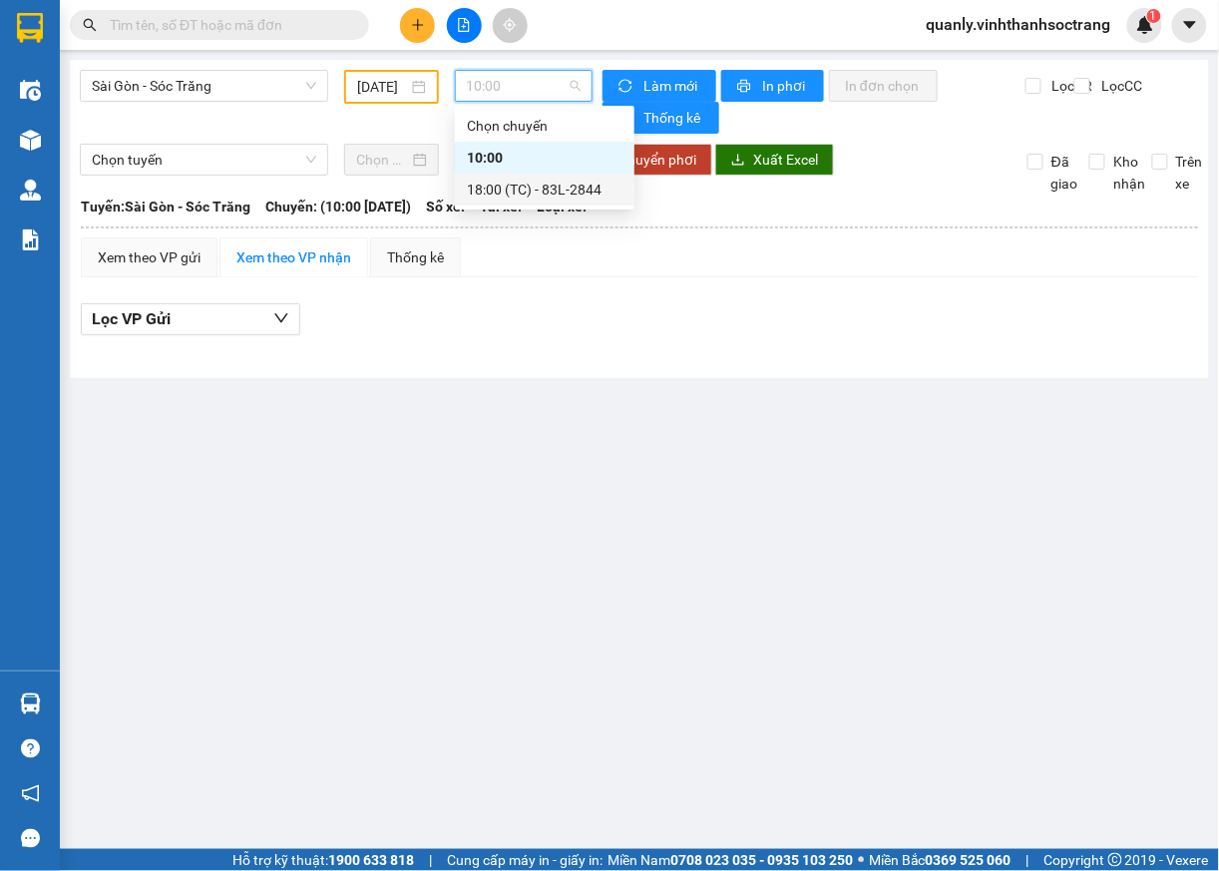
click at [528, 188] on div "18:00 (TC) - 83L-2844" at bounding box center [545, 190] width 156 height 22
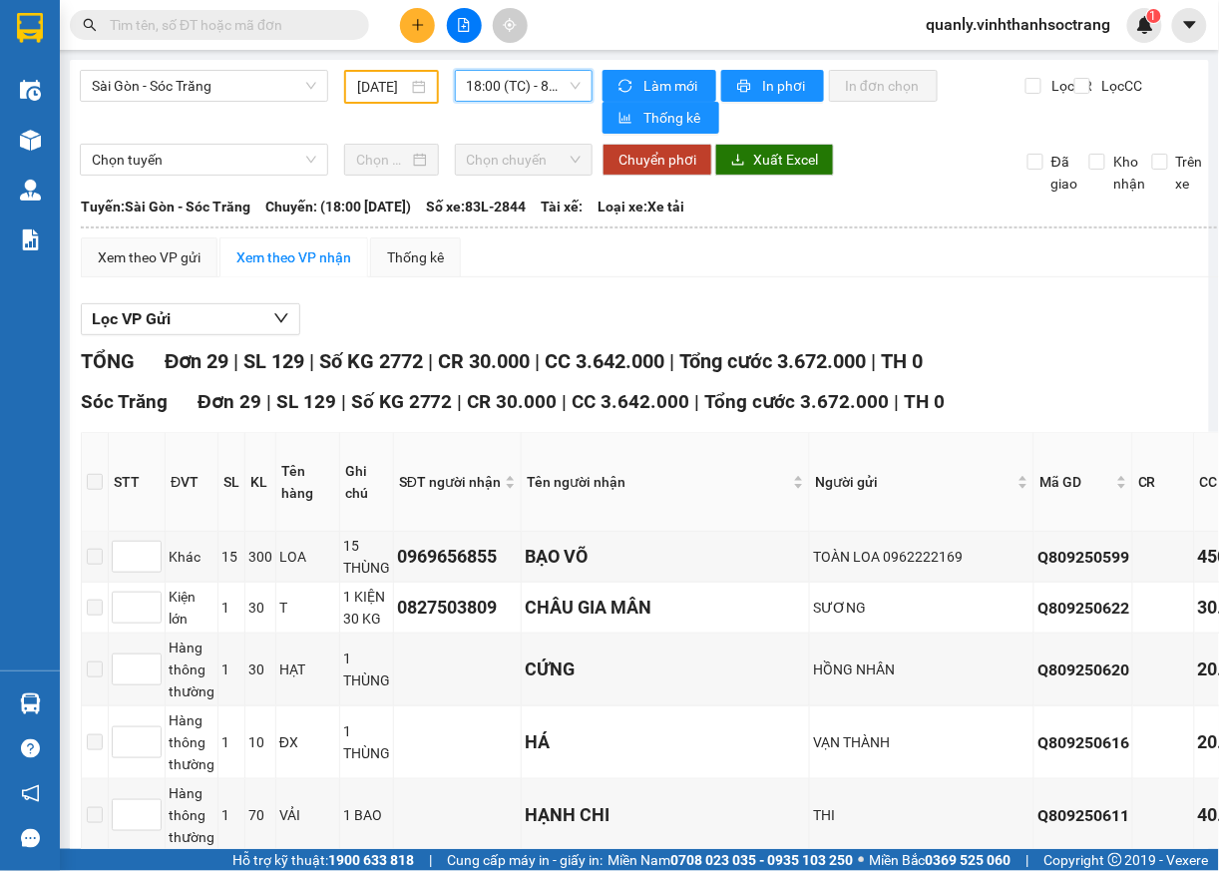
click at [389, 88] on input "07/09/2025" at bounding box center [382, 87] width 50 height 22
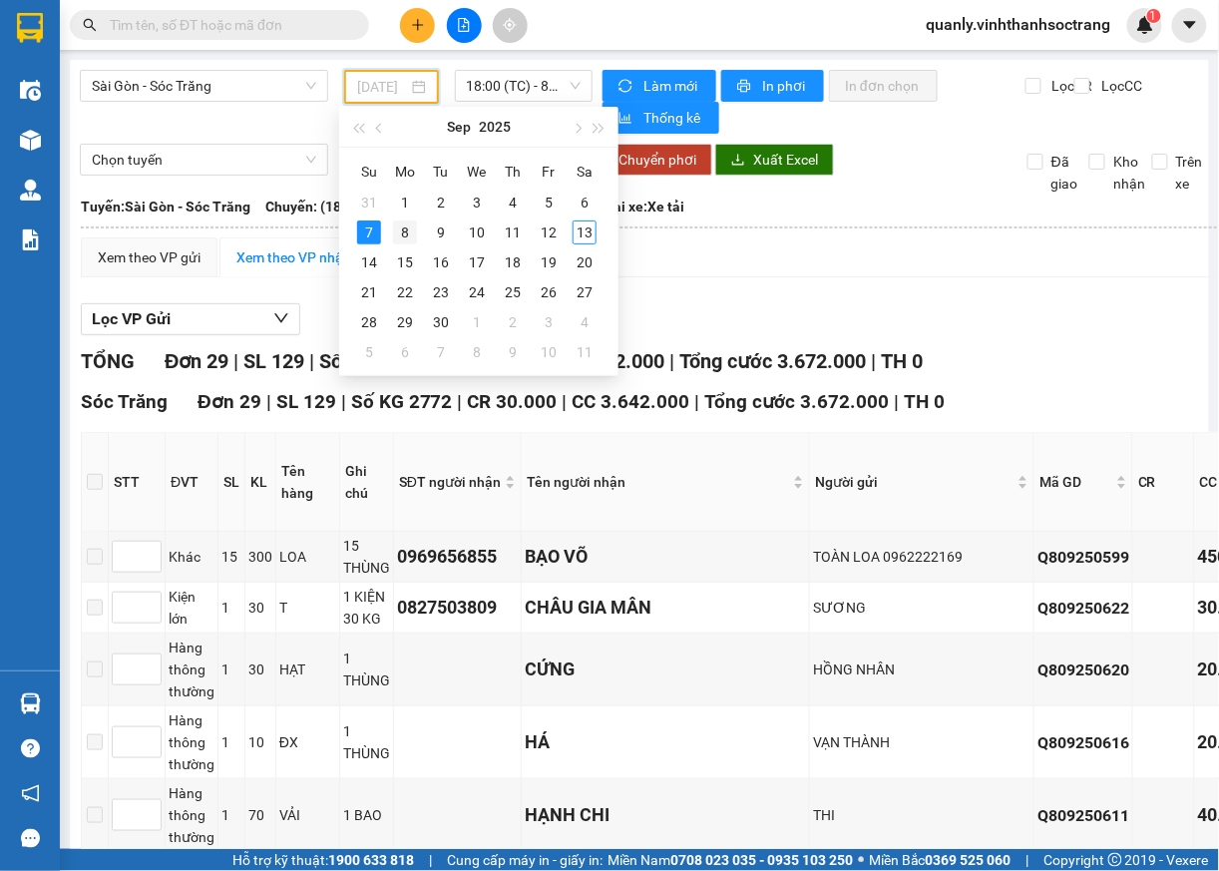
click at [397, 232] on div "8" at bounding box center [405, 232] width 24 height 24
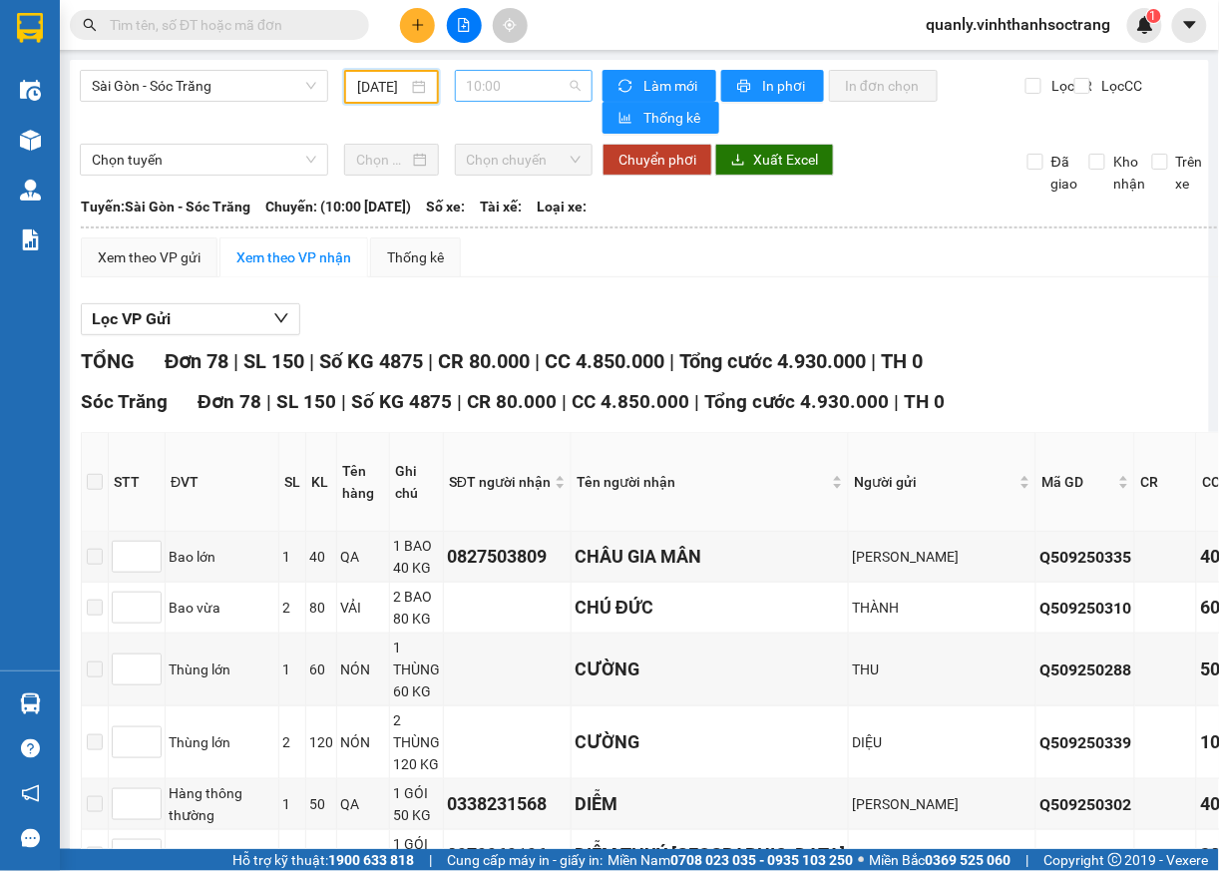
click at [556, 77] on span "10:00" at bounding box center [524, 86] width 115 height 30
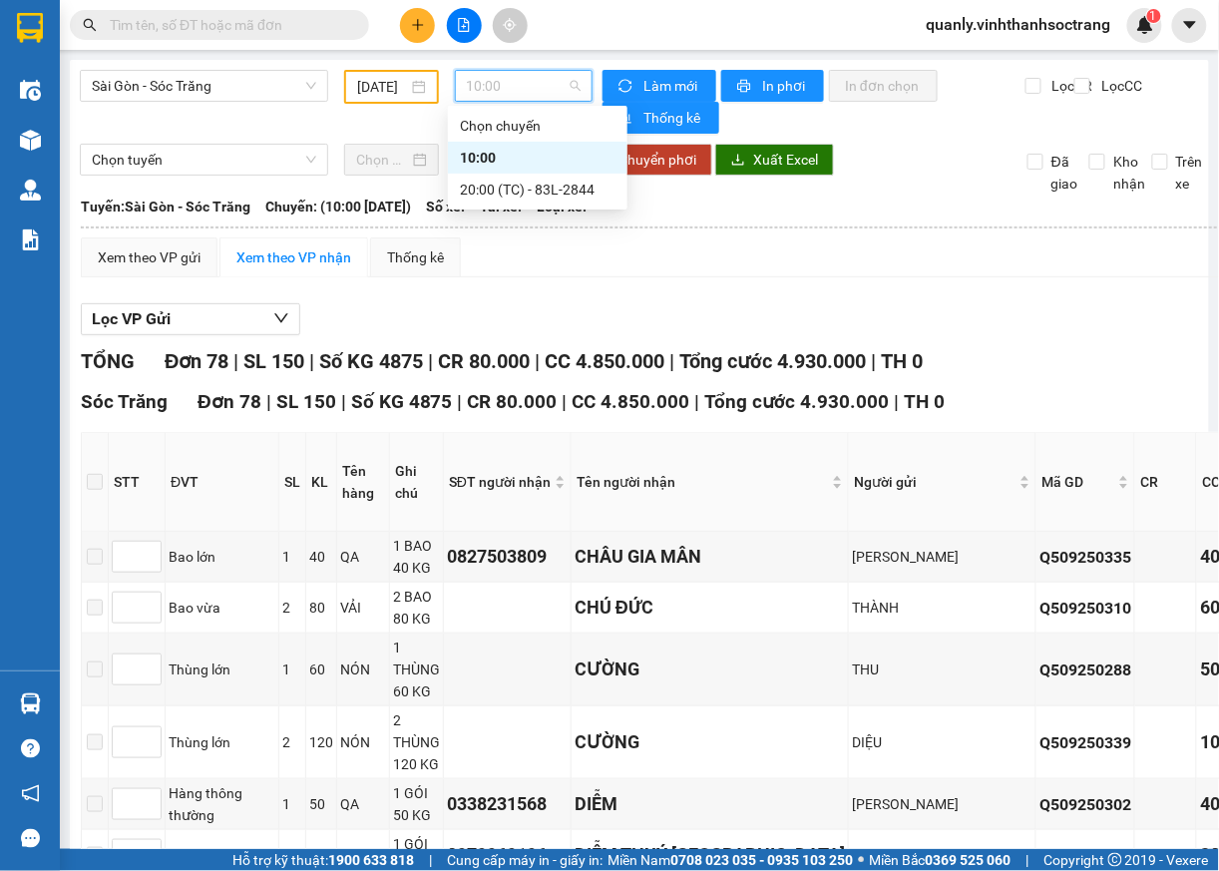
click at [489, 162] on div "10:00" at bounding box center [538, 158] width 156 height 22
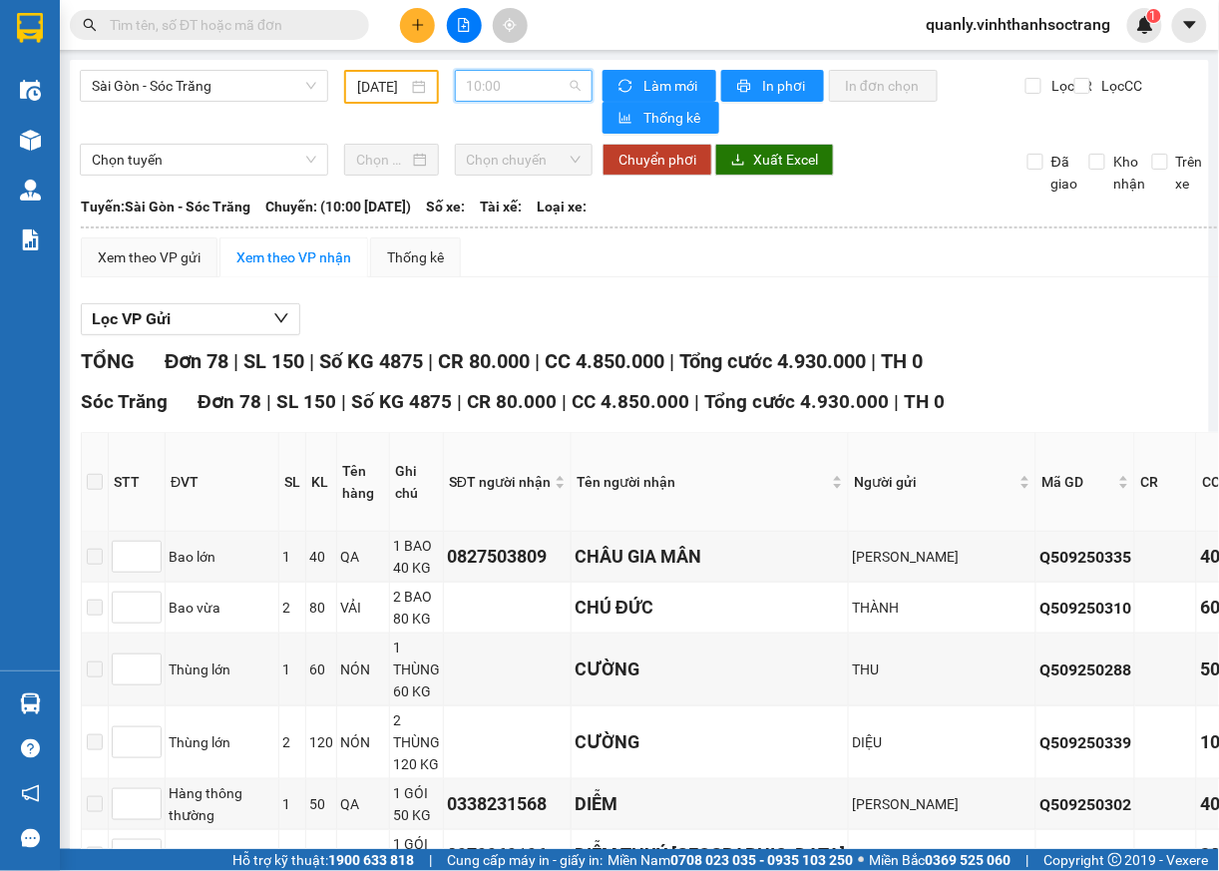
drag, startPoint x: 547, startPoint y: 85, endPoint x: 531, endPoint y: 112, distance: 31.3
click at [544, 90] on span "10:00" at bounding box center [524, 86] width 115 height 30
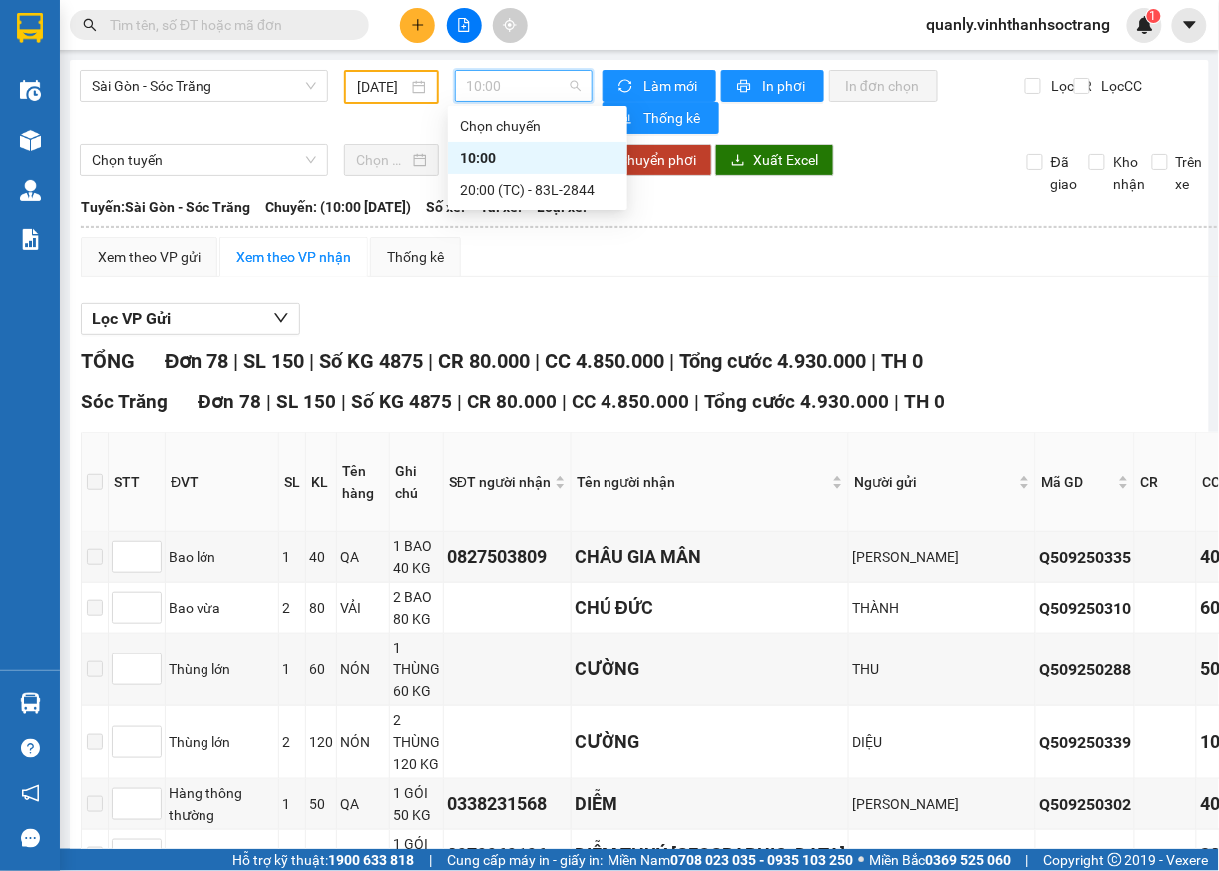
click at [484, 149] on div "10:00" at bounding box center [538, 158] width 156 height 22
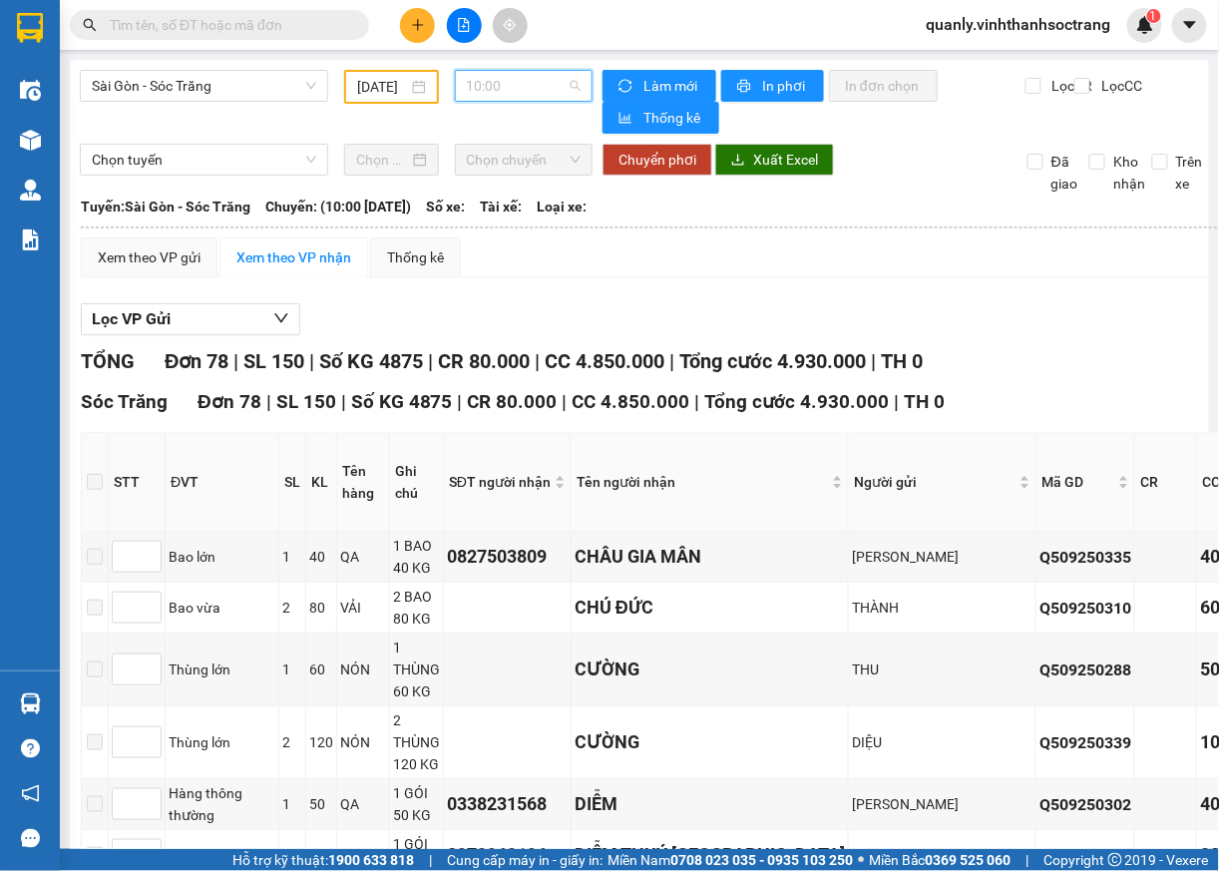
click at [564, 81] on span "10:00" at bounding box center [524, 86] width 115 height 30
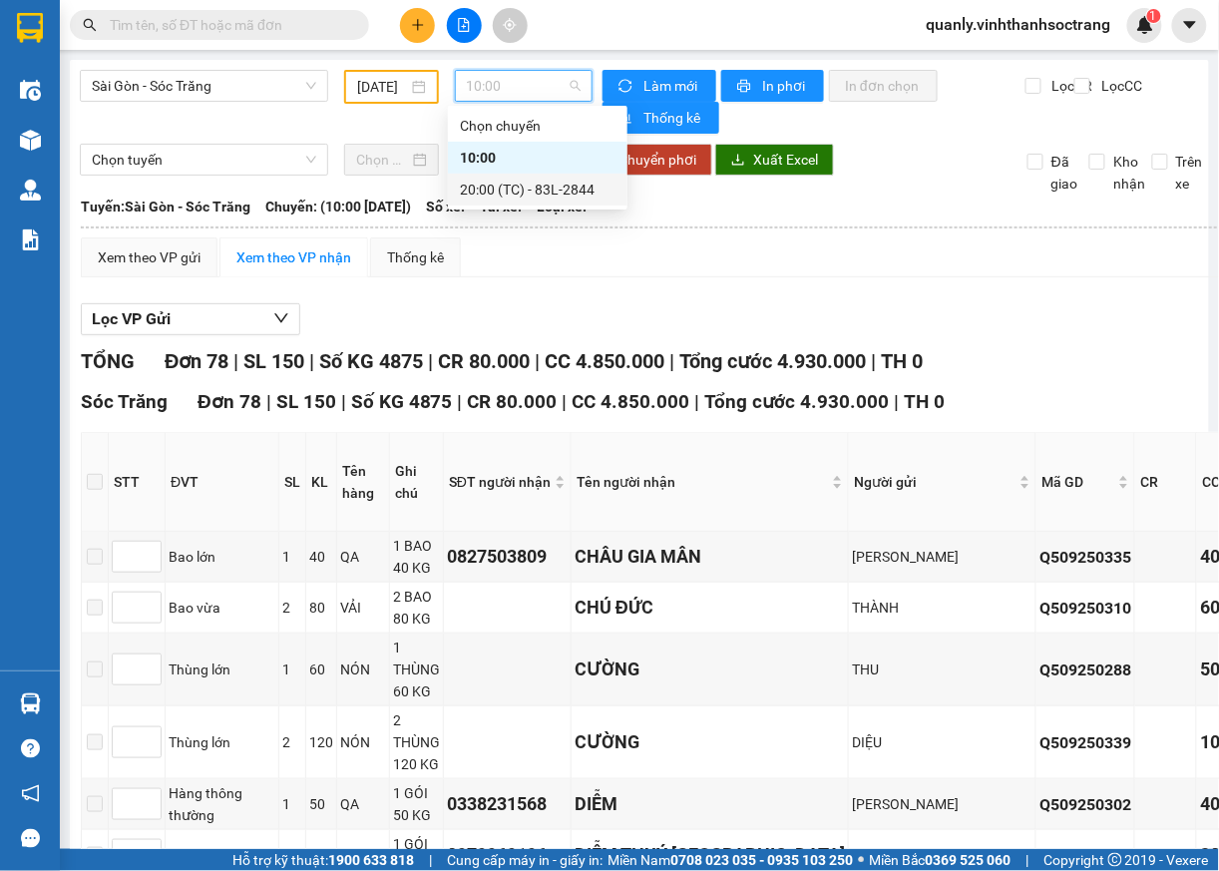
click at [511, 192] on div "20:00 (TC) - 83L-2844" at bounding box center [538, 190] width 156 height 22
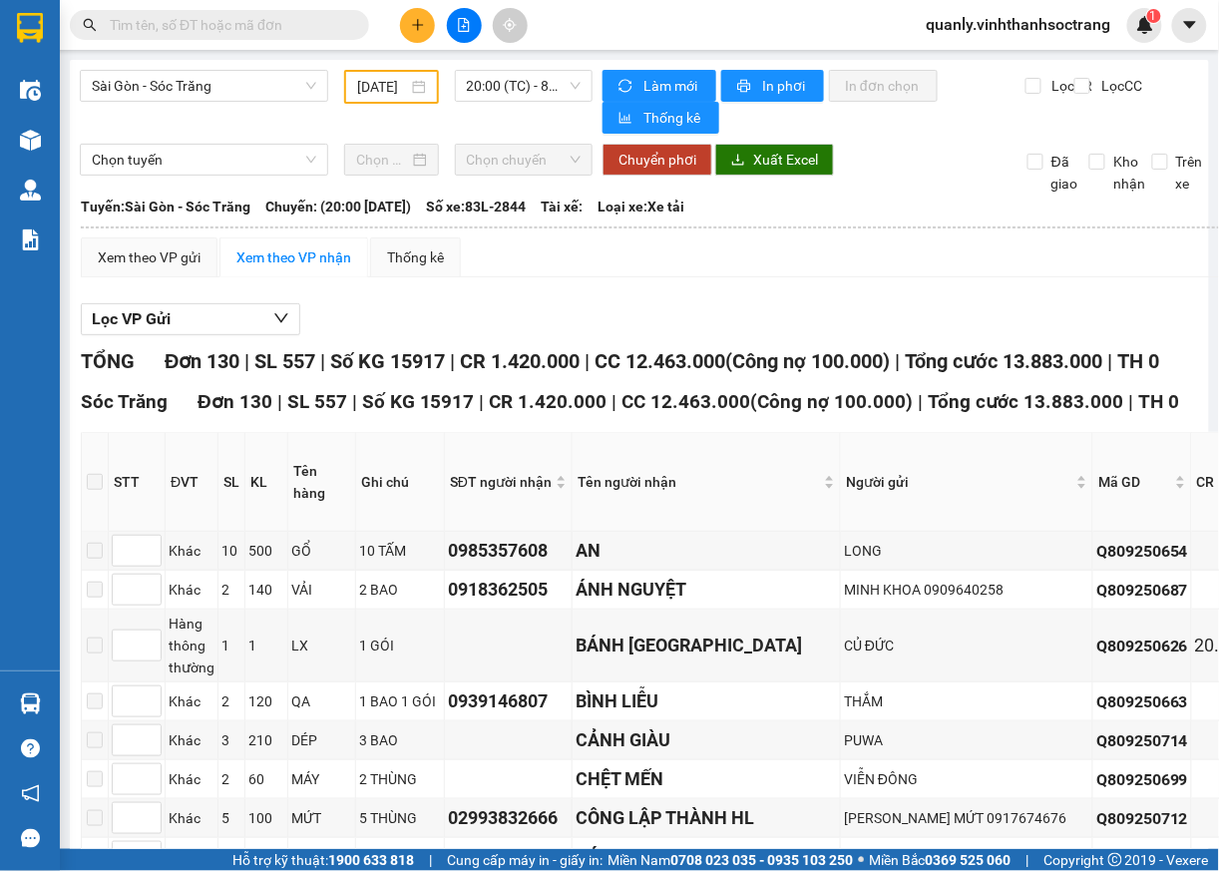
click at [405, 76] on div "08/09/2025" at bounding box center [391, 87] width 68 height 22
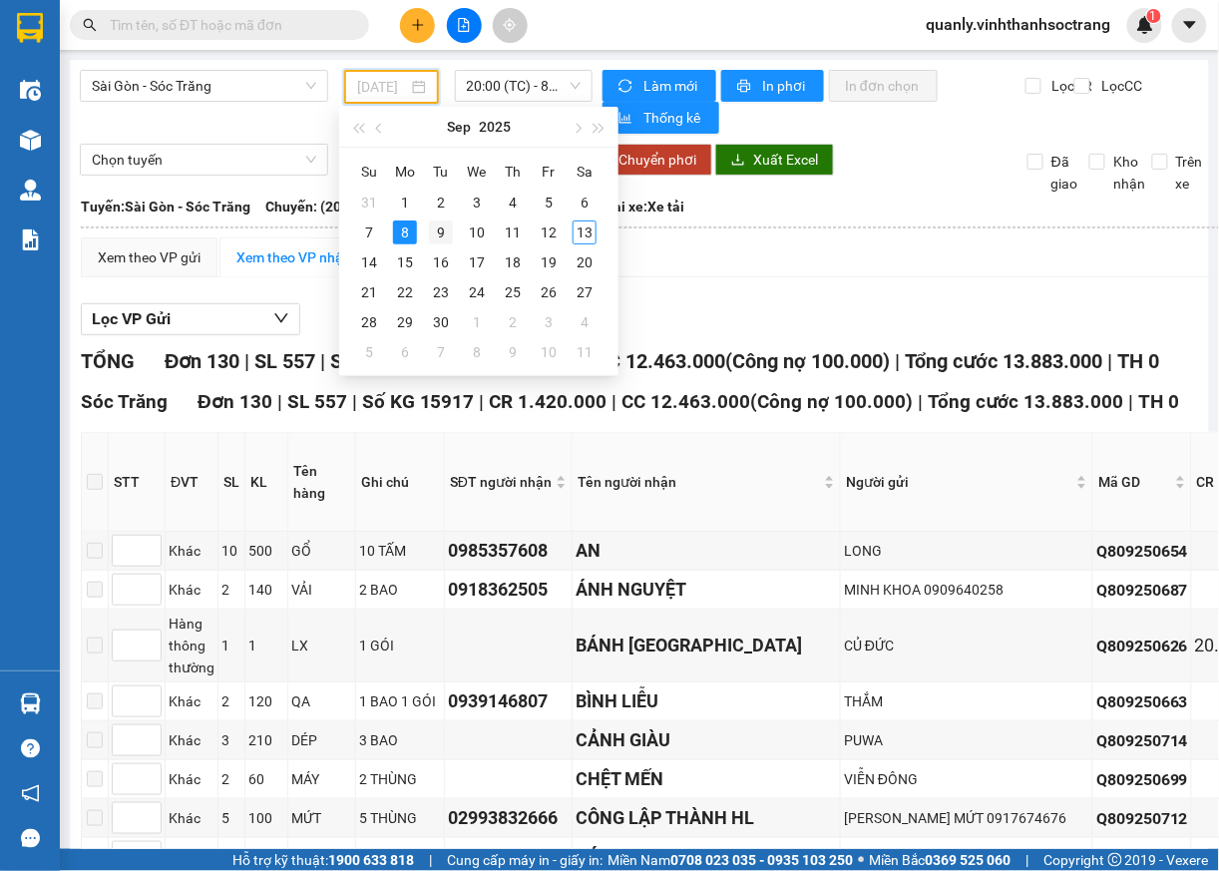
click at [445, 232] on div "9" at bounding box center [441, 232] width 24 height 24
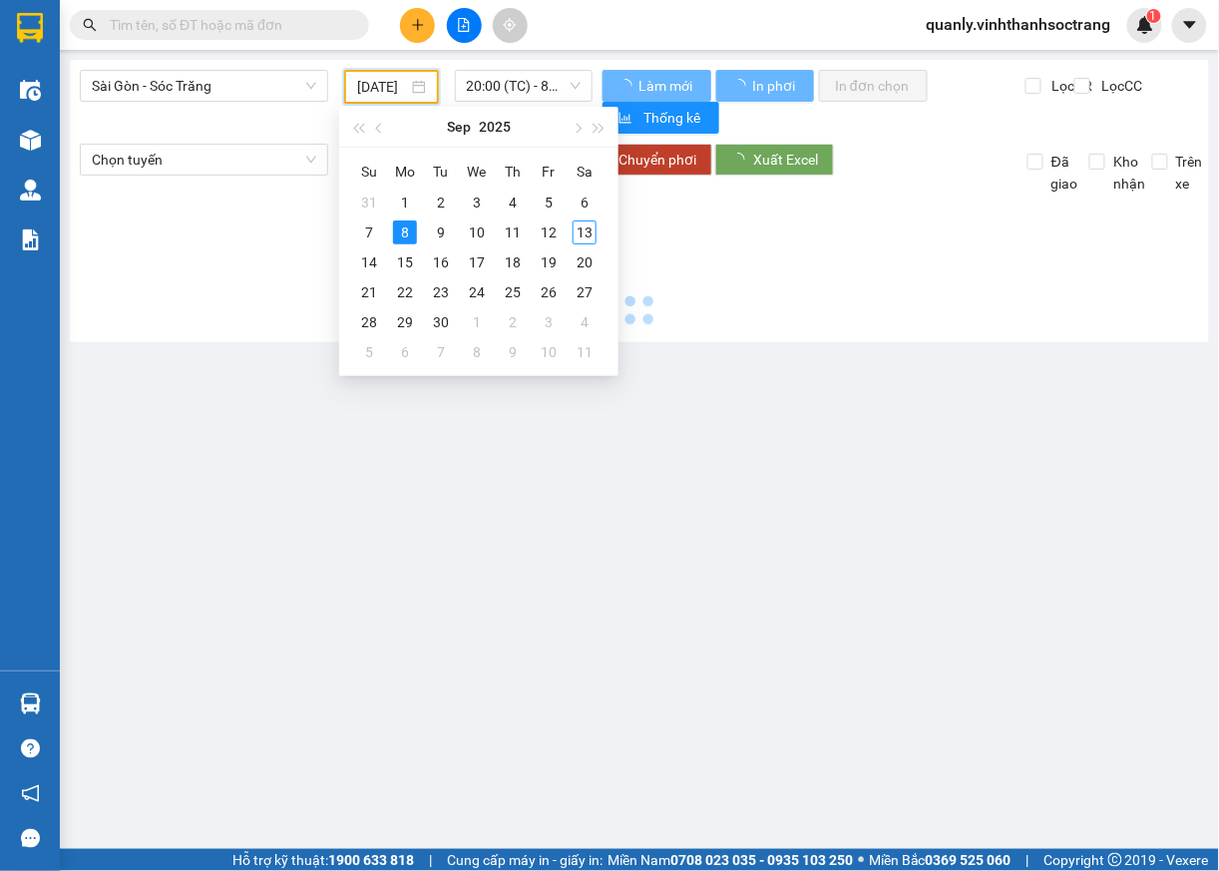
scroll to position [0, 18]
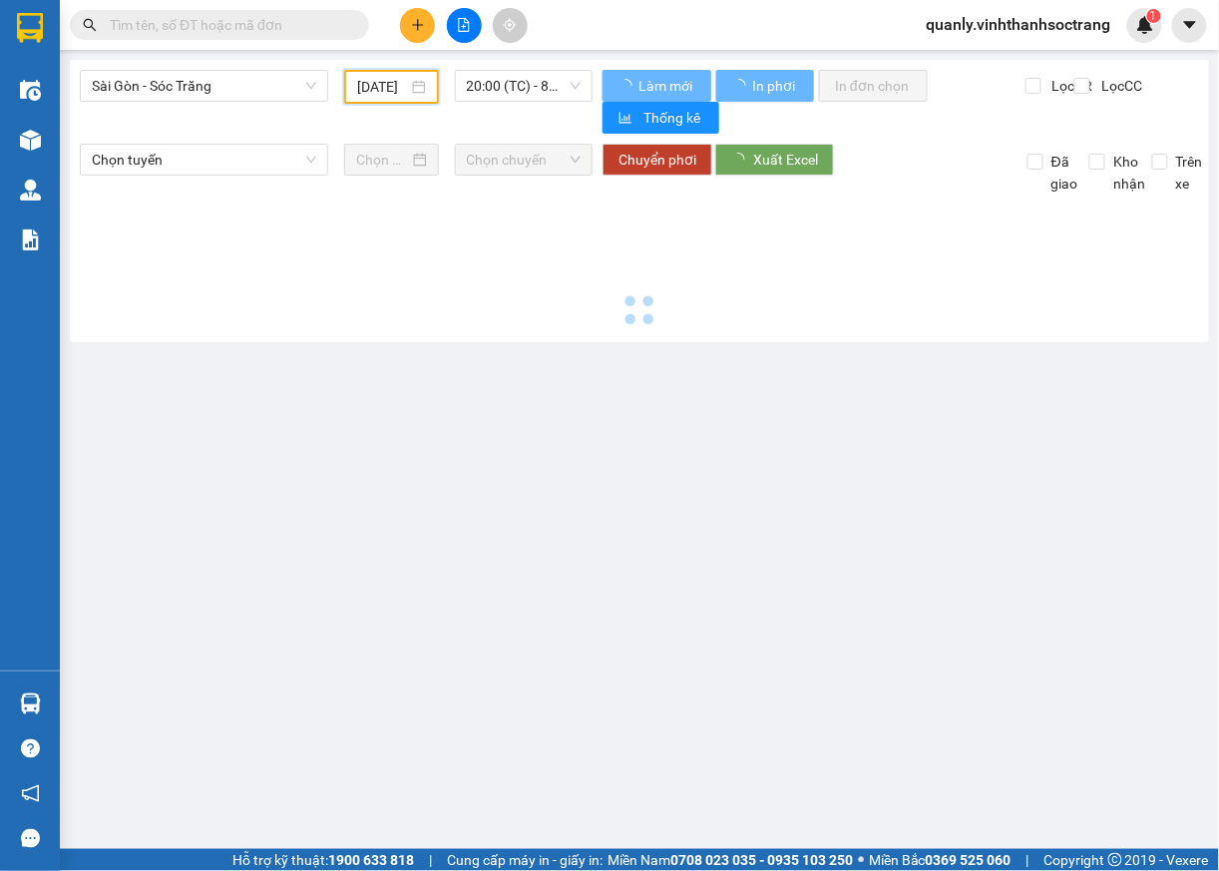
type input "09/09/2025"
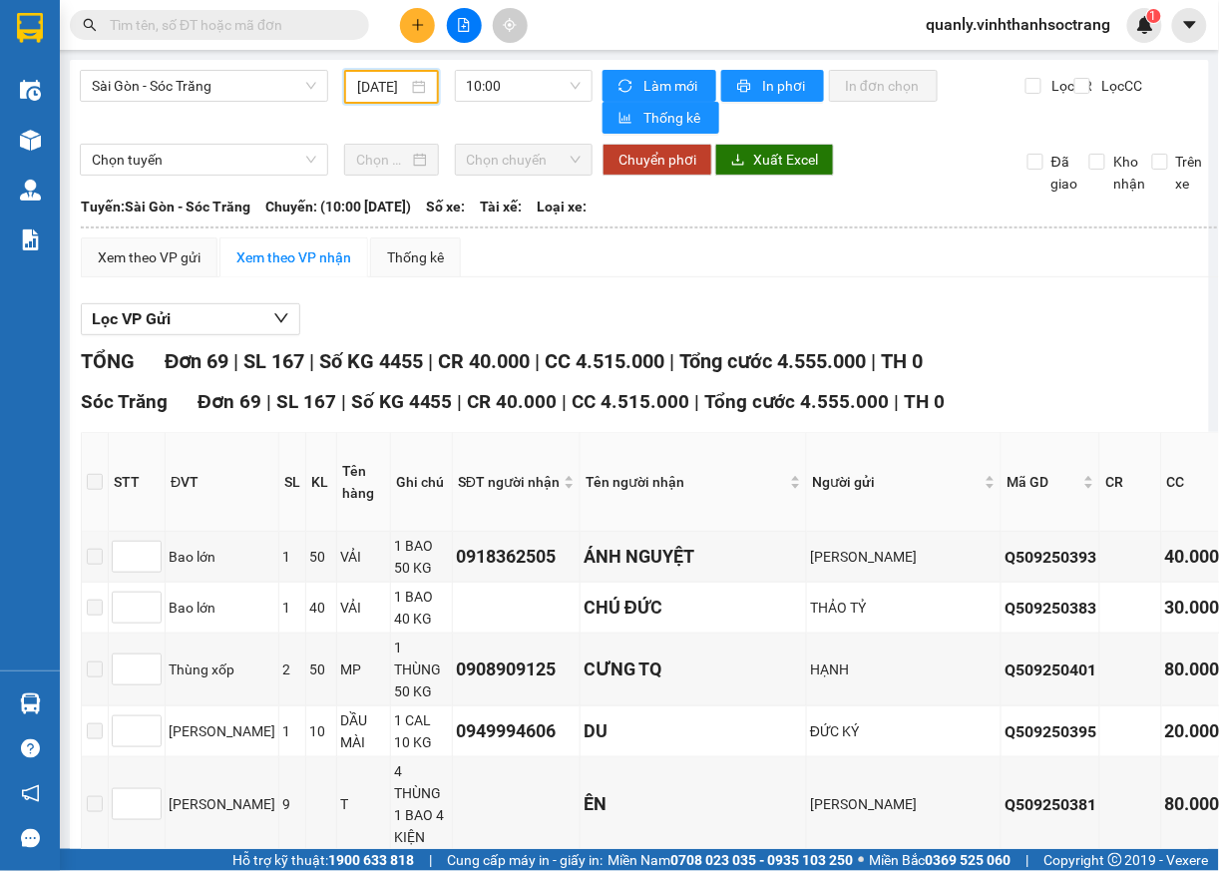
scroll to position [0, 18]
drag, startPoint x: 543, startPoint y: 90, endPoint x: 553, endPoint y: 136, distance: 47.0
click at [544, 97] on span "10:00" at bounding box center [524, 86] width 115 height 30
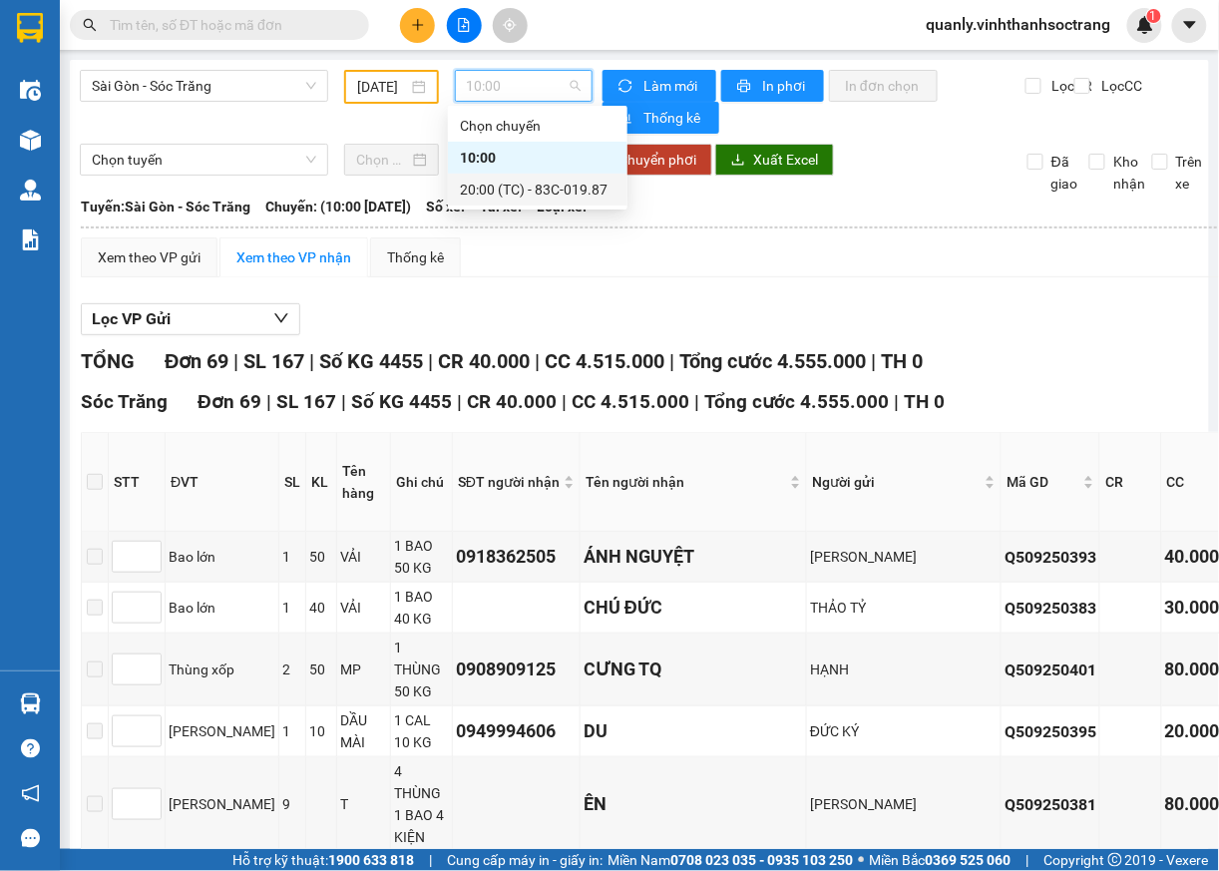
click at [568, 184] on div "20:00 (TC) - 83C-019.87" at bounding box center [538, 190] width 156 height 22
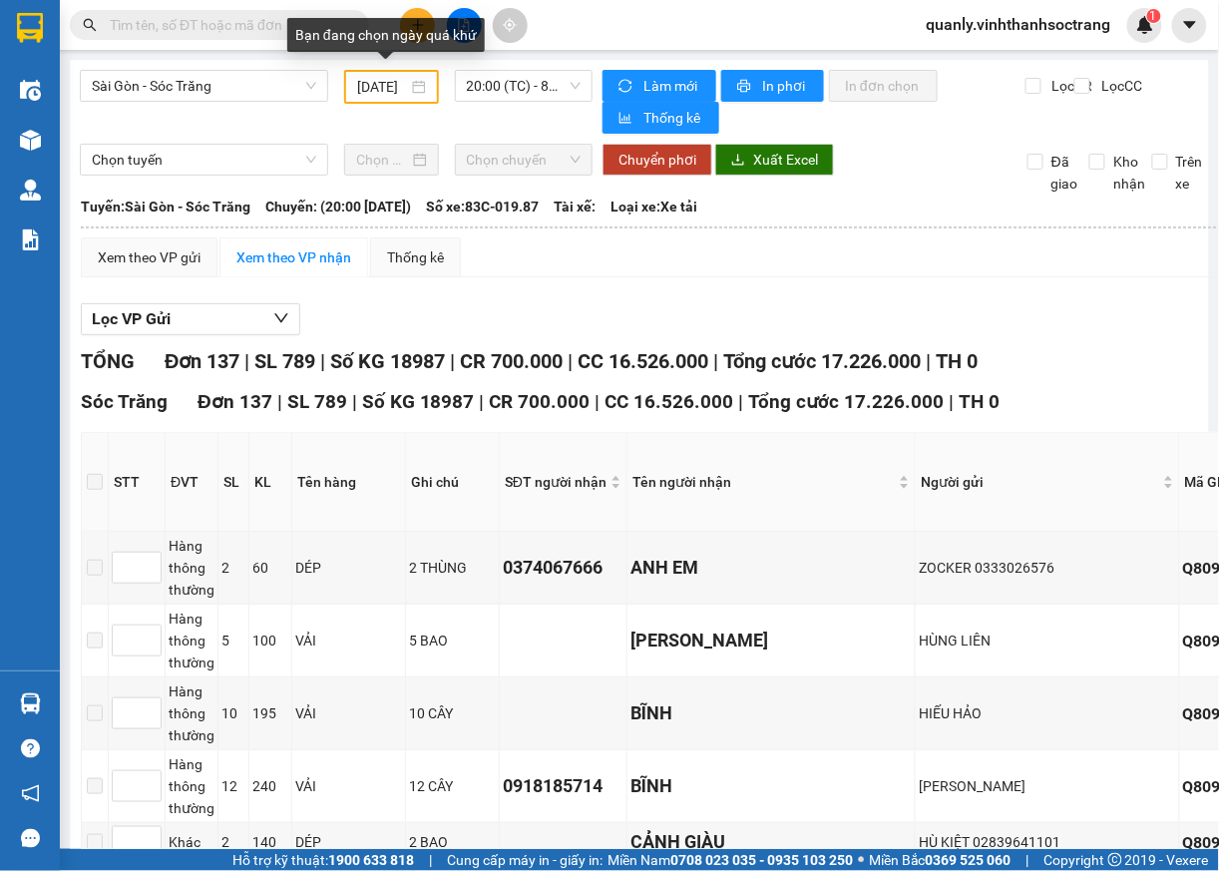
click at [405, 90] on div "09/09/2025" at bounding box center [391, 87] width 68 height 22
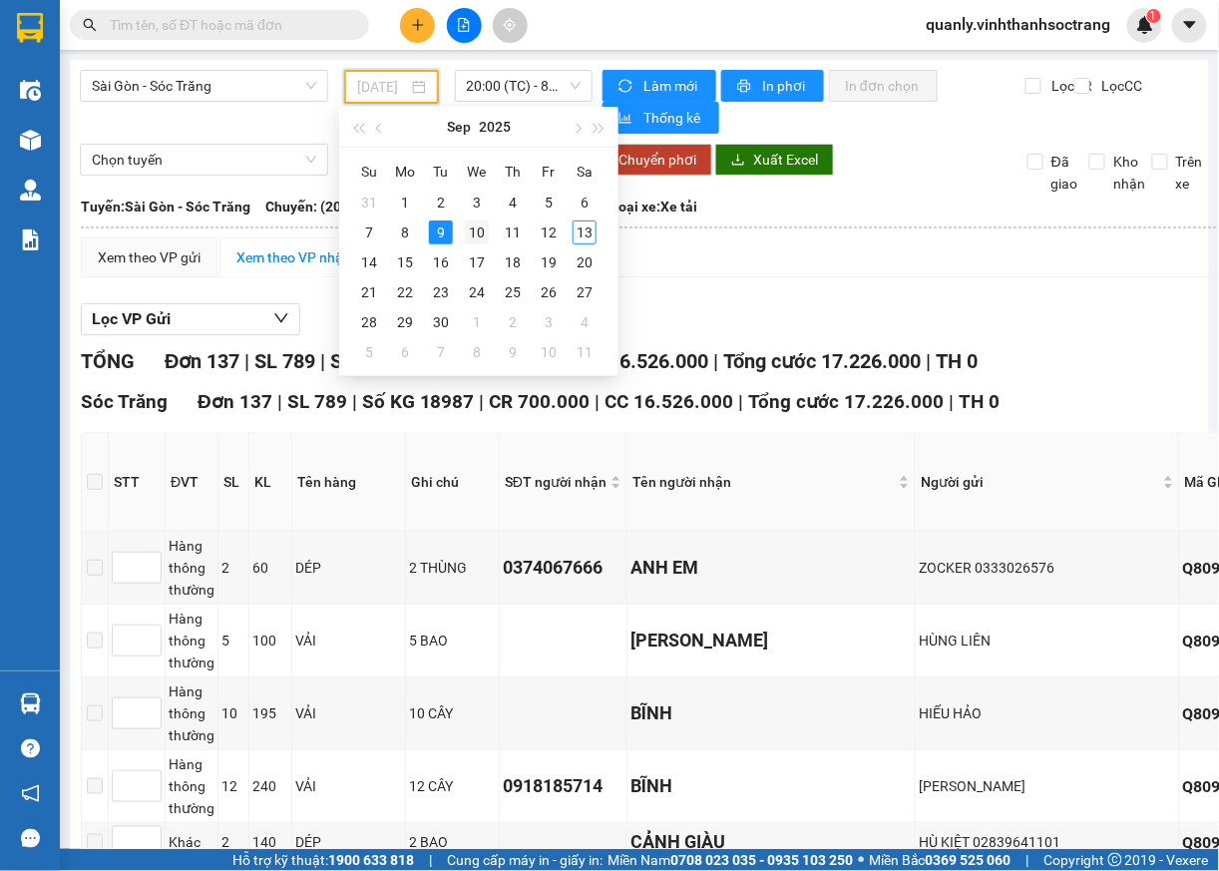
click at [475, 227] on div "10" at bounding box center [477, 232] width 24 height 24
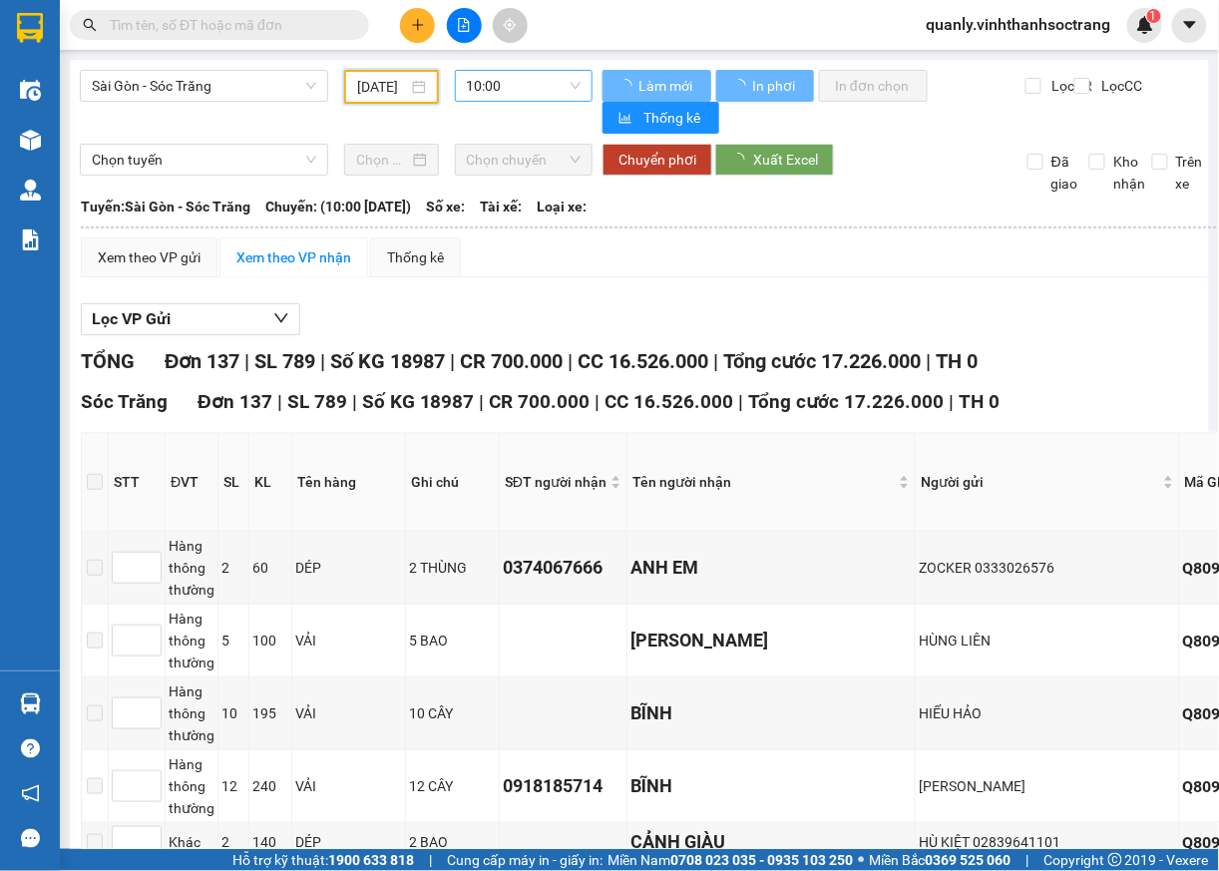
scroll to position [0, 18]
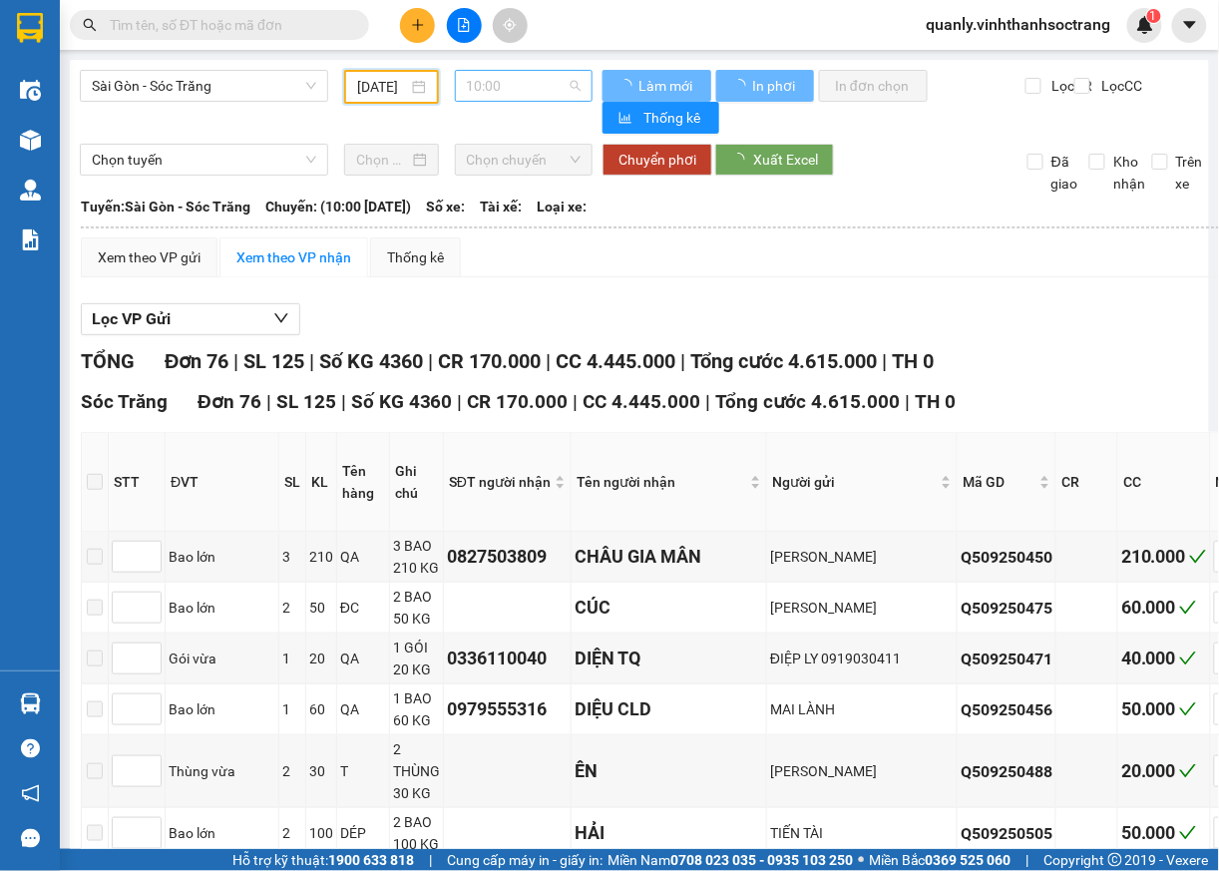
click at [555, 86] on span "10:00" at bounding box center [524, 86] width 115 height 30
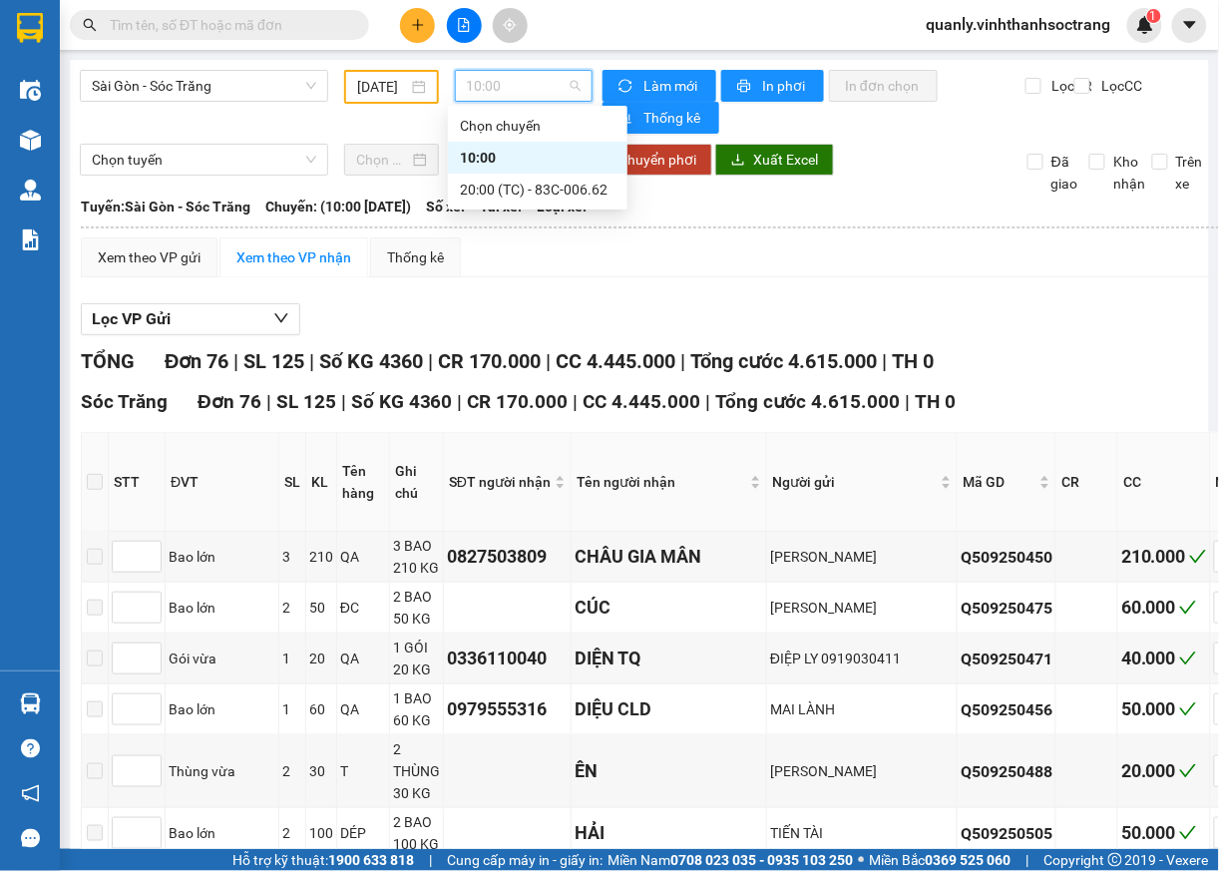
click at [483, 156] on div "10:00" at bounding box center [538, 158] width 156 height 22
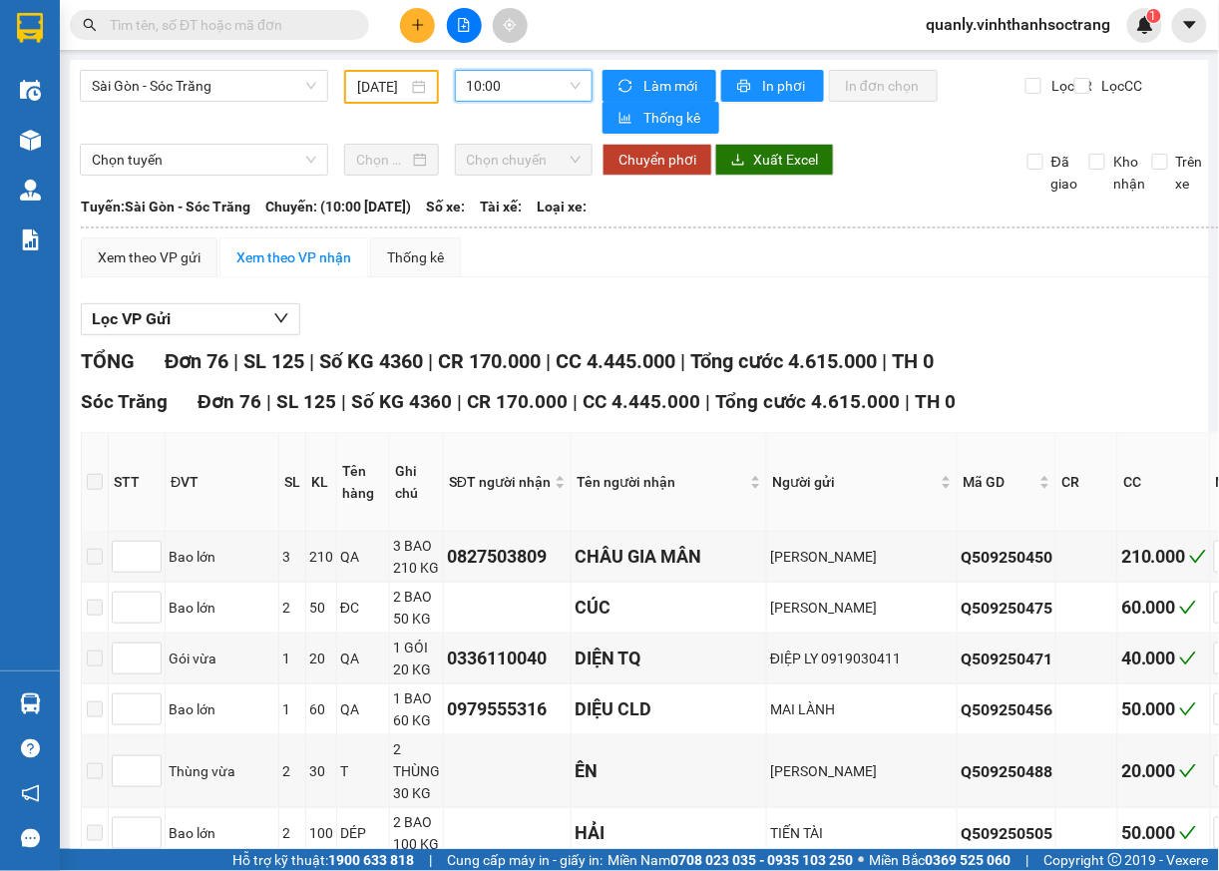
click at [560, 90] on span "10:00" at bounding box center [524, 86] width 115 height 30
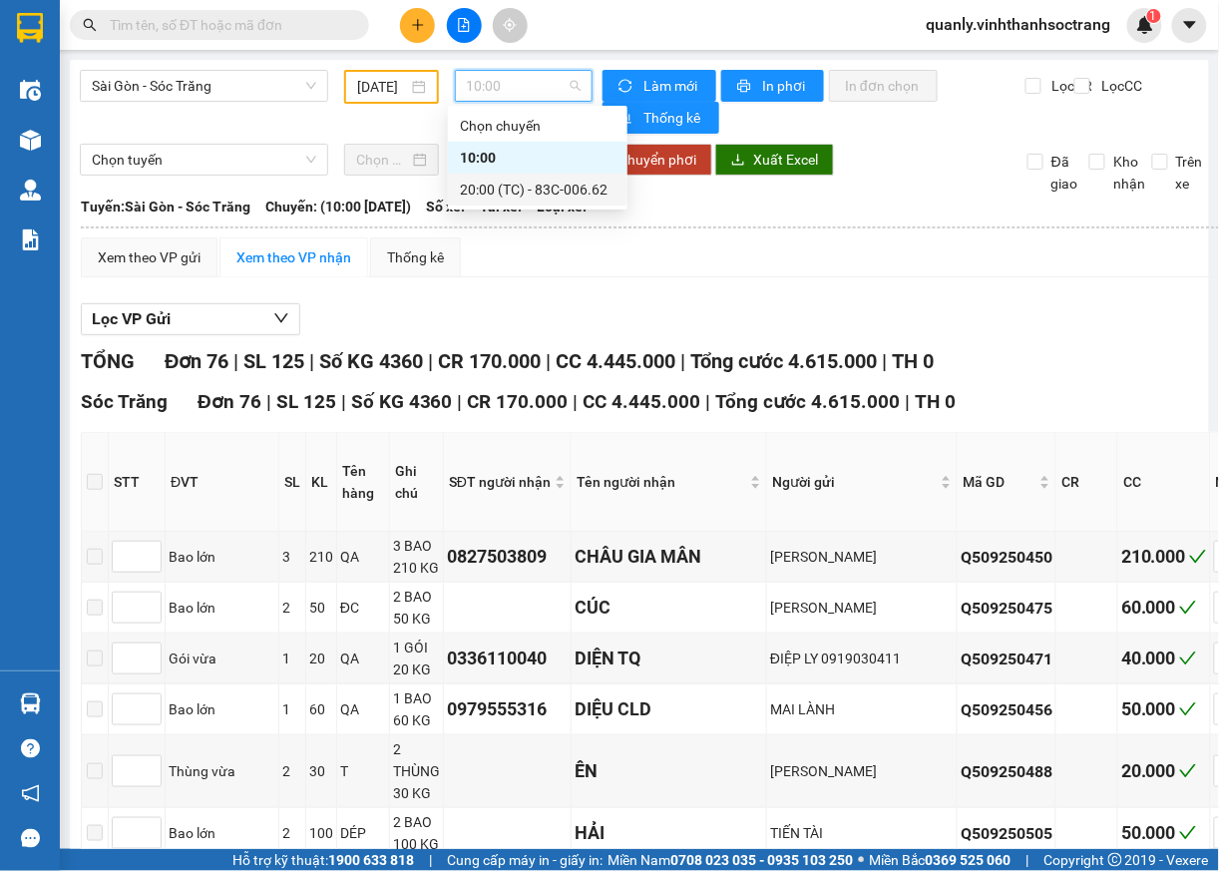
click at [529, 190] on div "20:00 (TC) - 83C-006.62" at bounding box center [538, 190] width 156 height 22
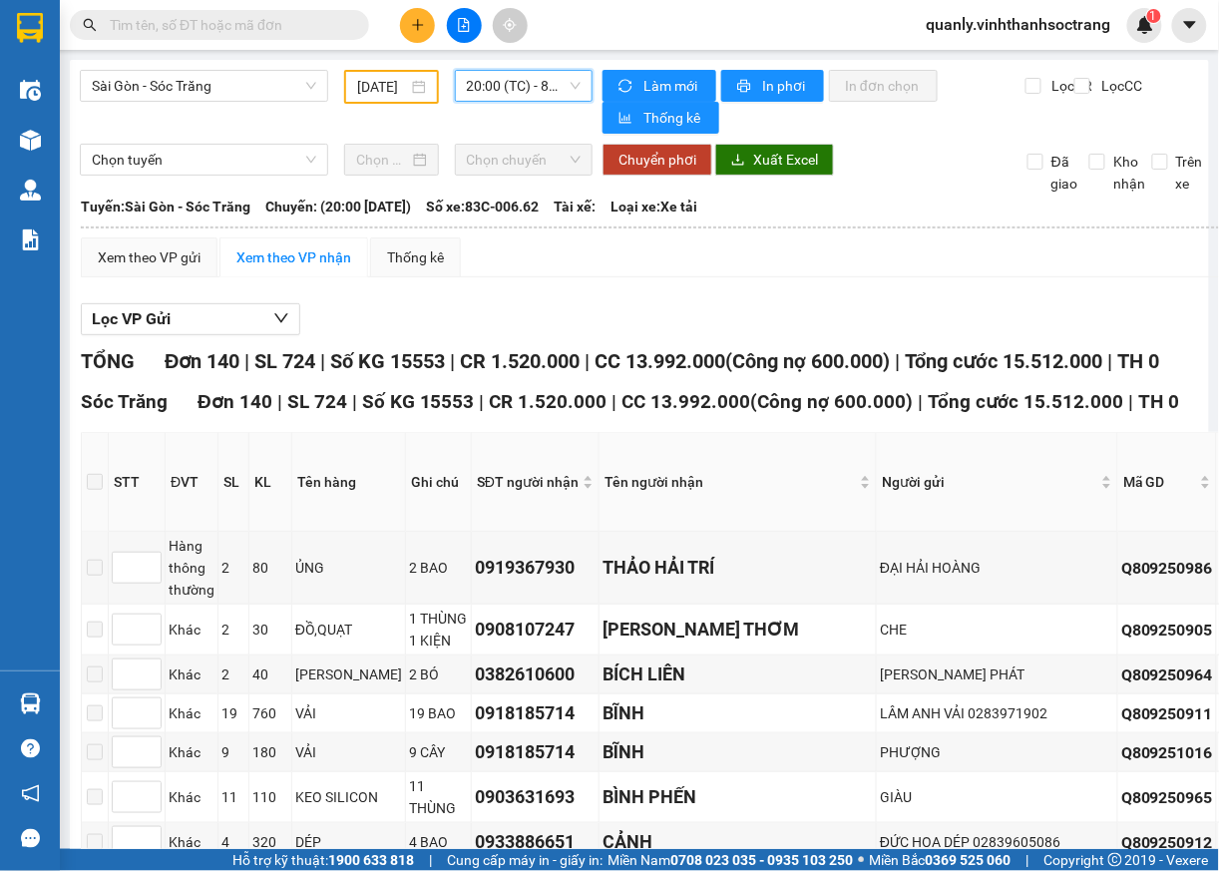
drag, startPoint x: 412, startPoint y: 78, endPoint x: 423, endPoint y: 112, distance: 35.7
click at [411, 94] on div "10/09/2025" at bounding box center [391, 87] width 68 height 22
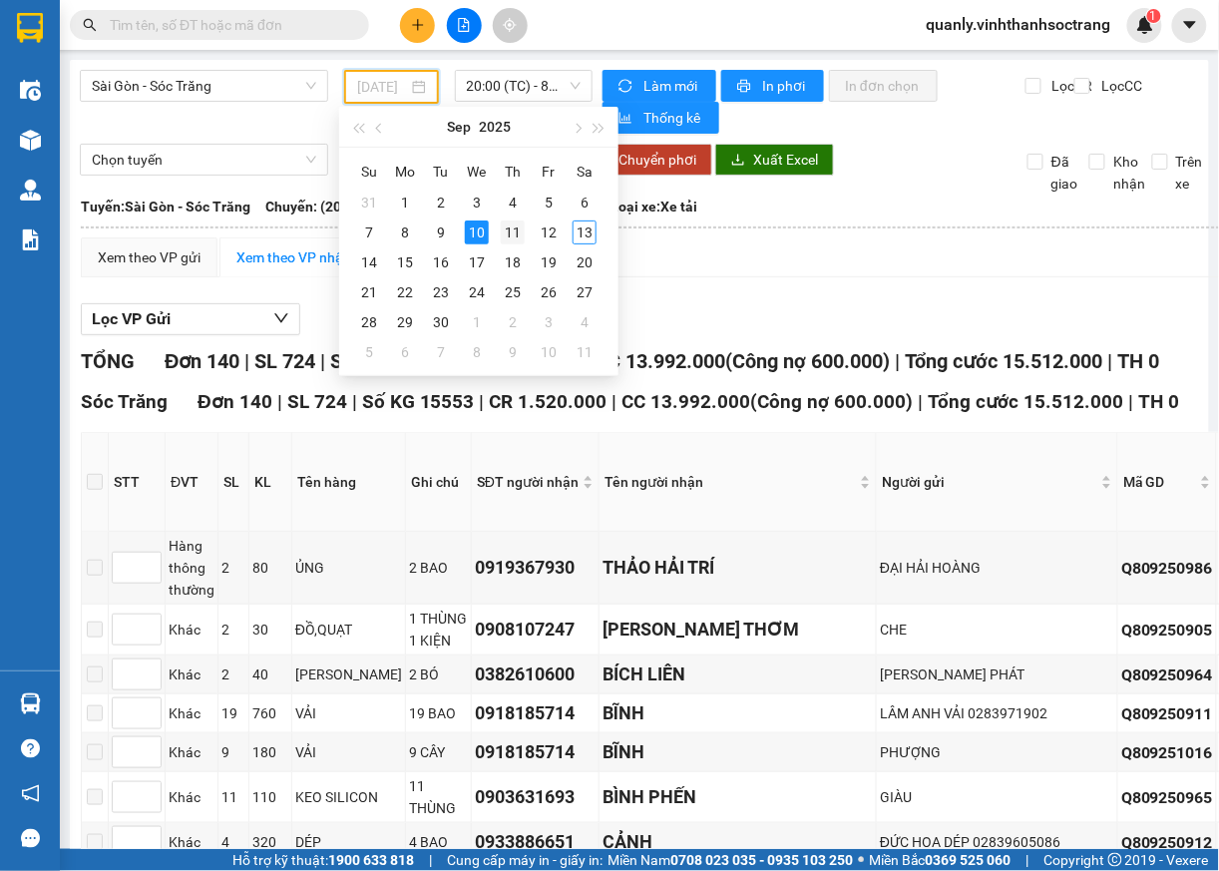
click at [513, 232] on div "11" at bounding box center [513, 232] width 24 height 24
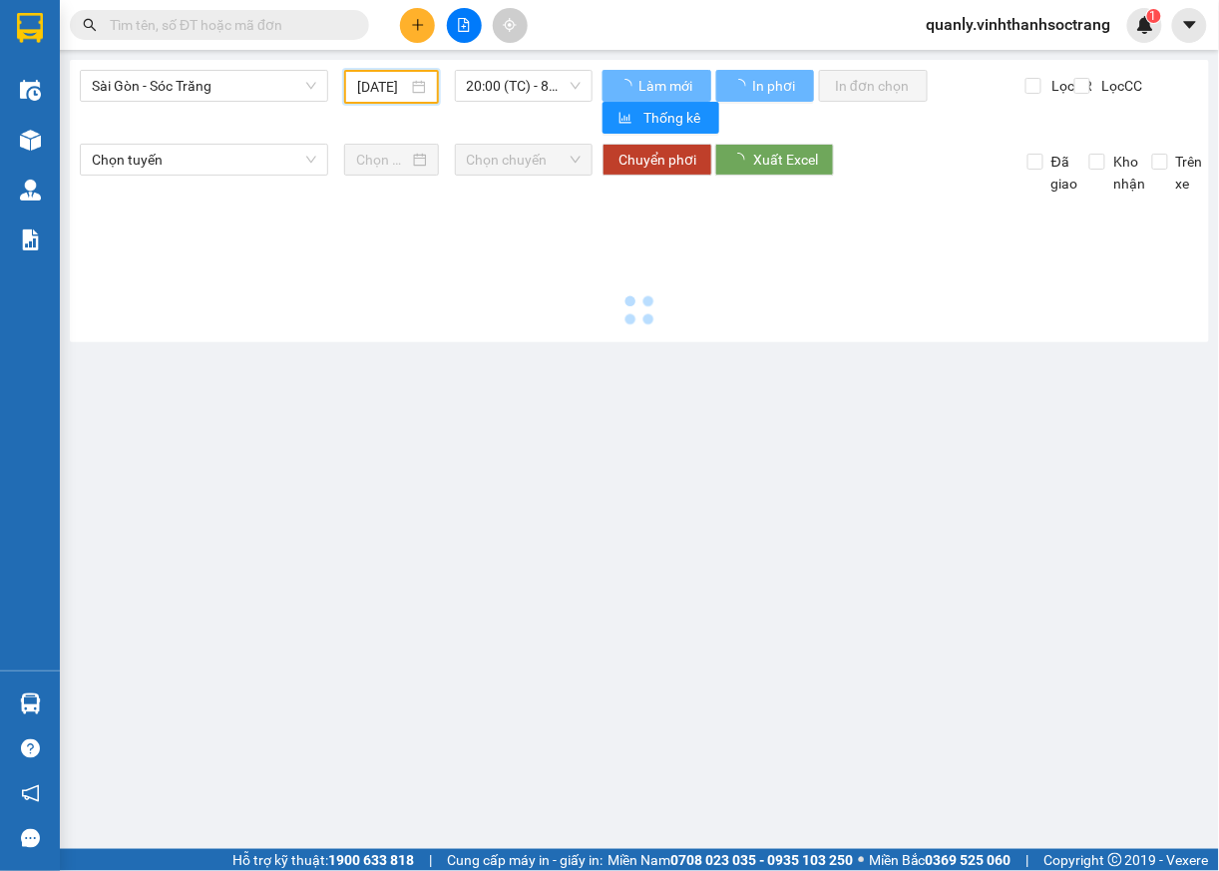
scroll to position [0, 18]
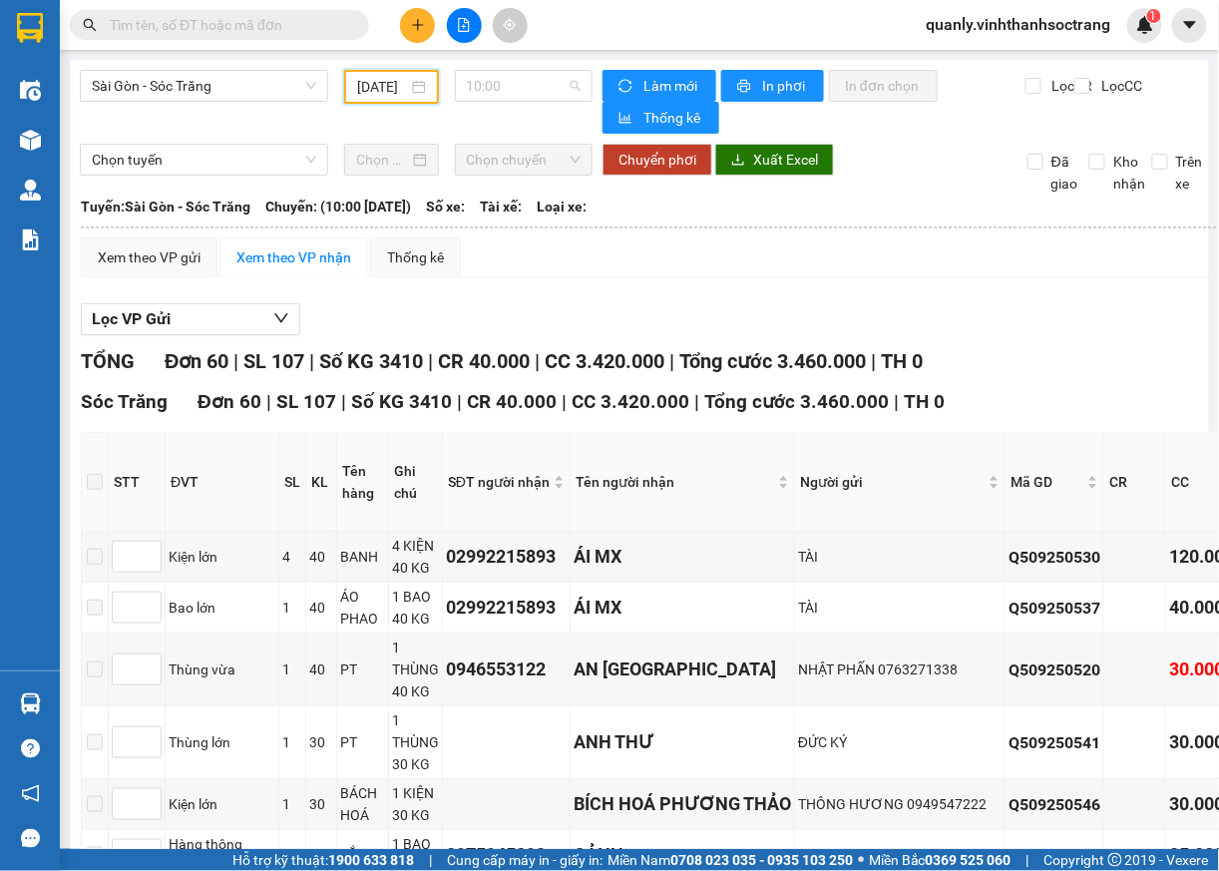
drag, startPoint x: 556, startPoint y: 90, endPoint x: 532, endPoint y: 144, distance: 59.0
click at [555, 93] on span "10:00" at bounding box center [524, 86] width 115 height 30
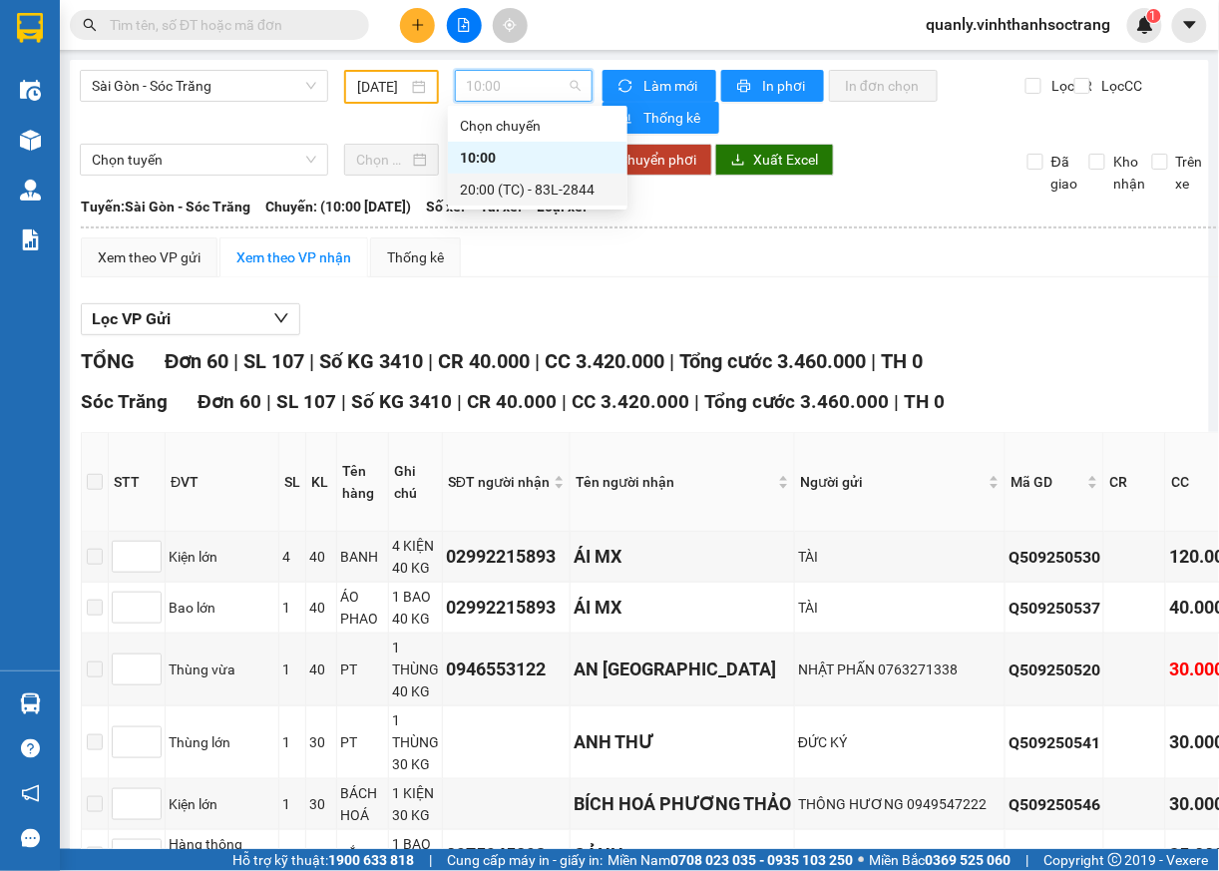
click at [525, 194] on div "20:00 (TC) - 83L-2844" at bounding box center [538, 190] width 156 height 22
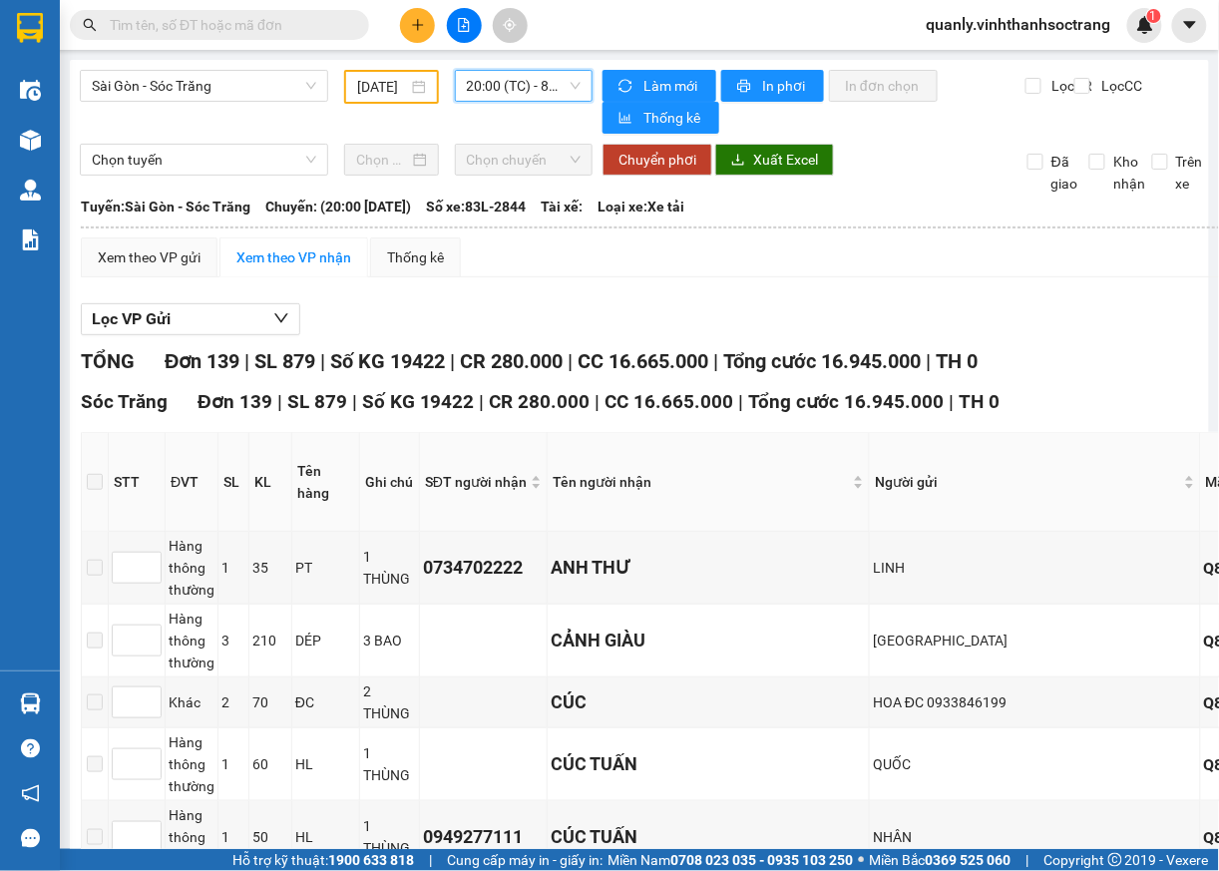
click at [395, 81] on input "11/09/2025" at bounding box center [382, 87] width 50 height 22
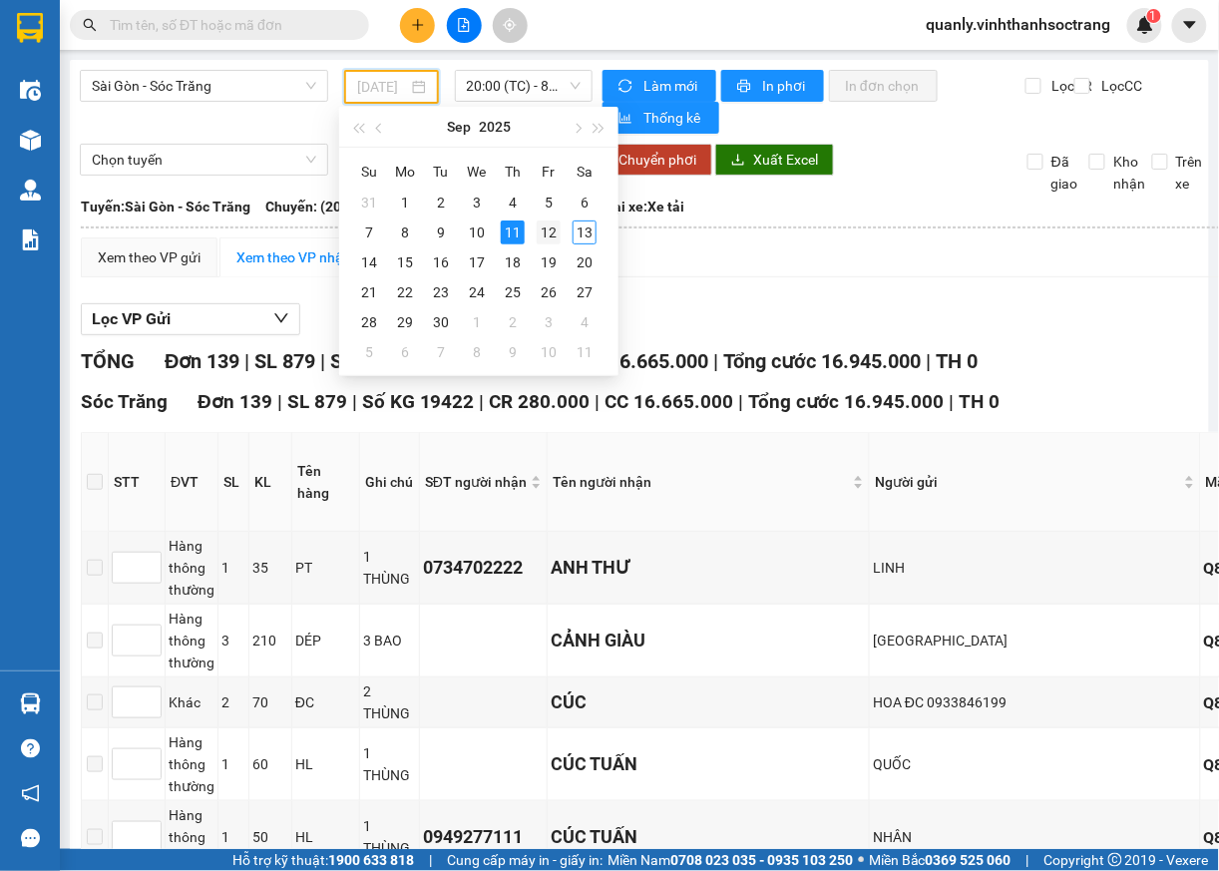
click at [553, 245] on td "12" at bounding box center [549, 233] width 36 height 30
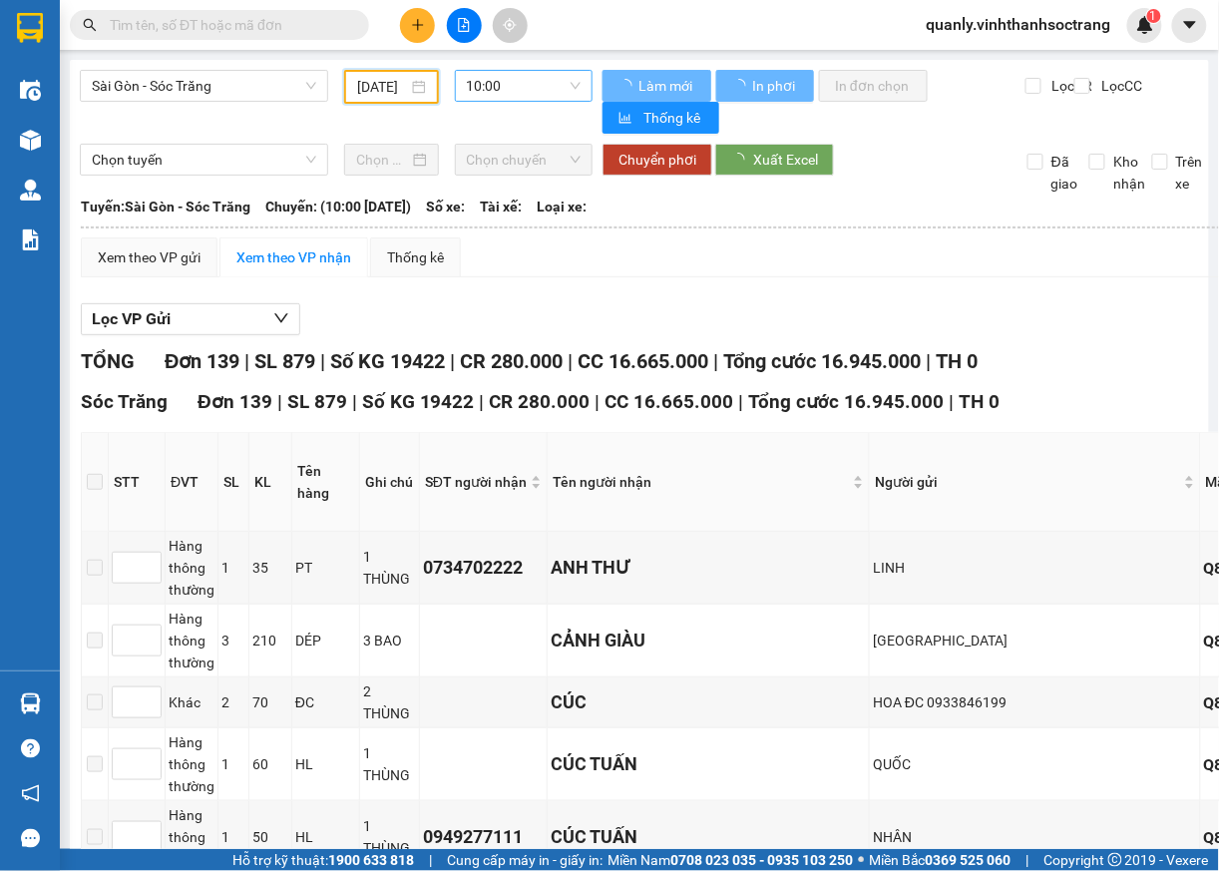
click at [557, 85] on span "10:00" at bounding box center [524, 86] width 115 height 30
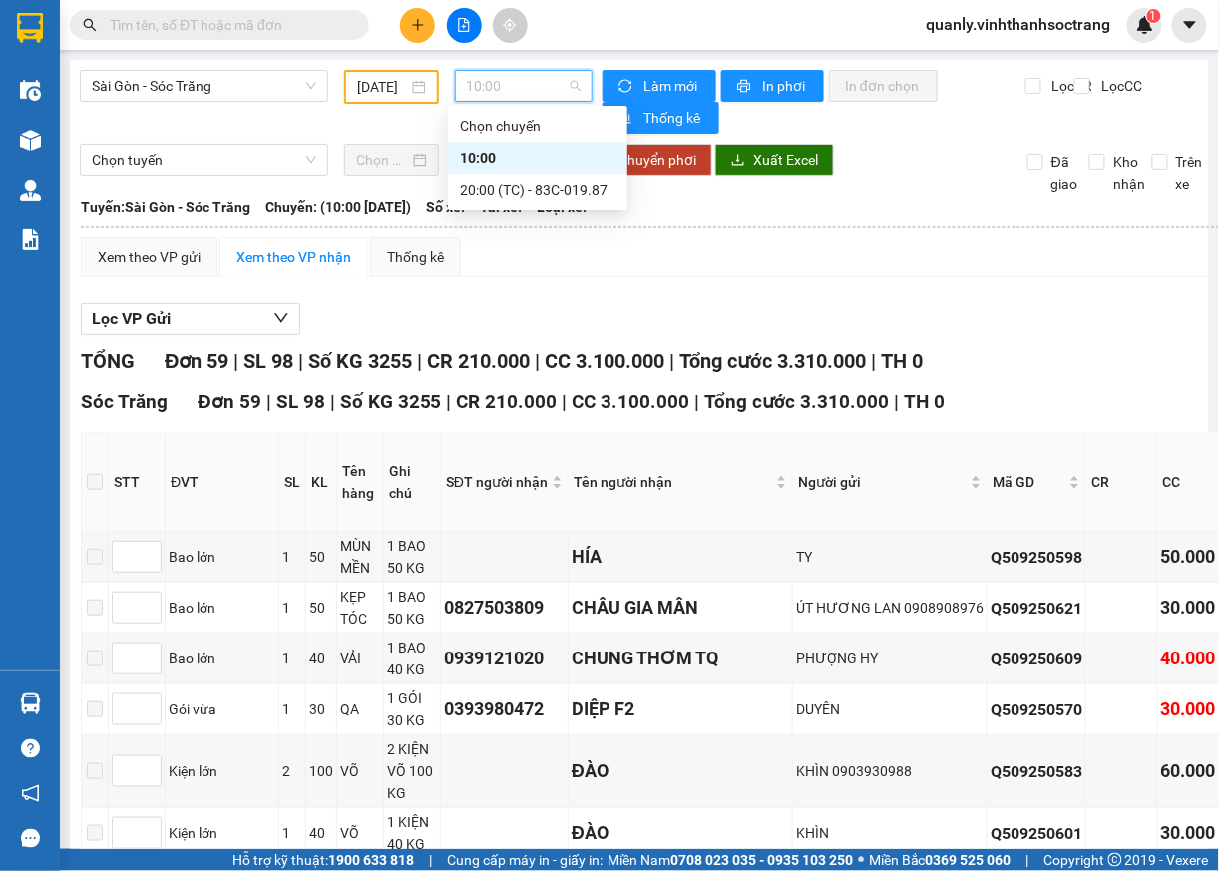
drag, startPoint x: 487, startPoint y: 160, endPoint x: 497, endPoint y: 165, distance: 11.2
click at [488, 164] on div "10:00" at bounding box center [538, 158] width 156 height 22
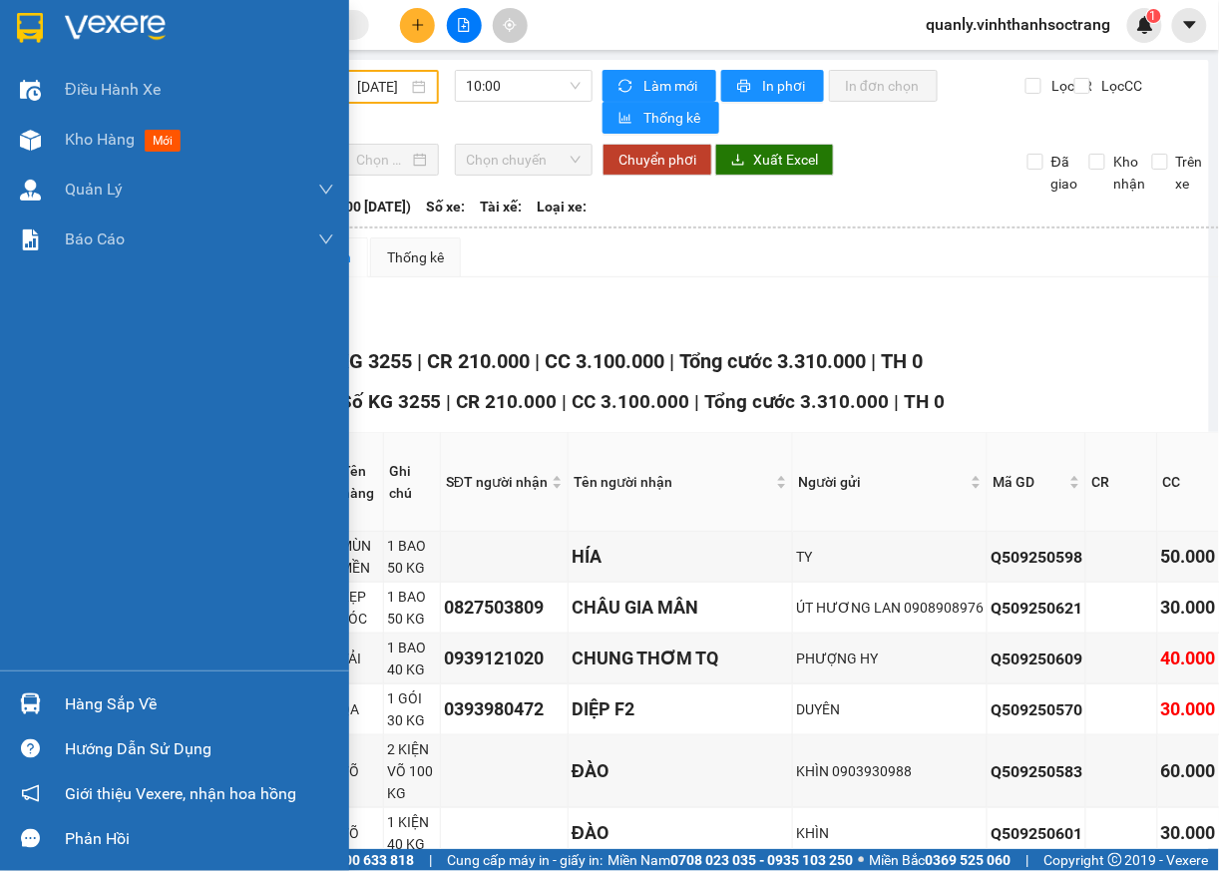
click at [94, 461] on div "Điều hành xe Kho hàng mới Quản Lý Quản lý chuyến Quản lý khách hàng Quản lý khá…" at bounding box center [174, 368] width 349 height 606
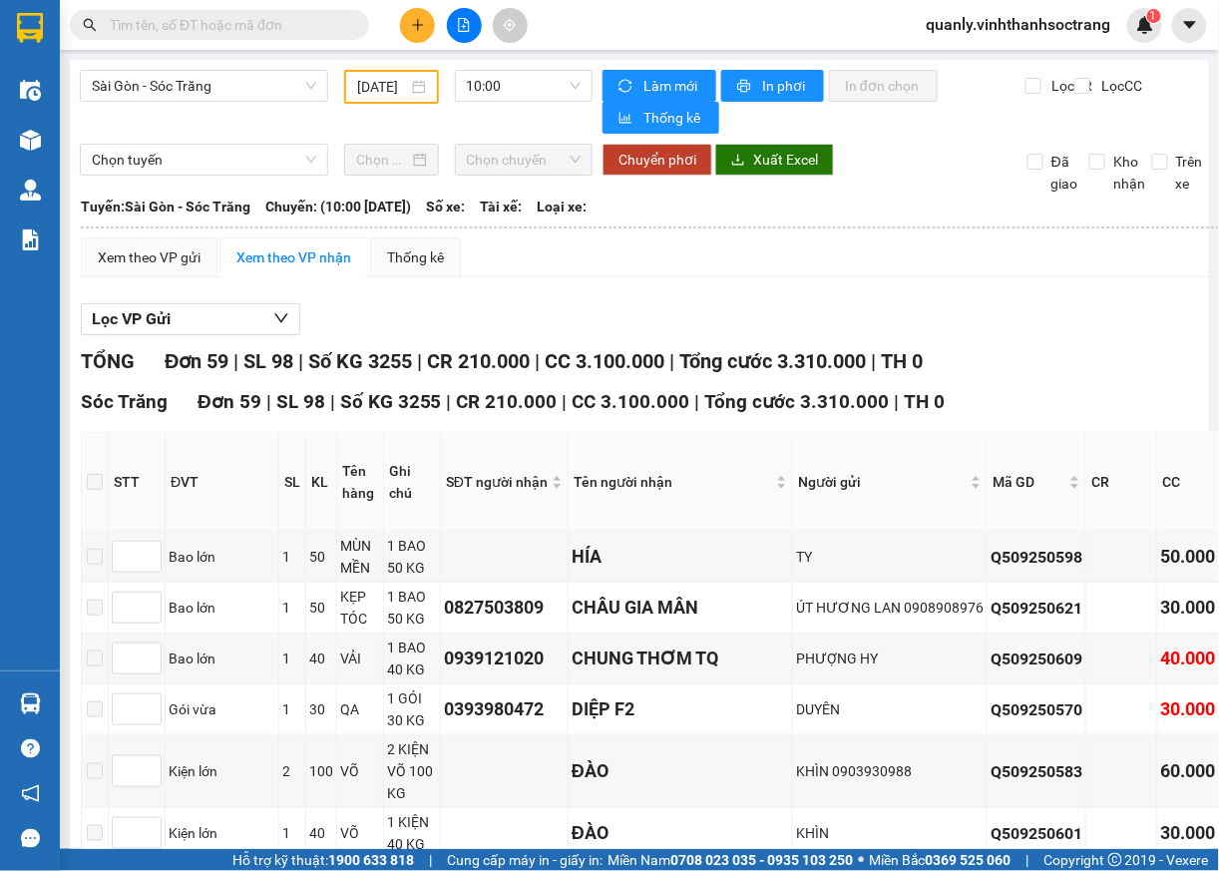
click at [368, 90] on input "[DATE]" at bounding box center [382, 87] width 50 height 22
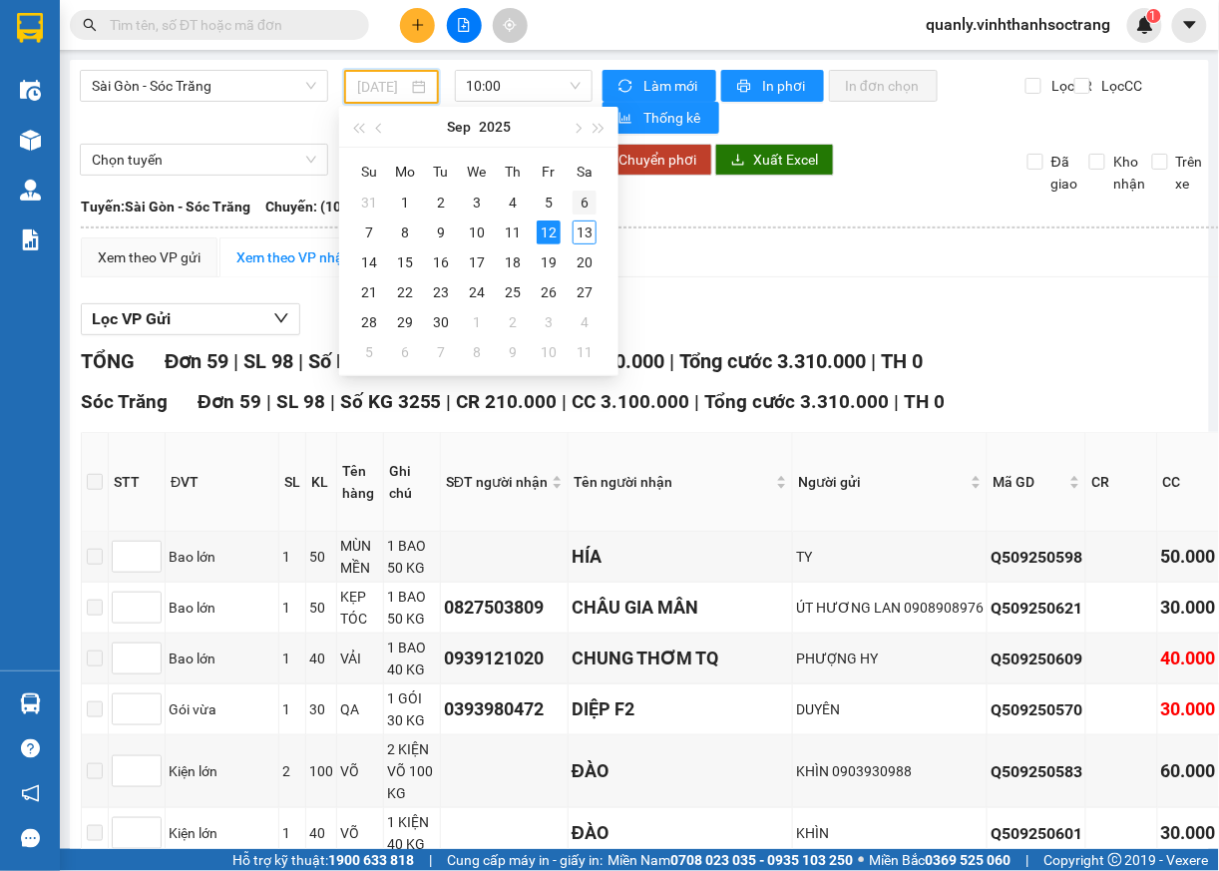
click at [584, 205] on div "6" at bounding box center [585, 203] width 24 height 24
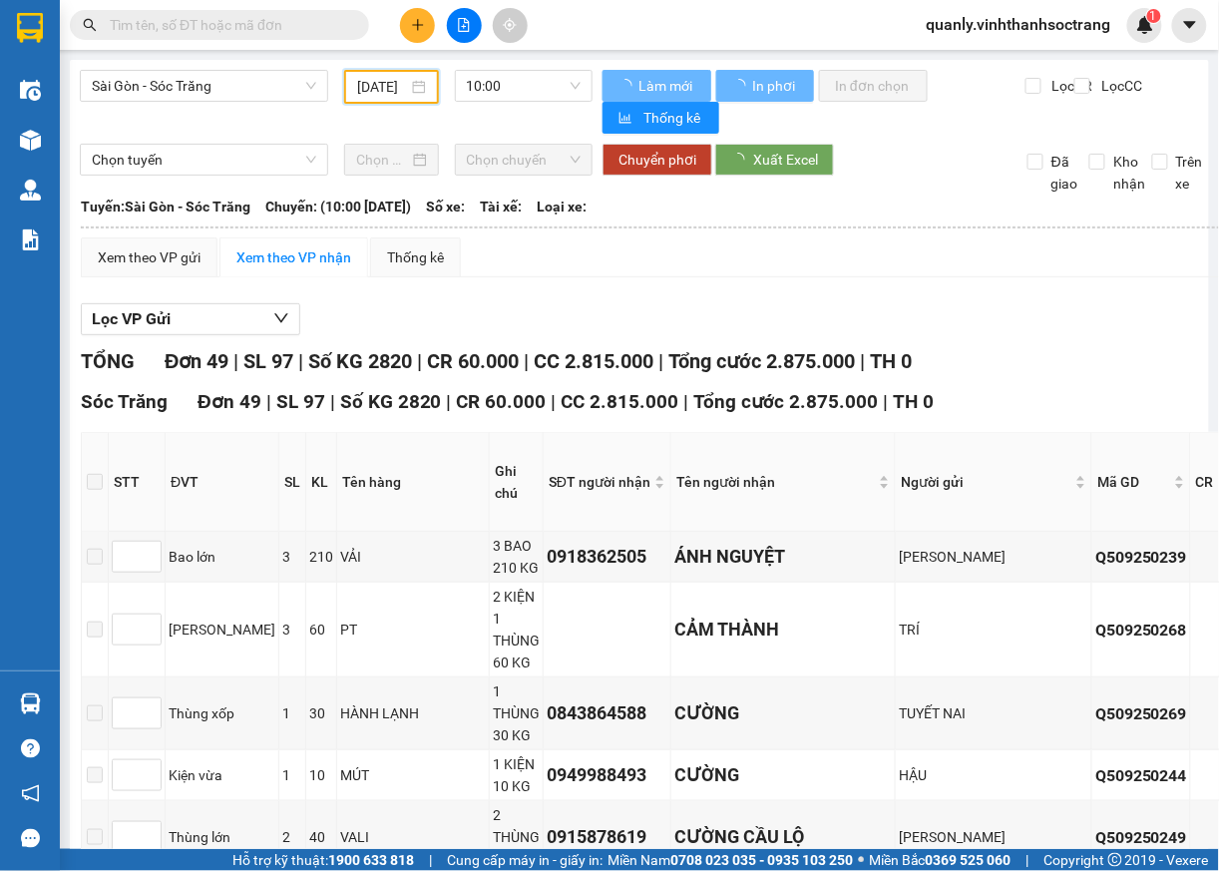
click at [552, 92] on span "10:00" at bounding box center [524, 86] width 115 height 30
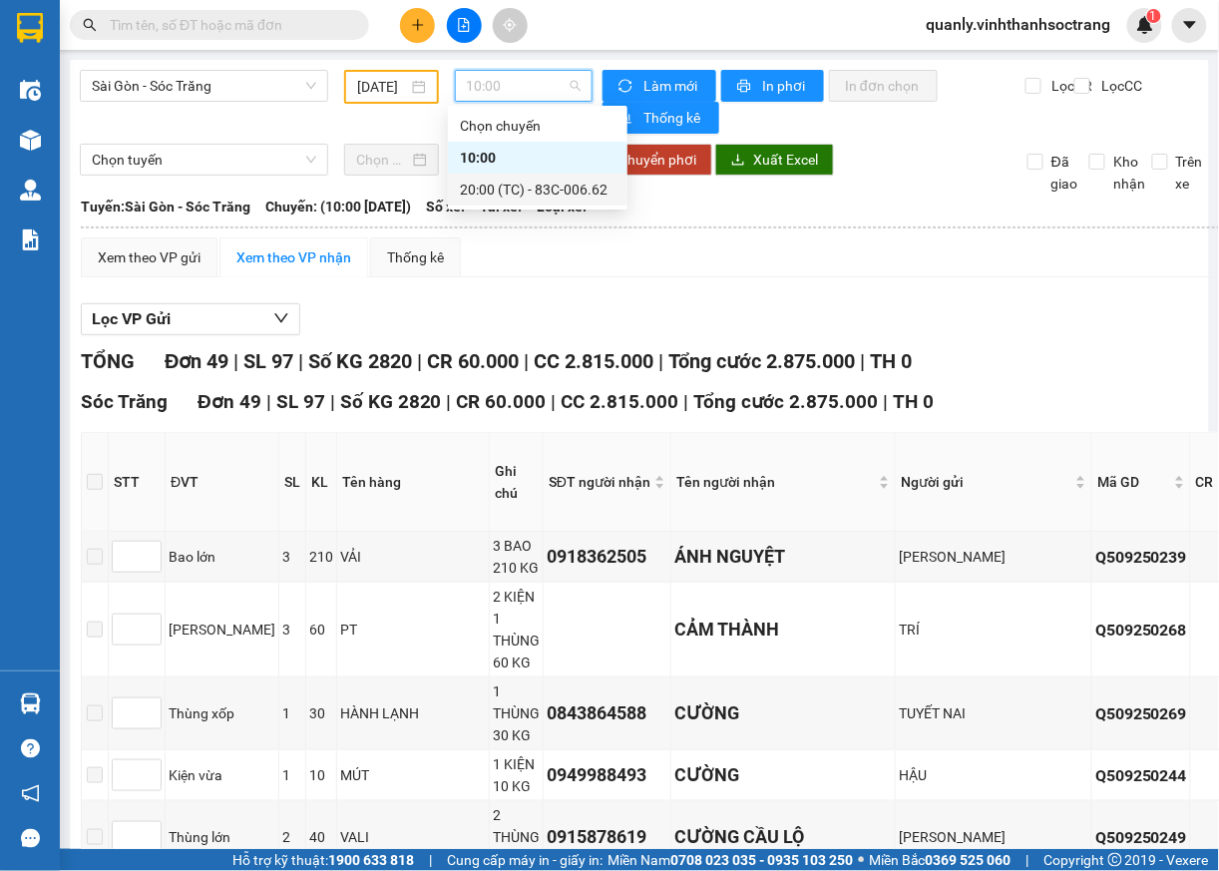
drag, startPoint x: 488, startPoint y: 182, endPoint x: 504, endPoint y: 188, distance: 17.0
click at [489, 182] on div "20:00 (TC) - 83C-006.62" at bounding box center [538, 190] width 156 height 22
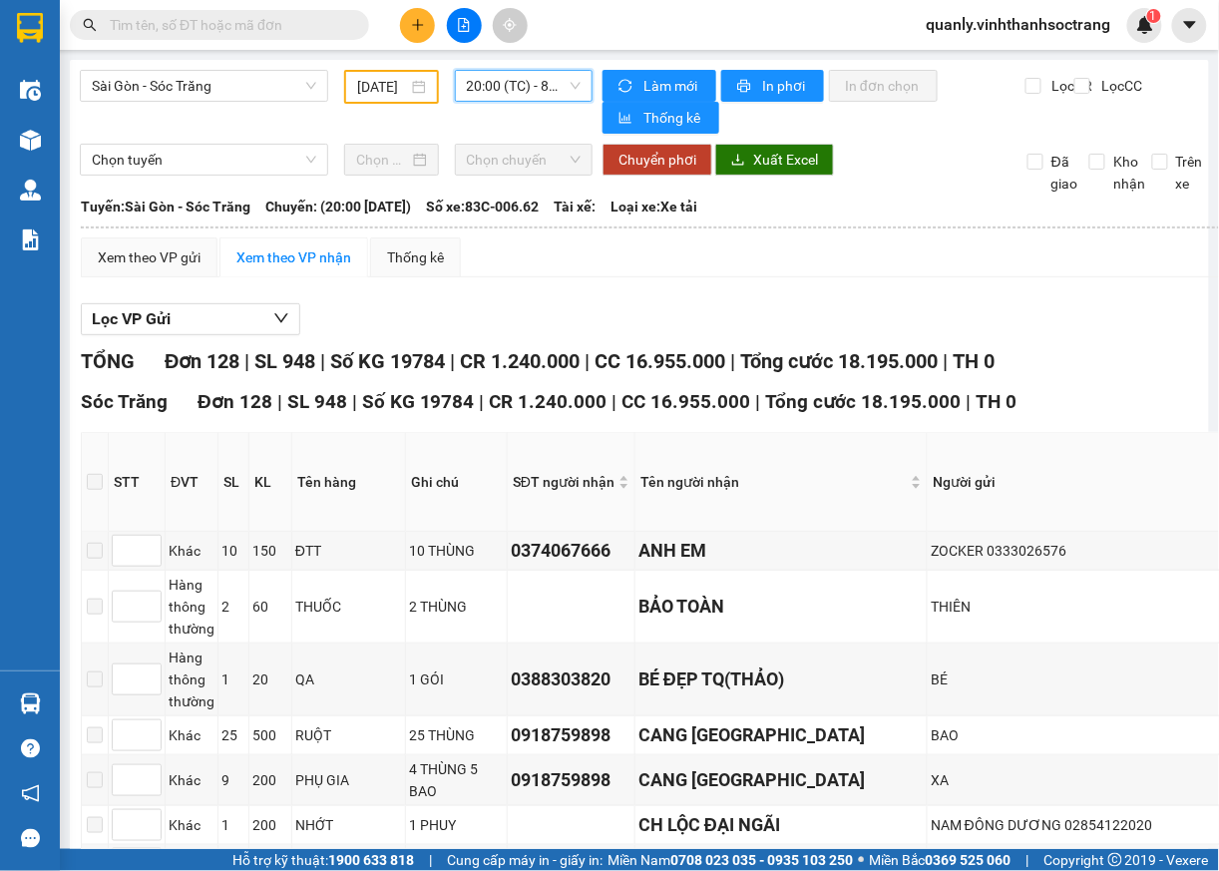
click at [383, 84] on input "06/09/2025" at bounding box center [382, 87] width 50 height 22
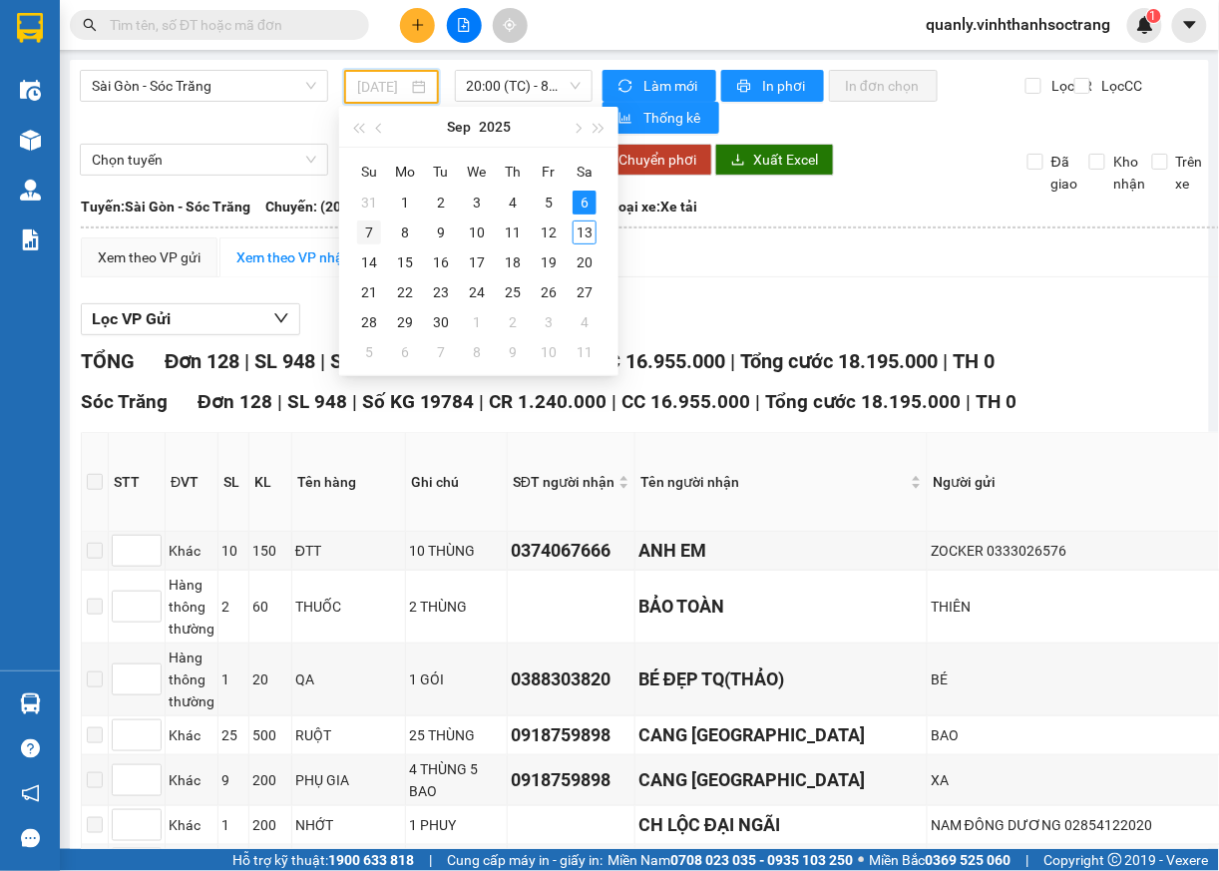
click at [361, 233] on div "7" at bounding box center [369, 232] width 24 height 24
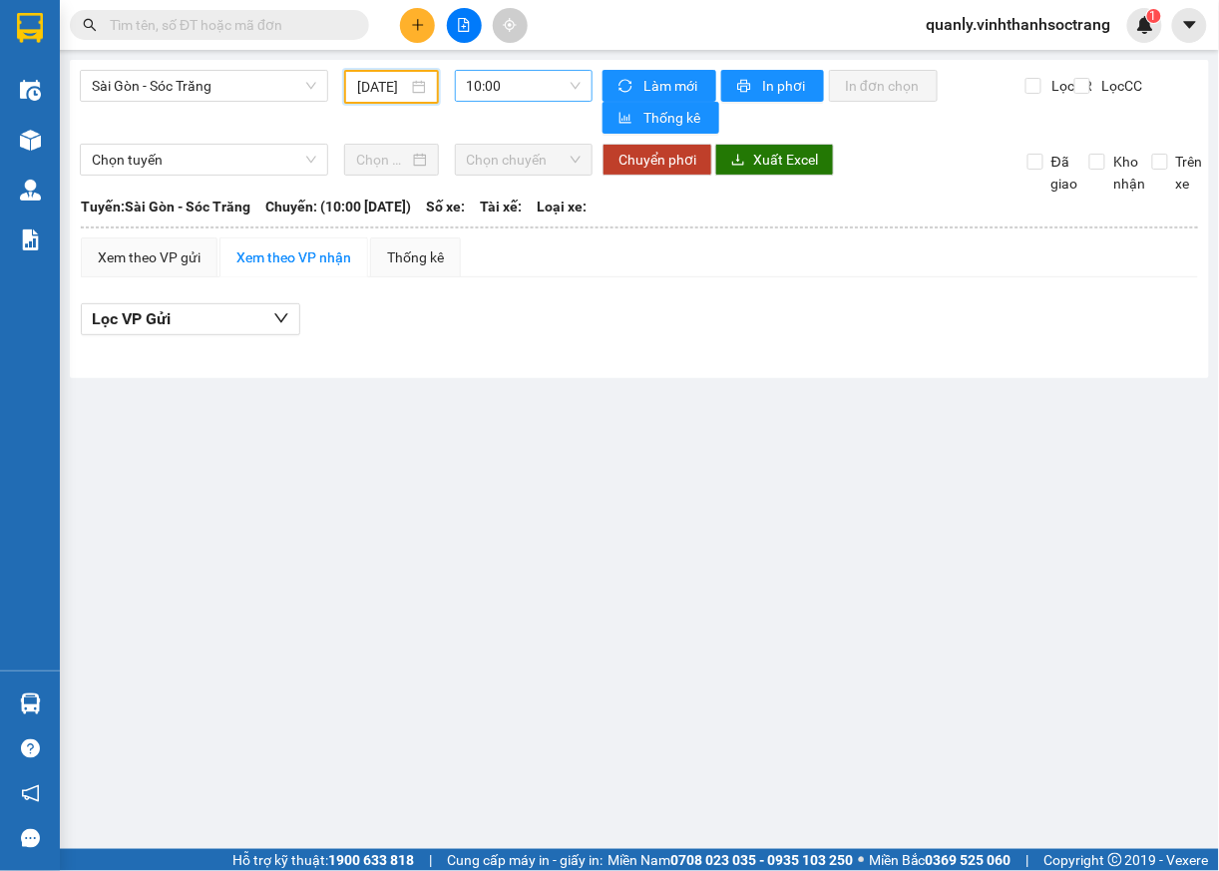
click at [540, 82] on span "10:00" at bounding box center [524, 86] width 115 height 30
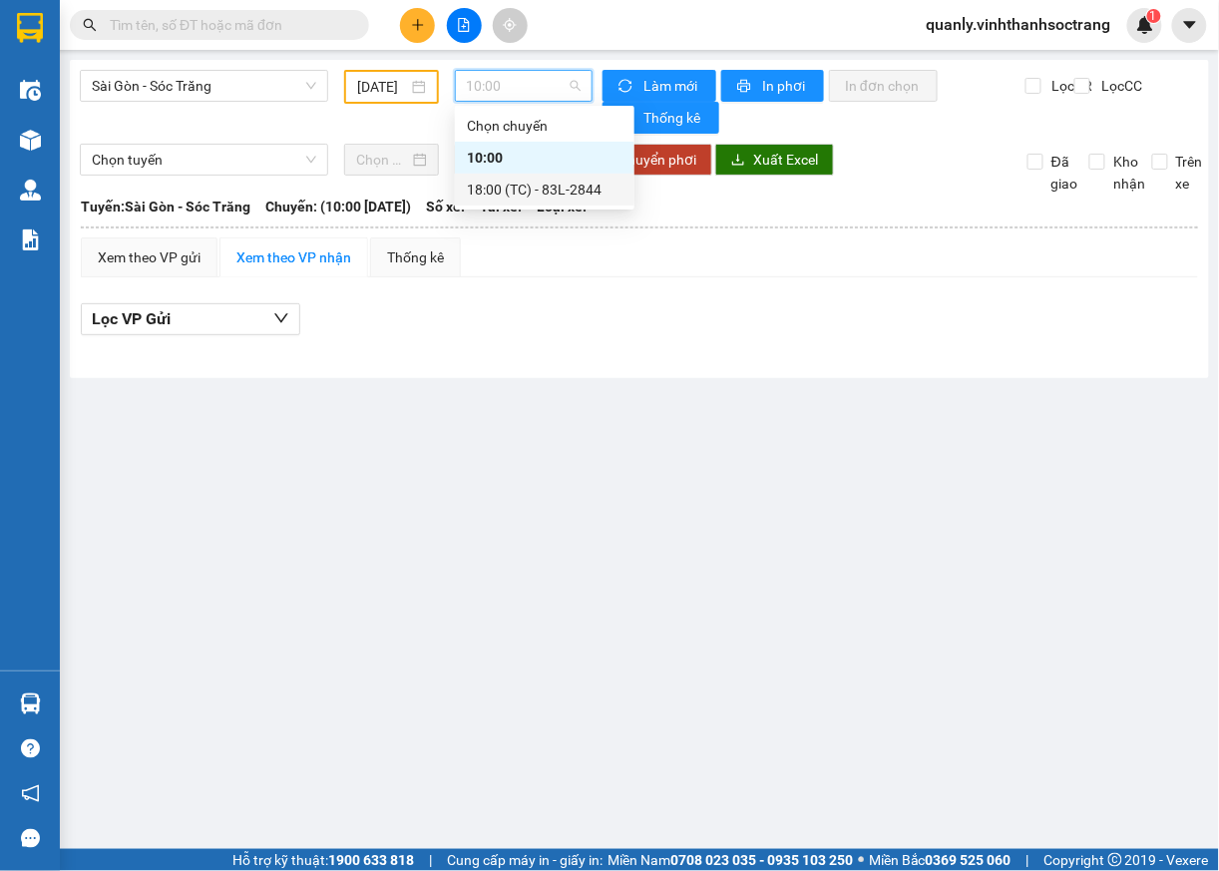
click at [493, 188] on div "18:00 (TC) - 83L-2844" at bounding box center [545, 190] width 156 height 22
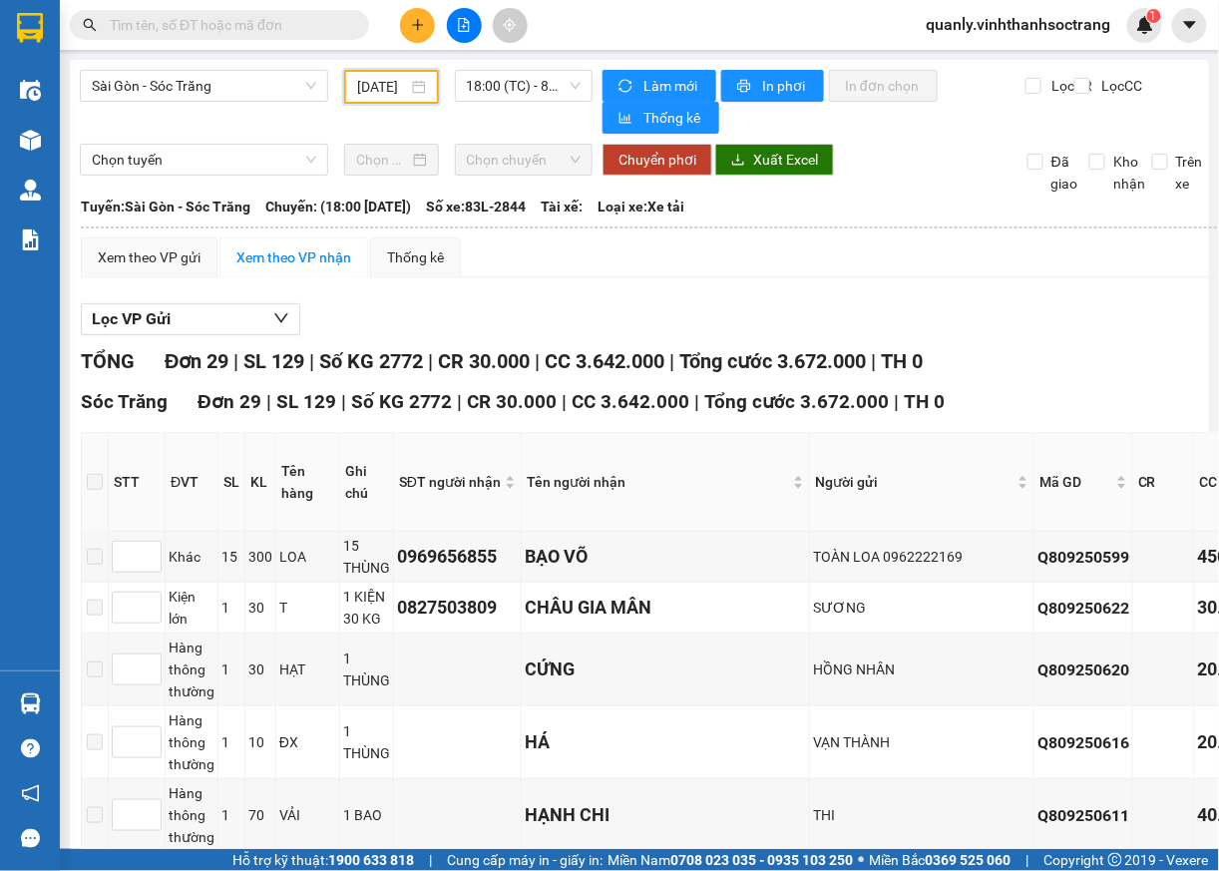
click at [385, 84] on input "07/09/2025" at bounding box center [382, 87] width 50 height 22
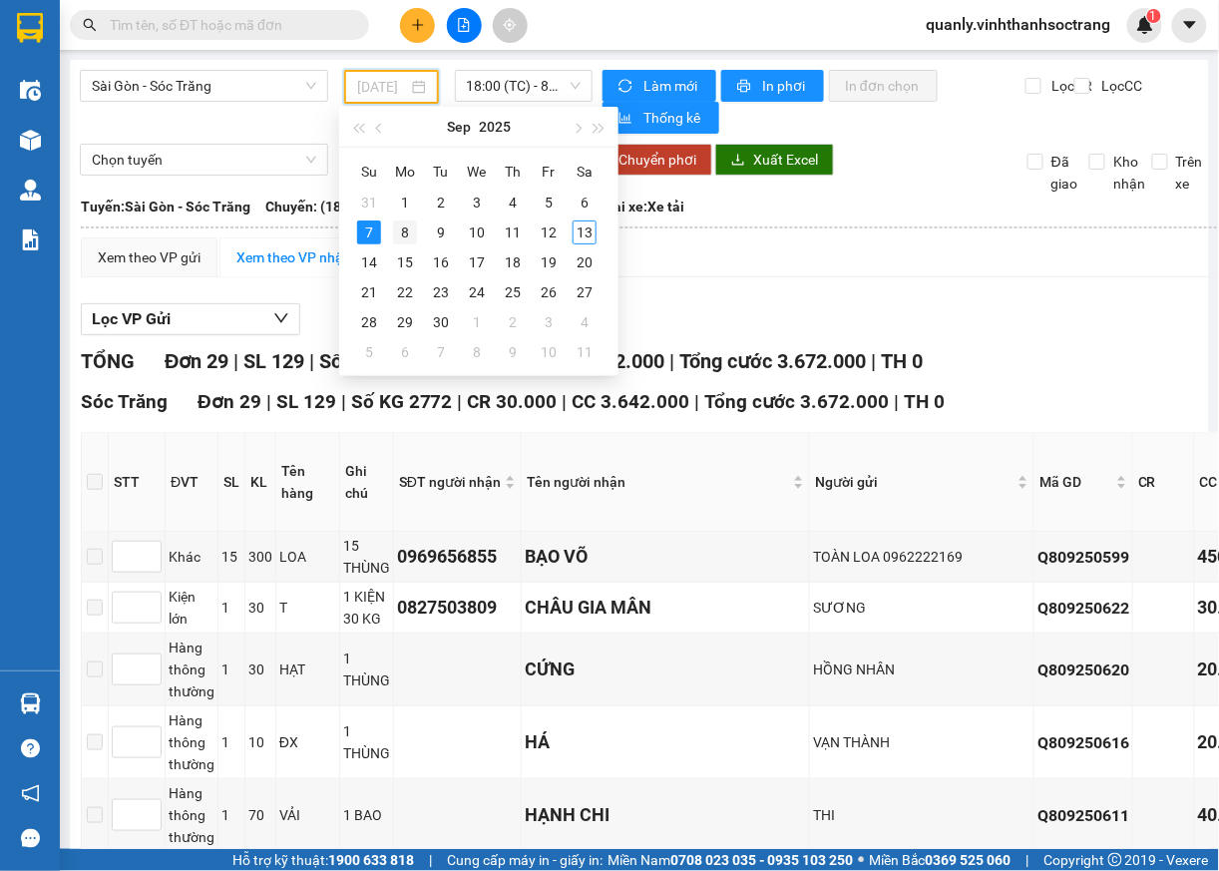
click at [409, 236] on div "8" at bounding box center [405, 232] width 24 height 24
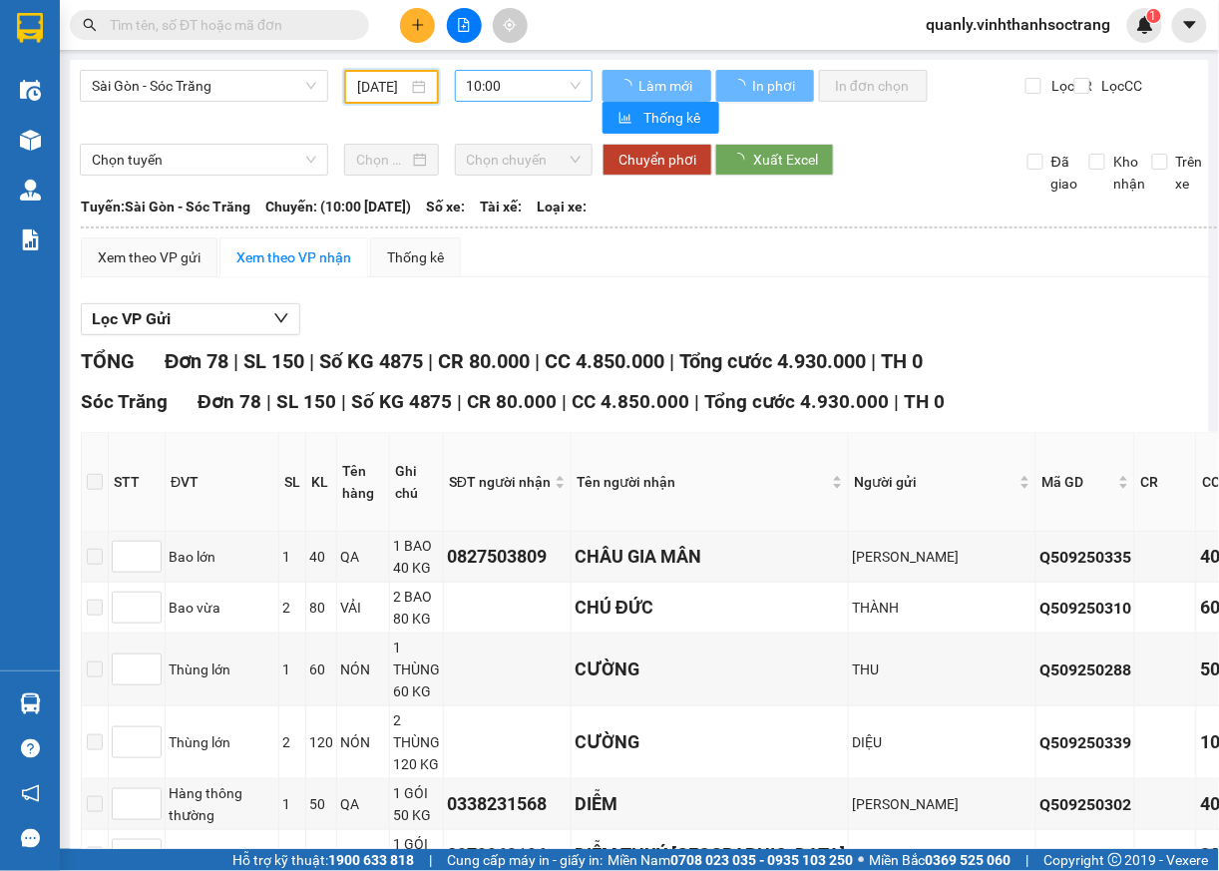
click at [545, 85] on span "10:00" at bounding box center [524, 86] width 115 height 30
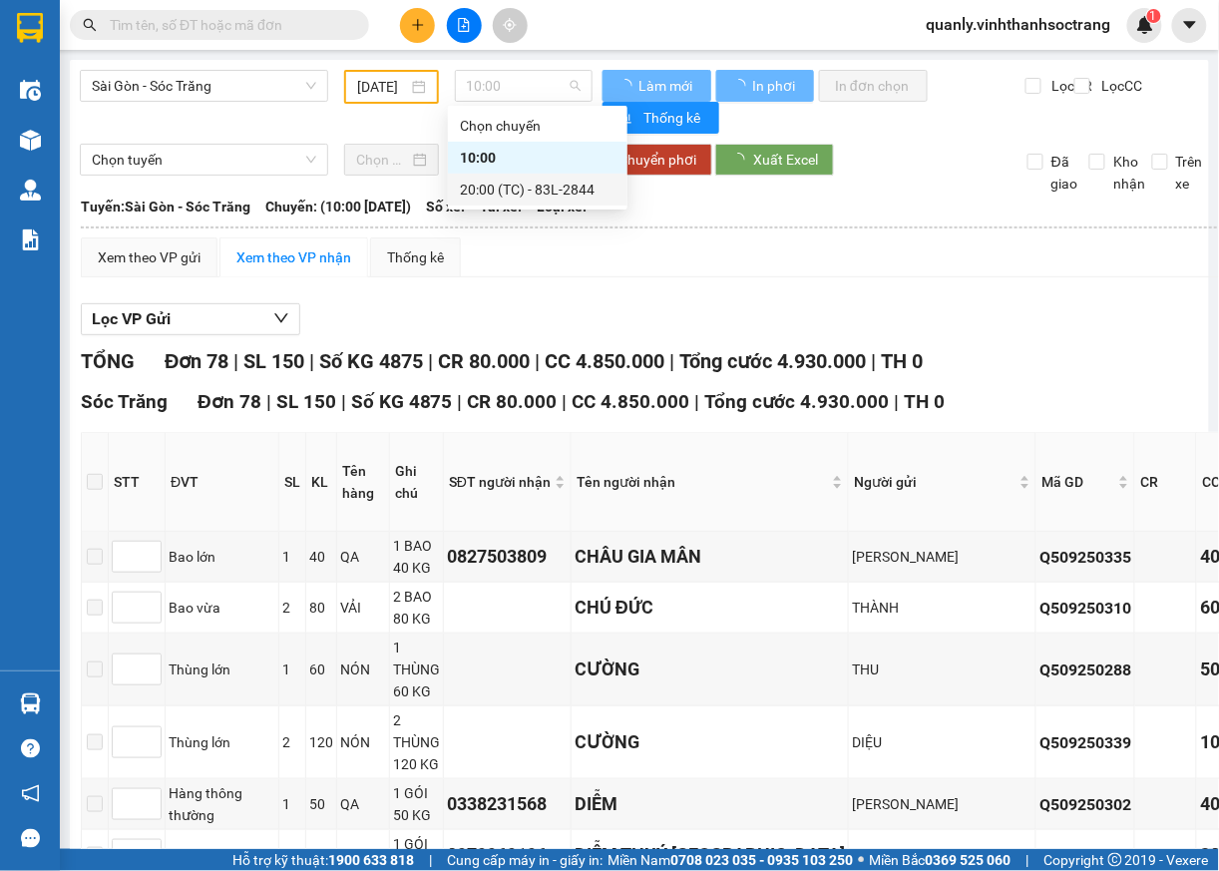
click at [465, 205] on span "Số xe:" at bounding box center [445, 207] width 39 height 22
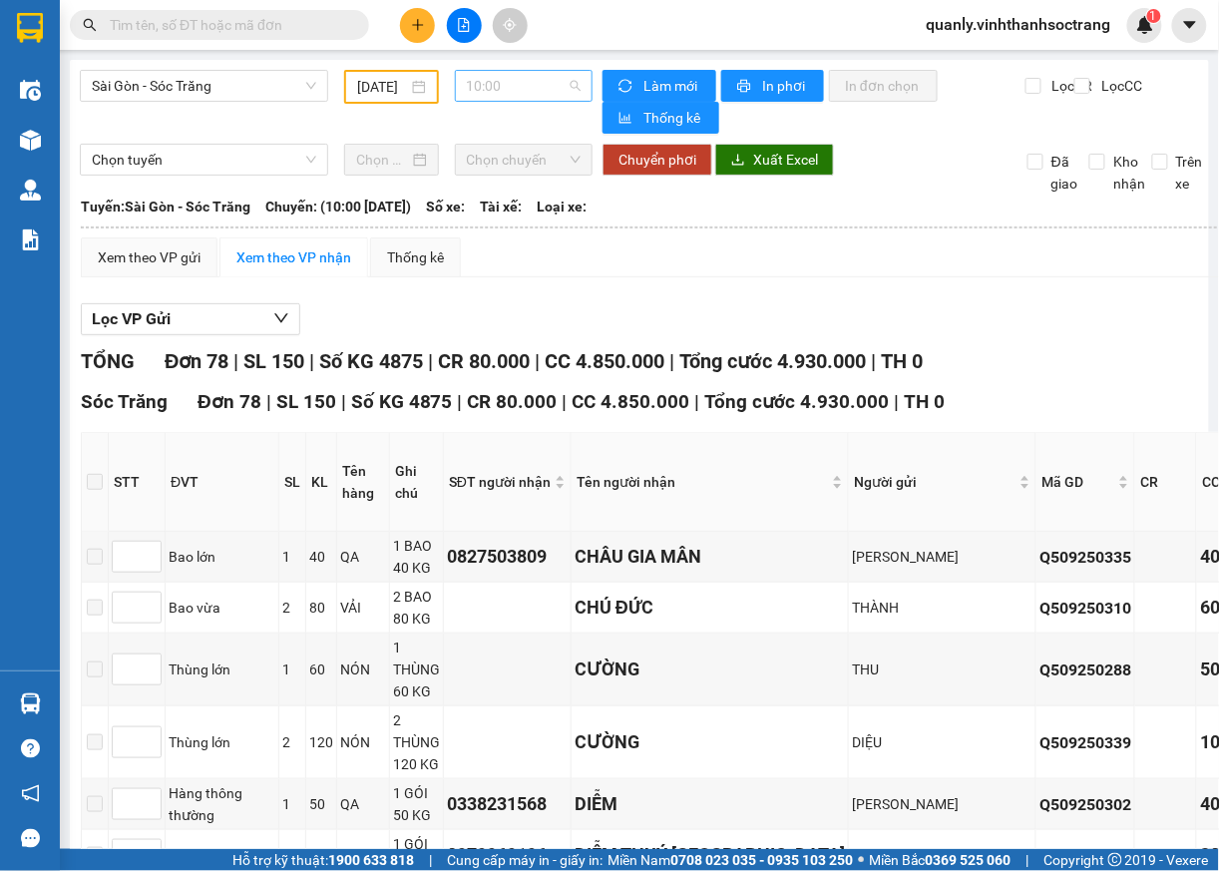
drag, startPoint x: 495, startPoint y: 81, endPoint x: 497, endPoint y: 93, distance: 12.1
click at [496, 82] on span "10:00" at bounding box center [524, 86] width 115 height 30
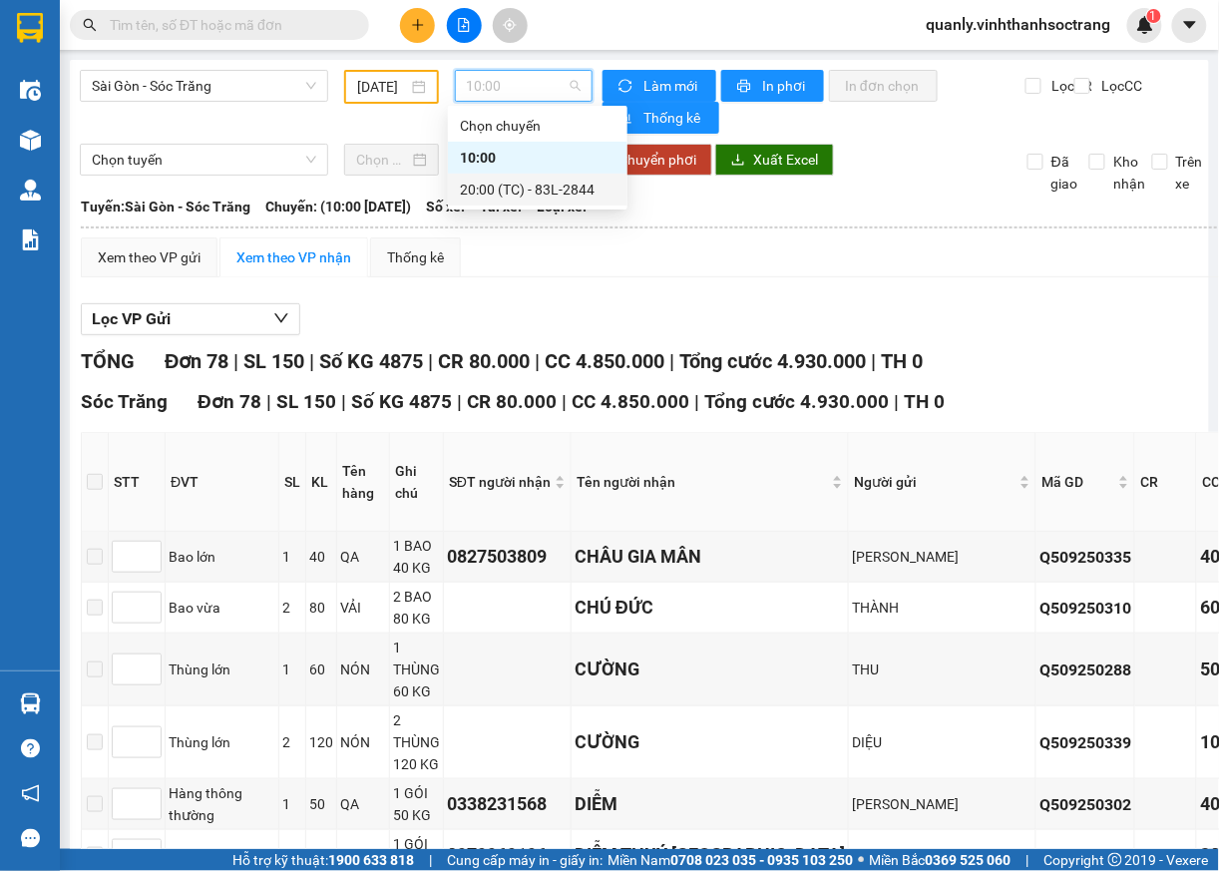
click at [520, 189] on div "20:00 (TC) - 83L-2844" at bounding box center [538, 190] width 156 height 22
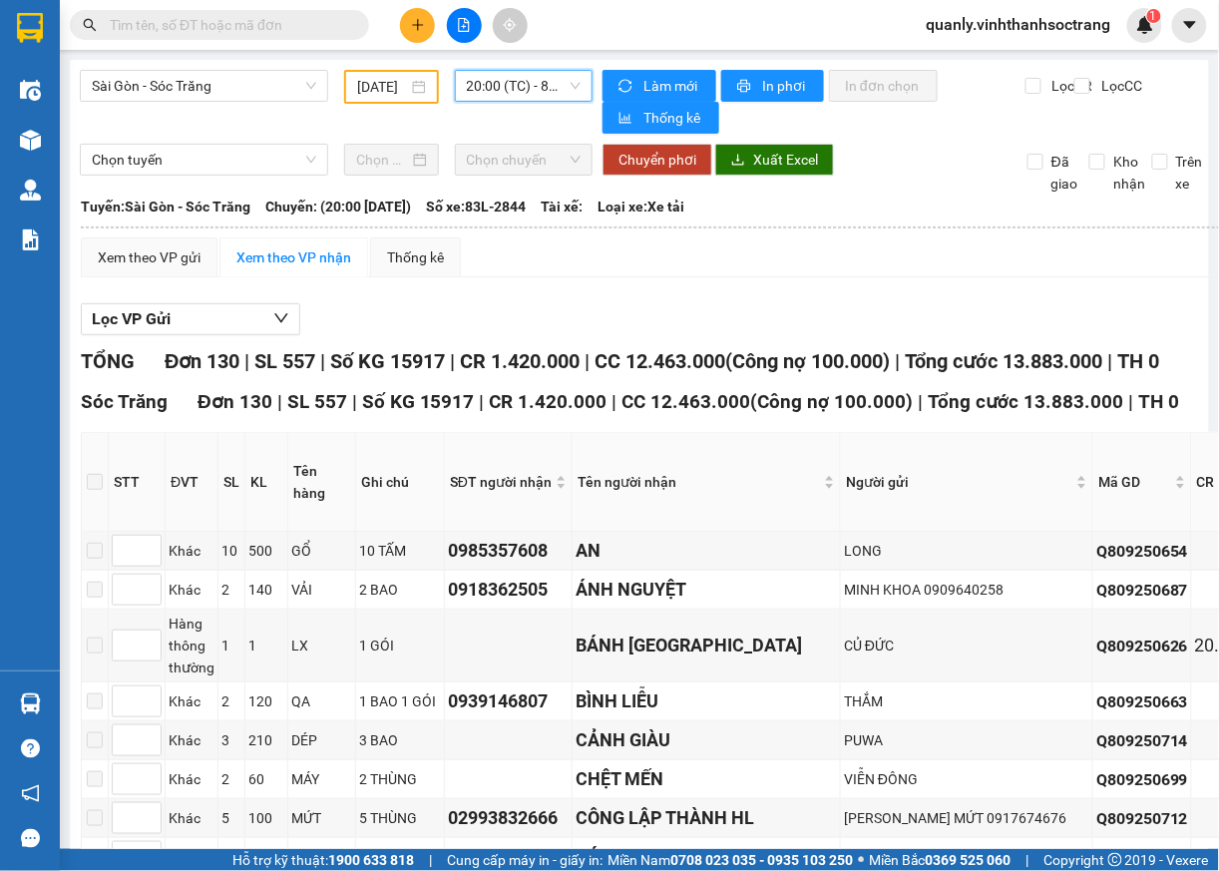
drag, startPoint x: 399, startPoint y: 93, endPoint x: 392, endPoint y: 106, distance: 14.7
click at [395, 93] on input "08/09/2025" at bounding box center [382, 87] width 50 height 22
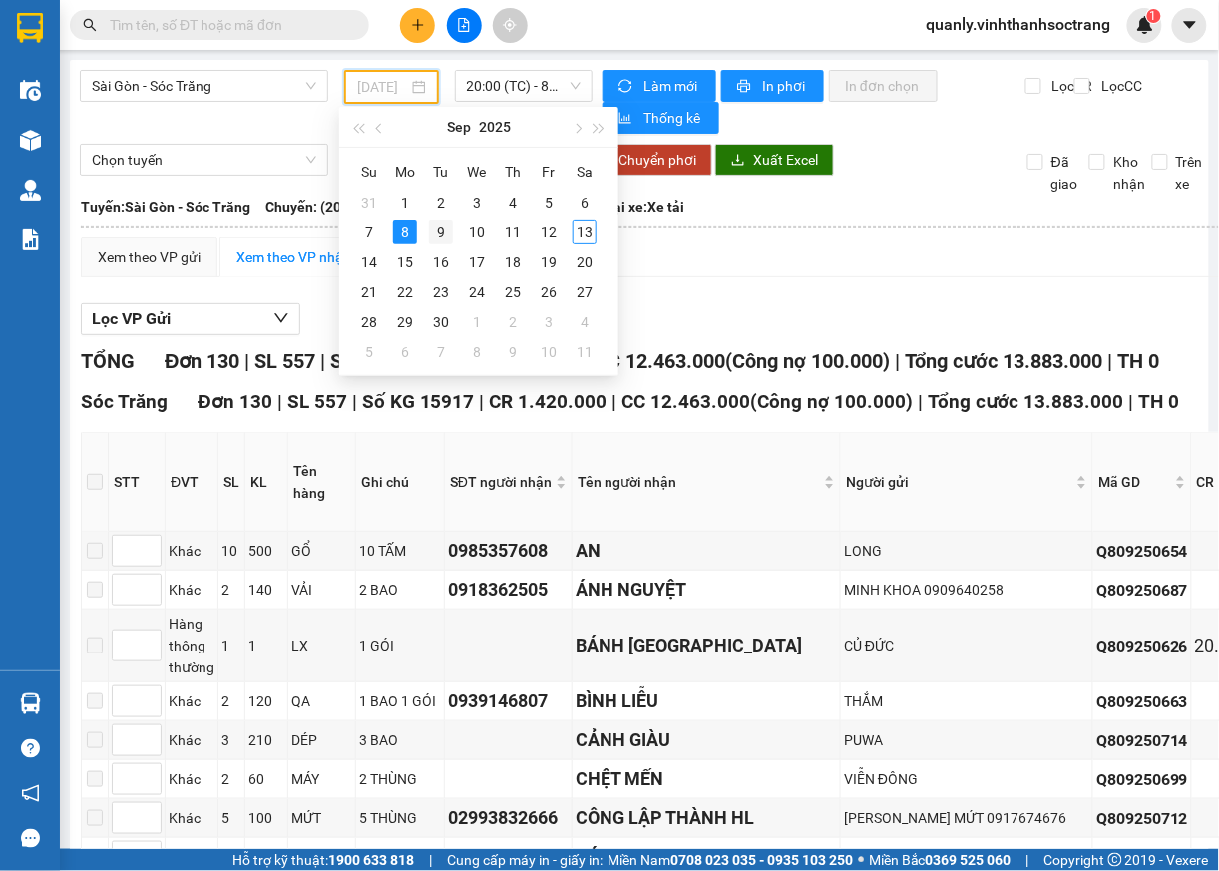
click at [433, 237] on div "9" at bounding box center [441, 232] width 24 height 24
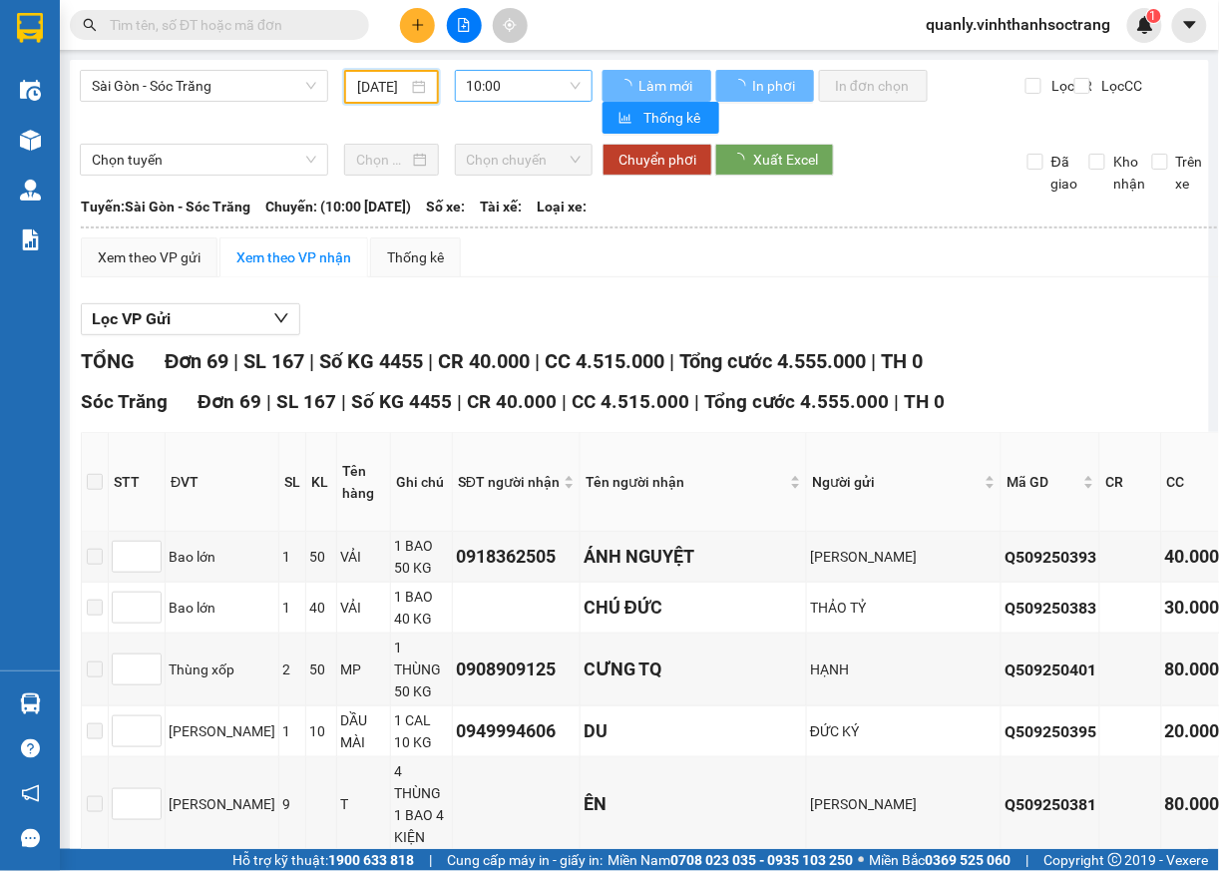
click at [565, 86] on span "10:00" at bounding box center [524, 86] width 115 height 30
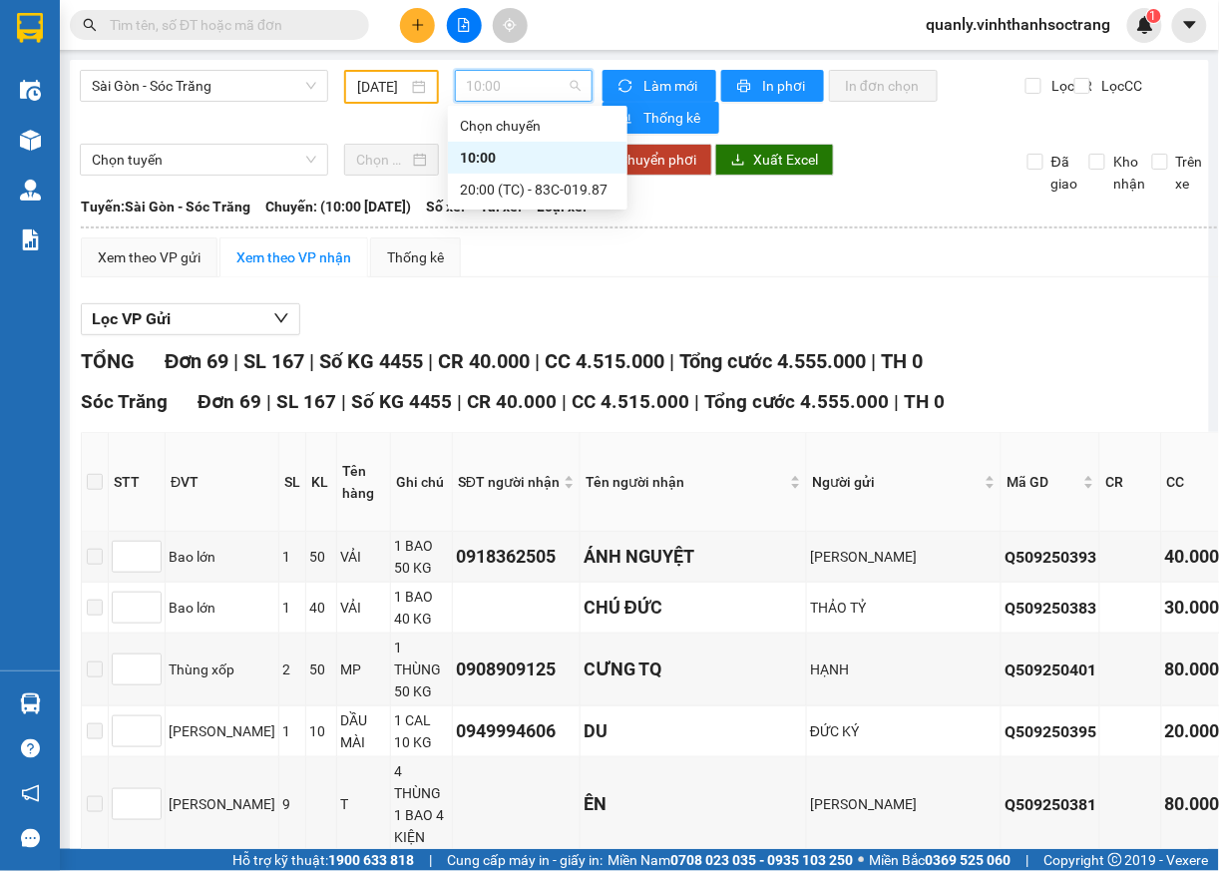
click at [549, 84] on span "10:00" at bounding box center [524, 86] width 115 height 30
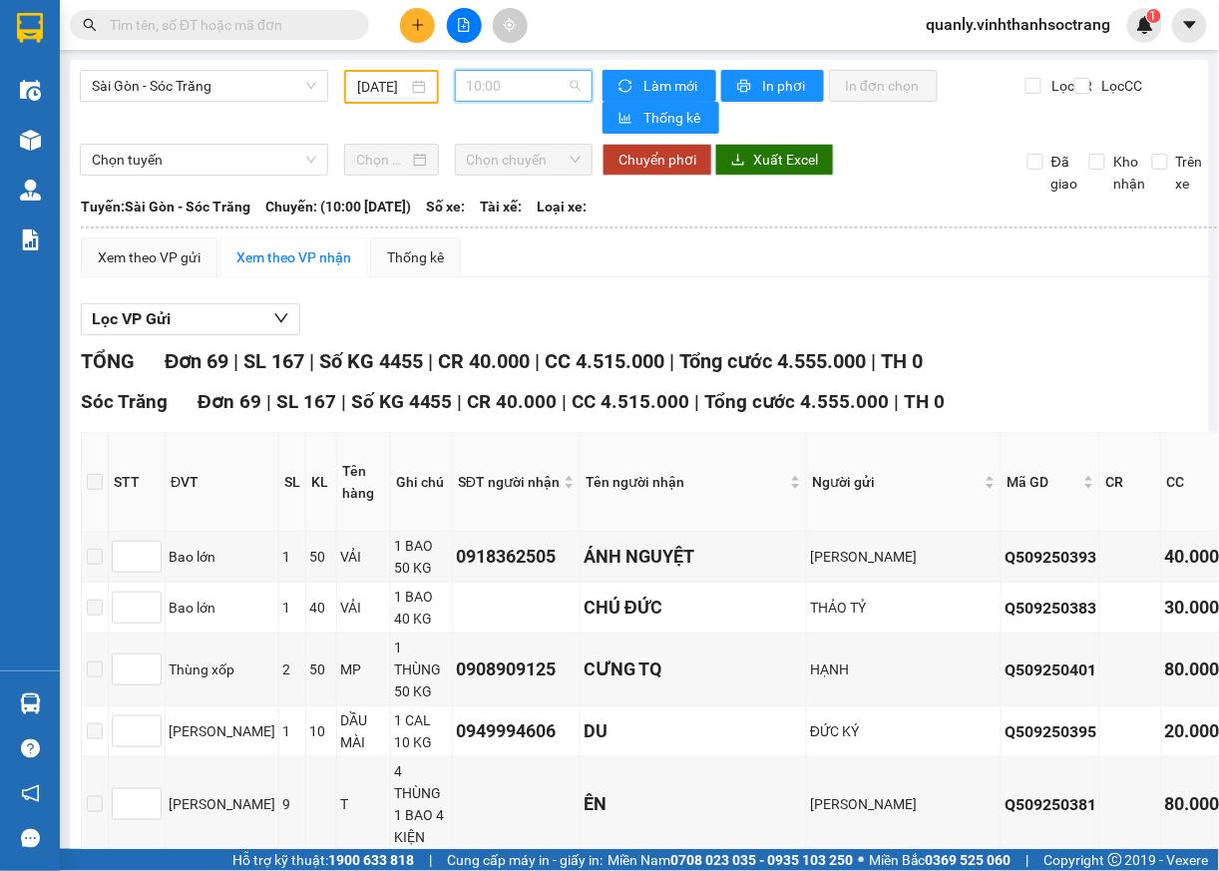
click at [540, 86] on span "10:00" at bounding box center [524, 86] width 115 height 30
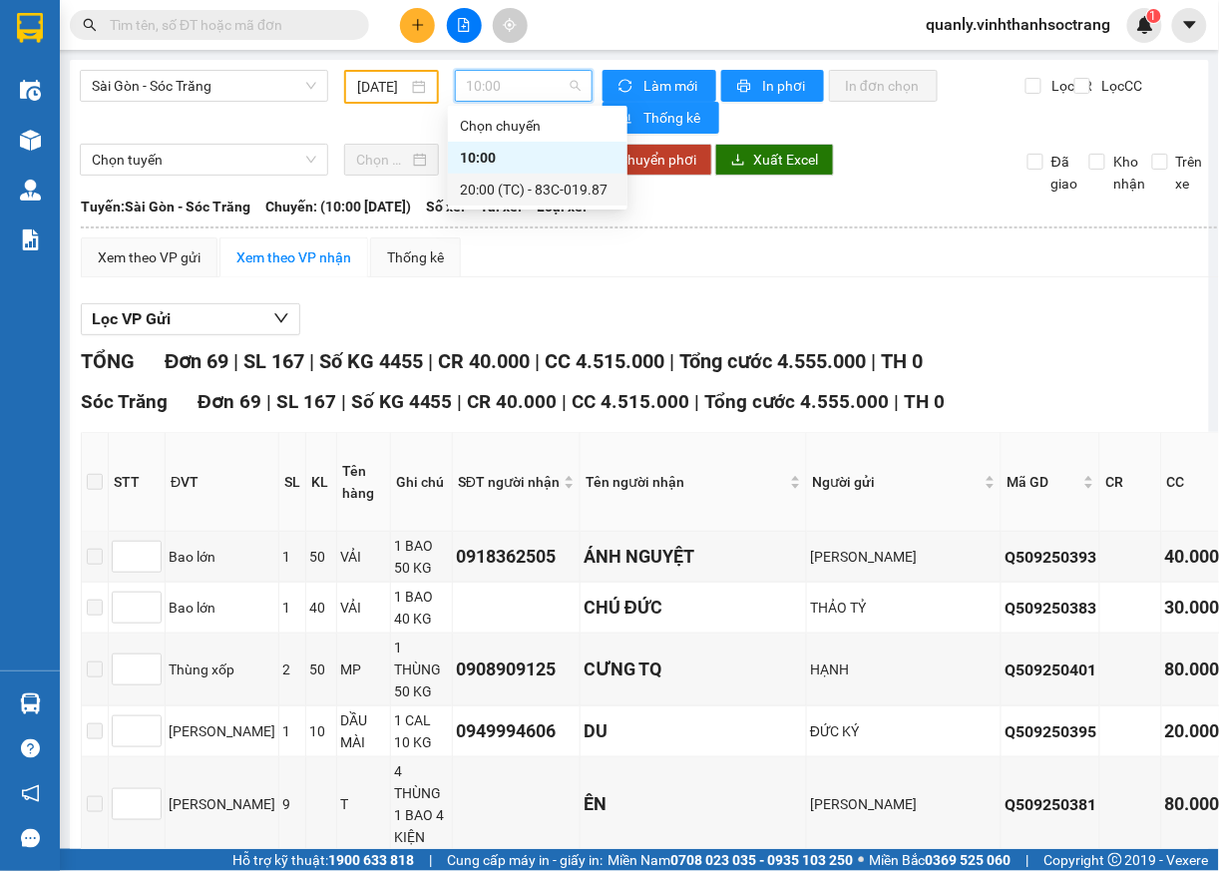
click at [532, 196] on div "20:00 (TC) - 83C-019.87" at bounding box center [538, 190] width 156 height 22
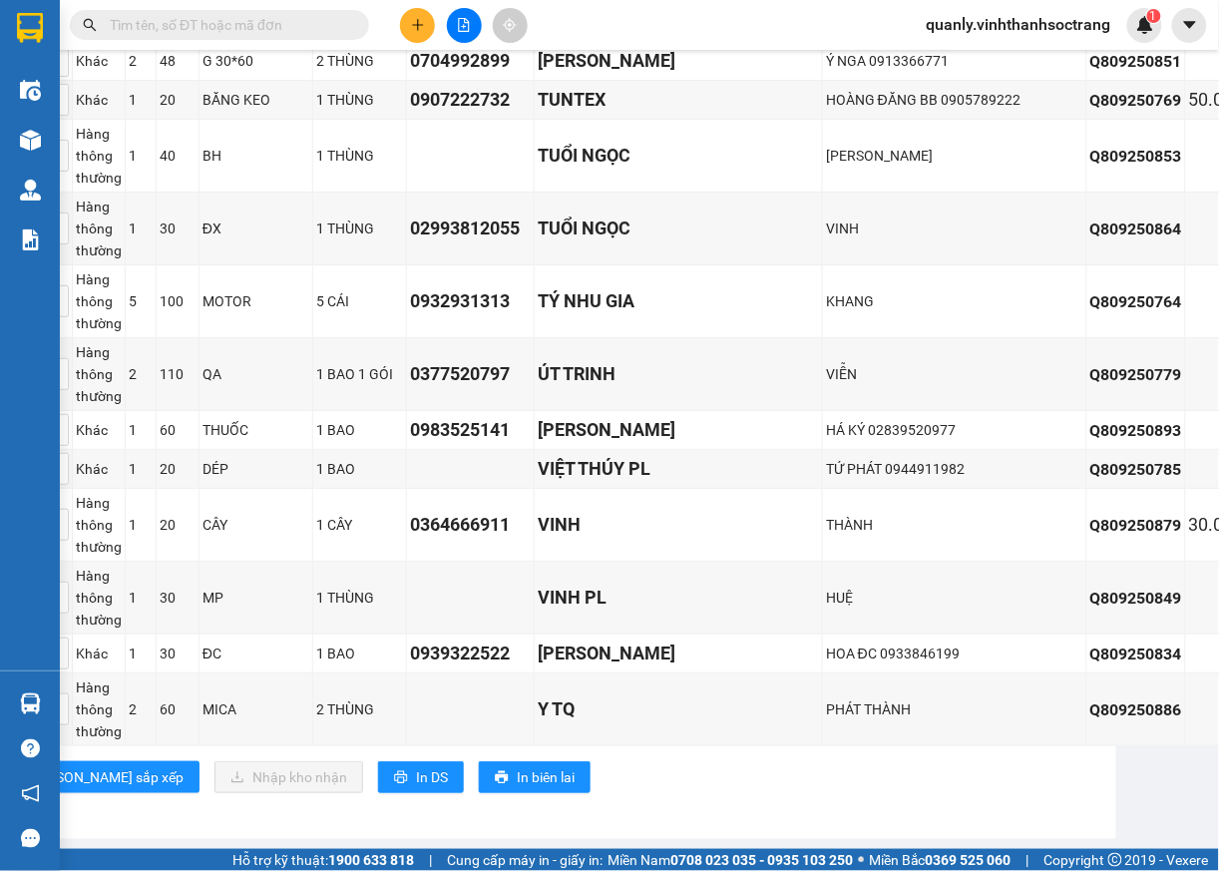
scroll to position [0, 93]
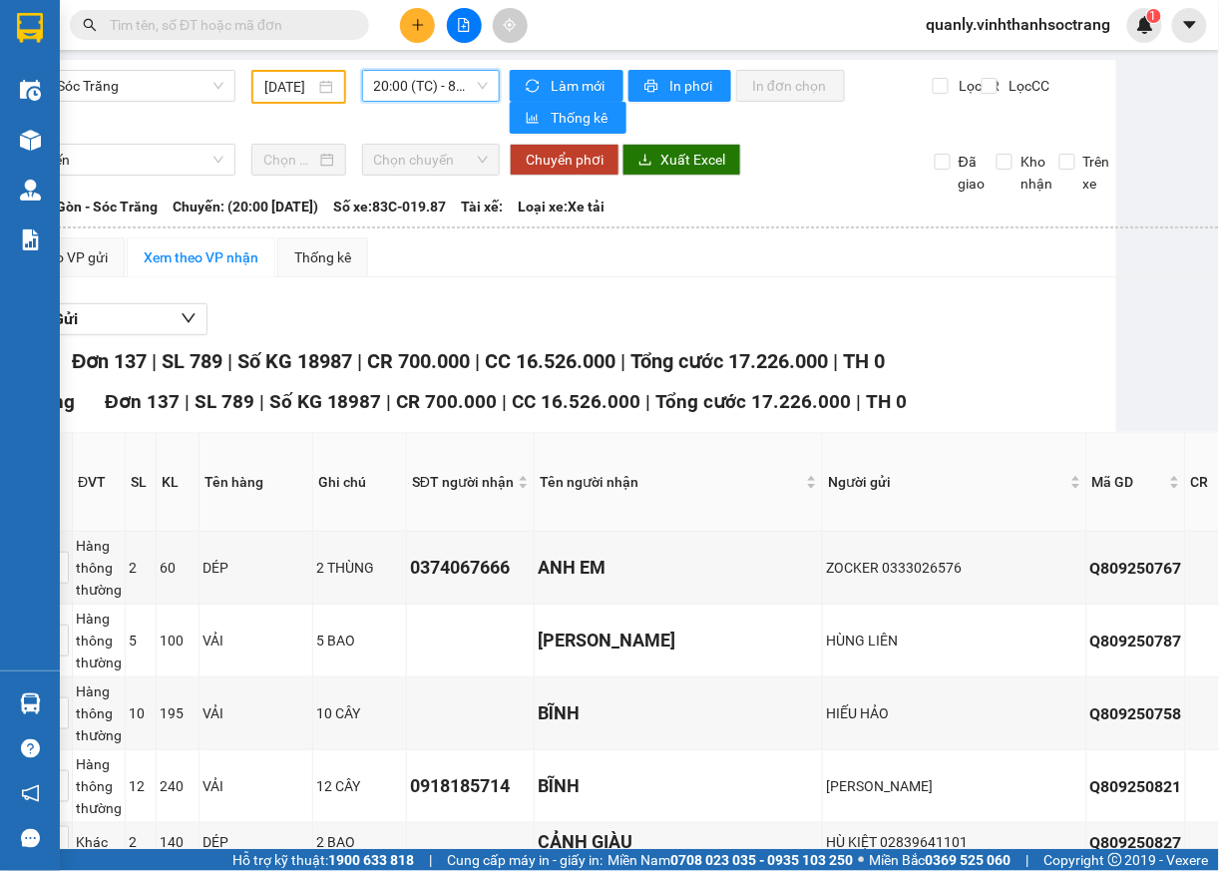
click at [315, 93] on div "09/09/2025" at bounding box center [298, 87] width 68 height 22
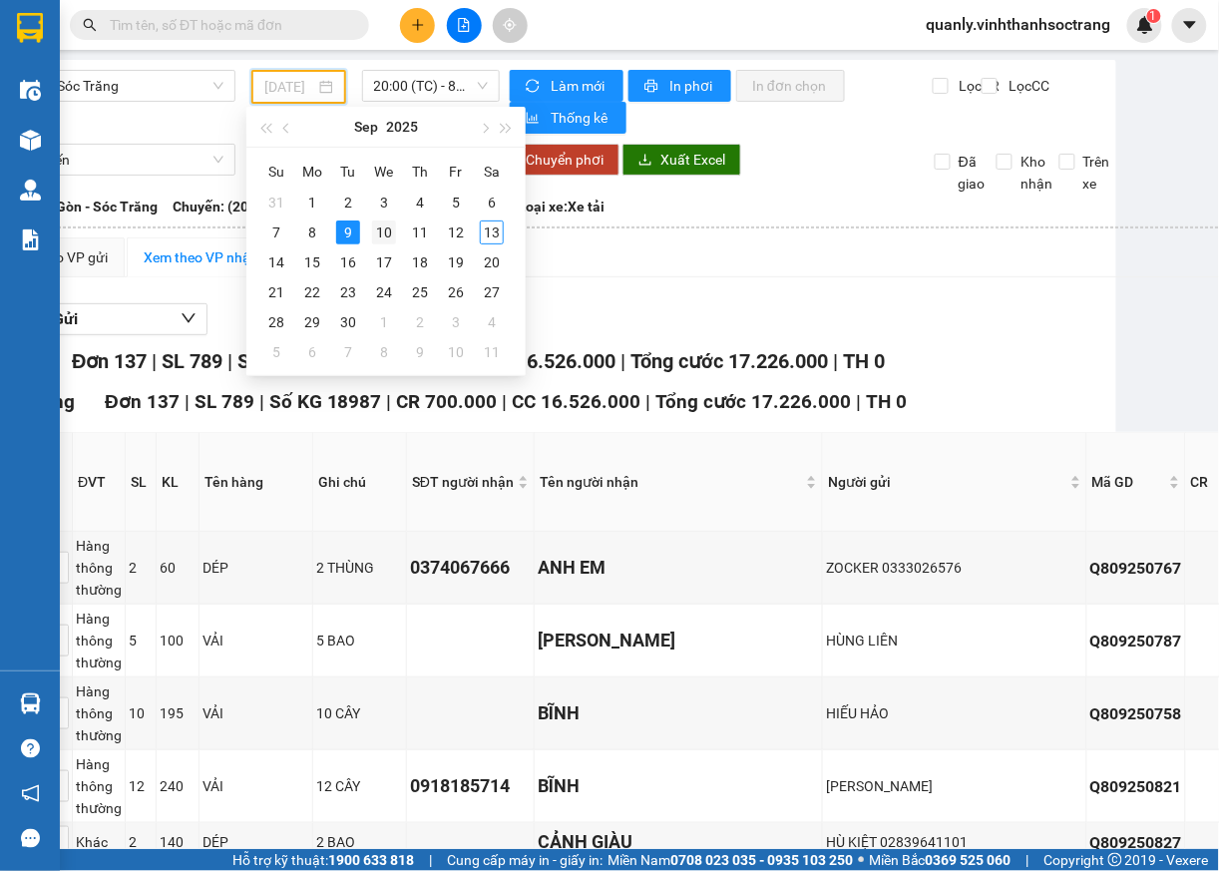
click at [388, 229] on div "10" at bounding box center [384, 232] width 24 height 24
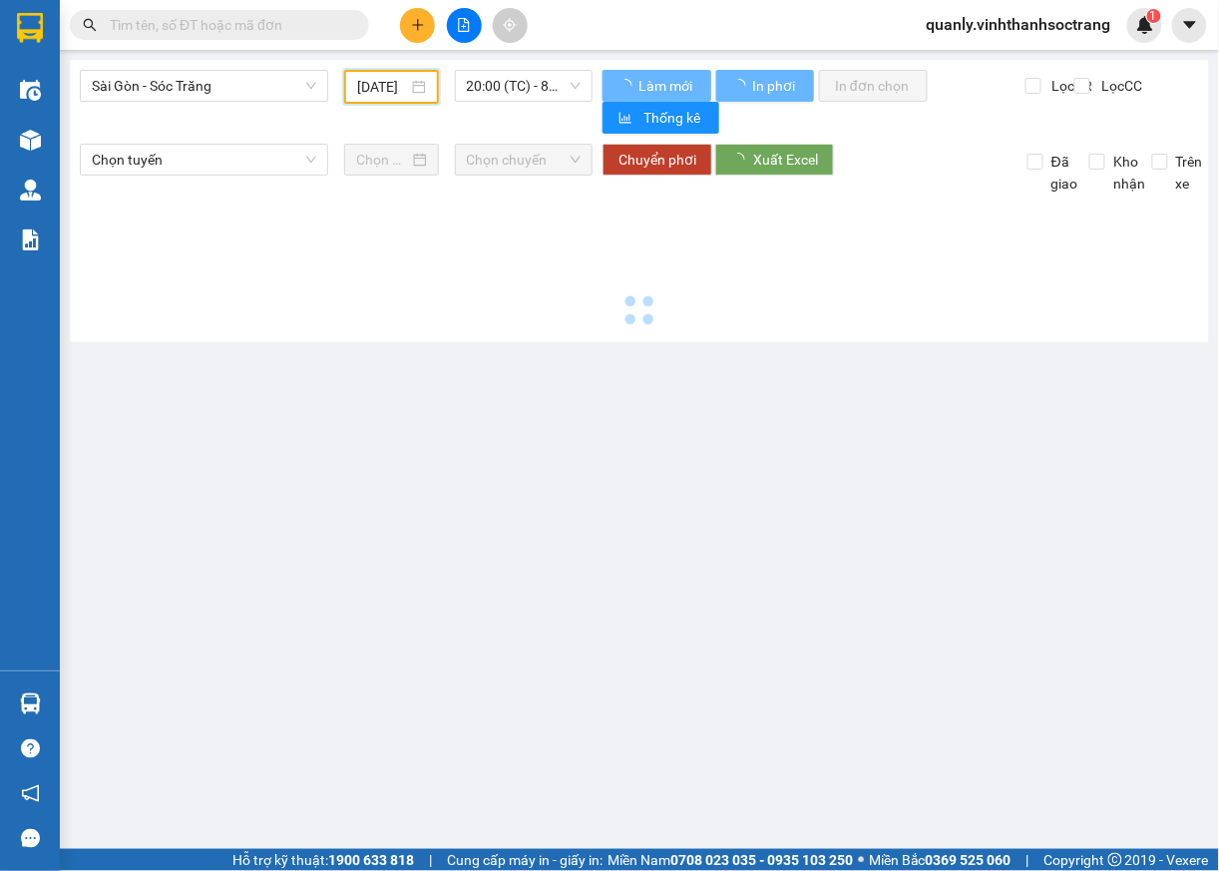
scroll to position [0, 0]
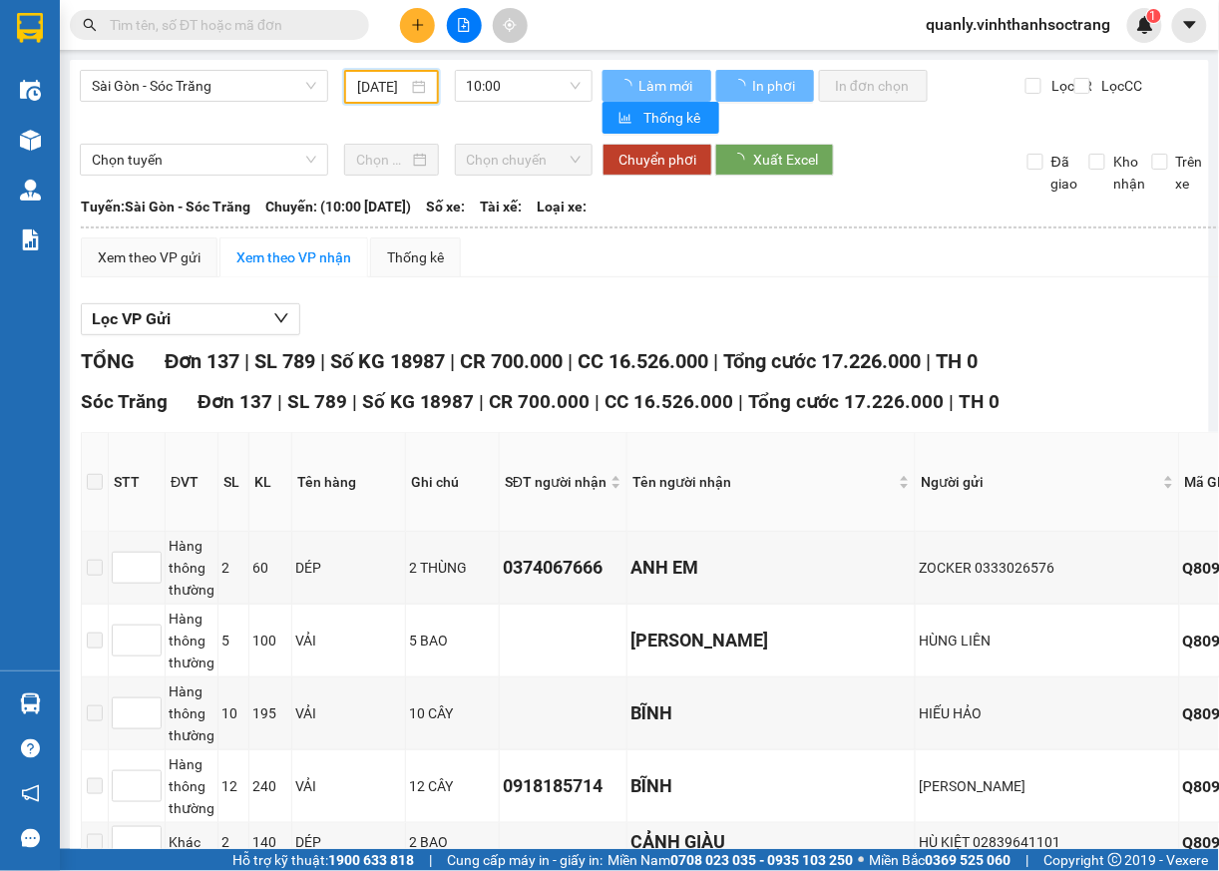
click at [563, 77] on span "10:00" at bounding box center [524, 86] width 115 height 30
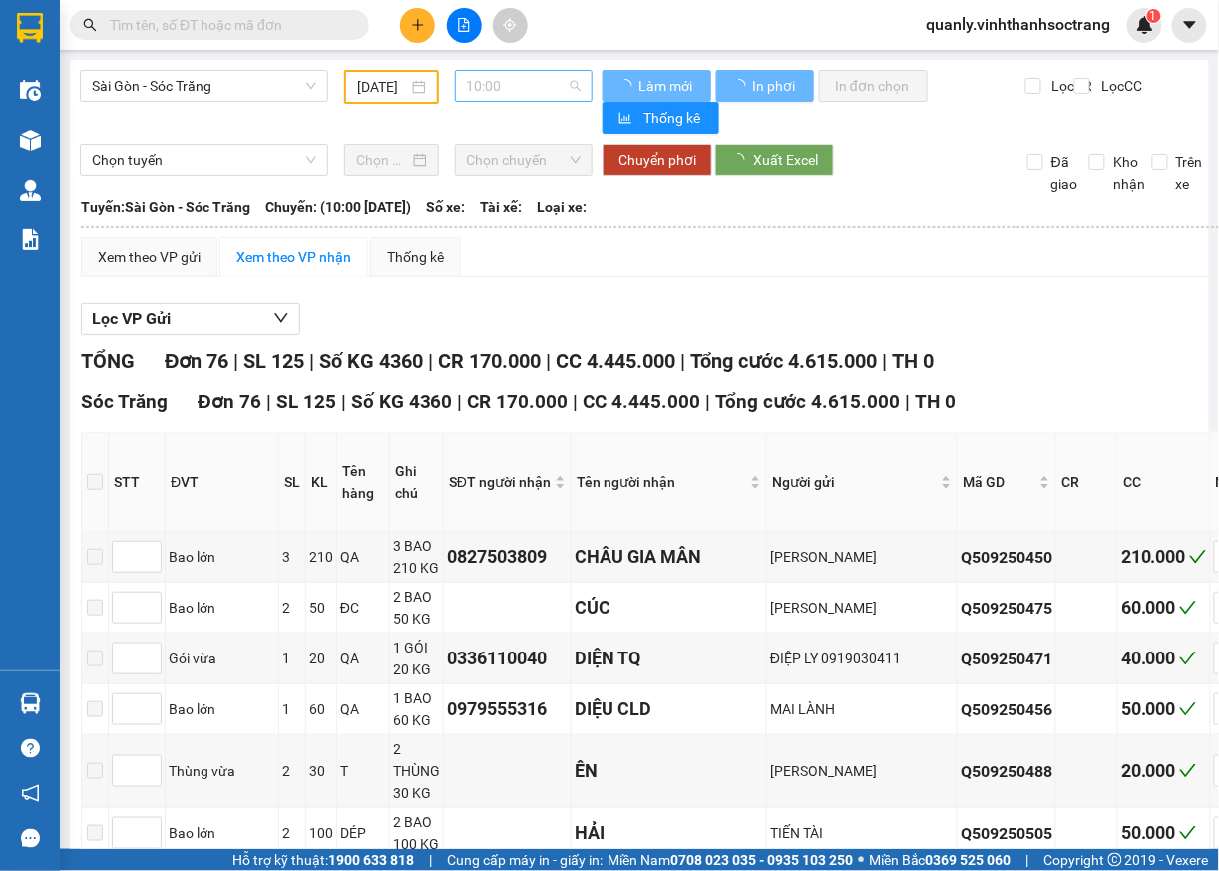
click at [516, 89] on span "10:00" at bounding box center [524, 86] width 115 height 30
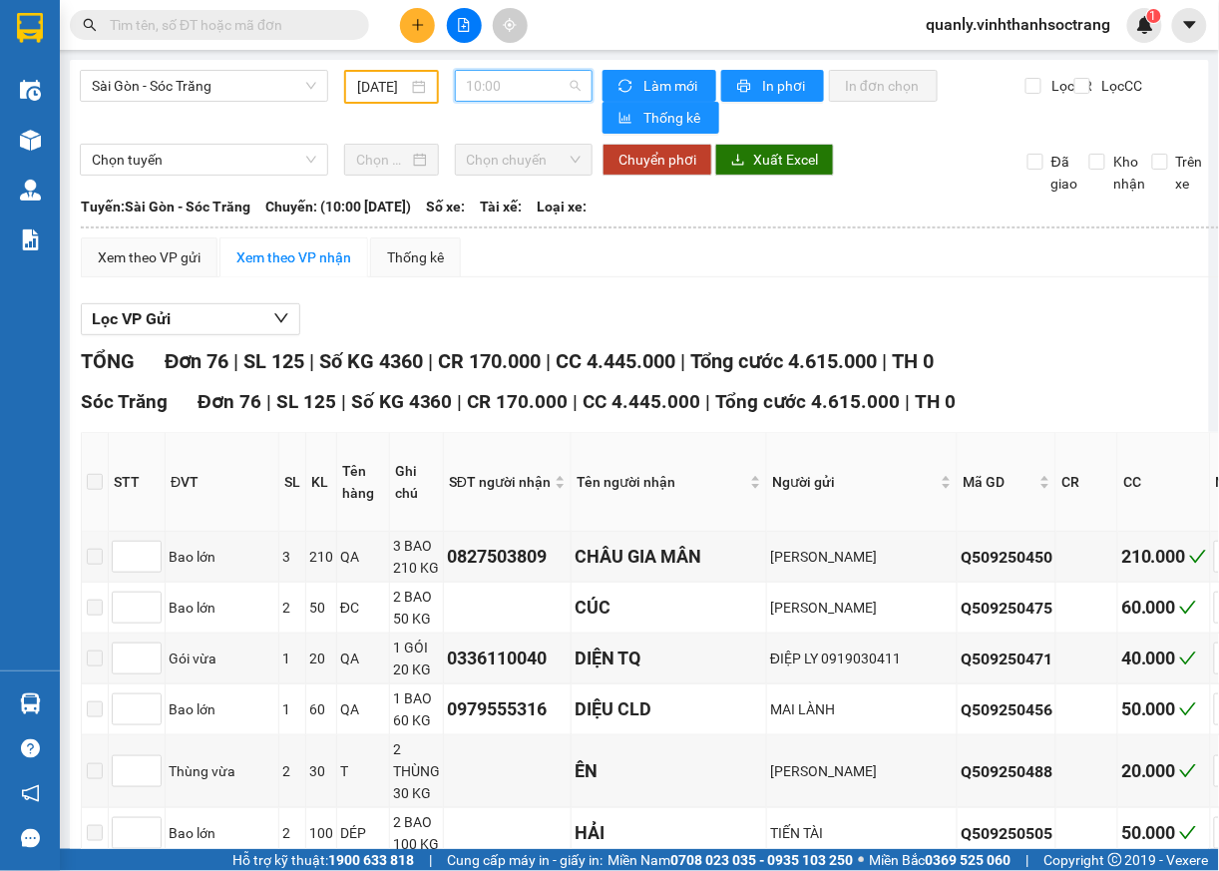
drag, startPoint x: 511, startPoint y: 86, endPoint x: 508, endPoint y: 102, distance: 16.2
click at [511, 88] on span "10:00" at bounding box center [524, 86] width 115 height 30
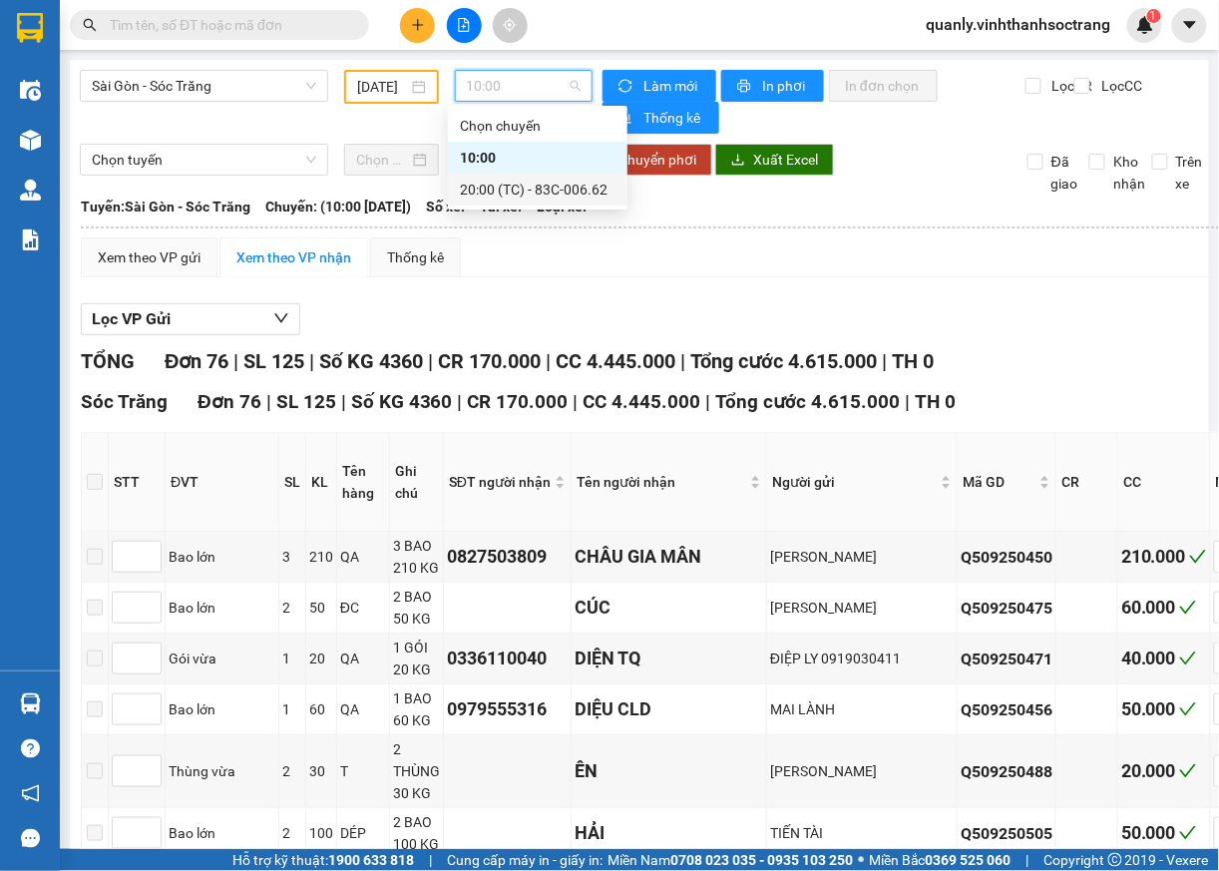
click at [513, 186] on div "20:00 (TC) - 83C-006.62" at bounding box center [538, 190] width 156 height 22
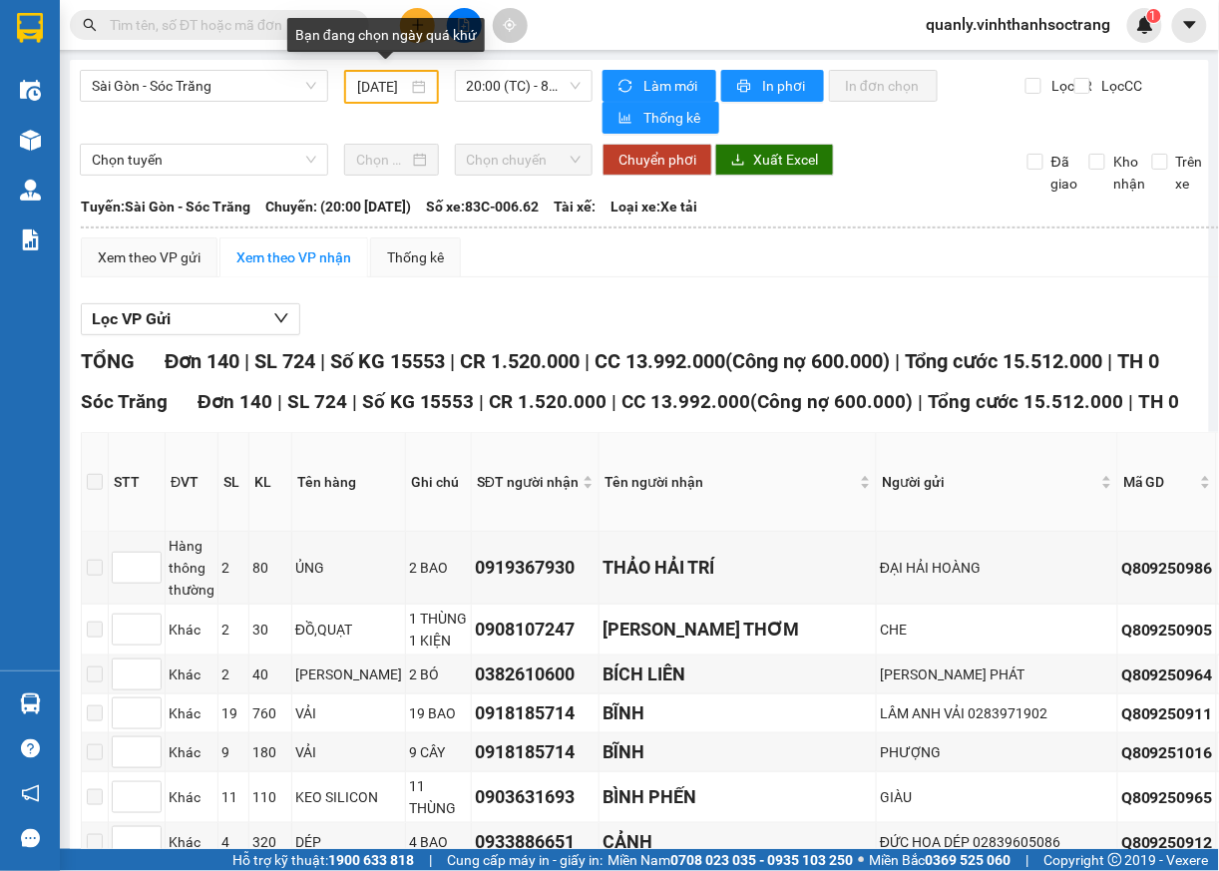
click at [399, 82] on div "10/09/2025" at bounding box center [391, 87] width 68 height 22
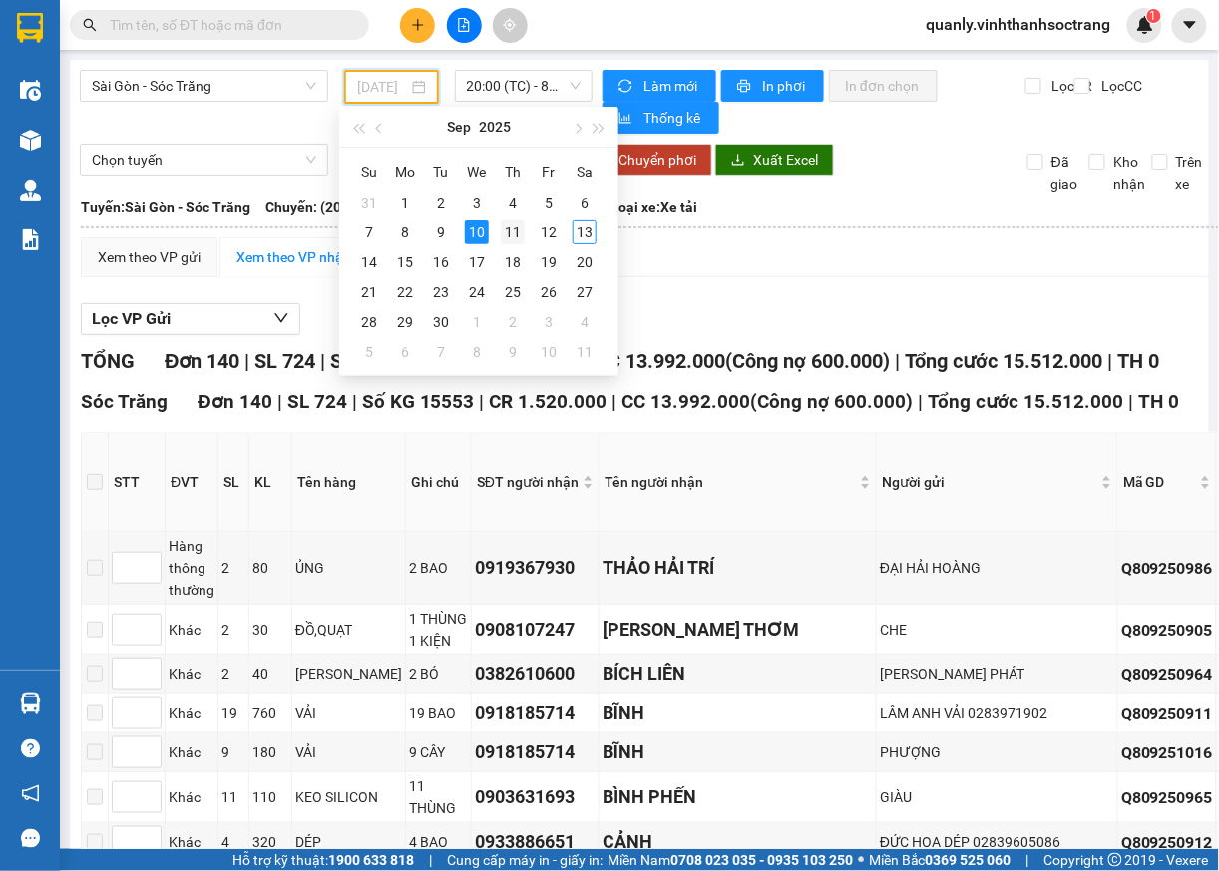
click at [509, 240] on div "11" at bounding box center [513, 232] width 24 height 24
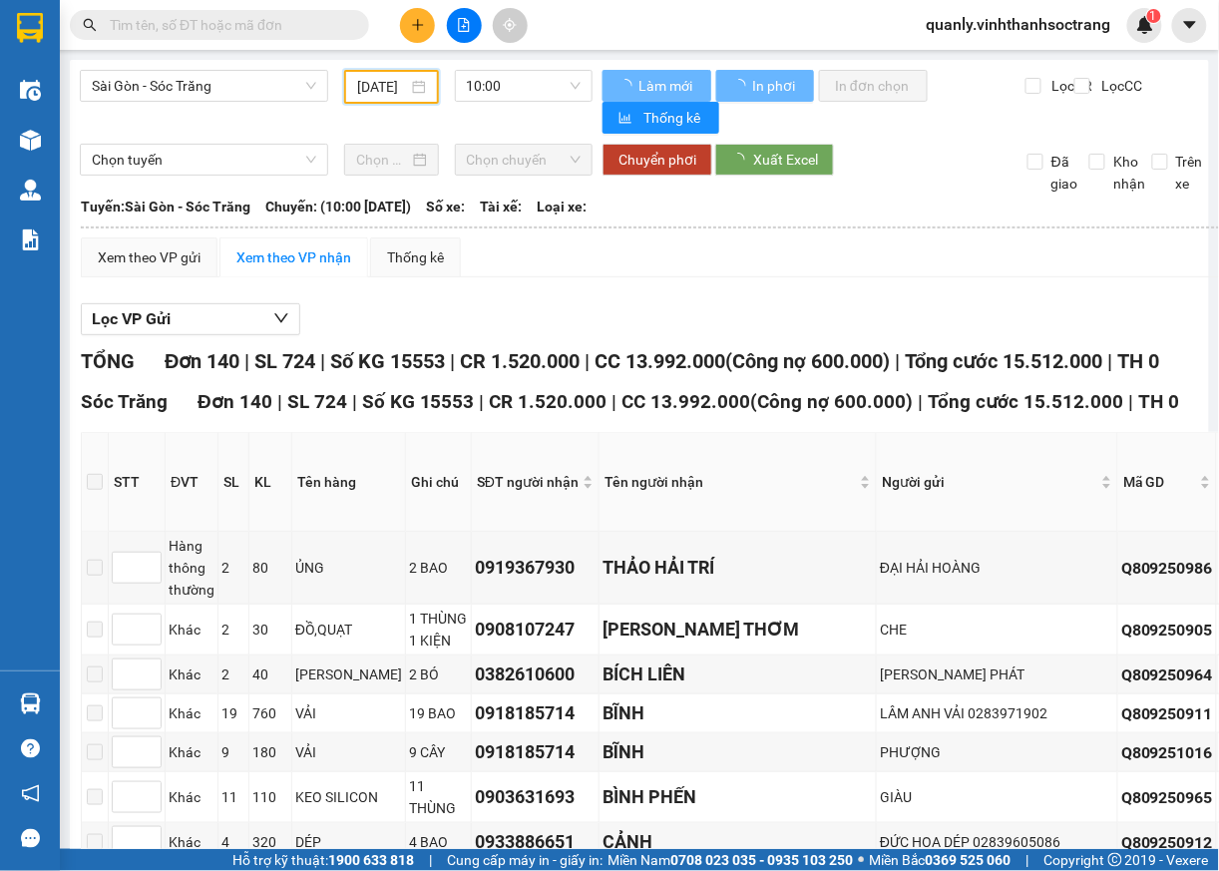
scroll to position [0, 18]
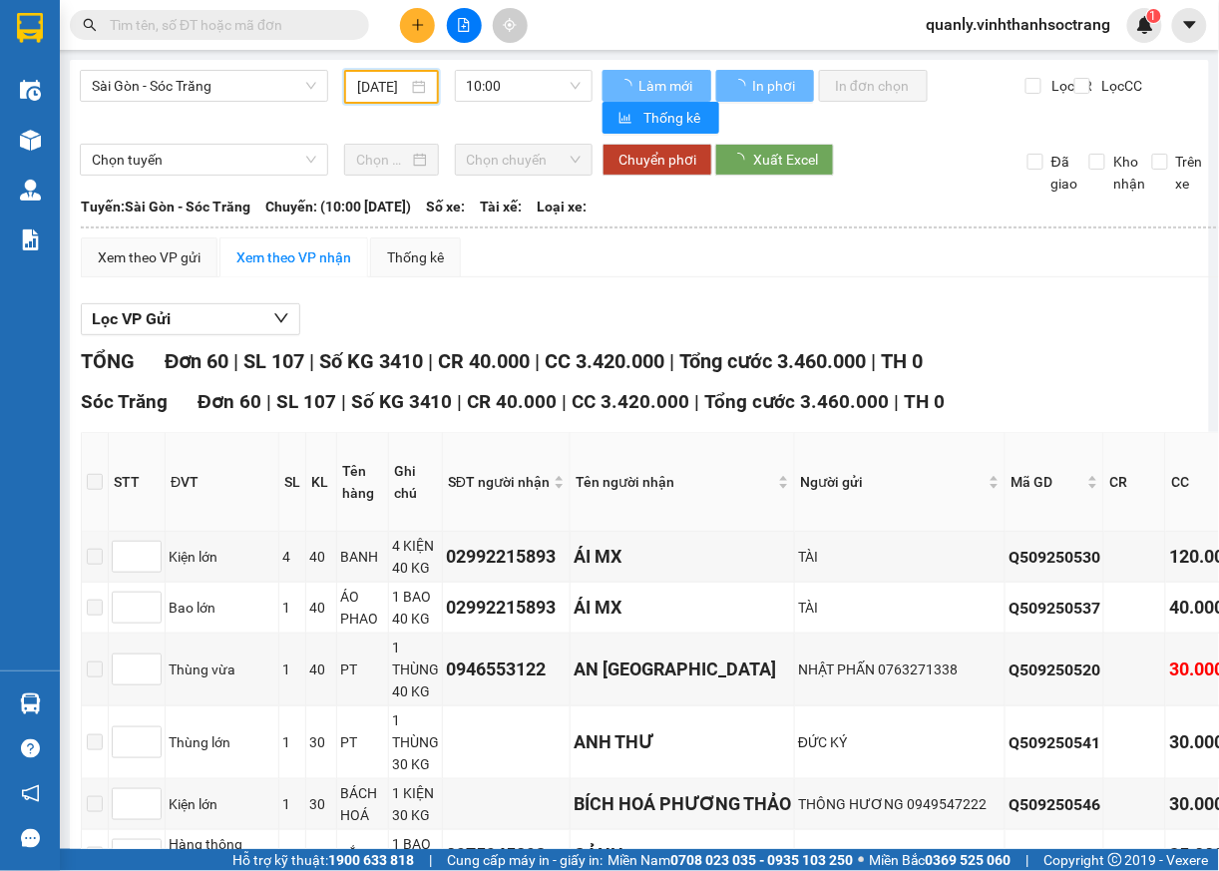
click at [541, 86] on span "10:00" at bounding box center [524, 86] width 115 height 30
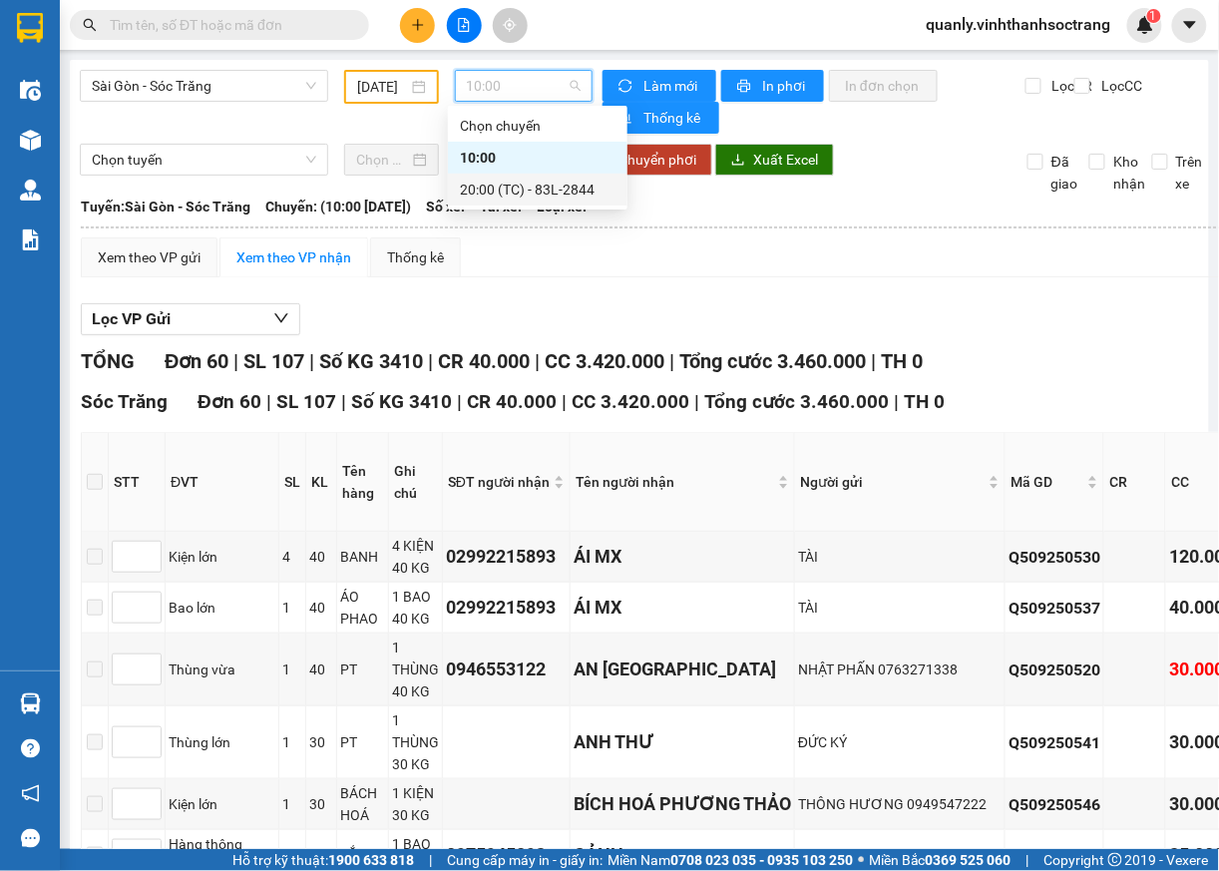
click at [481, 188] on div "20:00 (TC) - 83L-2844" at bounding box center [538, 190] width 156 height 22
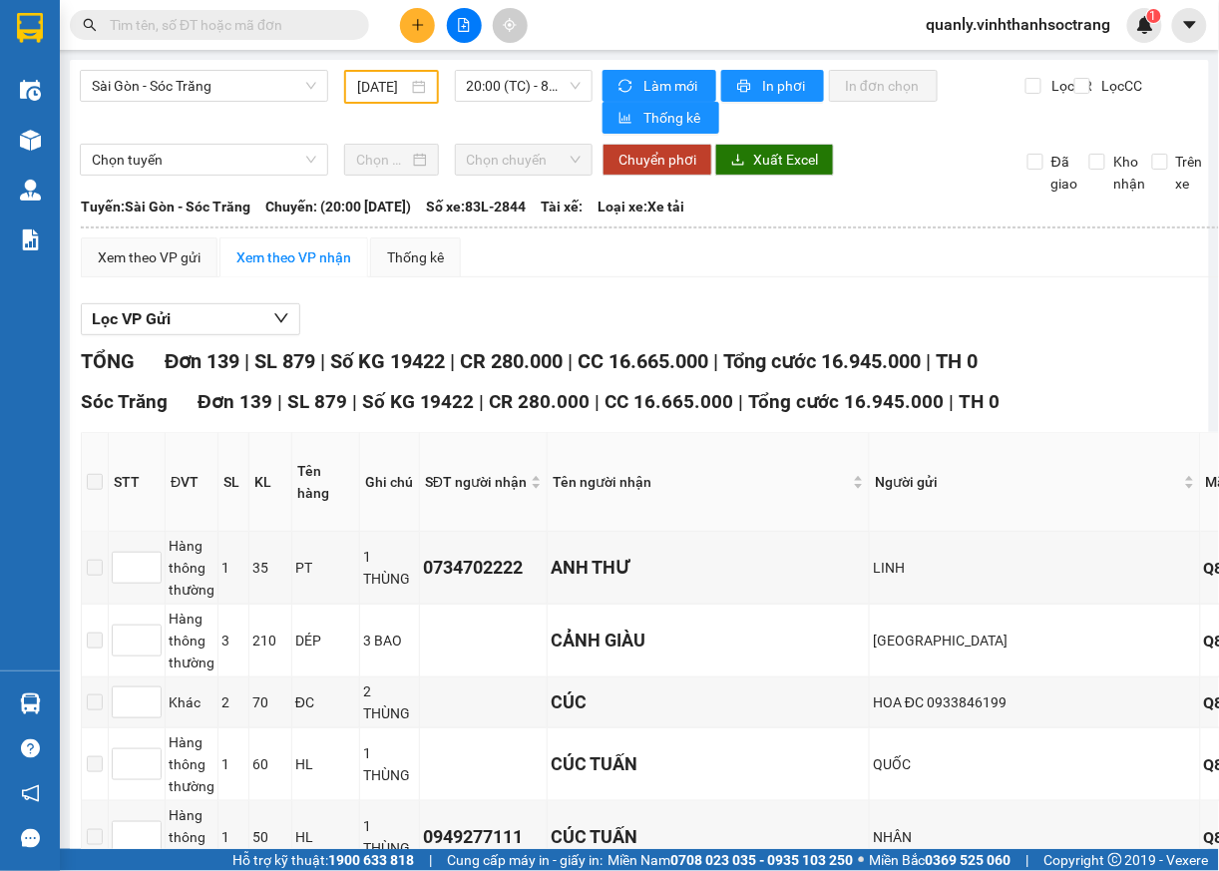
click at [372, 122] on div "Sài Gòn - Sóc Trăng 11/09/2025 20:00 (TC) - 83L-2844" at bounding box center [336, 102] width 513 height 64
click at [379, 85] on input "11/09/2025" at bounding box center [382, 87] width 50 height 22
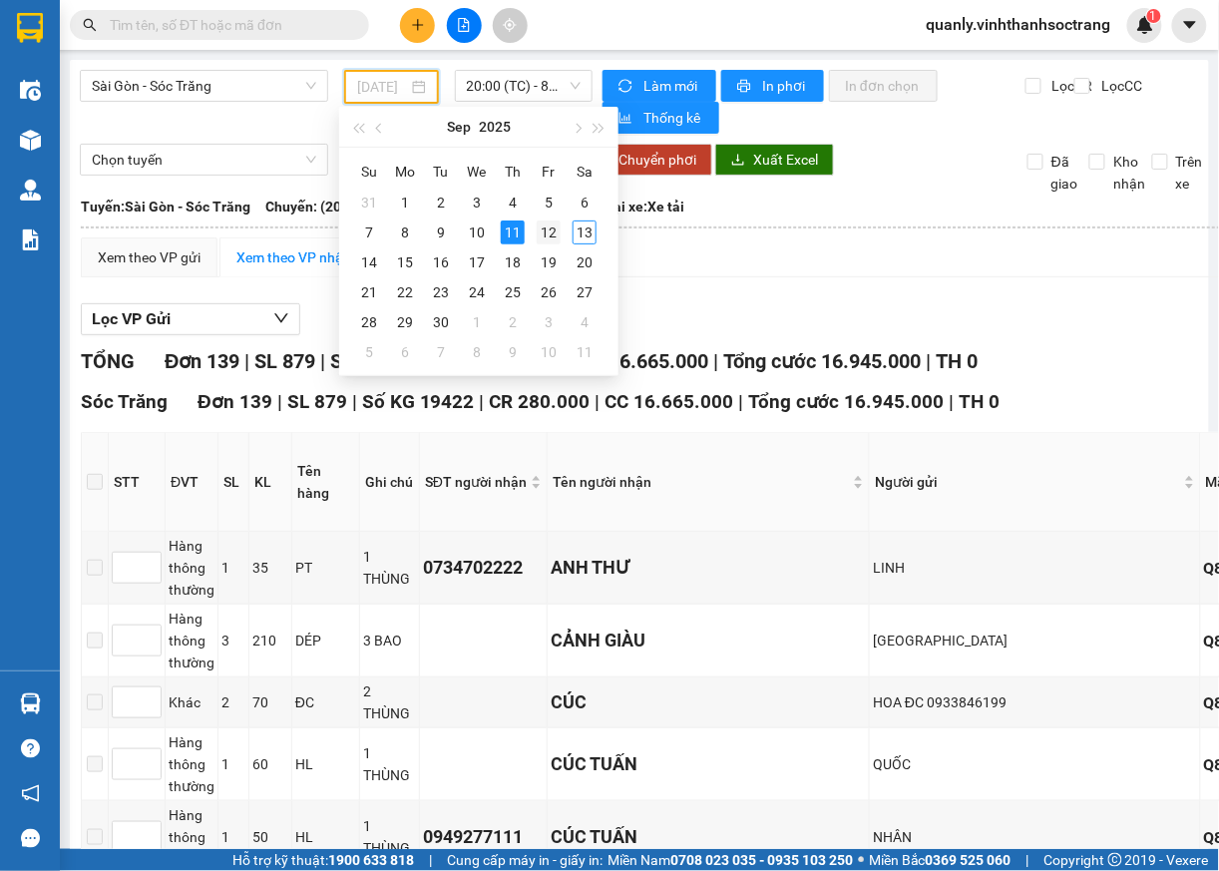
click at [543, 235] on div "12" at bounding box center [549, 232] width 24 height 24
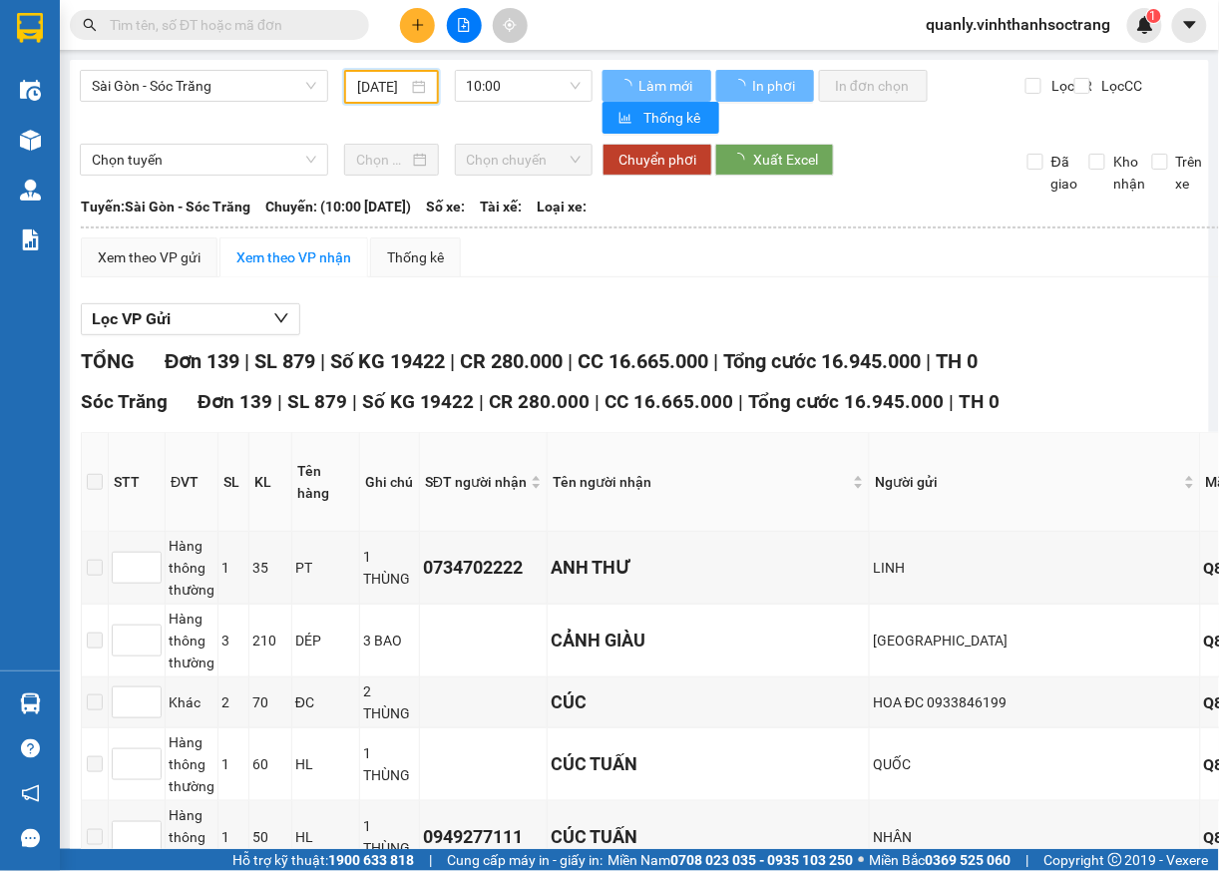
type input "[DATE]"
click at [519, 88] on span "10:00" at bounding box center [524, 86] width 115 height 30
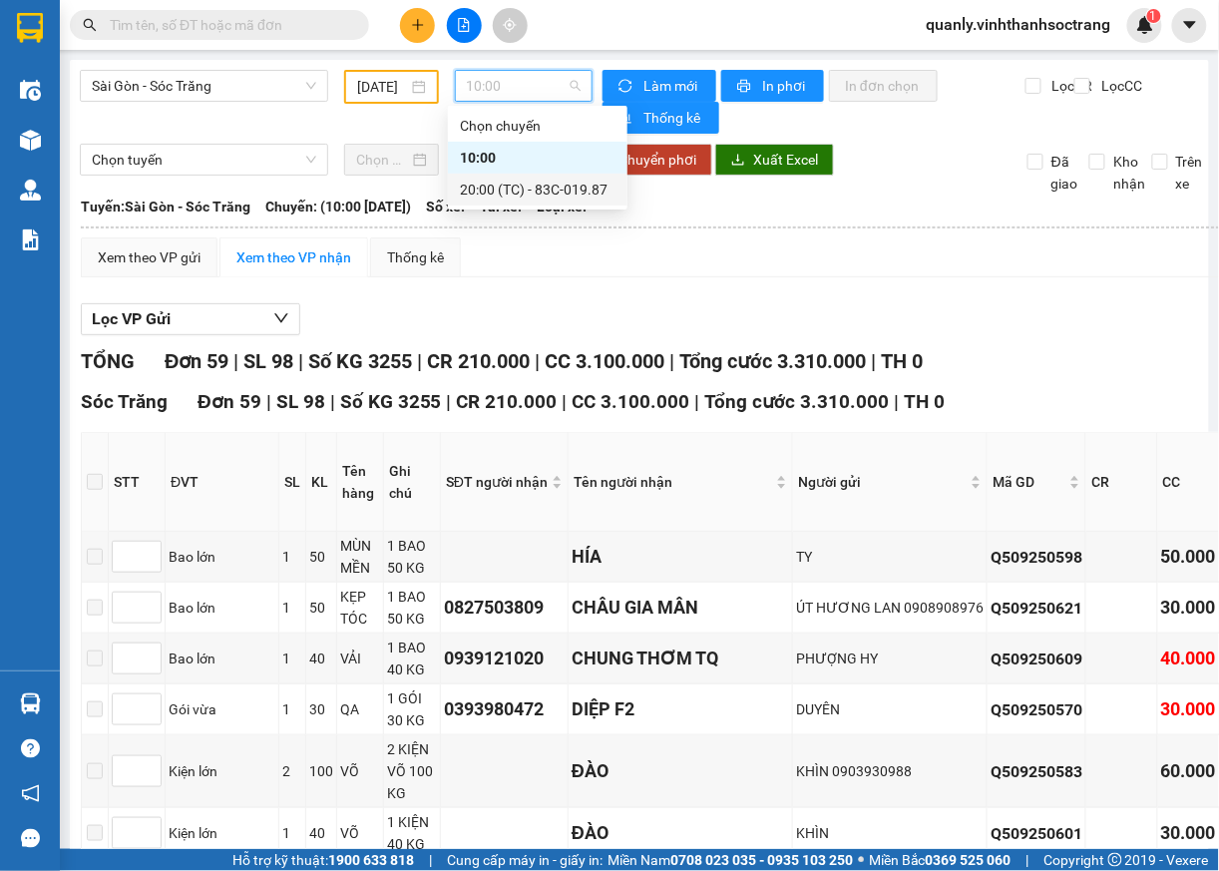
click at [533, 193] on div "20:00 (TC) - 83C-019.87" at bounding box center [538, 190] width 156 height 22
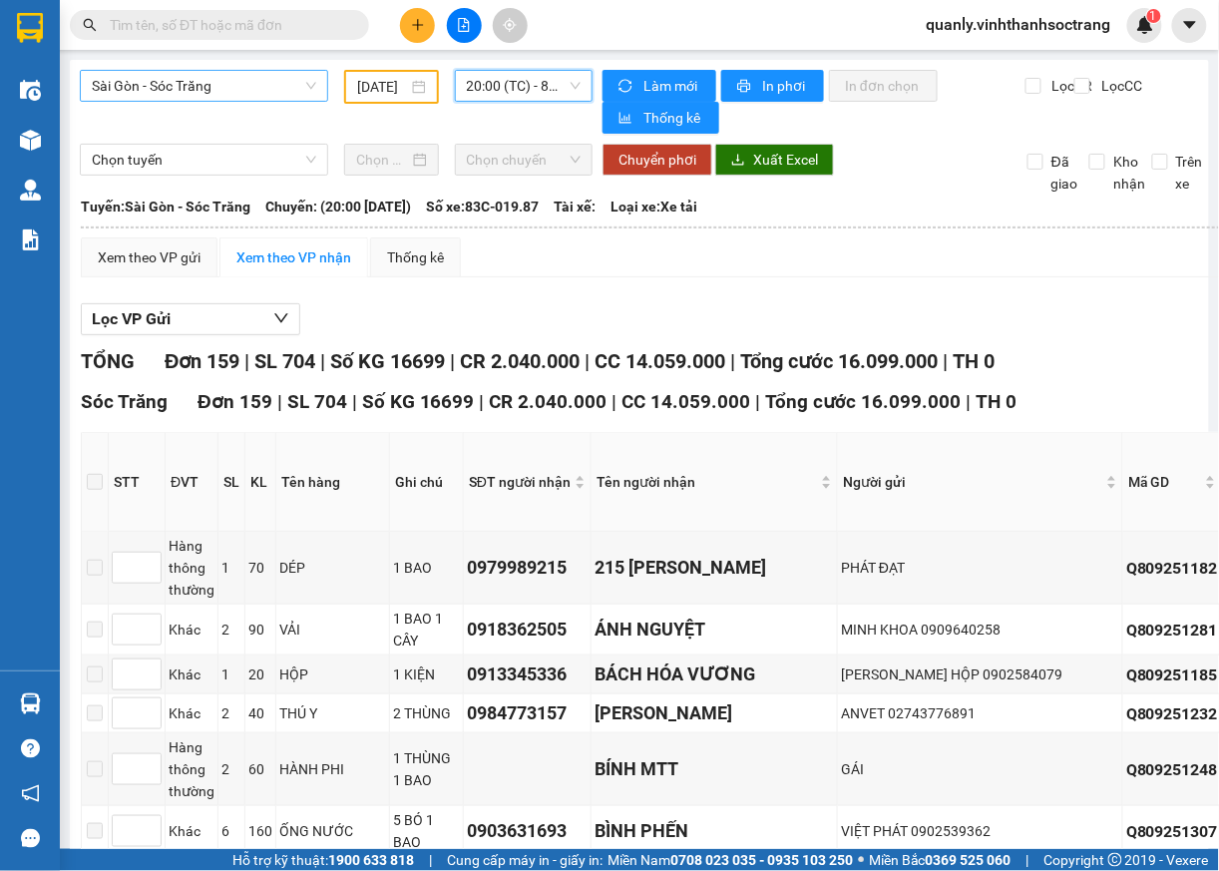
click at [296, 90] on span "Sài Gòn - Sóc Trăng" at bounding box center [204, 86] width 224 height 30
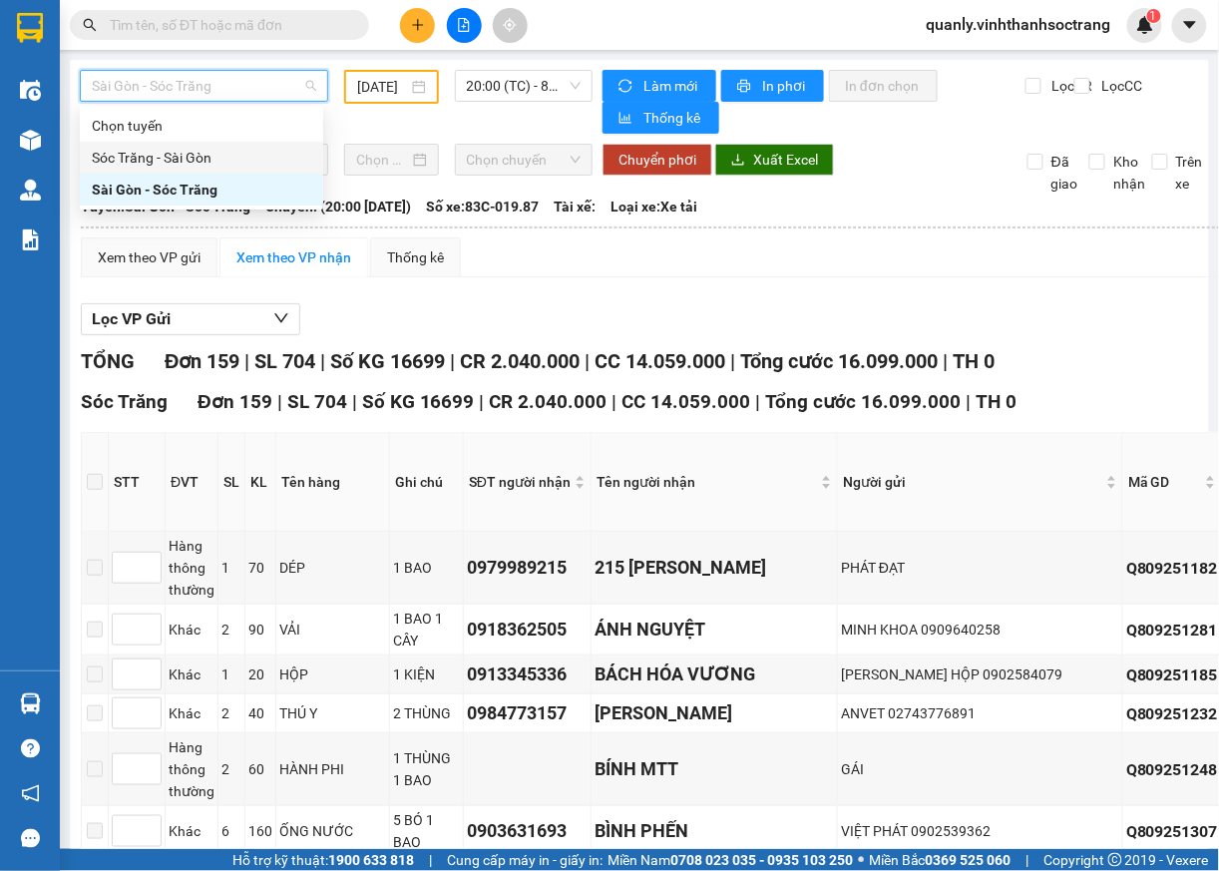
click at [192, 161] on div "Sóc Trăng - Sài Gòn" at bounding box center [201, 158] width 219 height 22
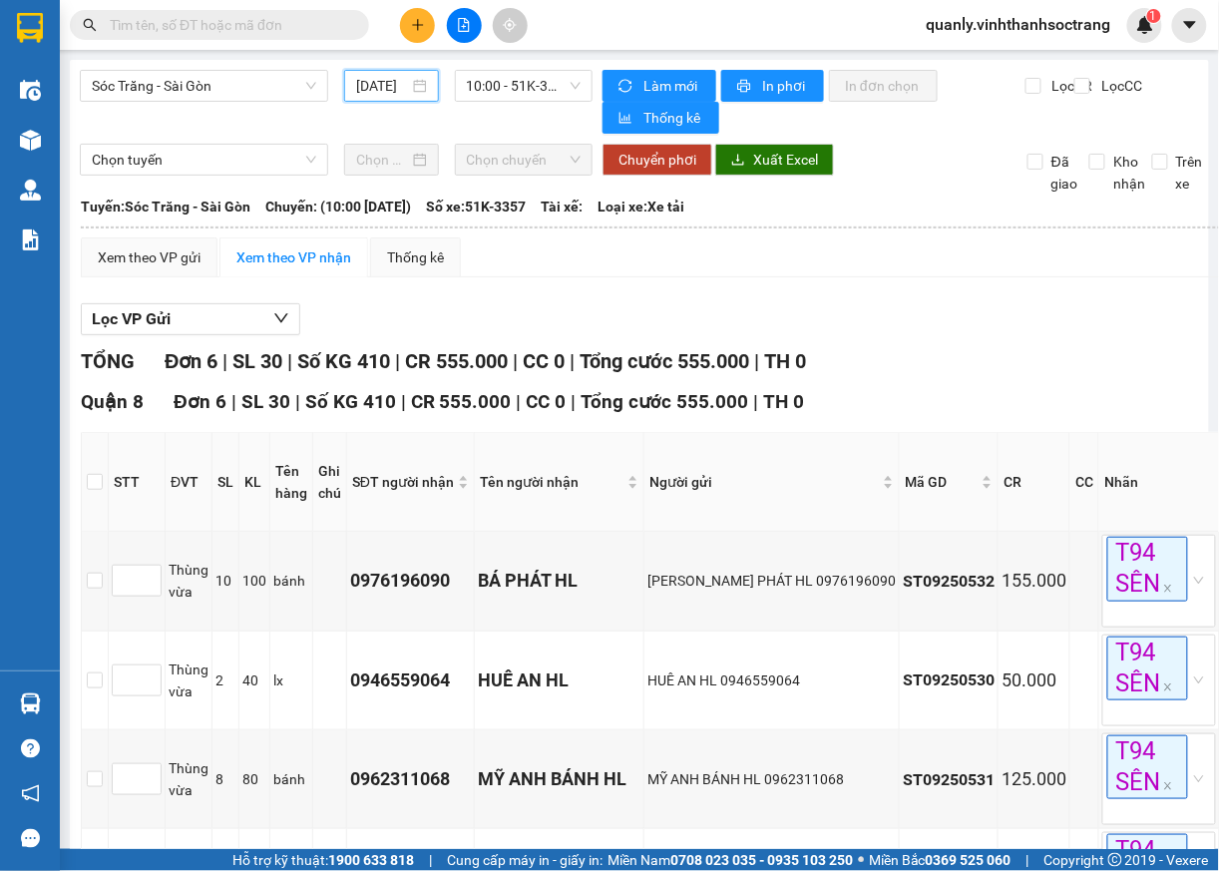
click at [365, 80] on input "13/09/2025" at bounding box center [382, 86] width 52 height 22
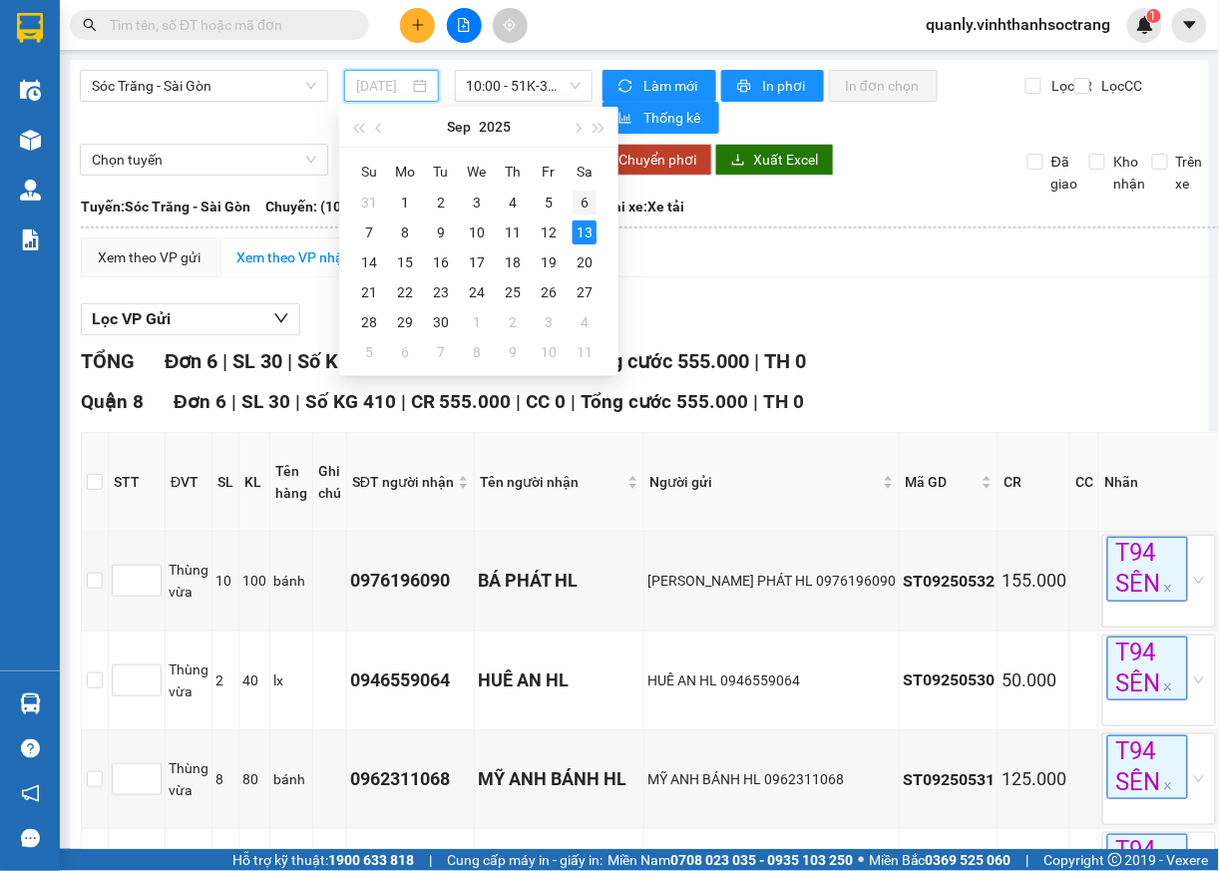
click at [588, 204] on div "6" at bounding box center [585, 203] width 24 height 24
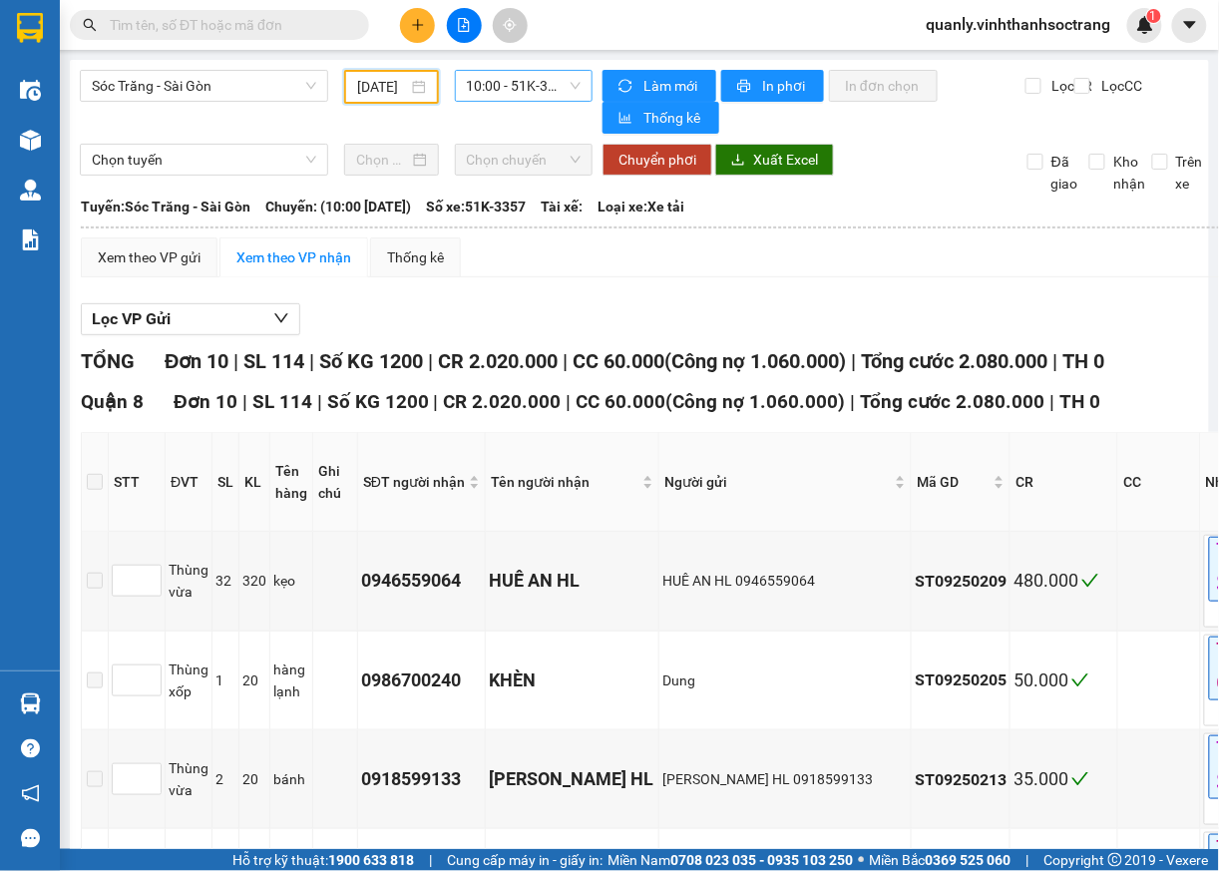
click at [563, 85] on span "10:00 - 51K-3357" at bounding box center [524, 86] width 115 height 30
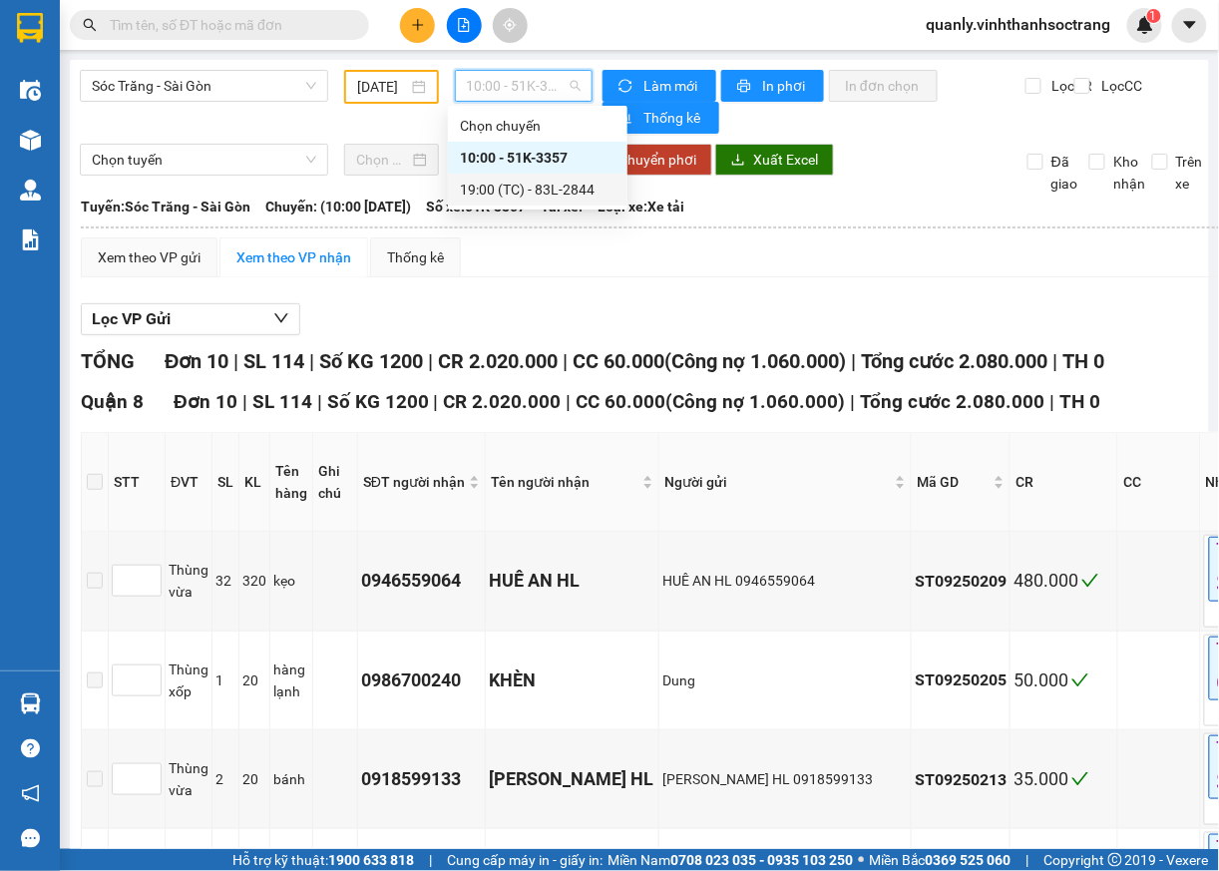
click at [525, 196] on div "19:00 (TC) - 83L-2844" at bounding box center [538, 190] width 156 height 22
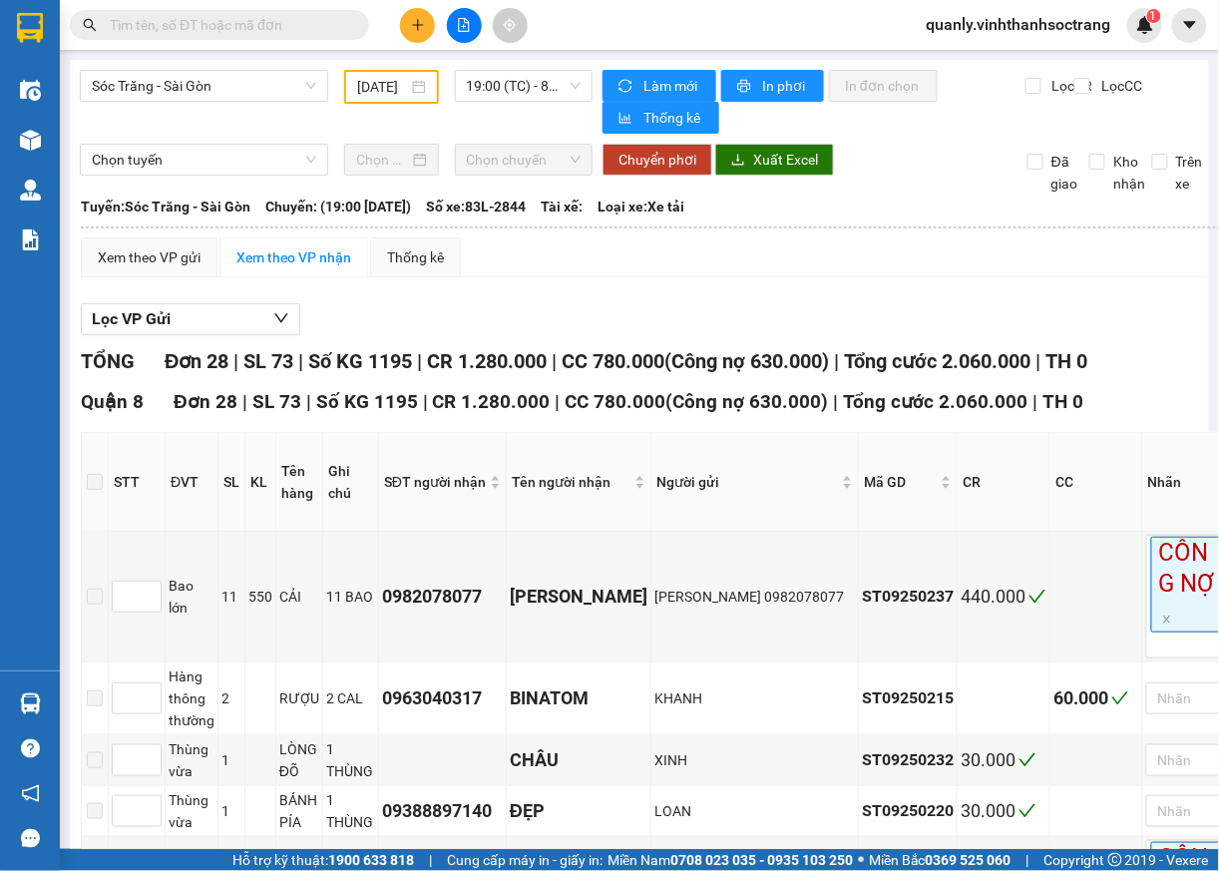
drag, startPoint x: 337, startPoint y: 82, endPoint x: 353, endPoint y: 86, distance: 16.5
click at [345, 84] on div "06/09/2025" at bounding box center [391, 87] width 110 height 34
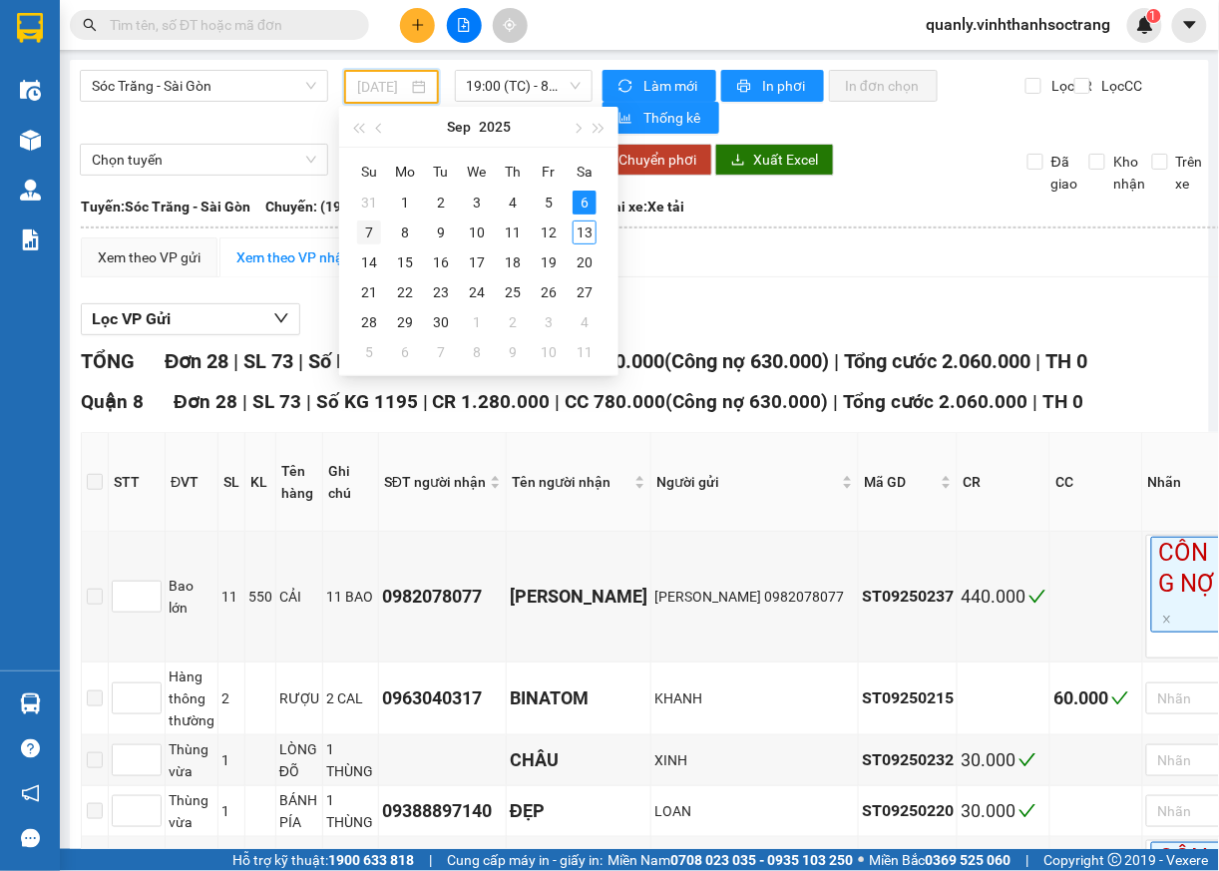
click at [371, 237] on div "7" at bounding box center [369, 232] width 24 height 24
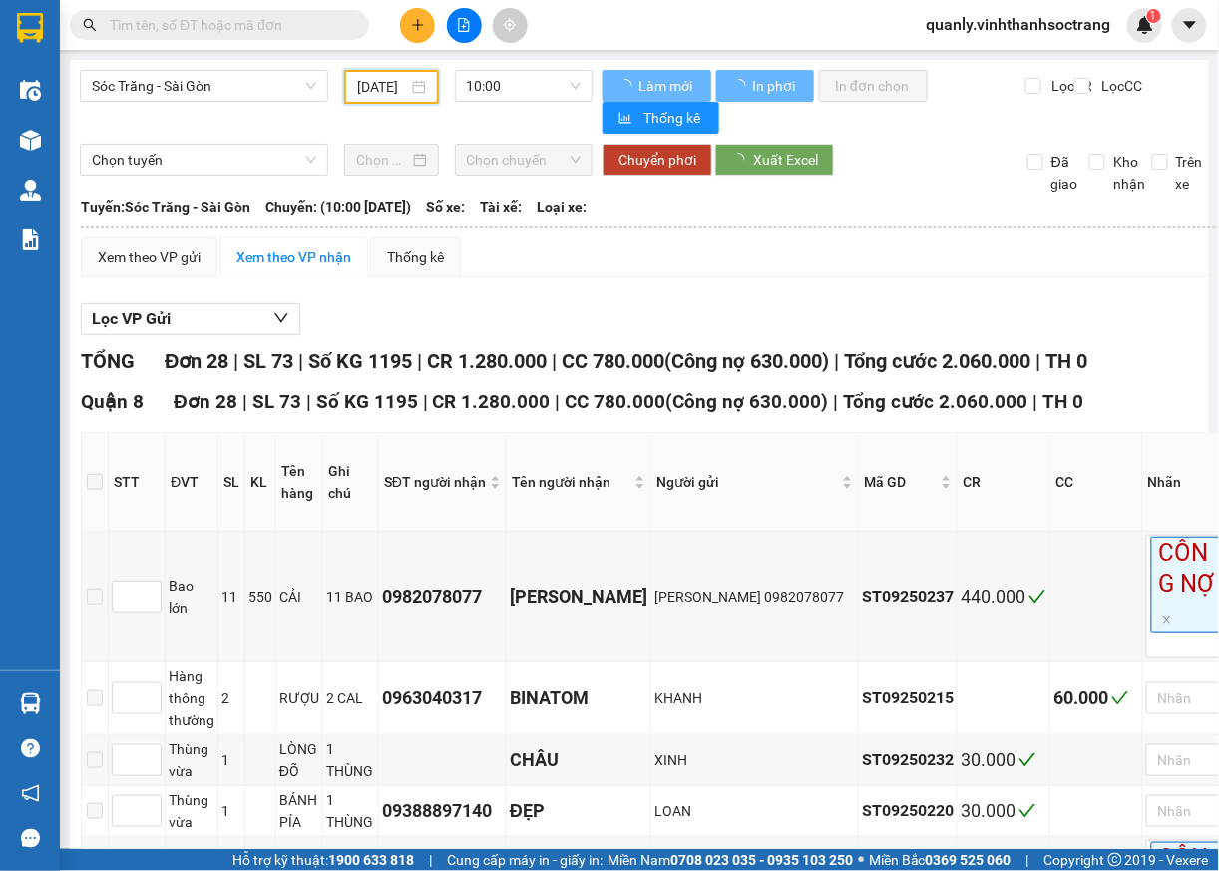
scroll to position [0, 18]
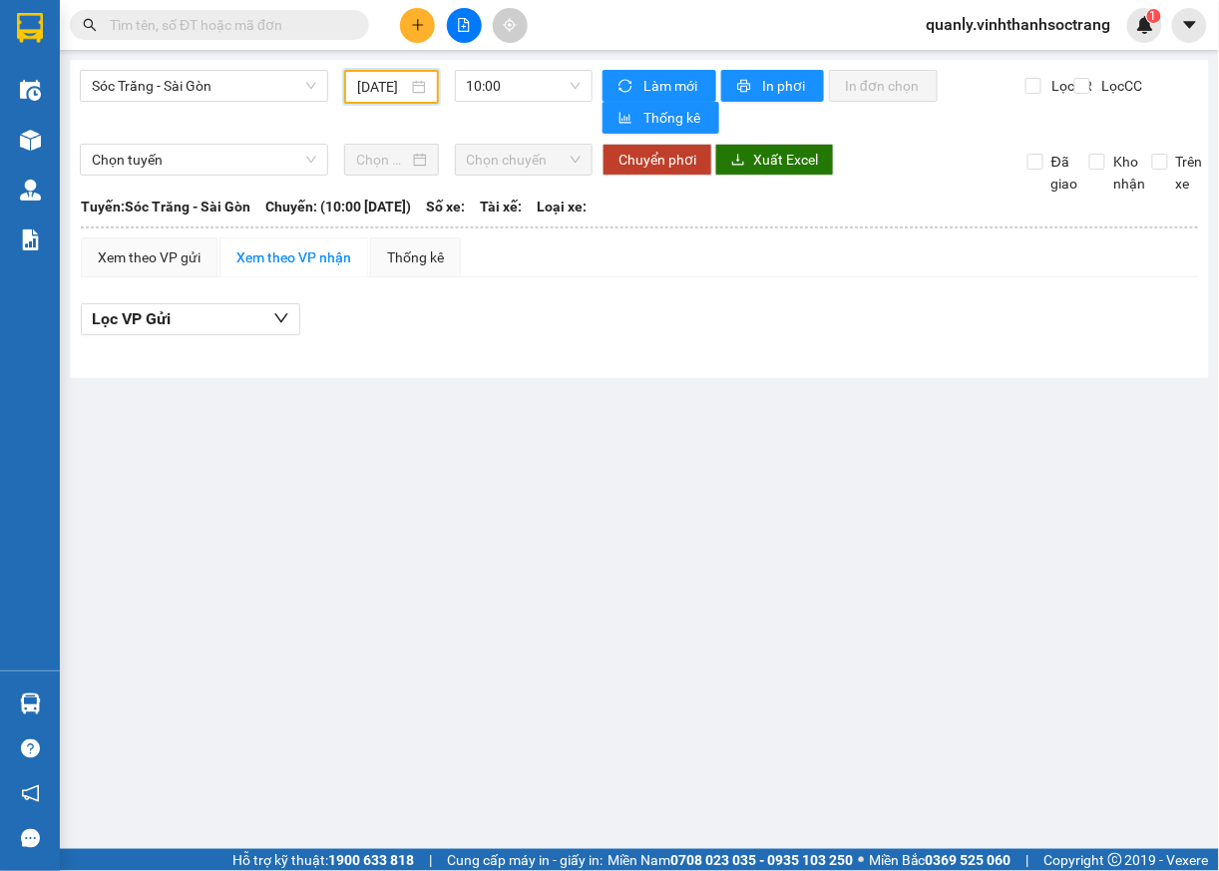
drag, startPoint x: 552, startPoint y: 84, endPoint x: 537, endPoint y: 102, distance: 23.4
click at [551, 85] on span "10:00" at bounding box center [524, 86] width 115 height 30
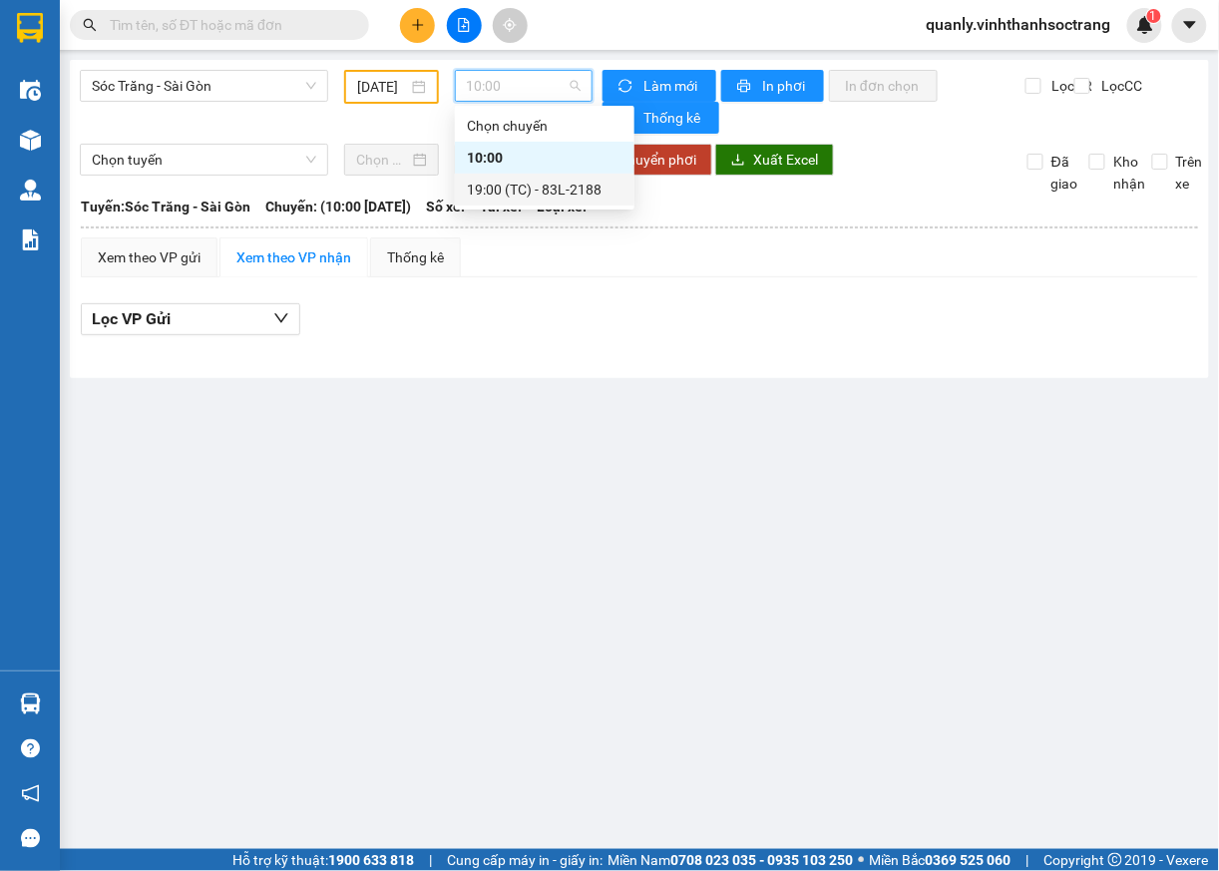
click at [513, 192] on div "19:00 (TC) - 83L-2188" at bounding box center [545, 190] width 156 height 22
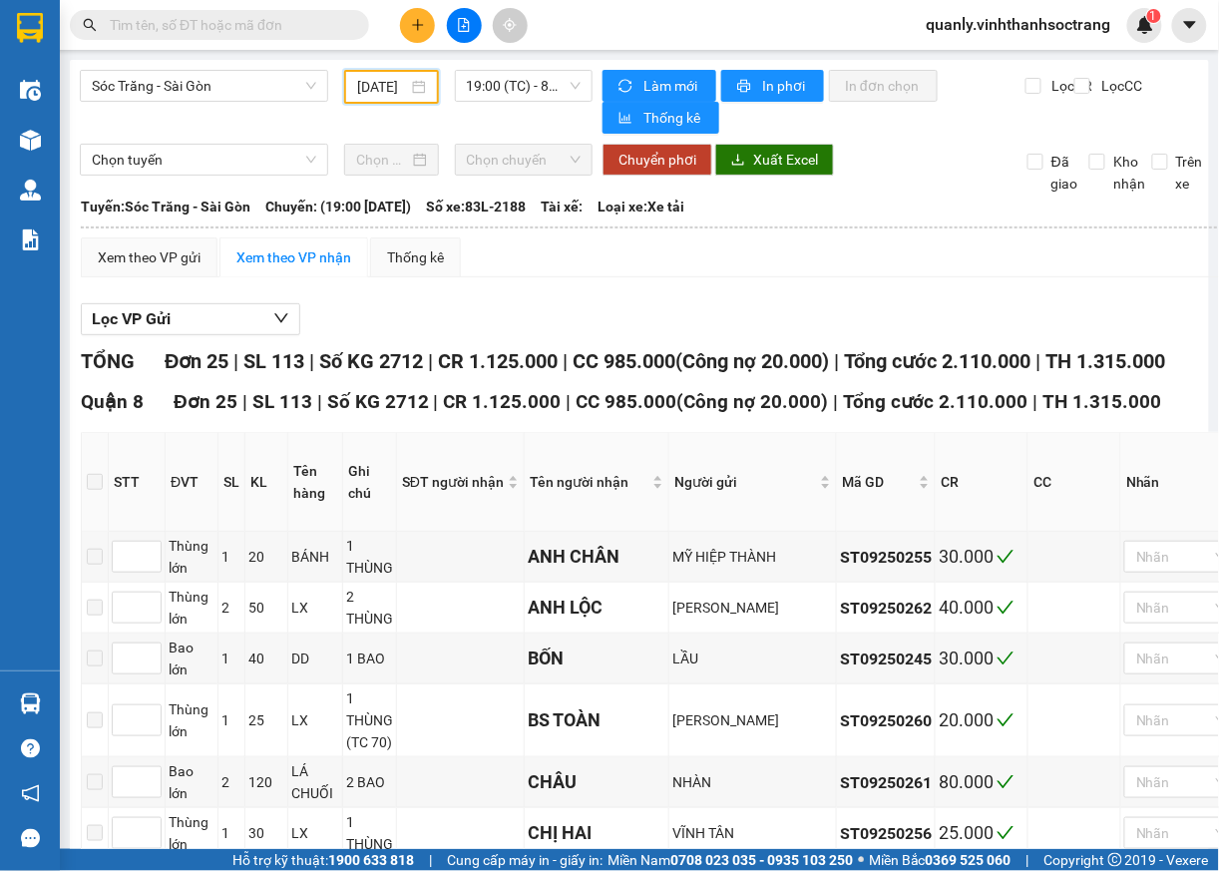
drag, startPoint x: 392, startPoint y: 102, endPoint x: 393, endPoint y: 125, distance: 23.0
click at [387, 105] on div "Sóc Trăng - Sài Gòn 07/09/2025 19:00 (TC) - 83L-2188" at bounding box center [336, 102] width 513 height 64
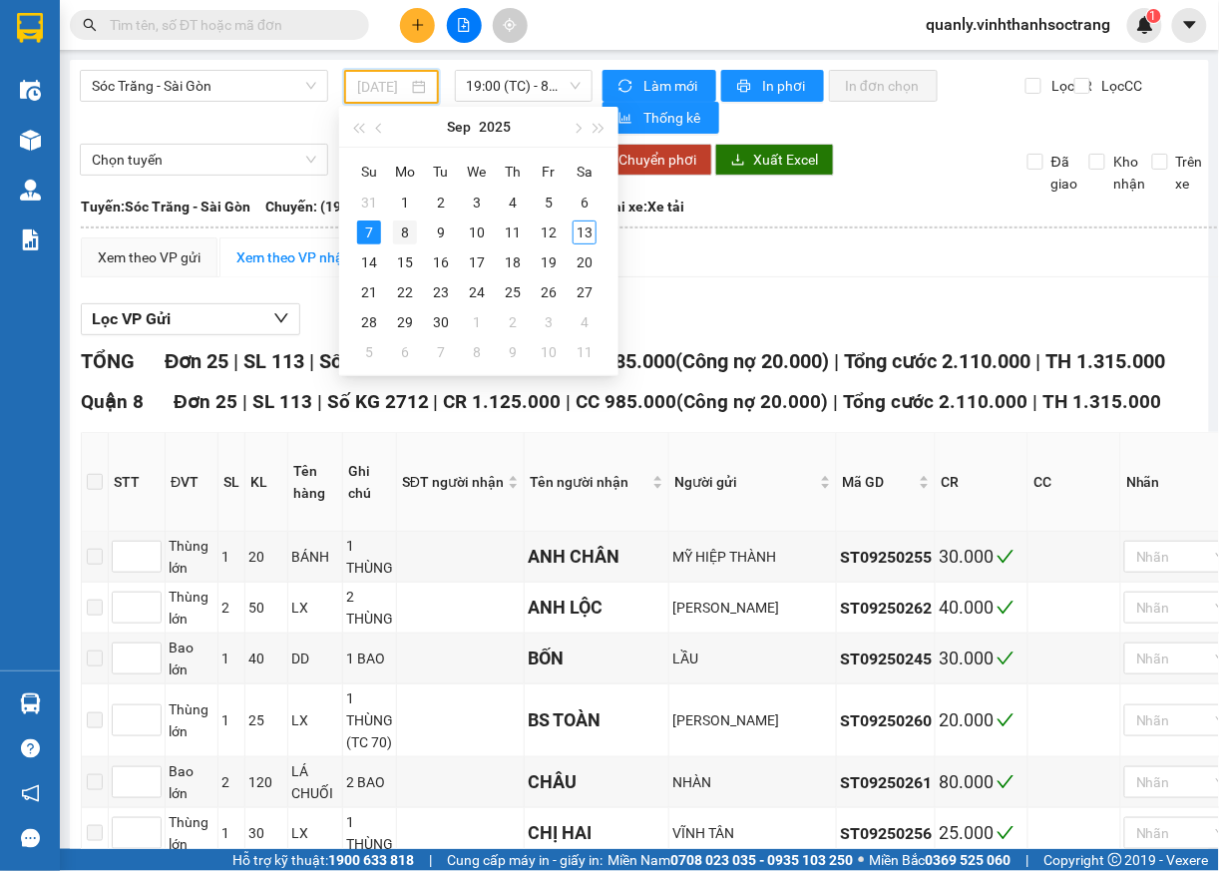
click at [404, 244] on td "8" at bounding box center [405, 233] width 36 height 30
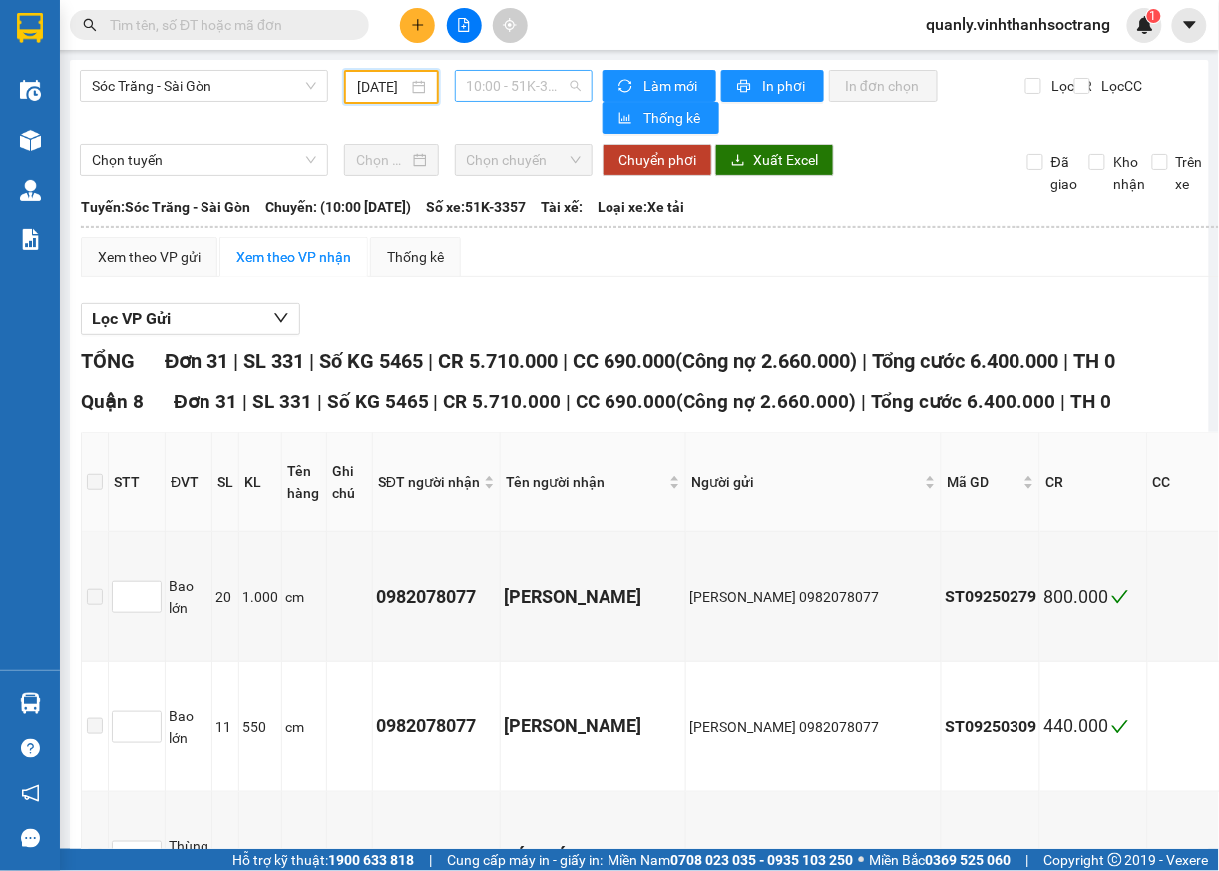
click at [548, 89] on span "10:00 - 51K-3357" at bounding box center [524, 86] width 115 height 30
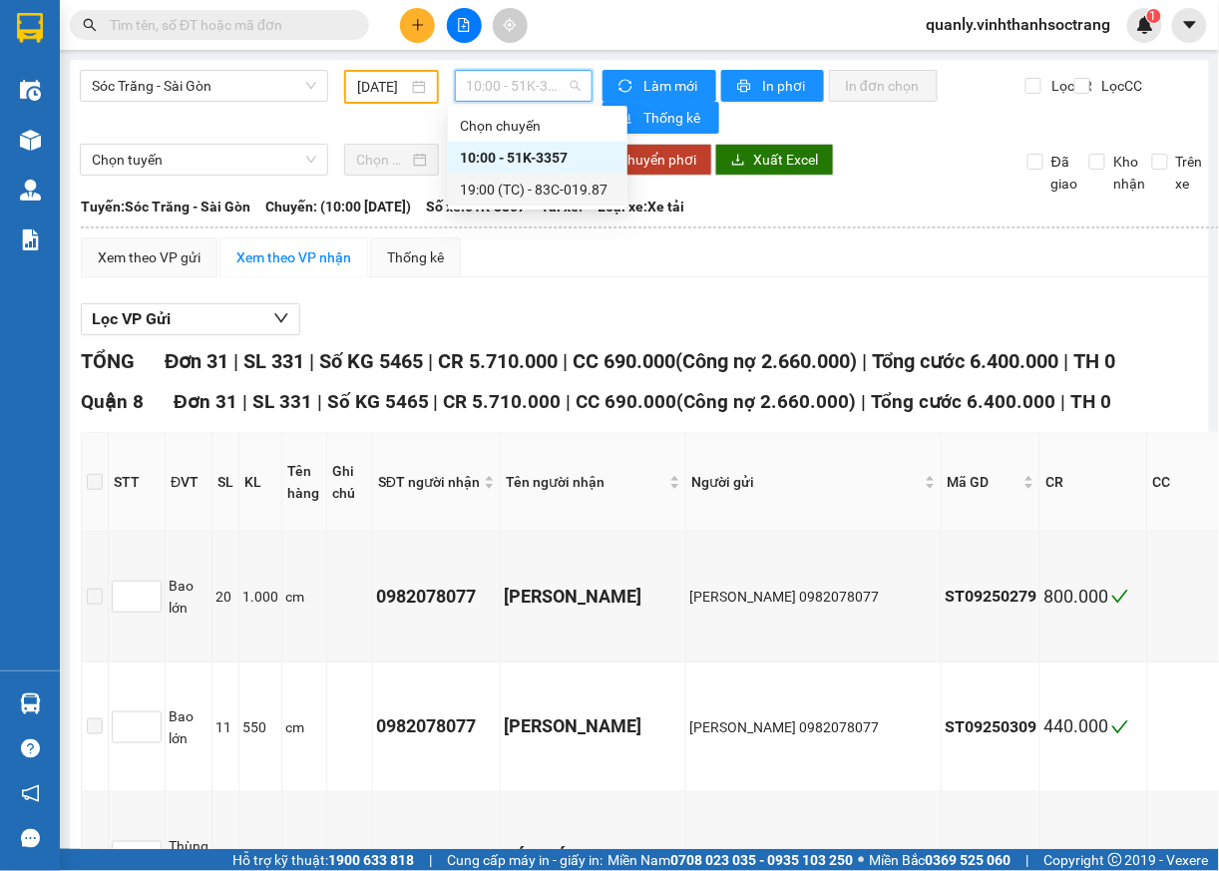
click at [533, 189] on div "19:00 (TC) - 83C-019.87" at bounding box center [538, 190] width 156 height 22
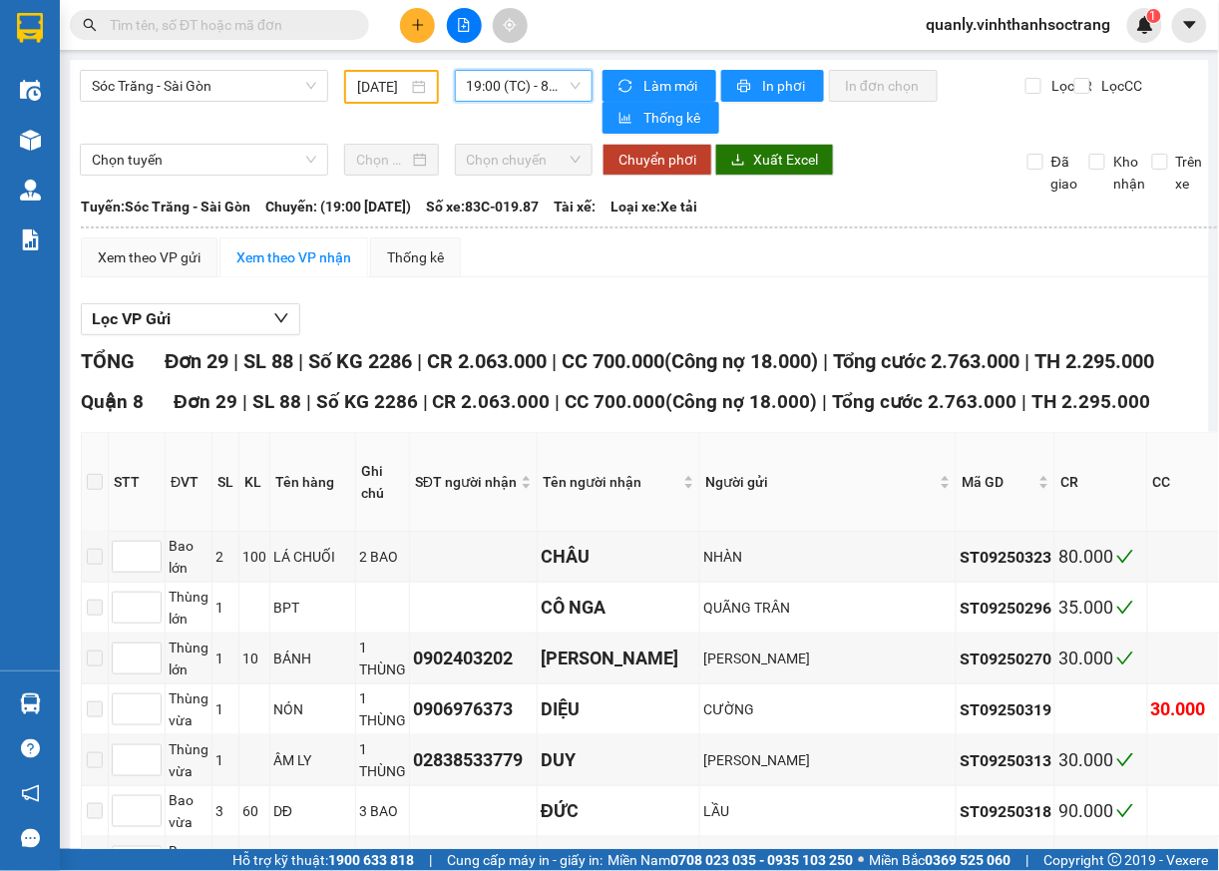
click at [393, 85] on input "08/09/2025" at bounding box center [382, 87] width 50 height 22
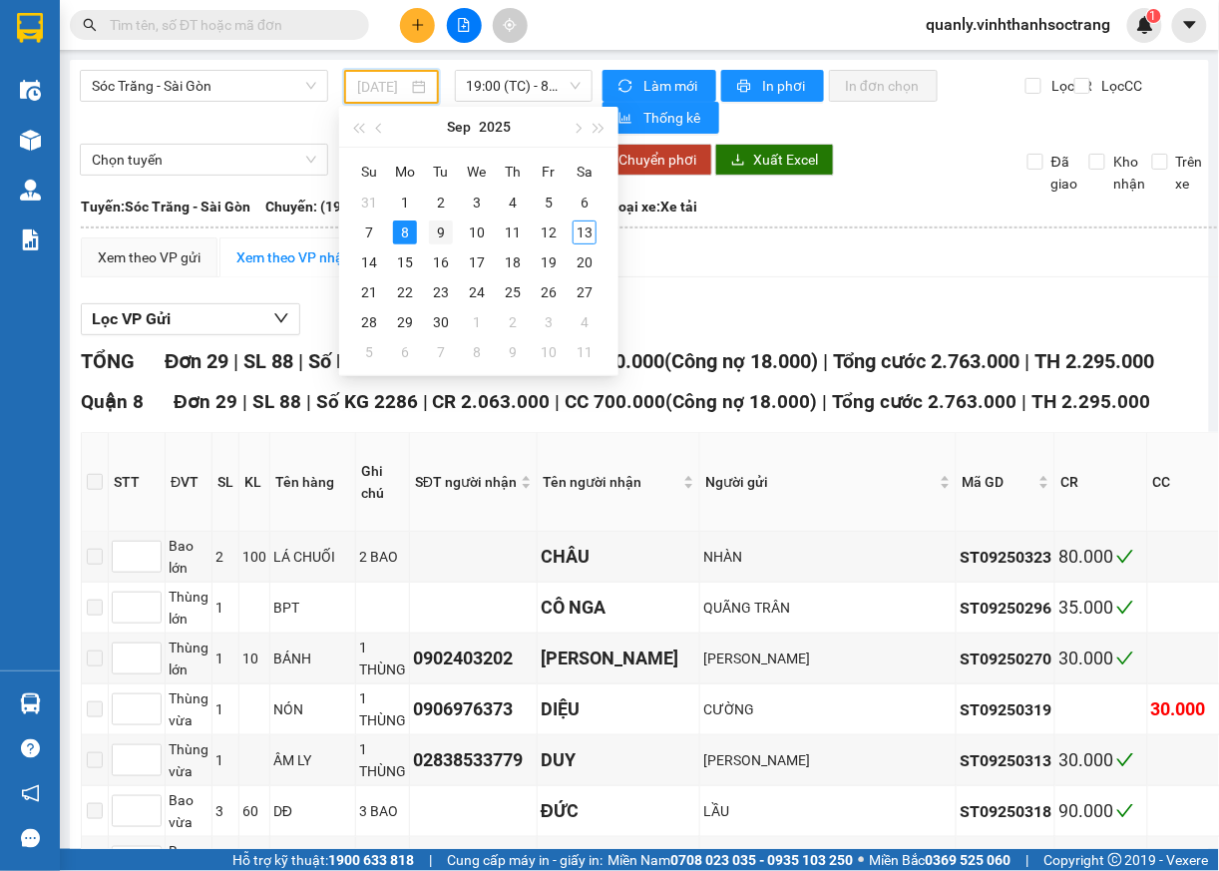
click at [435, 232] on div "9" at bounding box center [441, 232] width 24 height 24
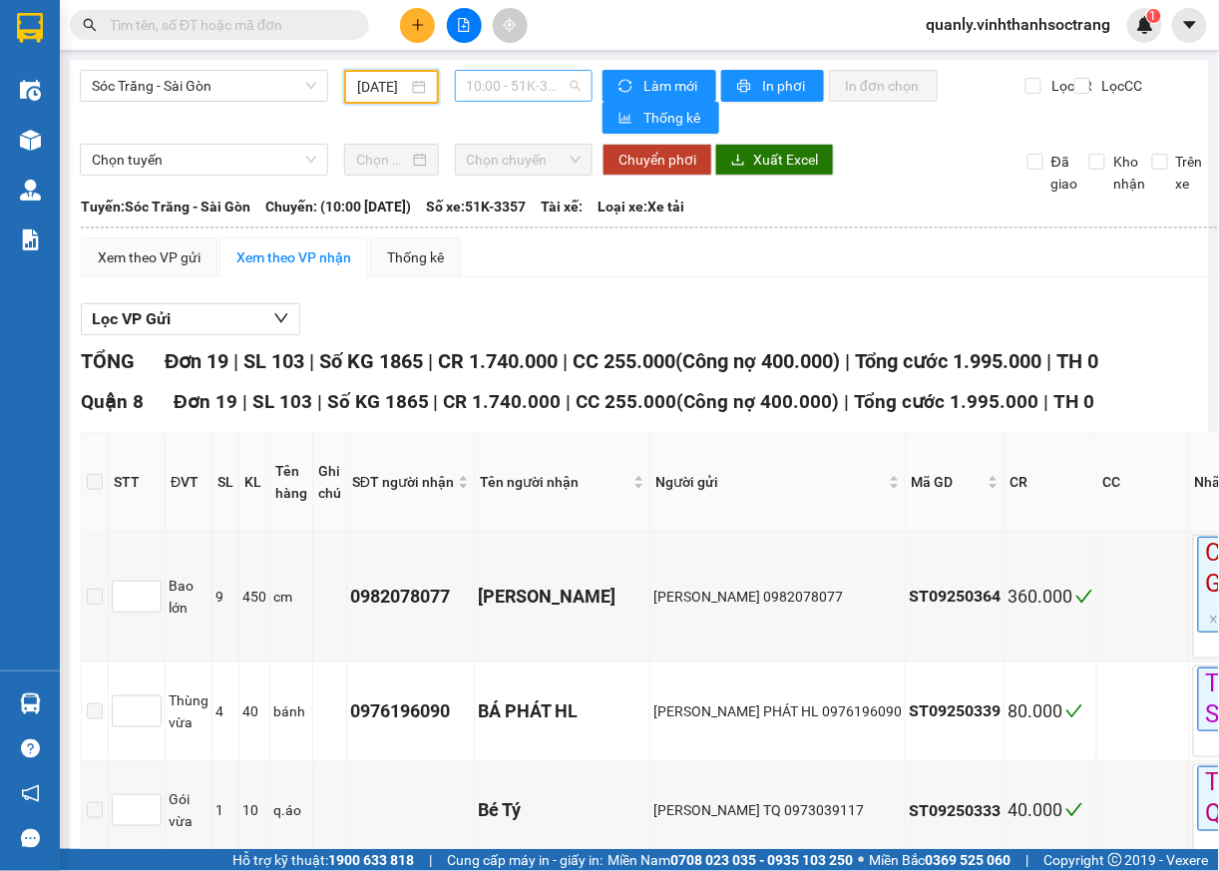
click at [551, 82] on span "10:00 - 51K-3357" at bounding box center [524, 86] width 115 height 30
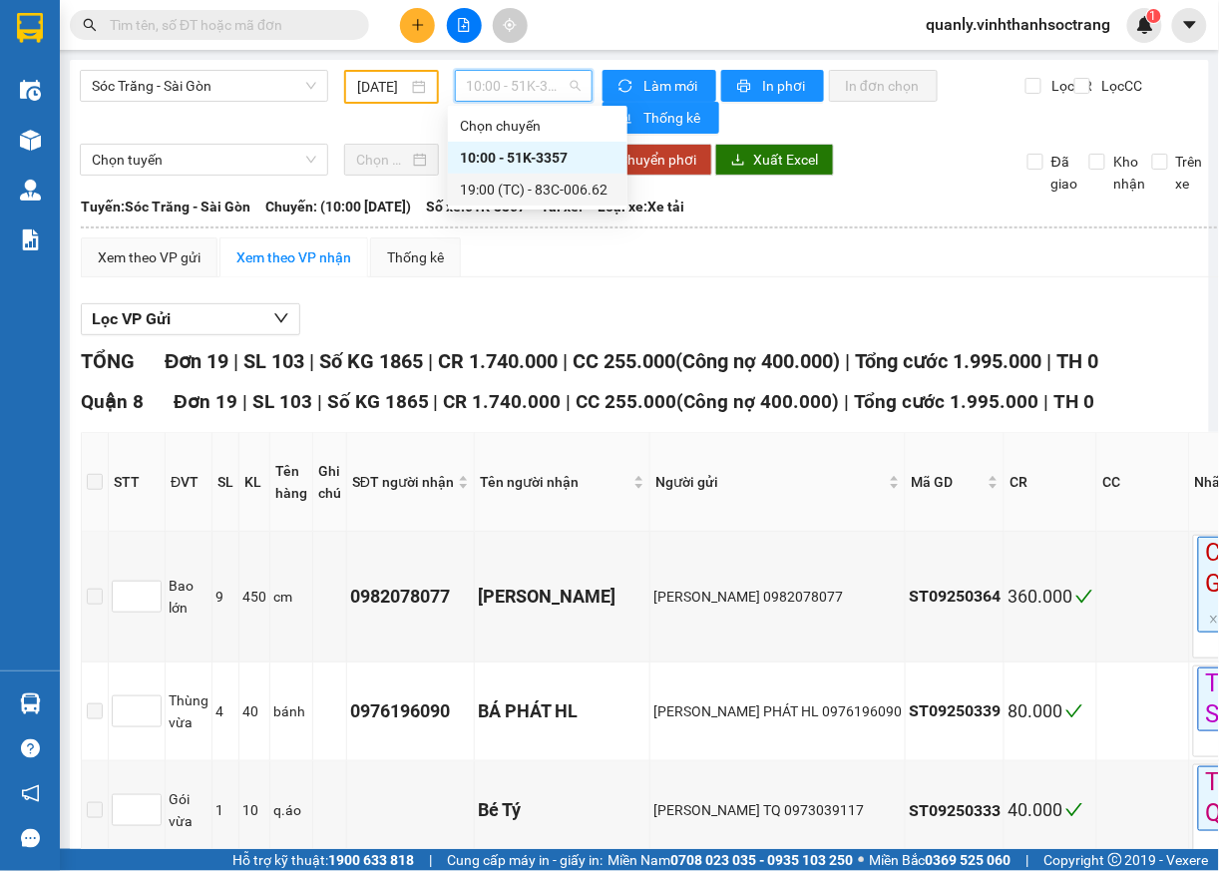
click at [544, 194] on div "19:00 (TC) - 83C-006.62" at bounding box center [538, 190] width 156 height 22
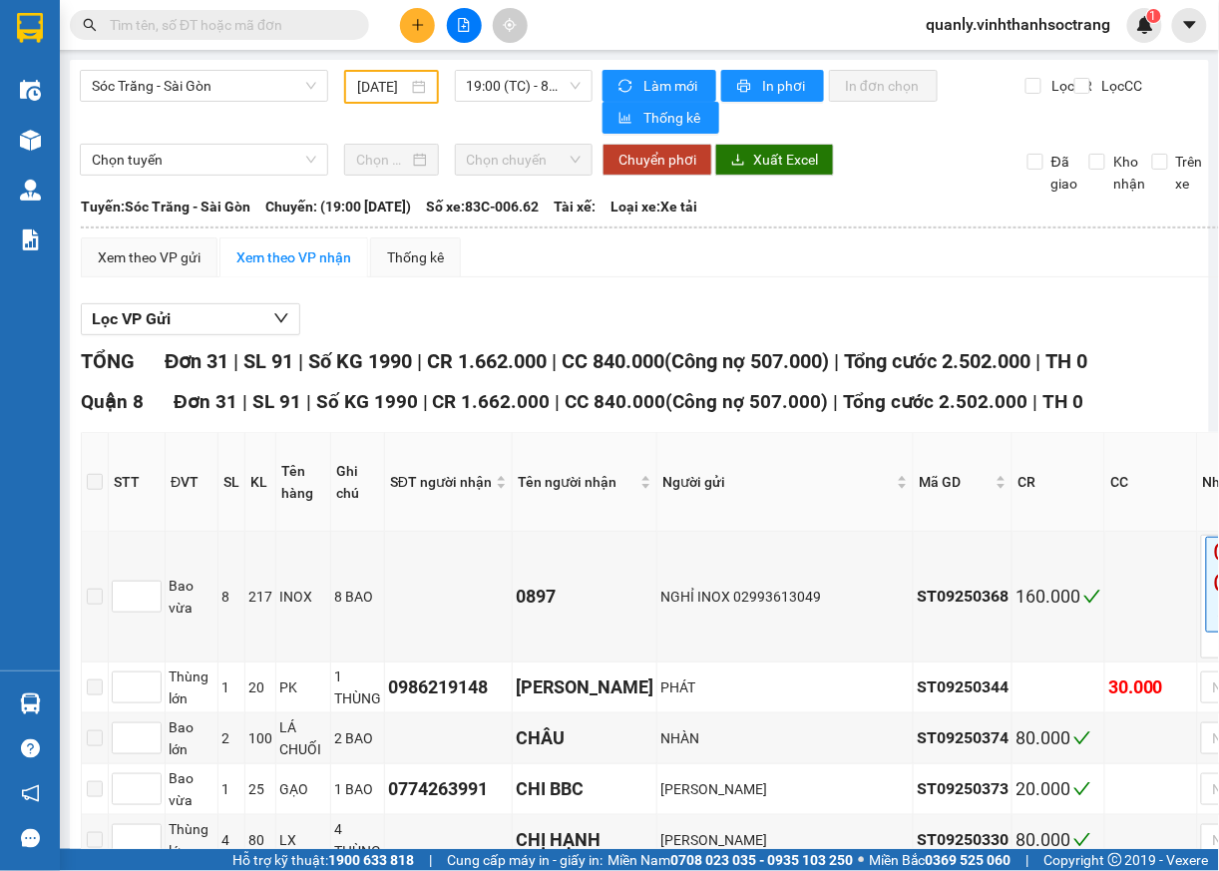
click at [415, 93] on div "09/09/2025" at bounding box center [391, 87] width 68 height 22
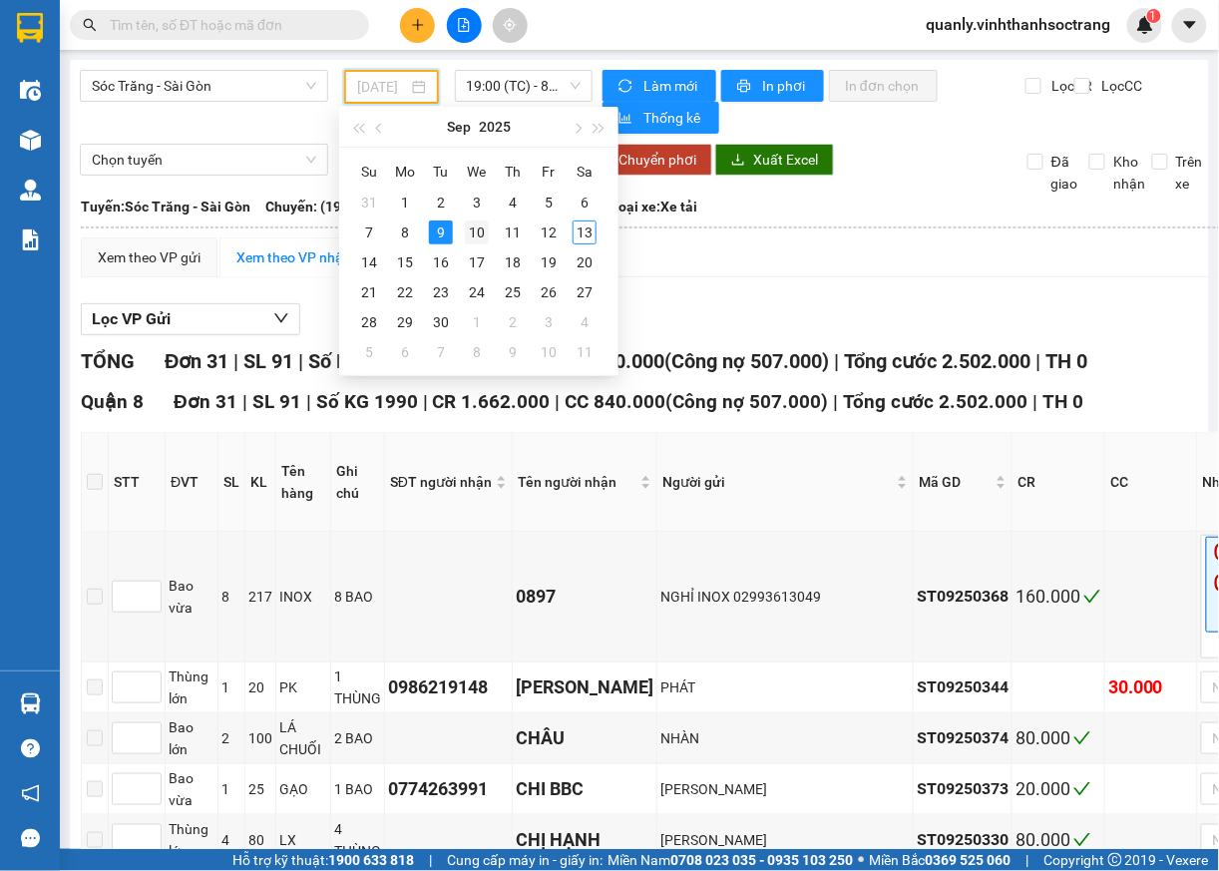
click at [480, 232] on div "10" at bounding box center [477, 232] width 24 height 24
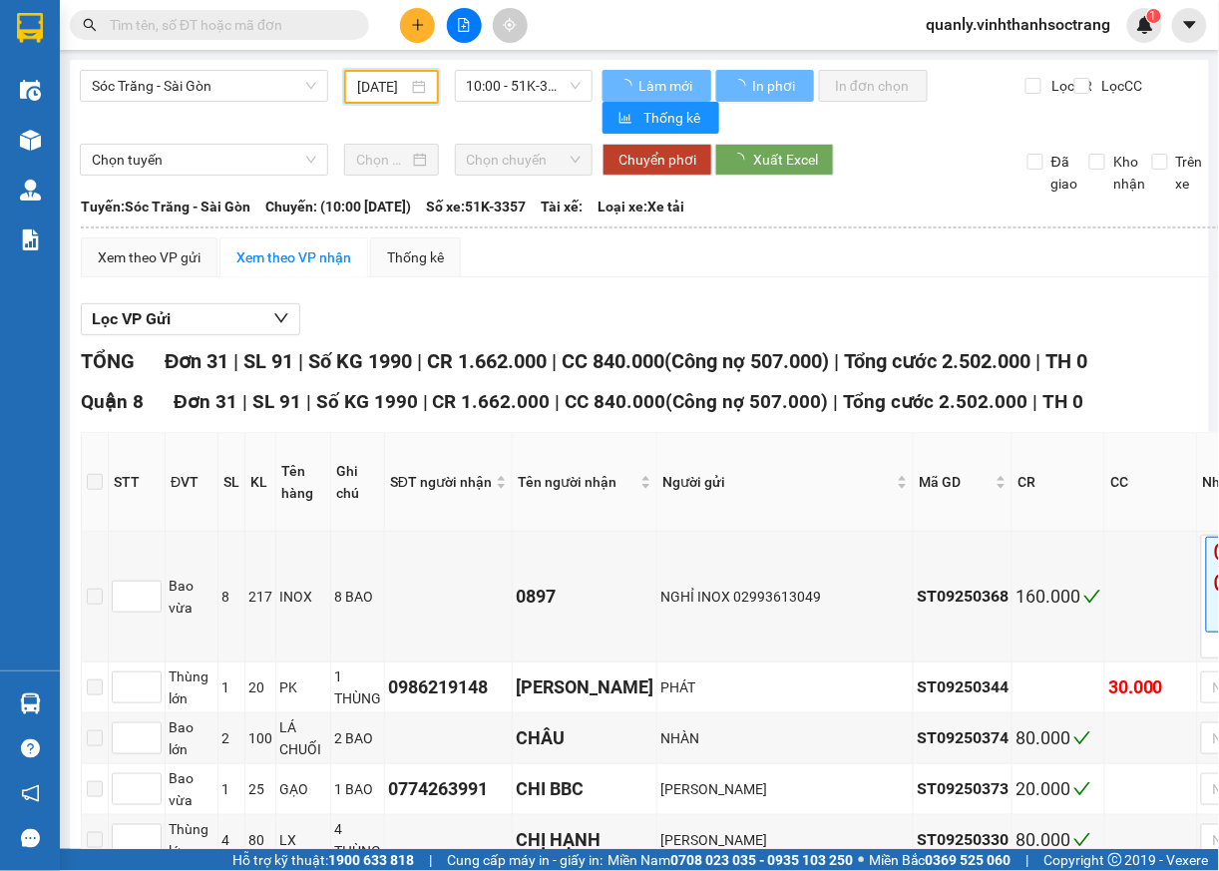
scroll to position [0, 18]
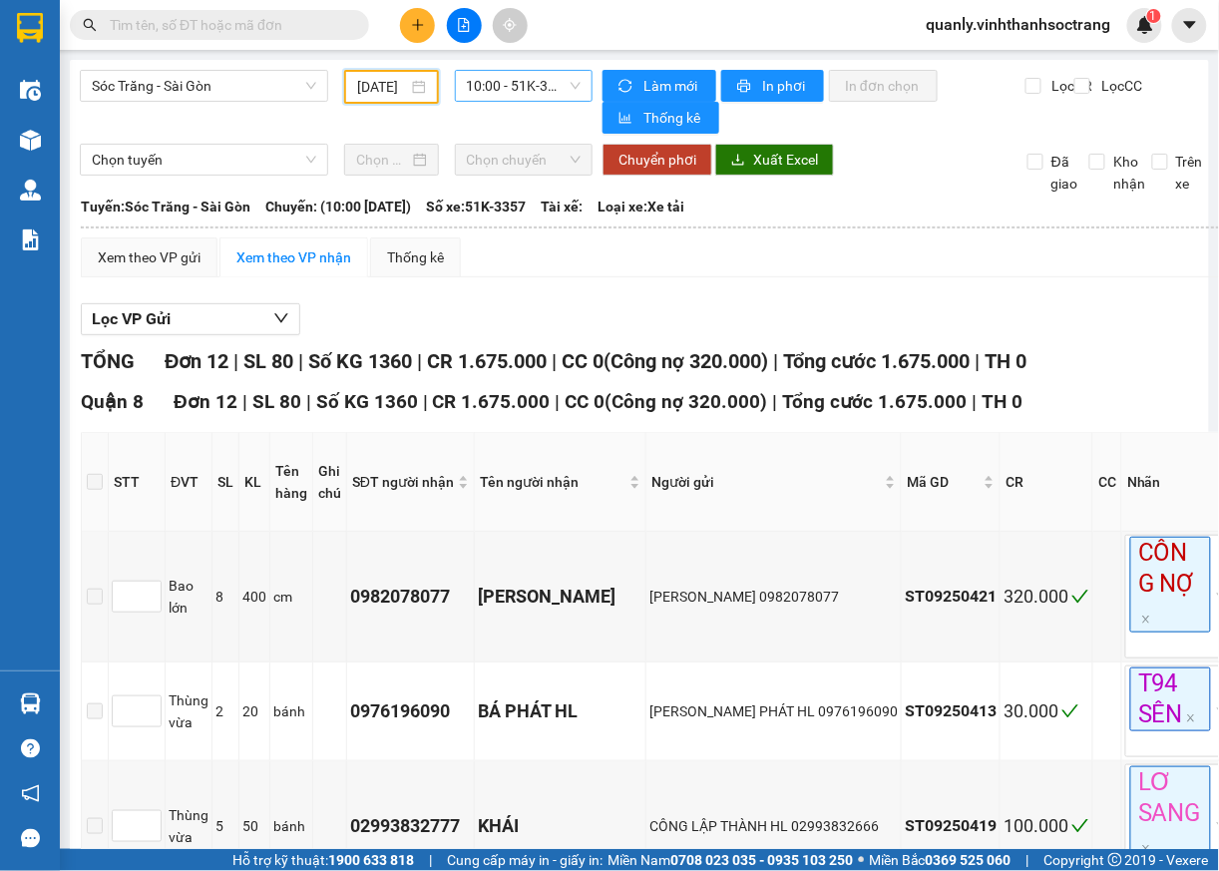
click at [573, 82] on div "10:00 - 51K-3357" at bounding box center [524, 86] width 139 height 32
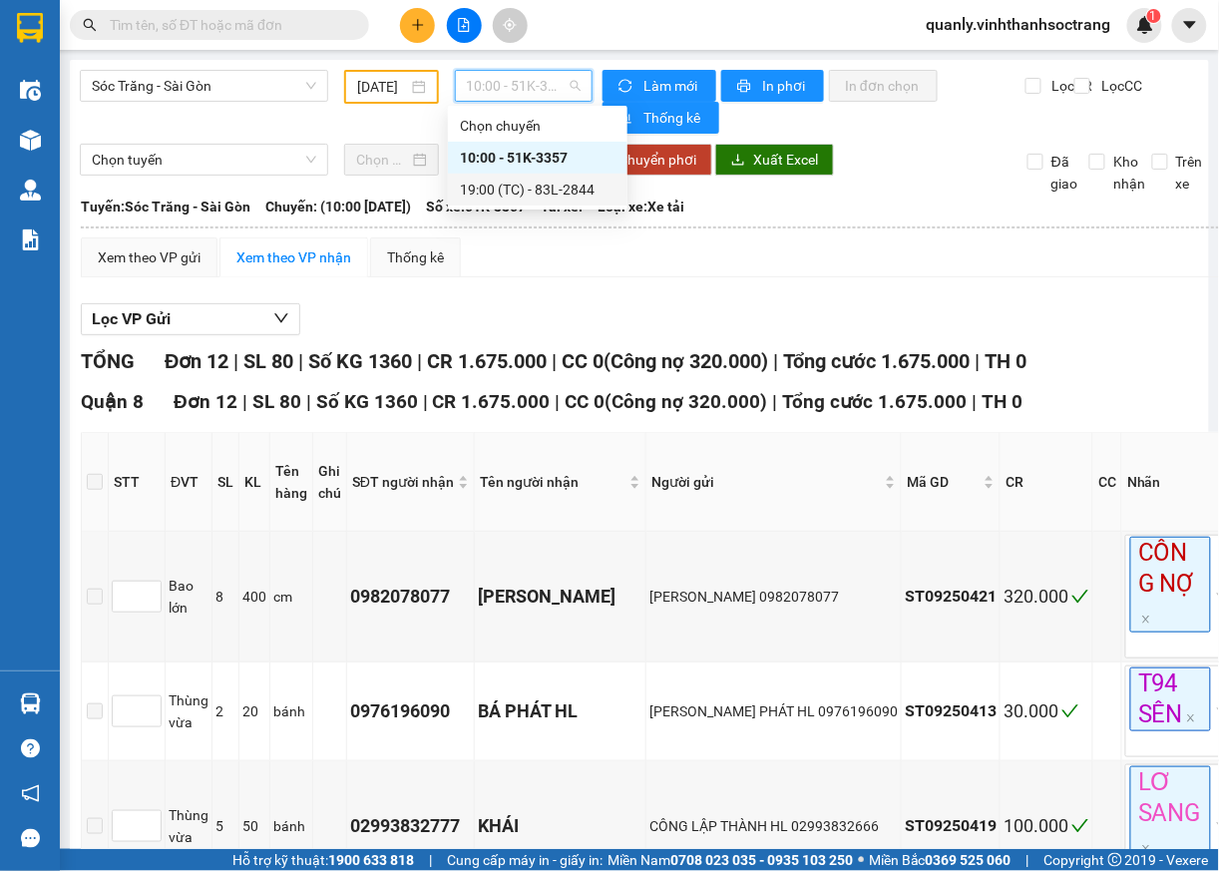
click at [579, 192] on div "19:00 (TC) - 83L-2844" at bounding box center [538, 190] width 156 height 22
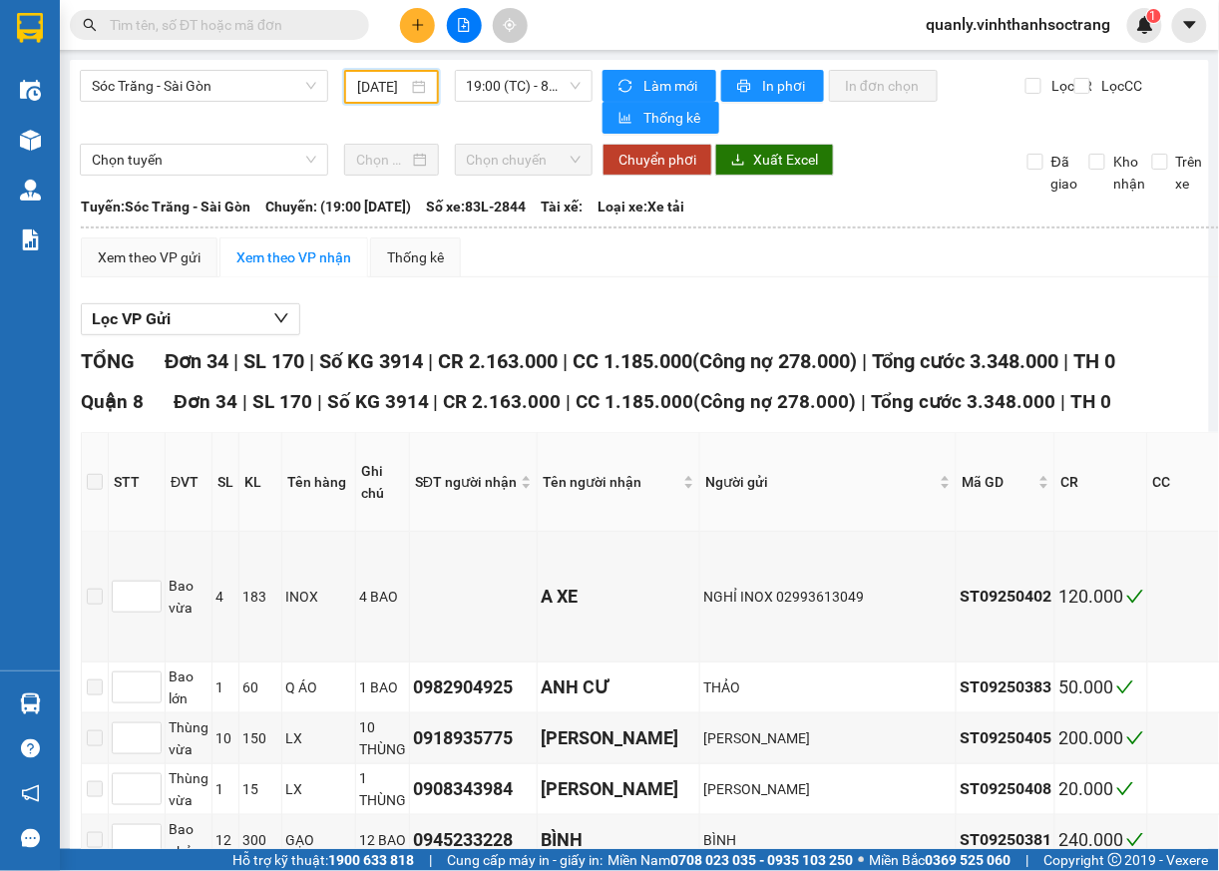
click at [391, 82] on input "10/09/2025" at bounding box center [382, 87] width 50 height 22
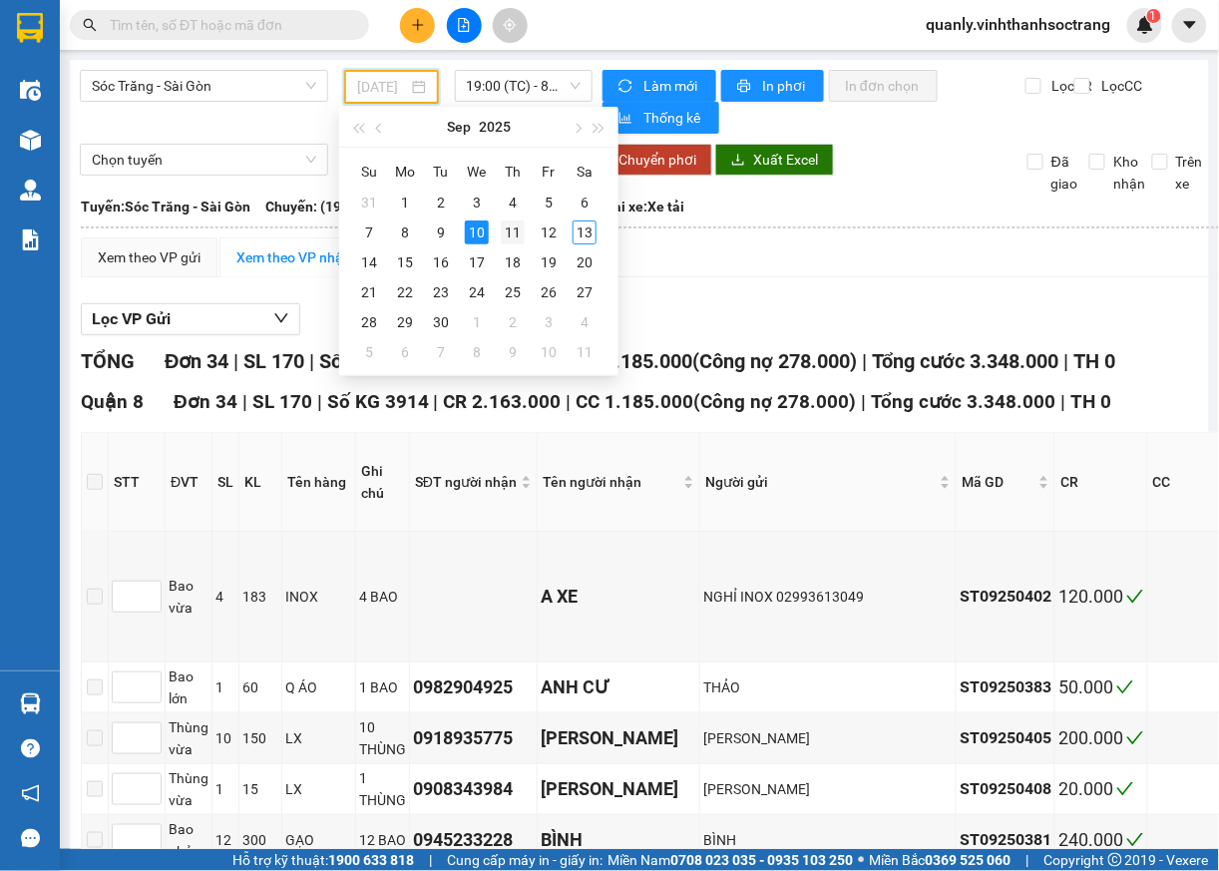
click at [513, 227] on div "11" at bounding box center [513, 232] width 24 height 24
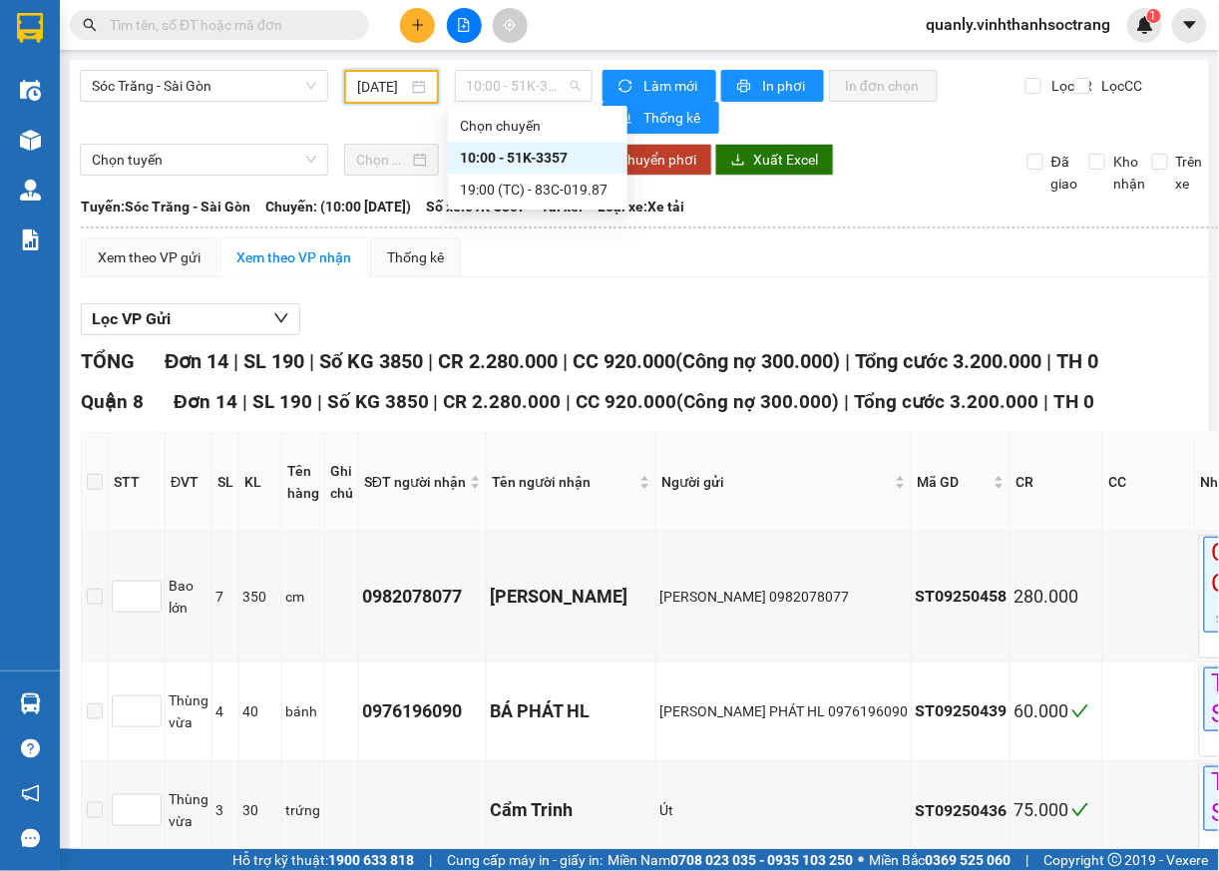
drag, startPoint x: 573, startPoint y: 81, endPoint x: 541, endPoint y: 106, distance: 40.5
click at [572, 82] on div "10:00 - 51K-3357" at bounding box center [524, 86] width 139 height 32
click at [539, 193] on div "19:00 (TC) - 83C-019.87" at bounding box center [538, 190] width 156 height 22
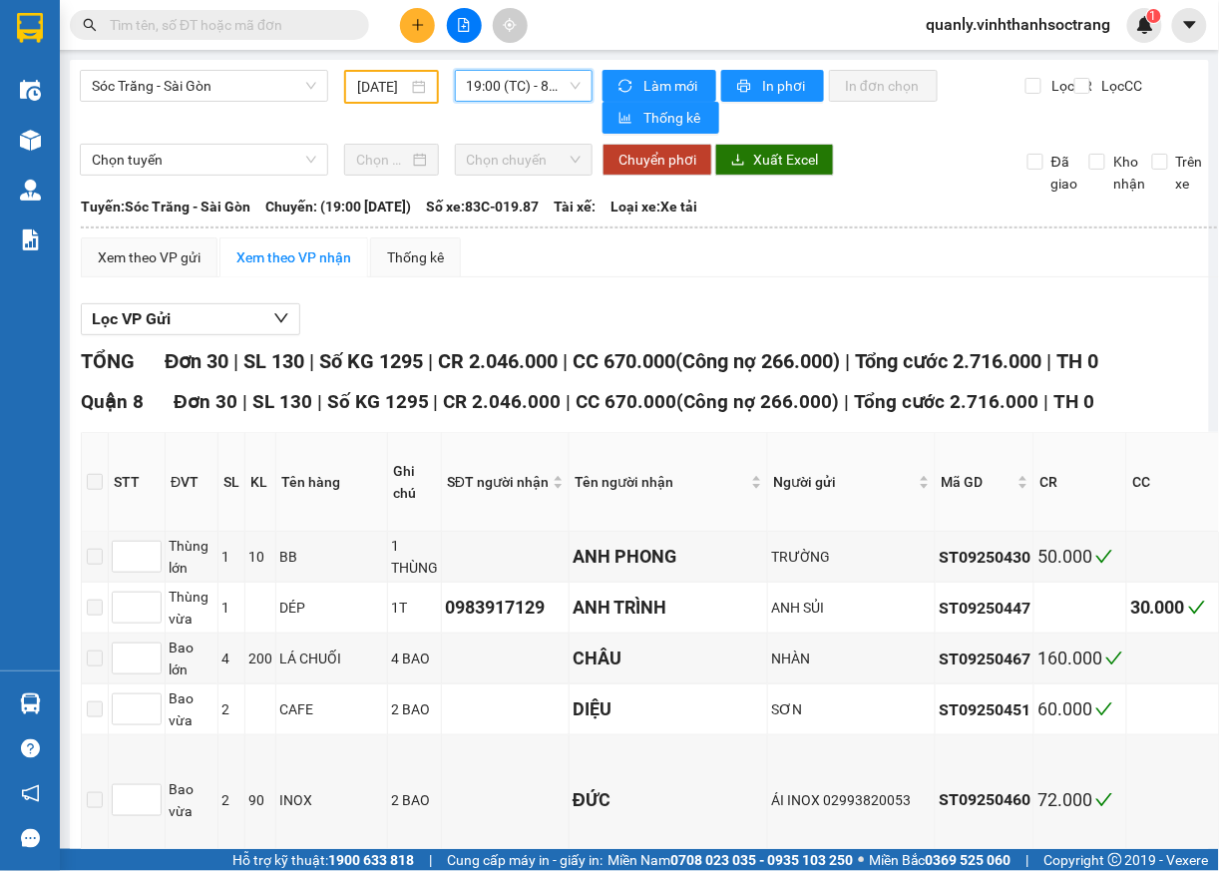
click at [369, 86] on input "11/09/2025" at bounding box center [382, 87] width 50 height 22
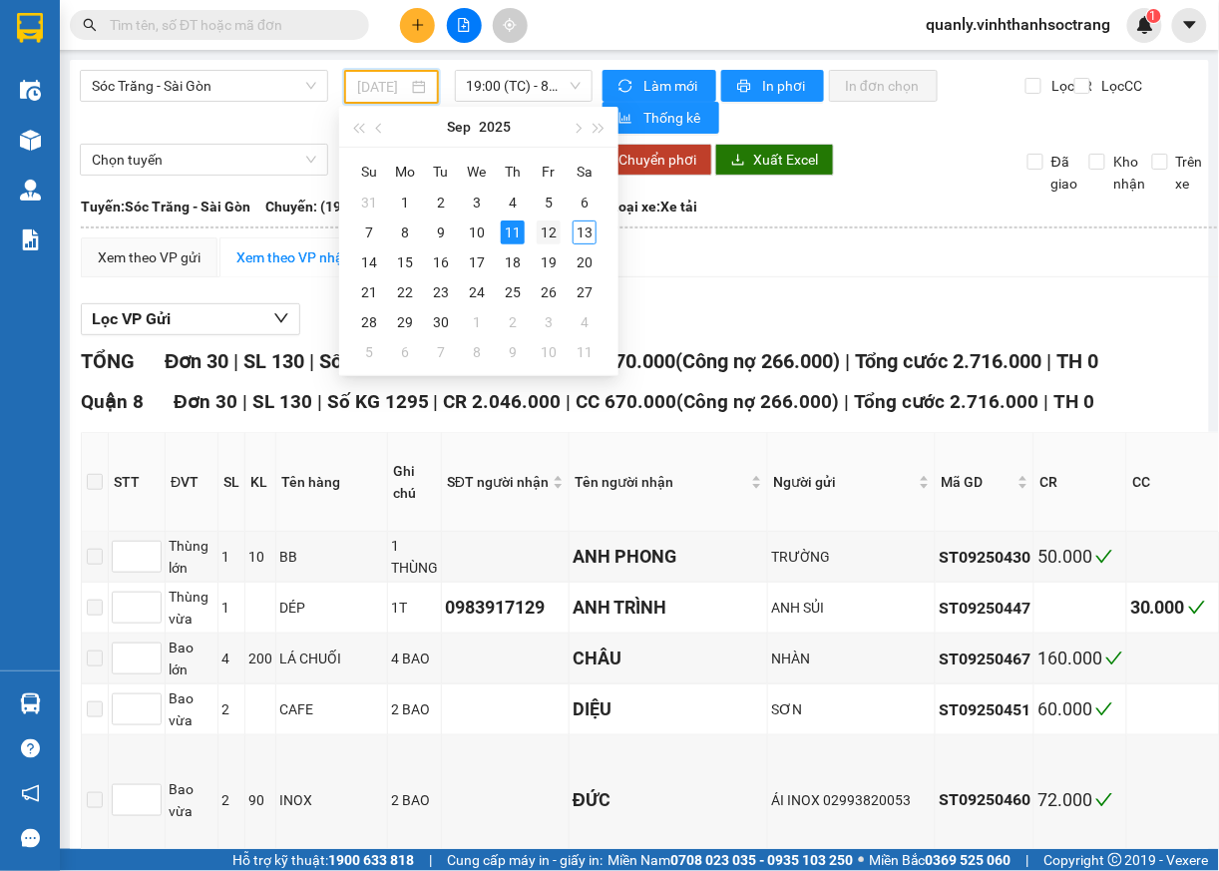
click at [549, 237] on div "12" at bounding box center [549, 232] width 24 height 24
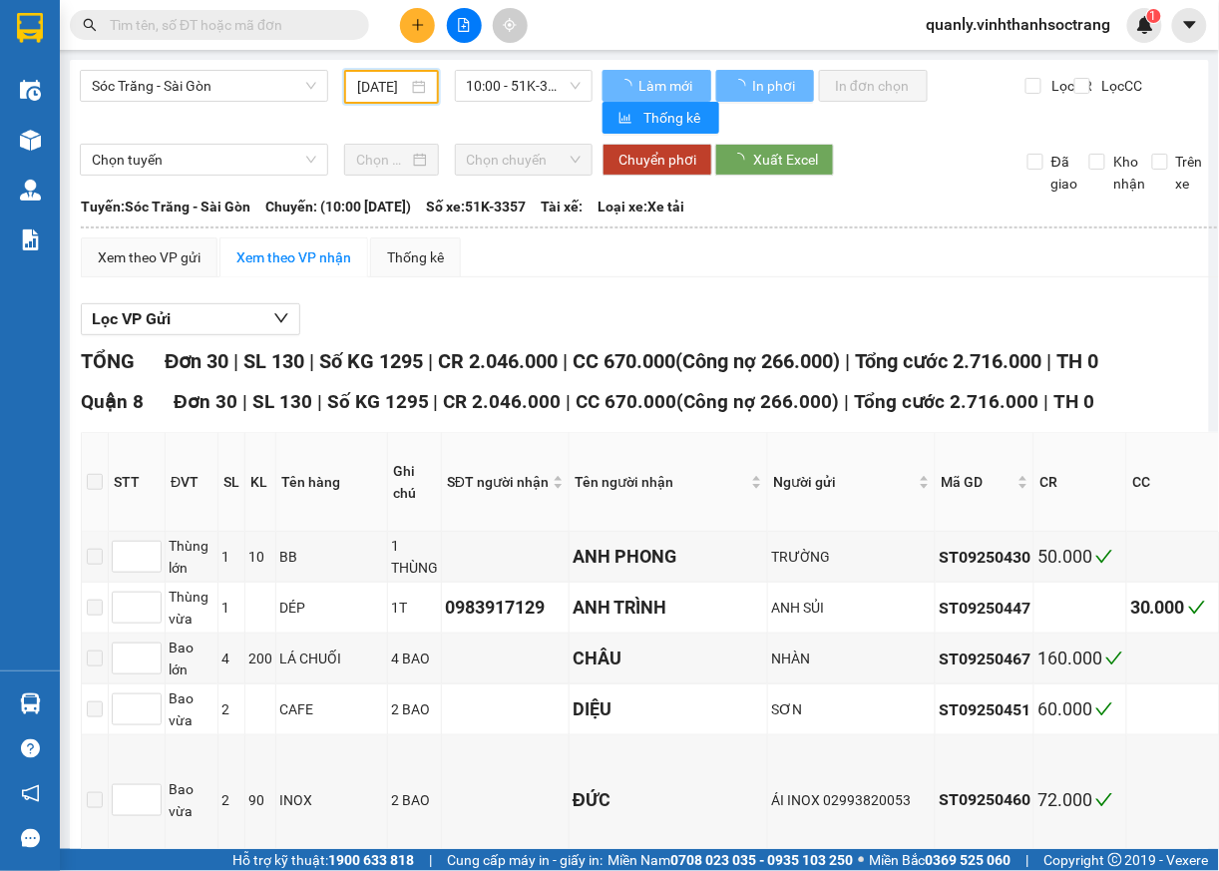
type input "[DATE]"
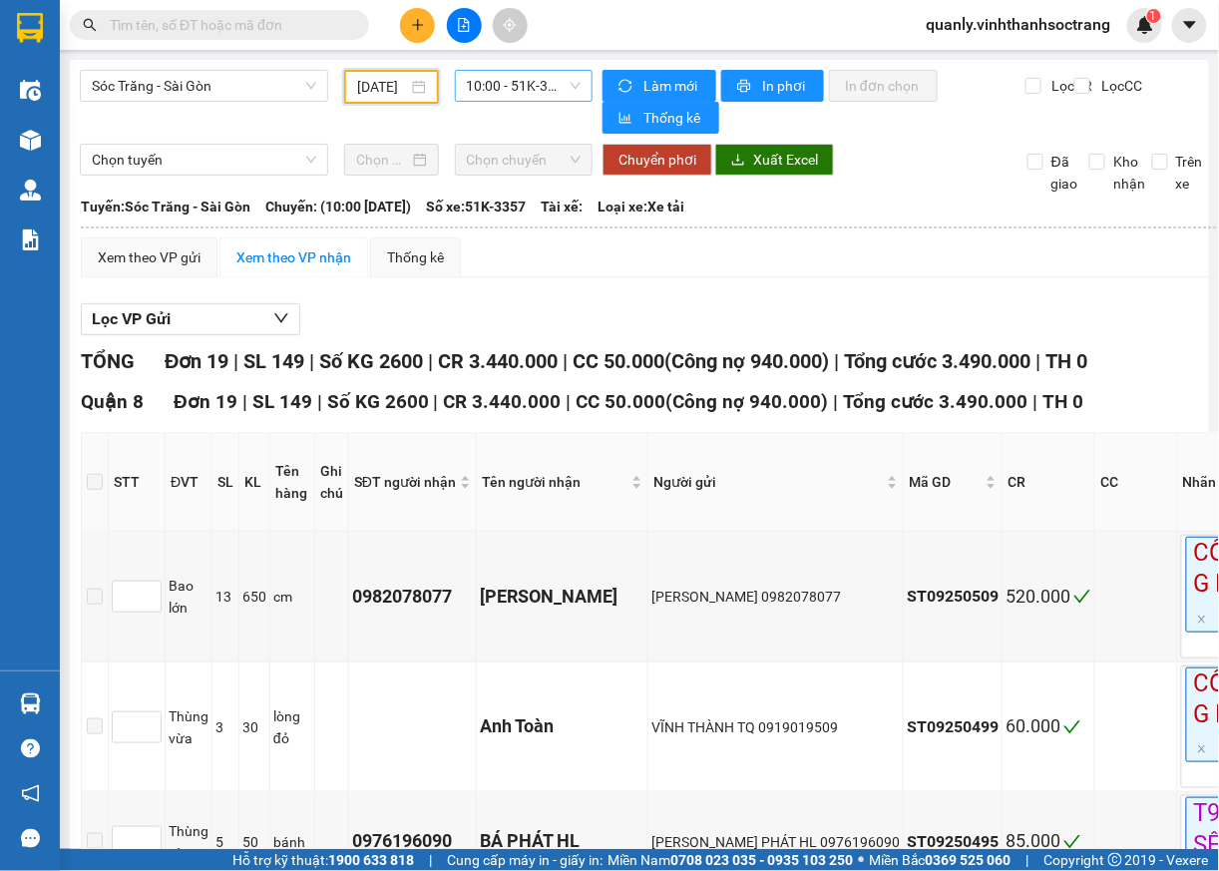
click at [556, 92] on span "10:00 - 51K-3357" at bounding box center [524, 86] width 115 height 30
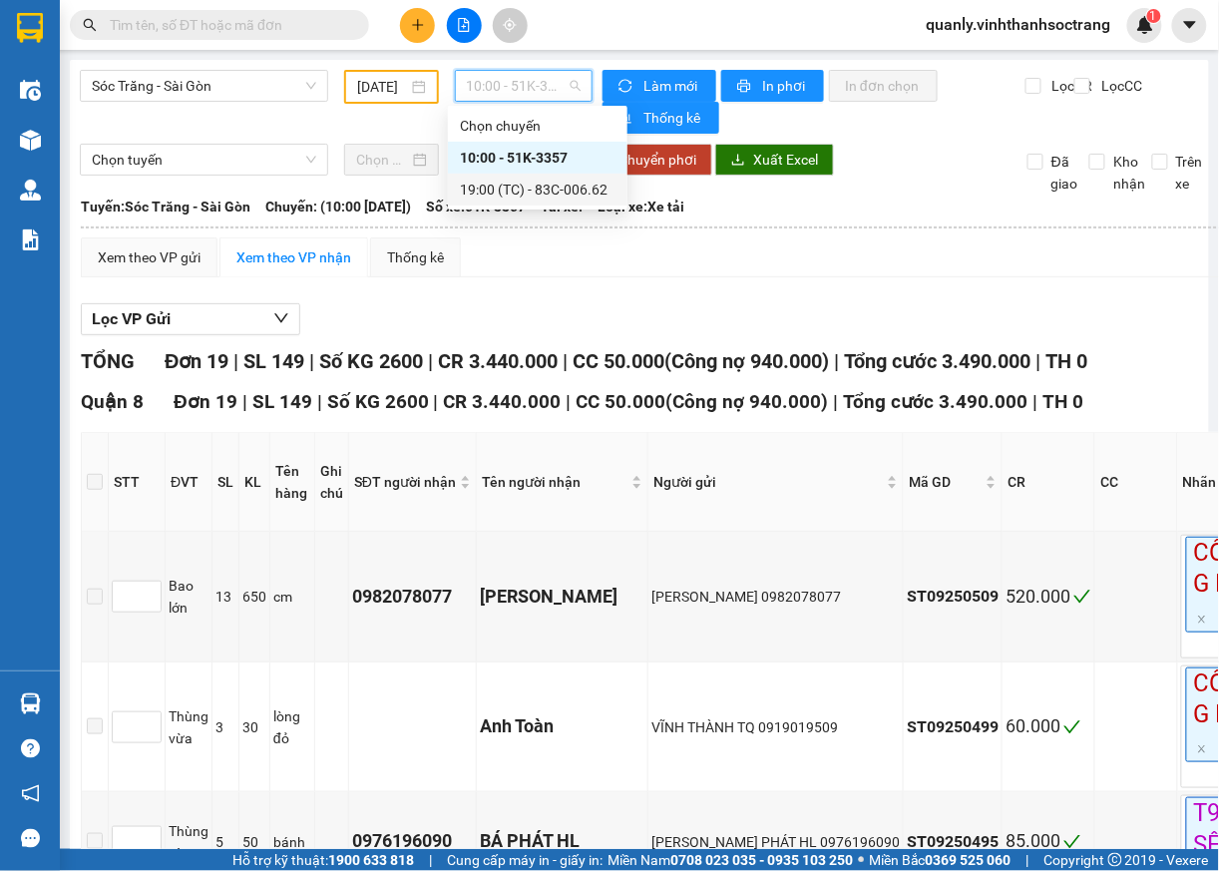
click at [515, 189] on div "19:00 (TC) - 83C-006.62" at bounding box center [538, 190] width 156 height 22
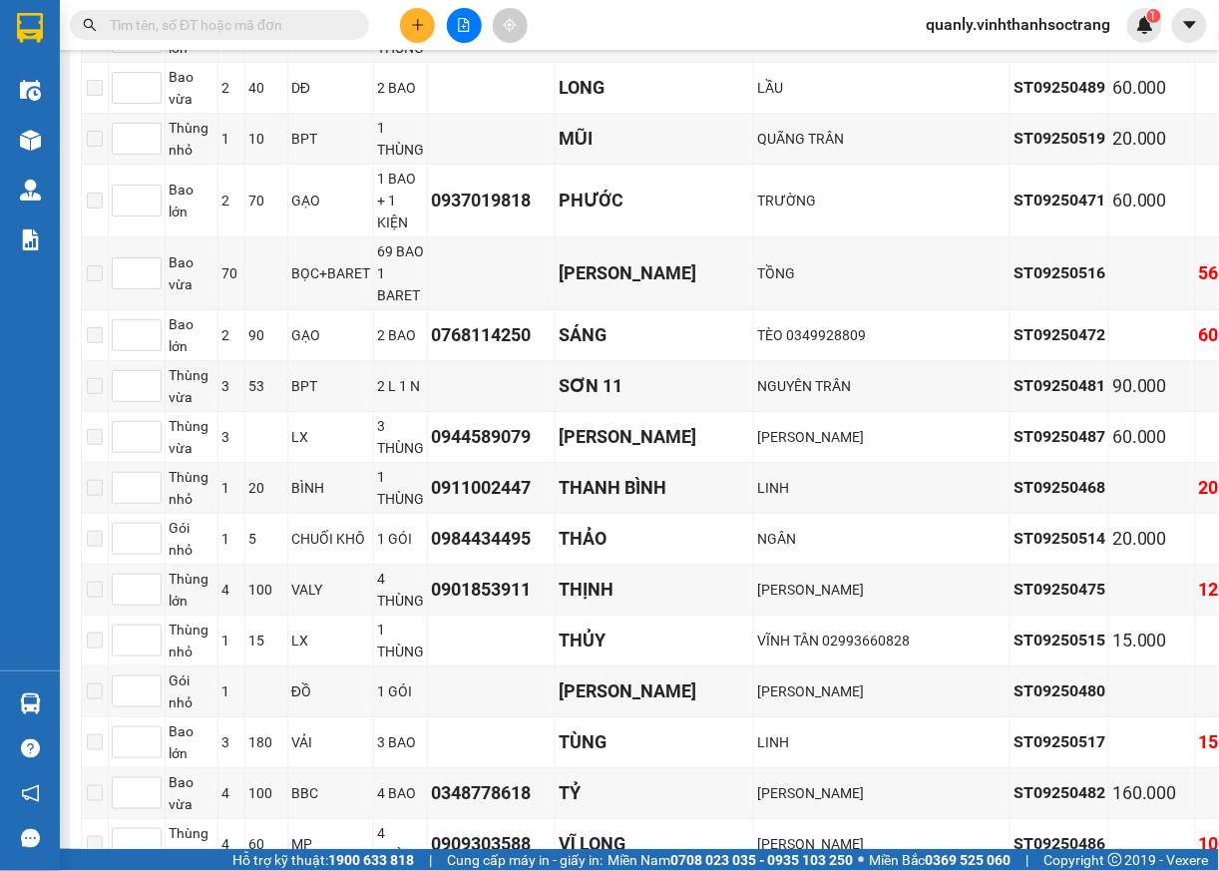
scroll to position [1886, 0]
